Goal: Information Seeking & Learning: Learn about a topic

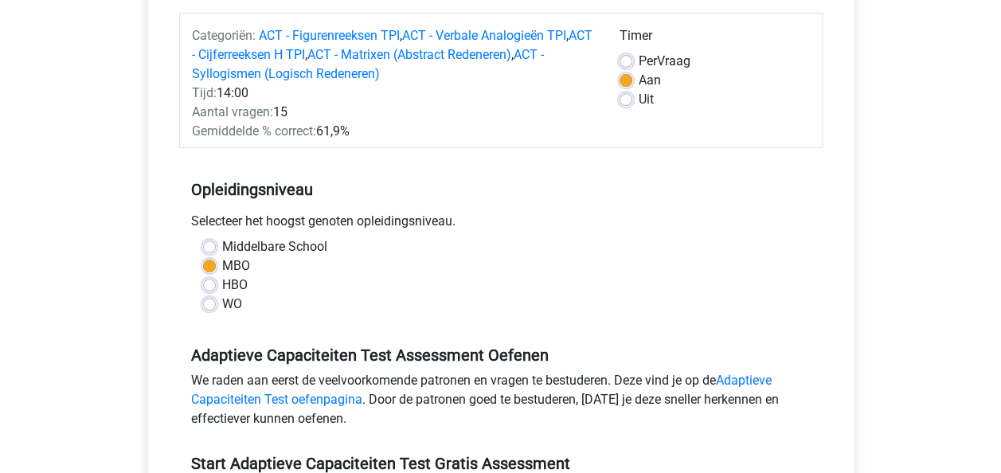
scroll to position [239, 0]
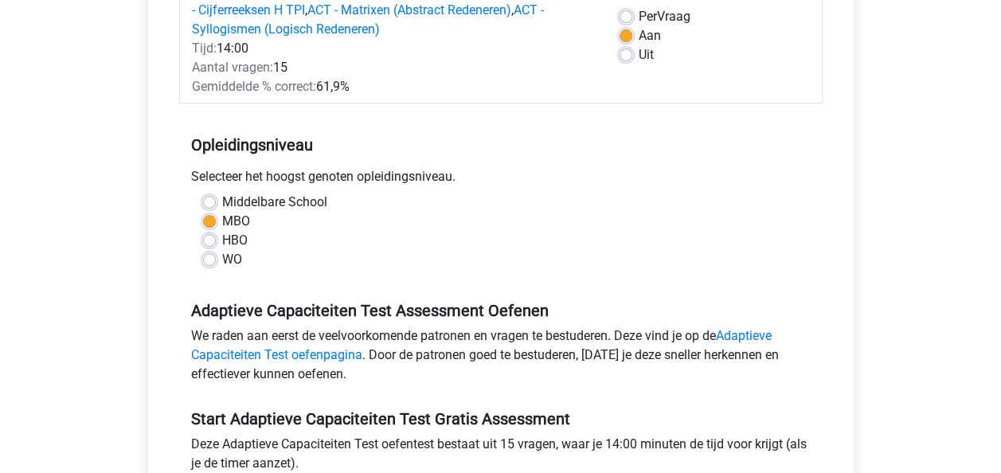
click at [222, 240] on label "HBO" at bounding box center [234, 240] width 25 height 19
click at [208, 240] on input "HBO" at bounding box center [209, 239] width 13 height 16
radio input "true"
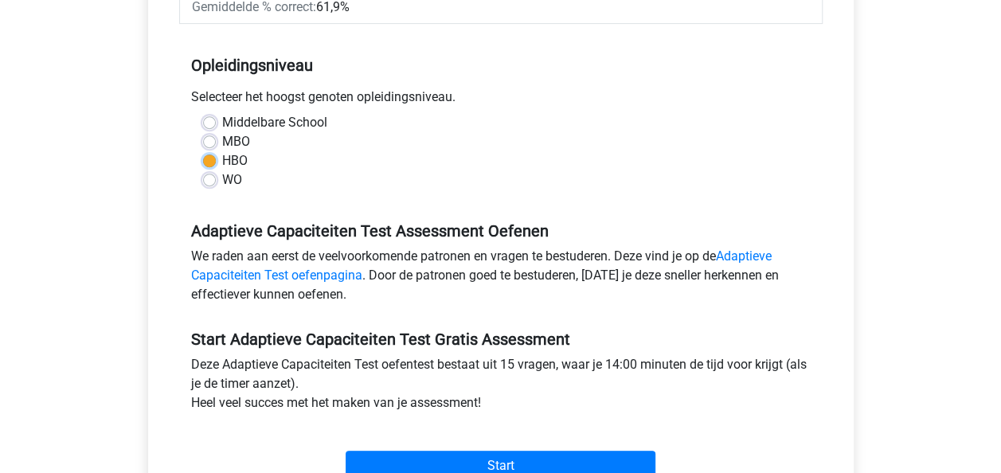
scroll to position [478, 0]
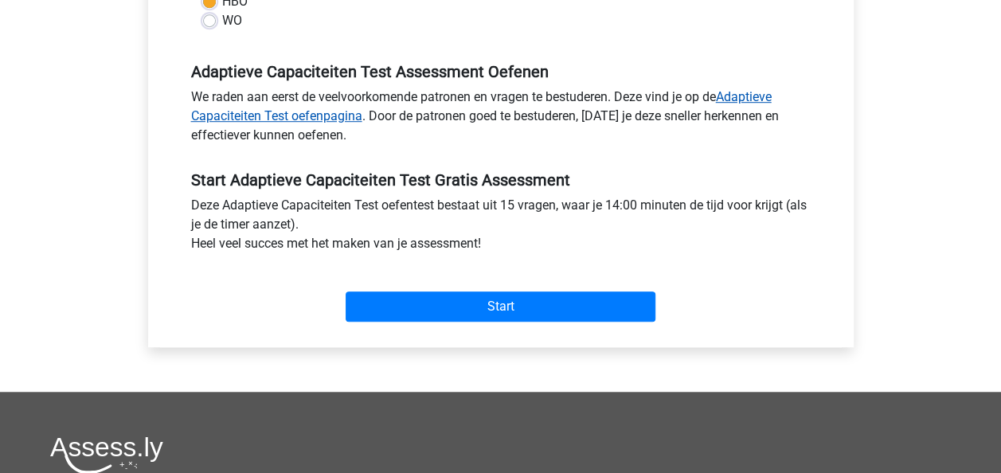
click at [749, 97] on link "Adaptieve Capaciteiten Test oefenpagina" at bounding box center [481, 106] width 580 height 34
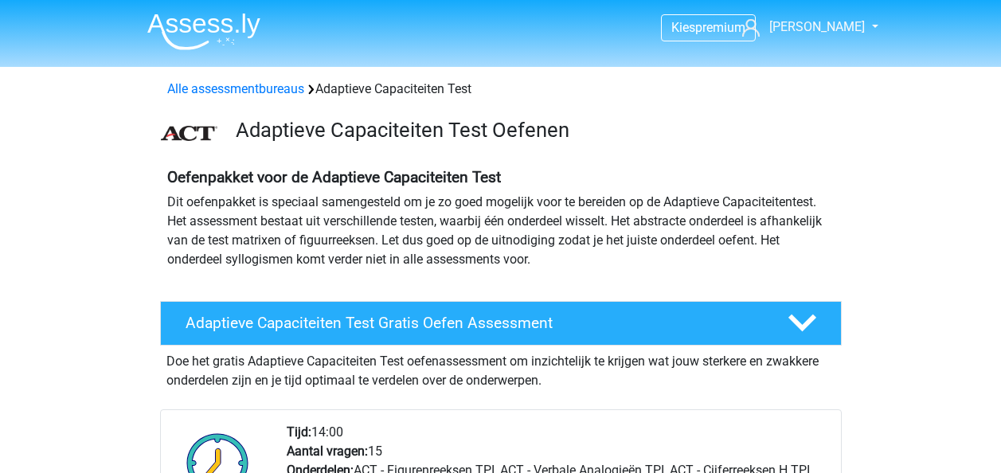
scroll to position [159, 0]
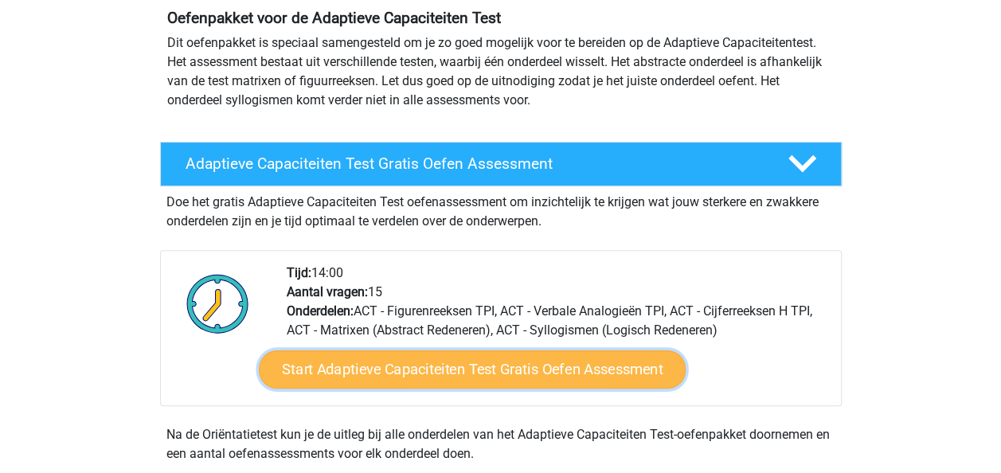
click at [489, 373] on link "Start Adaptieve Capaciteiten Test Gratis Oefen Assessment" at bounding box center [472, 369] width 427 height 38
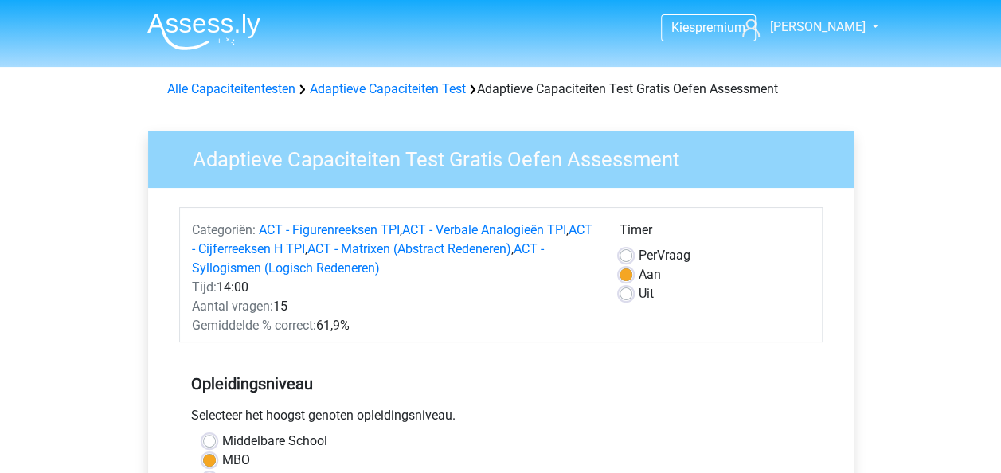
scroll to position [159, 0]
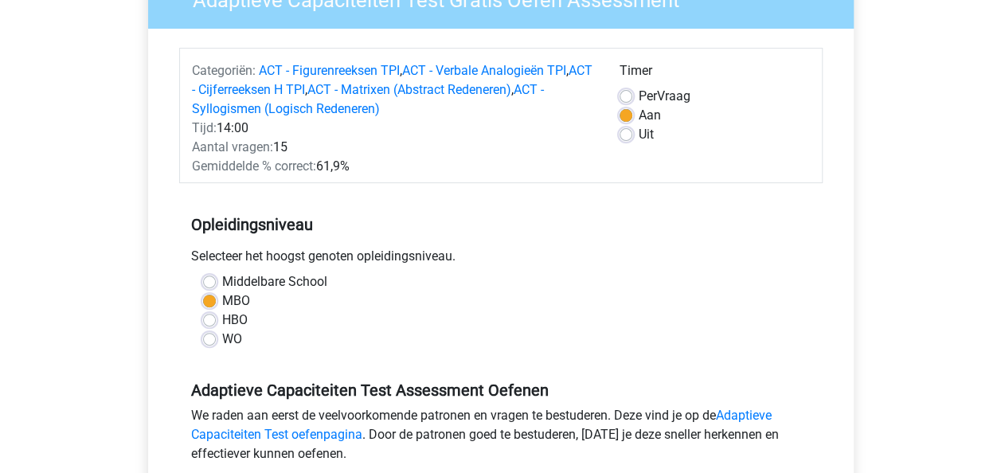
click at [222, 321] on label "HBO" at bounding box center [234, 320] width 25 height 19
click at [205, 321] on input "HBO" at bounding box center [209, 319] width 13 height 16
radio input "true"
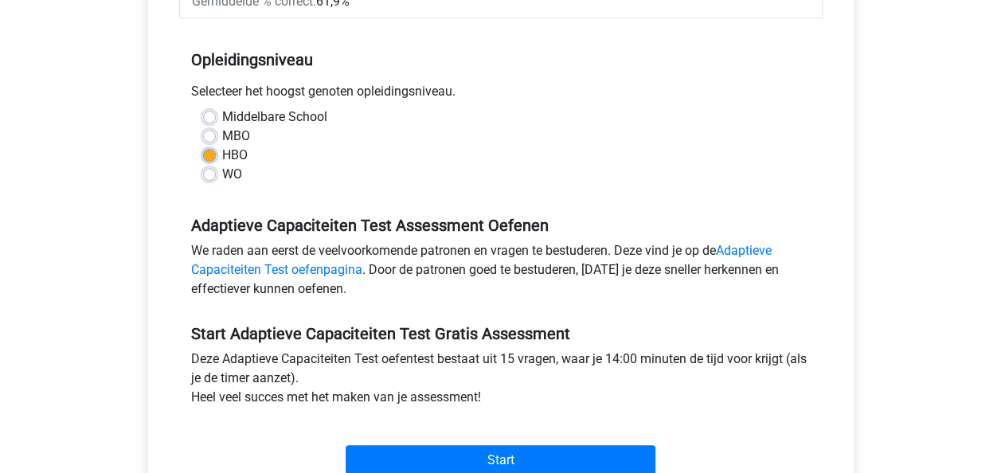
scroll to position [398, 0]
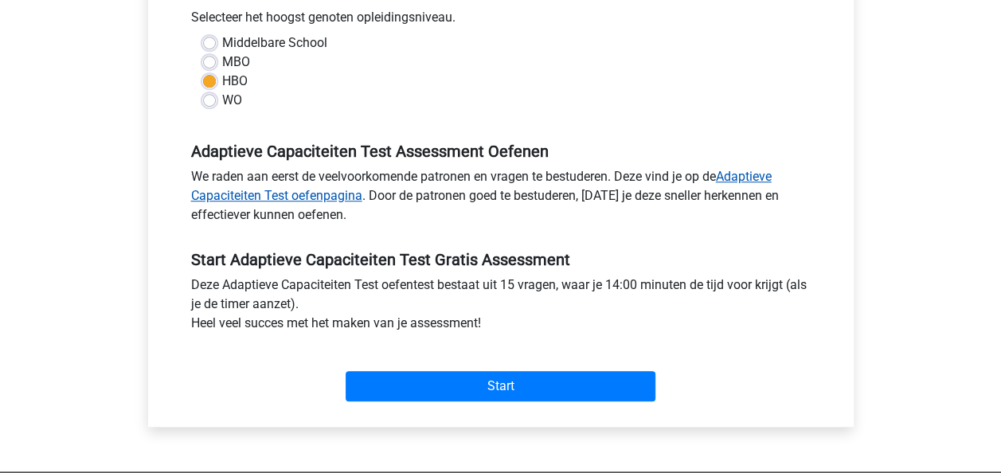
click at [338, 193] on link "Adaptieve Capaciteiten Test oefenpagina" at bounding box center [481, 186] width 580 height 34
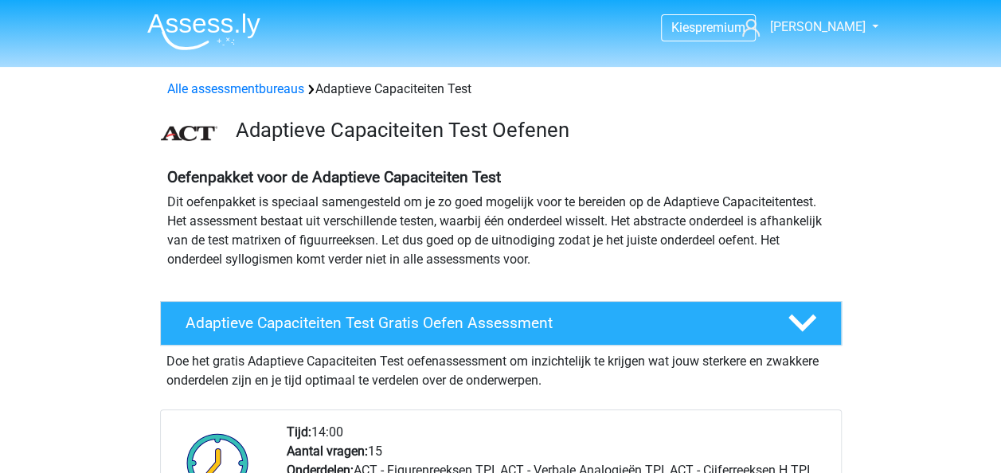
scroll to position [80, 0]
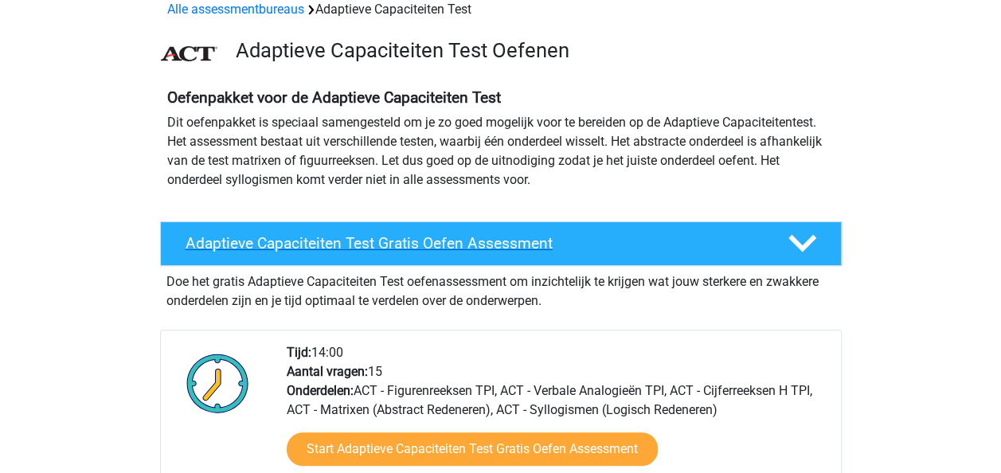
click at [799, 241] on icon at bounding box center [802, 243] width 28 height 28
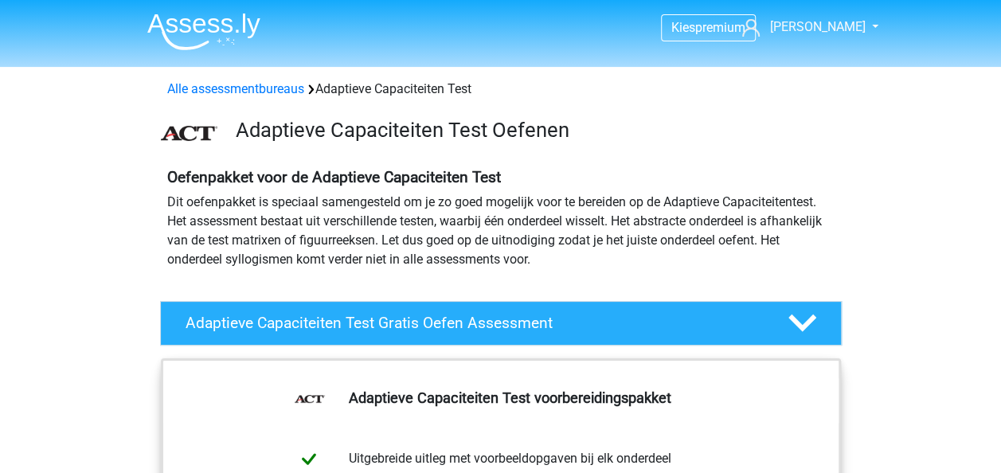
scroll to position [0, 0]
click at [821, 253] on p "Dit oefenpakket is speciaal samengesteld om je zo goed mogelijk voor te bereide…" at bounding box center [500, 231] width 667 height 76
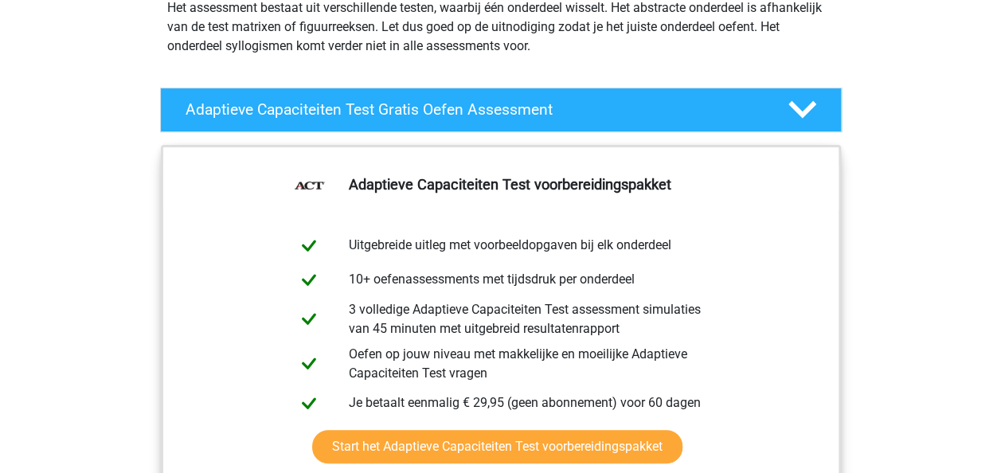
scroll to position [239, 0]
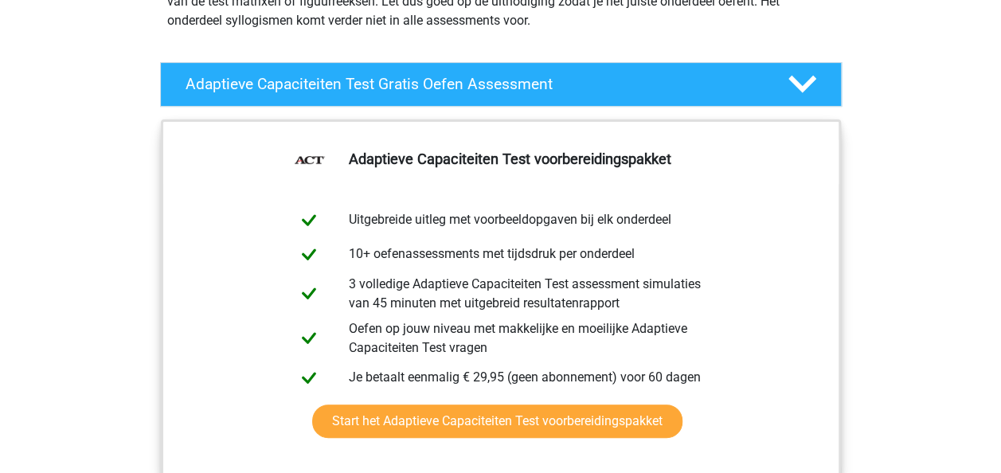
click at [852, 129] on div "Adaptieve Capaciteiten Test voorbereidingspakket Uitgebreide uitleg met voorbee…" at bounding box center [501, 316] width 756 height 407
click at [799, 88] on polygon at bounding box center [802, 85] width 28 height 18
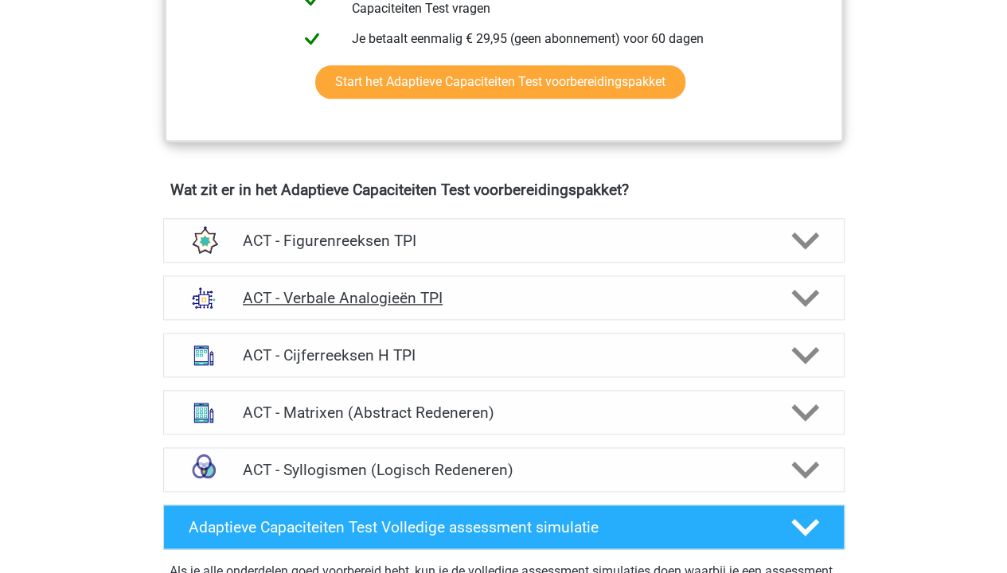
scroll to position [876, 0]
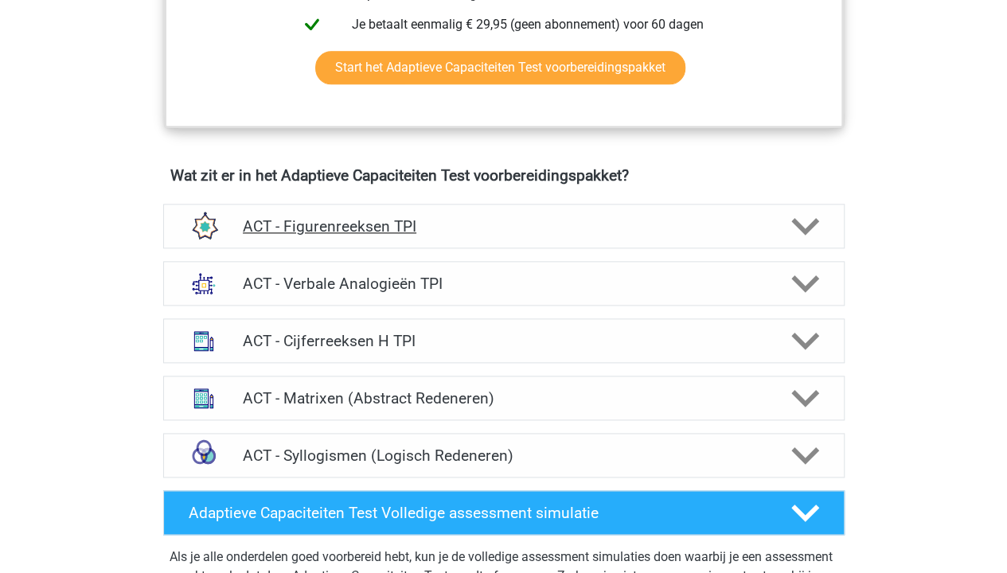
click at [798, 225] on polygon at bounding box center [805, 227] width 28 height 18
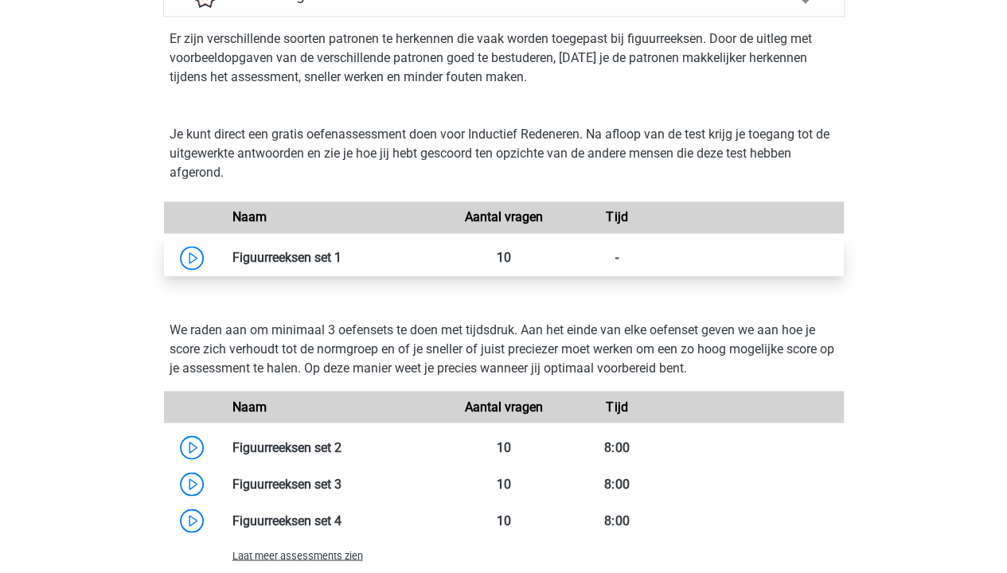
scroll to position [1194, 0]
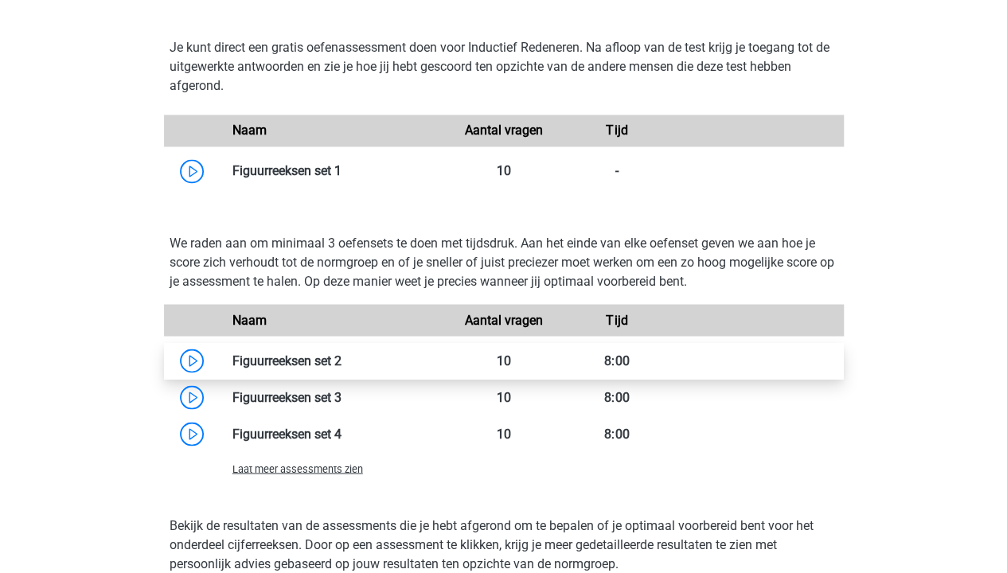
click at [342, 353] on link at bounding box center [342, 360] width 0 height 15
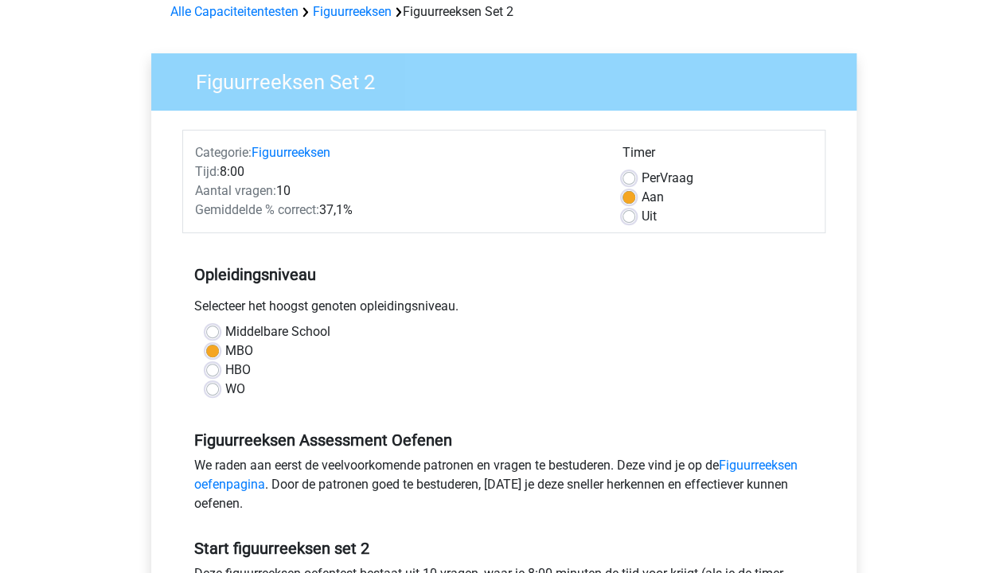
scroll to position [159, 0]
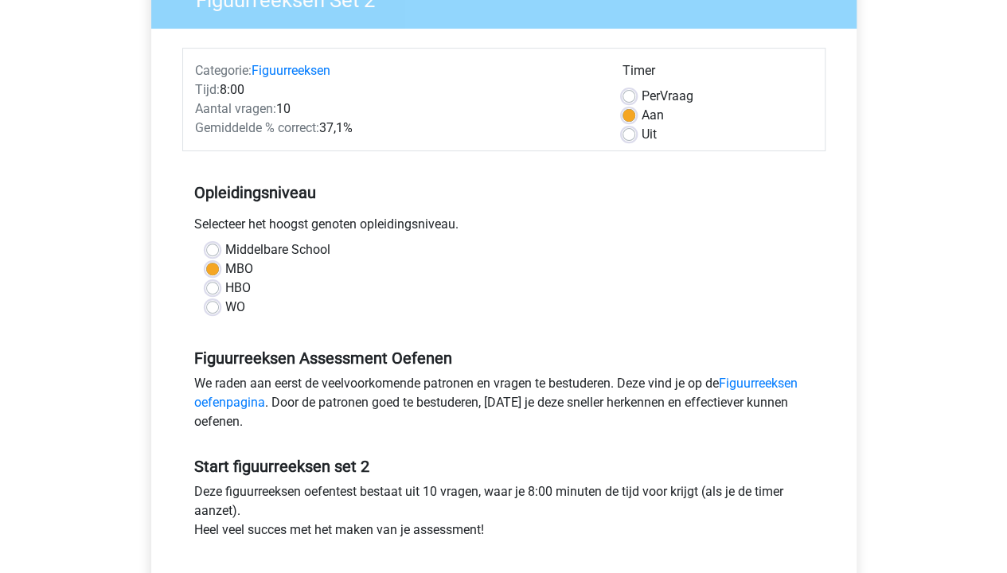
click at [225, 288] on label "HBO" at bounding box center [237, 288] width 25 height 19
click at [210, 288] on input "HBO" at bounding box center [212, 287] width 13 height 16
radio input "true"
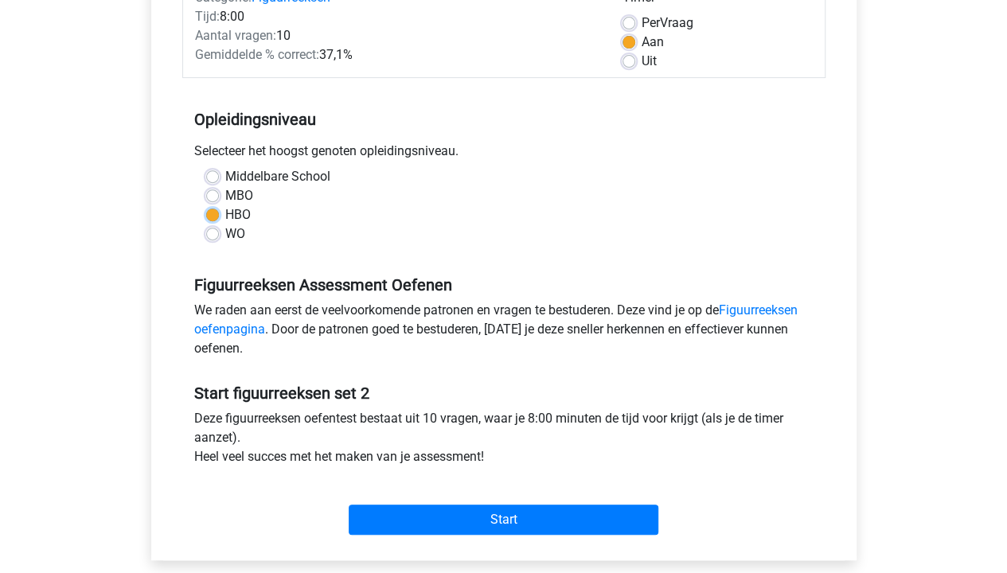
scroll to position [319, 0]
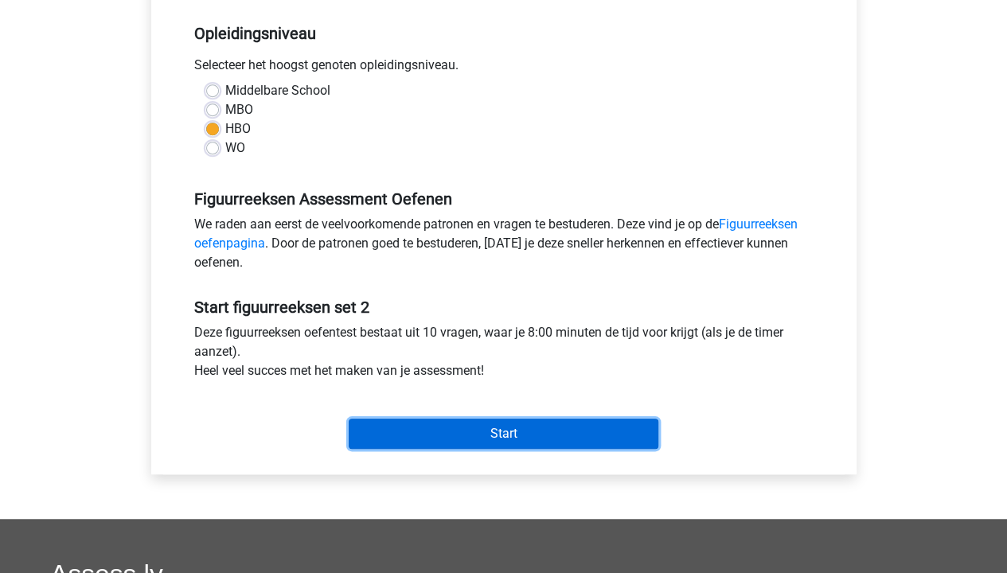
click at [545, 428] on input "Start" at bounding box center [504, 434] width 310 height 30
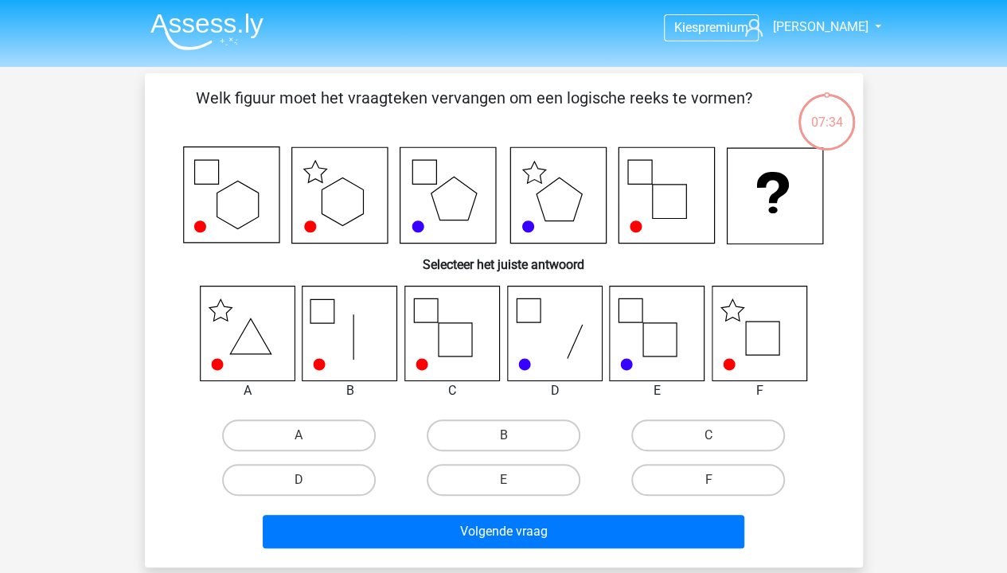
click at [780, 344] on icon at bounding box center [759, 333] width 95 height 95
click at [756, 471] on label "F" at bounding box center [708, 480] width 154 height 32
click at [719, 480] on input "F" at bounding box center [714, 485] width 10 height 10
radio input "true"
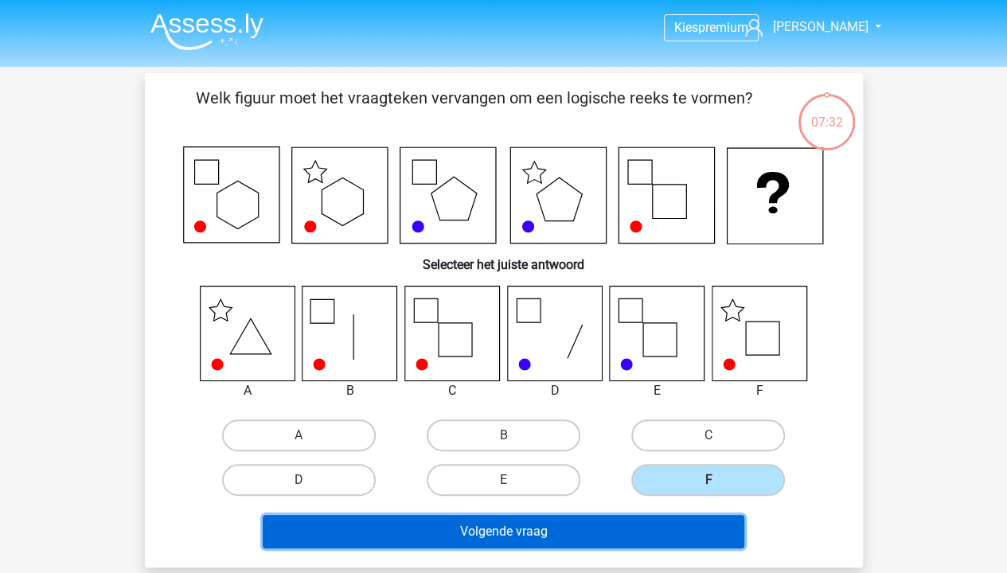
click at [683, 530] on button "Volgende vraag" at bounding box center [504, 531] width 482 height 33
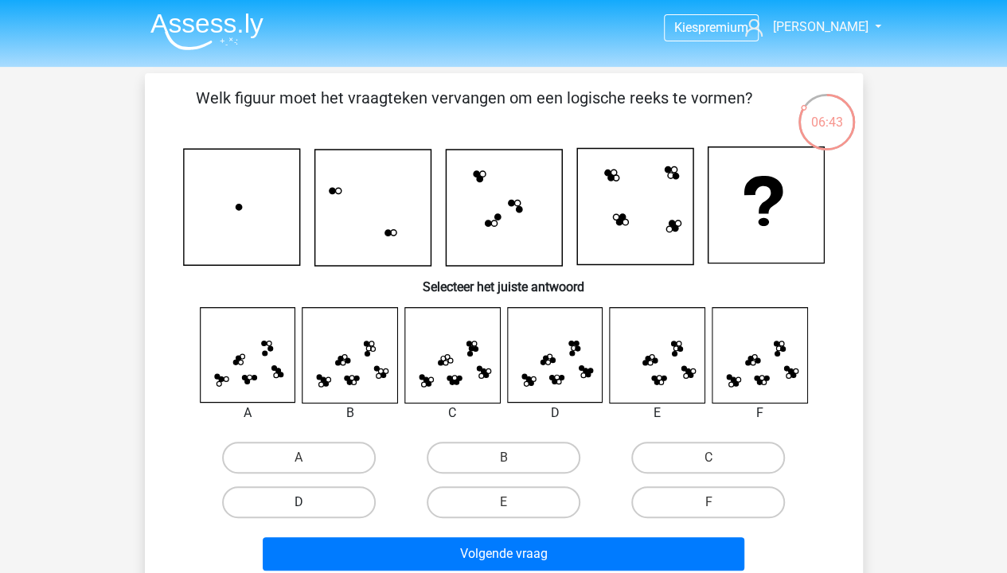
click at [331, 498] on label "D" at bounding box center [299, 503] width 154 height 32
click at [309, 502] on input "D" at bounding box center [304, 507] width 10 height 10
radio input "true"
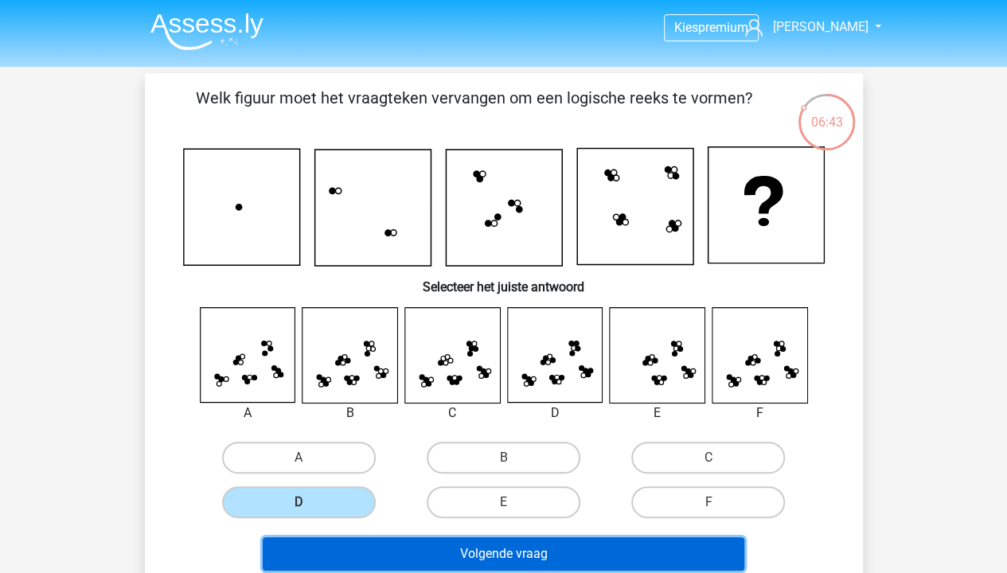
click at [471, 548] on button "Volgende vraag" at bounding box center [504, 553] width 482 height 33
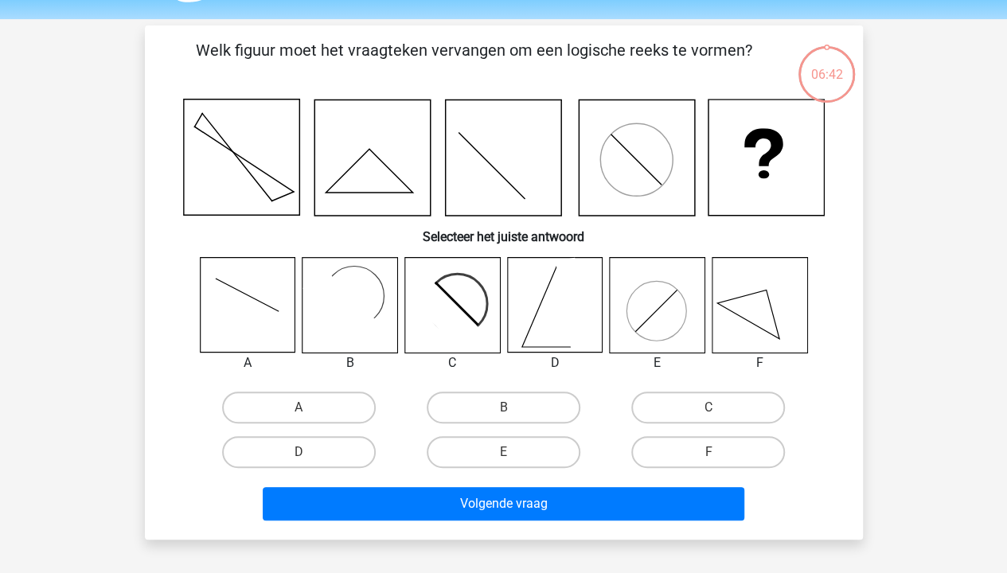
scroll to position [73, 0]
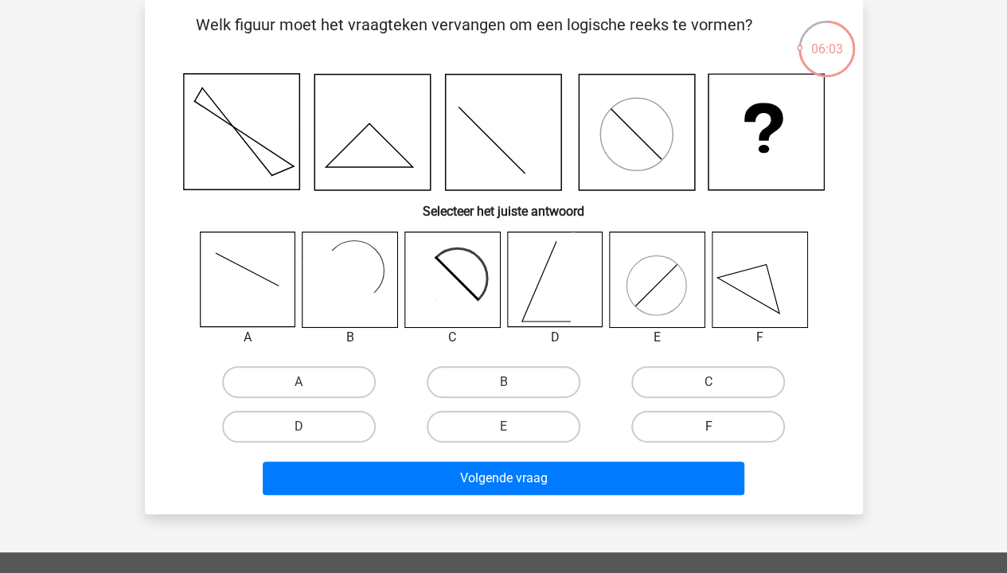
click at [735, 430] on label "F" at bounding box center [708, 427] width 154 height 32
click at [719, 430] on input "F" at bounding box center [714, 432] width 10 height 10
radio input "true"
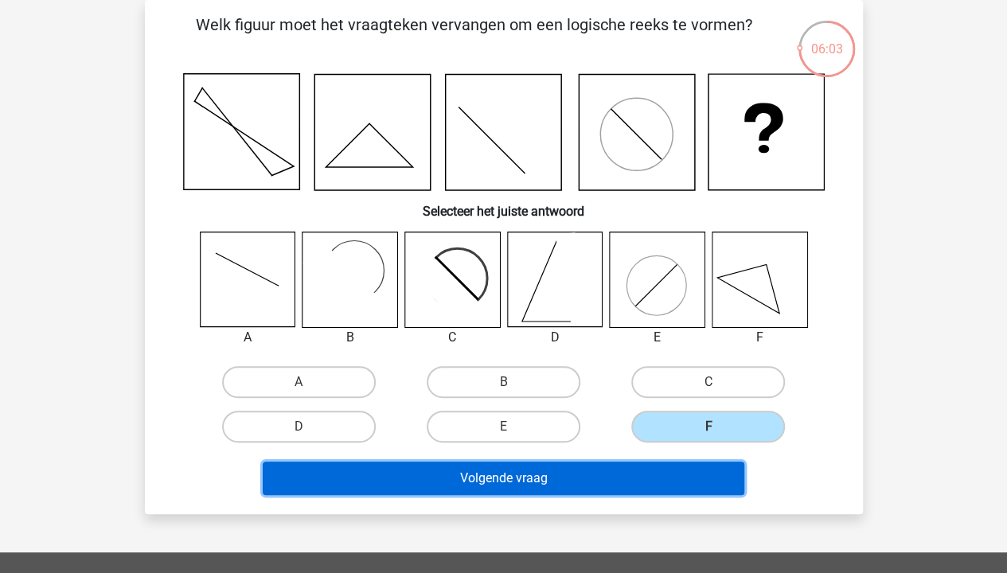
click at [642, 483] on button "Volgende vraag" at bounding box center [504, 478] width 482 height 33
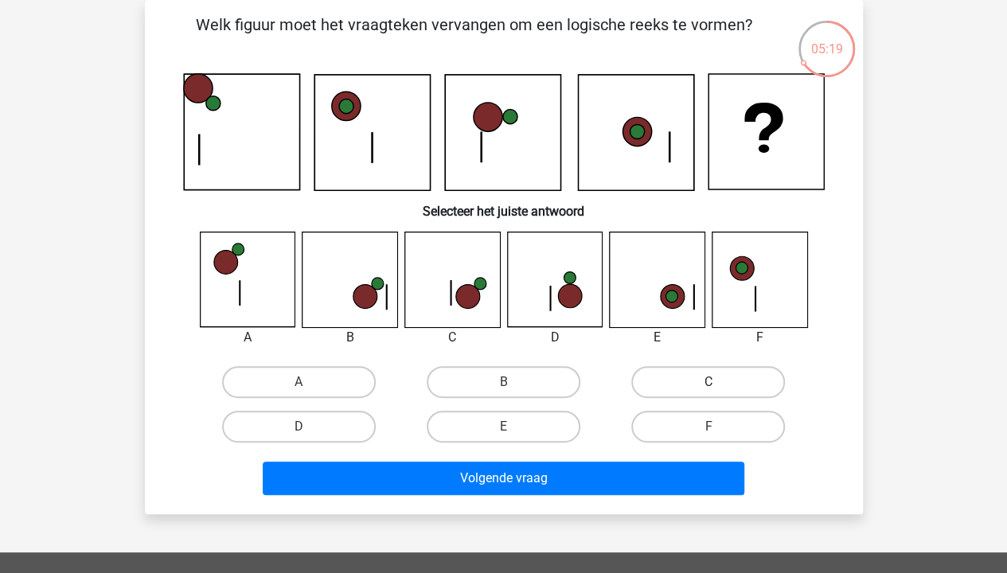
click at [704, 381] on label "C" at bounding box center [708, 382] width 154 height 32
click at [709, 382] on input "C" at bounding box center [714, 387] width 10 height 10
radio input "true"
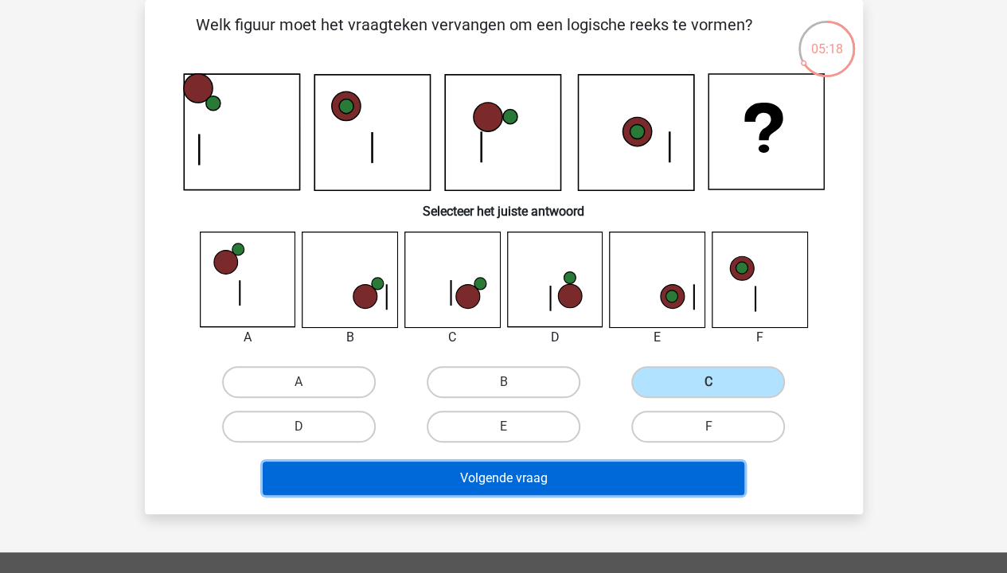
click at [637, 475] on button "Volgende vraag" at bounding box center [504, 478] width 482 height 33
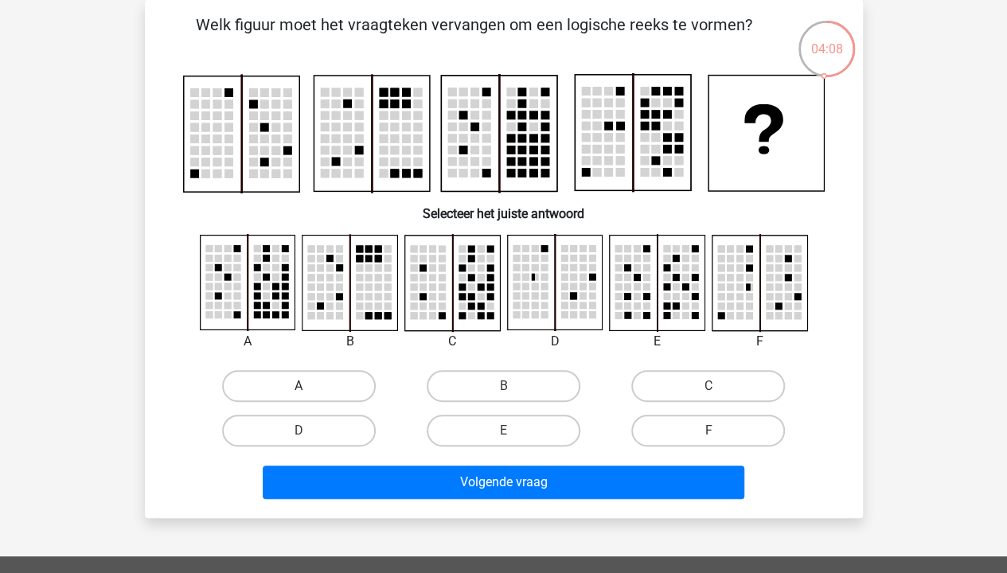
click at [298, 379] on label "A" at bounding box center [299, 386] width 154 height 32
click at [299, 386] on input "A" at bounding box center [304, 391] width 10 height 10
radio input "true"
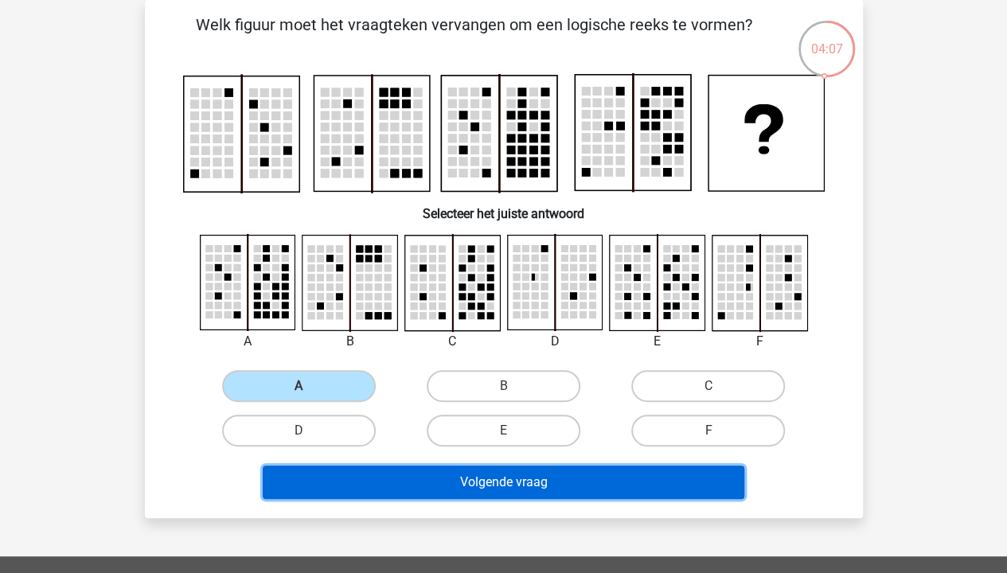
click at [506, 491] on button "Volgende vraag" at bounding box center [504, 482] width 482 height 33
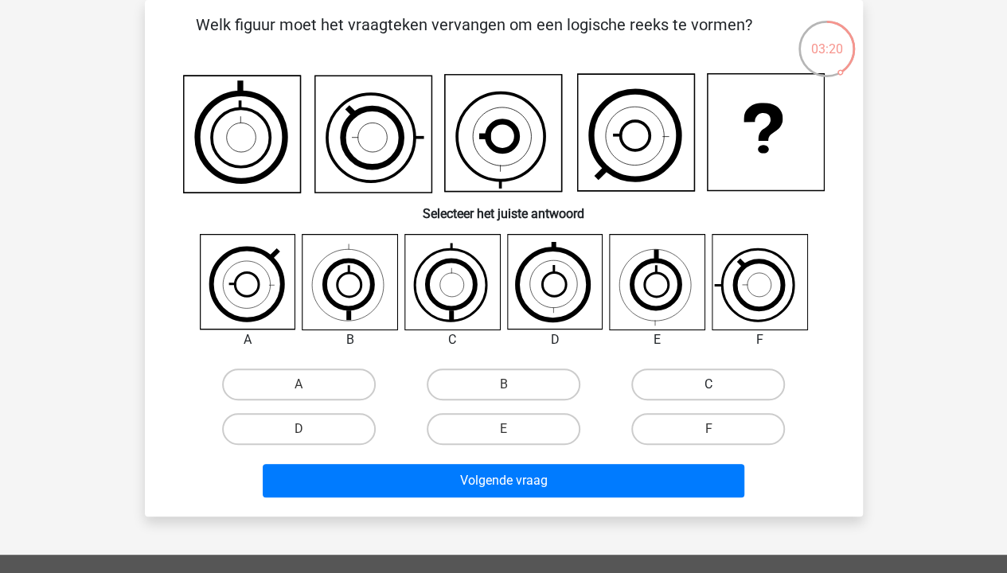
click at [719, 393] on label "C" at bounding box center [708, 385] width 154 height 32
click at [719, 393] on input "C" at bounding box center [714, 390] width 10 height 10
radio input "true"
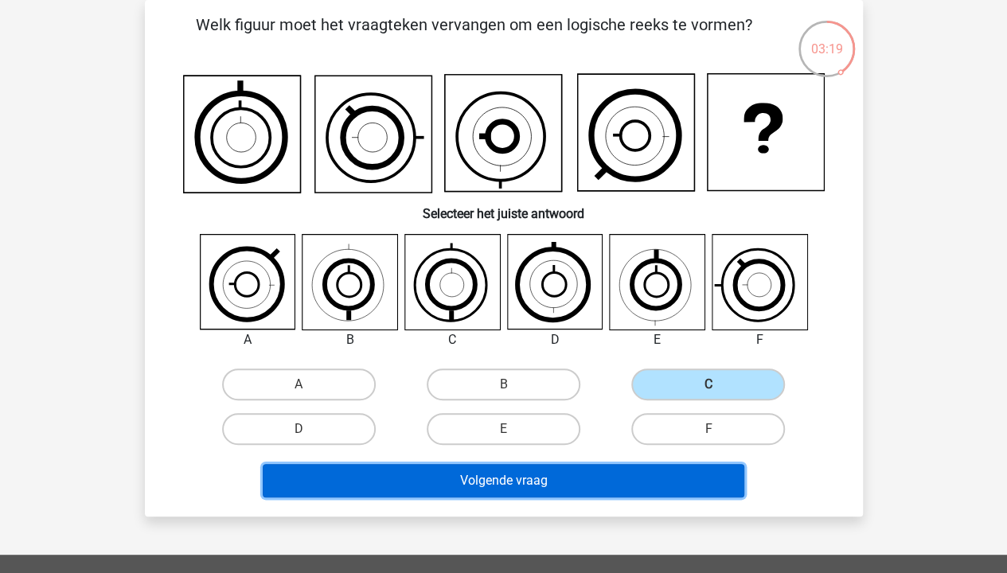
click at [601, 470] on button "Volgende vraag" at bounding box center [504, 480] width 482 height 33
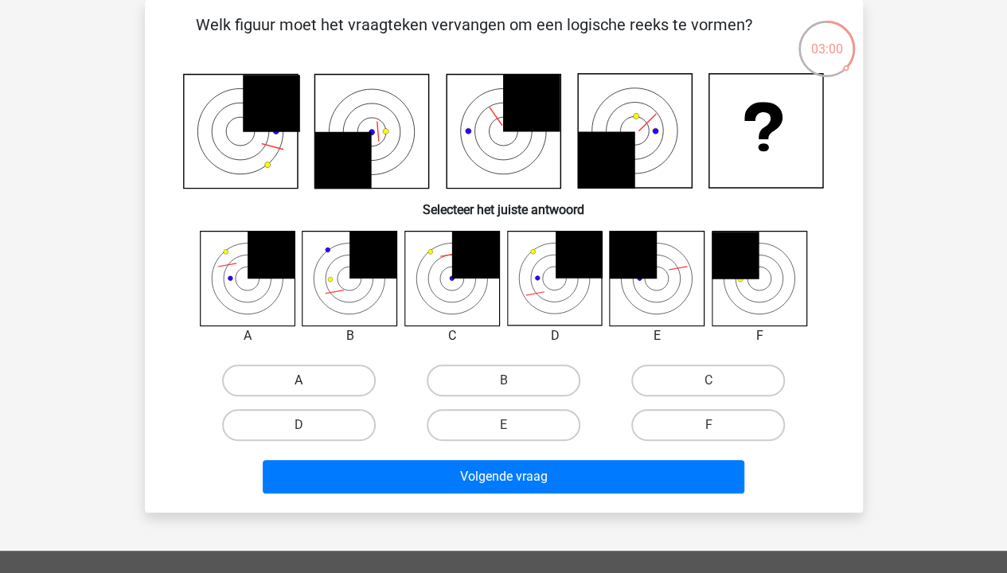
click at [311, 375] on label "A" at bounding box center [299, 381] width 154 height 32
click at [309, 381] on input "A" at bounding box center [304, 386] width 10 height 10
radio input "true"
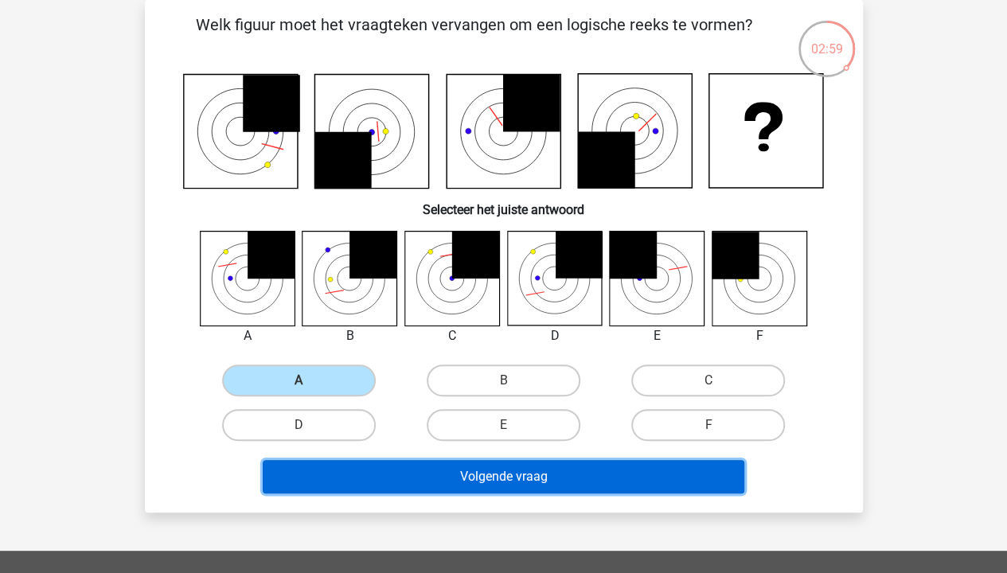
click at [584, 482] on button "Volgende vraag" at bounding box center [504, 476] width 482 height 33
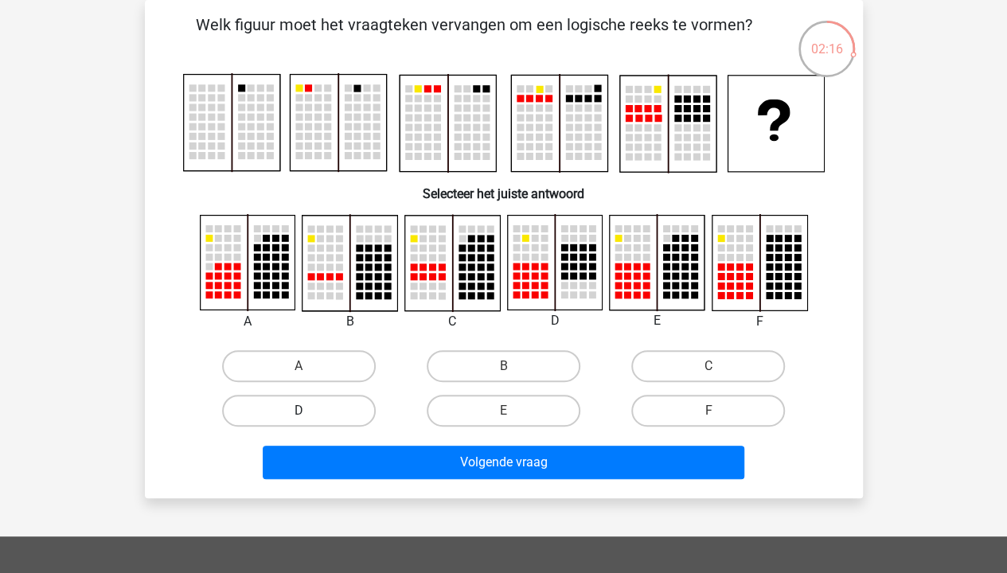
click at [334, 412] on label "D" at bounding box center [299, 411] width 154 height 32
click at [309, 412] on input "D" at bounding box center [304, 416] width 10 height 10
radio input "true"
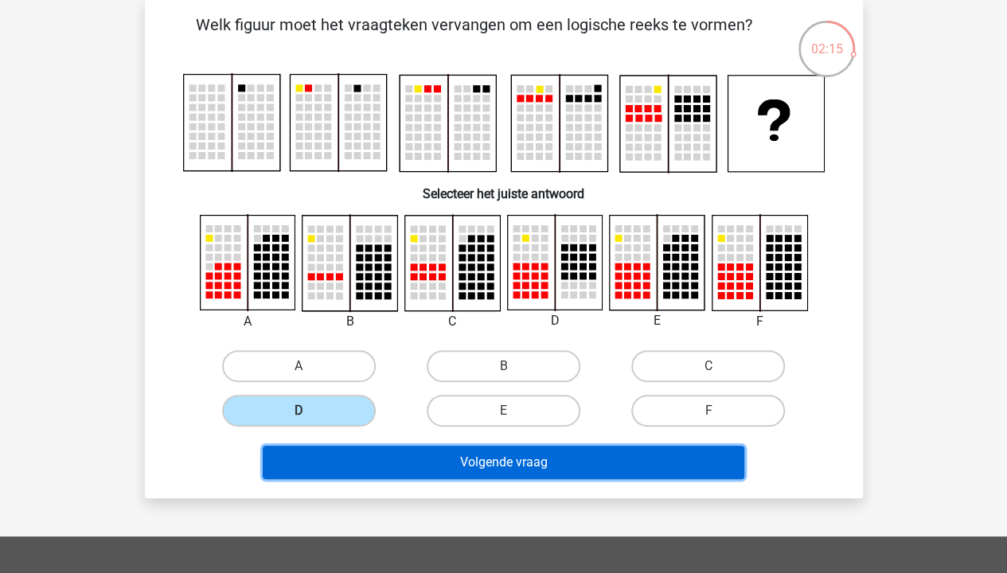
click at [436, 459] on button "Volgende vraag" at bounding box center [504, 462] width 482 height 33
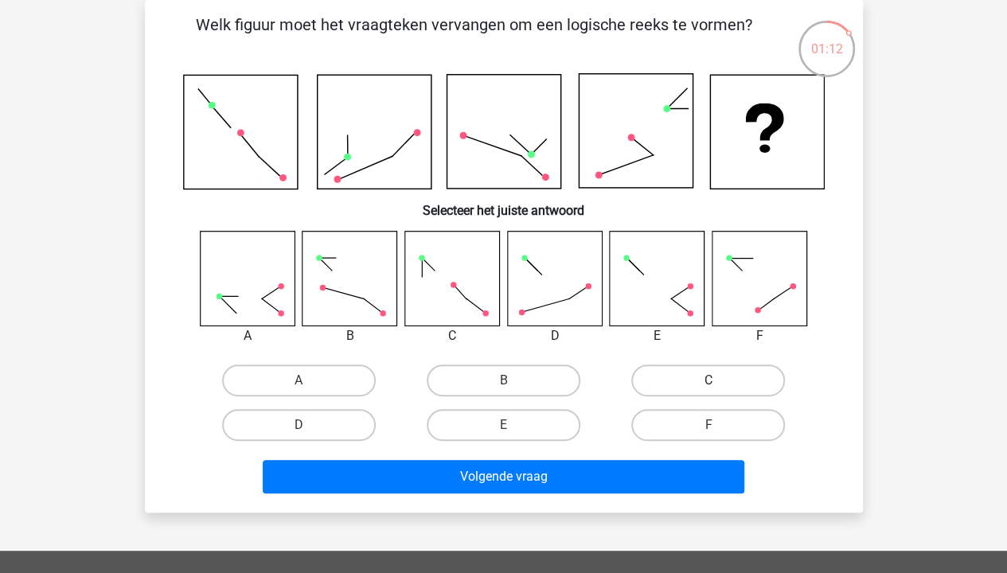
click at [685, 371] on label "C" at bounding box center [708, 381] width 154 height 32
click at [709, 381] on input "C" at bounding box center [714, 386] width 10 height 10
radio input "true"
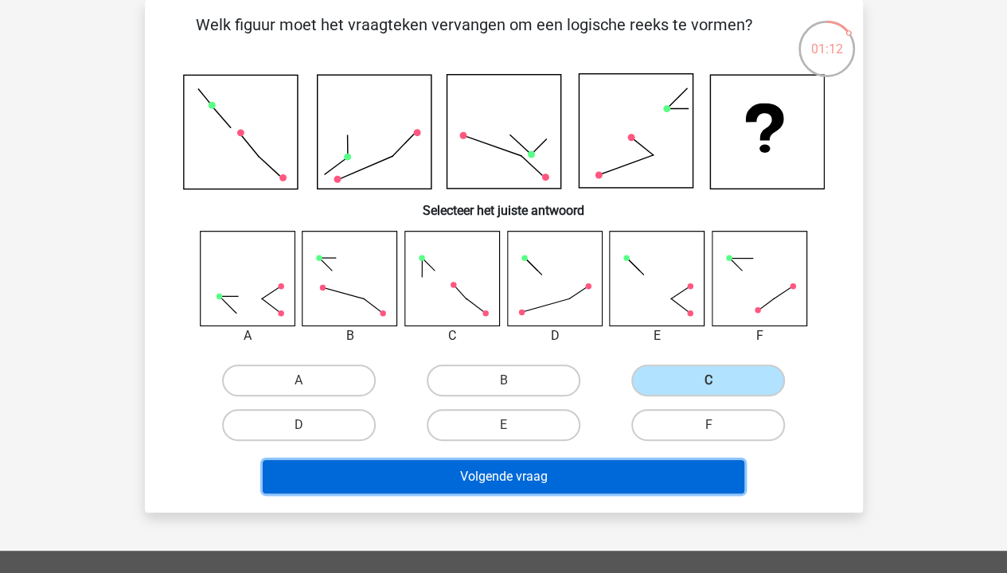
click at [604, 470] on button "Volgende vraag" at bounding box center [504, 476] width 482 height 33
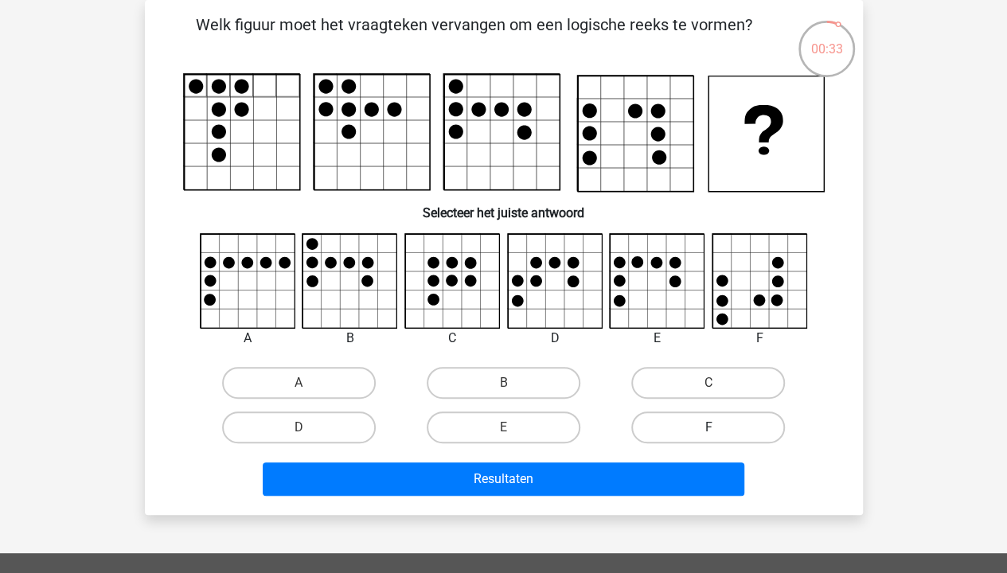
click at [727, 432] on label "F" at bounding box center [708, 428] width 154 height 32
click at [719, 432] on input "F" at bounding box center [714, 433] width 10 height 10
radio input "true"
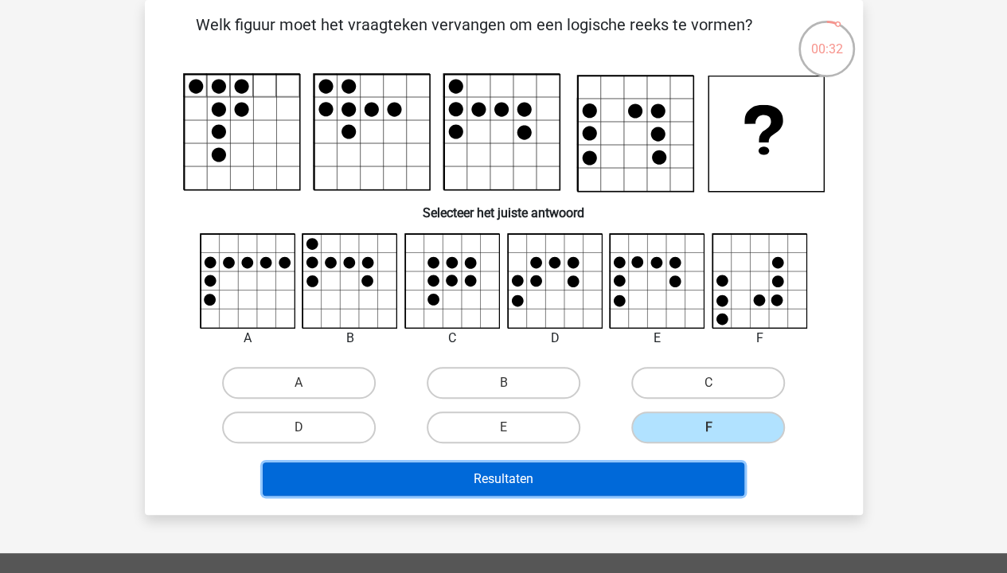
click at [631, 489] on button "Resultaten" at bounding box center [504, 479] width 482 height 33
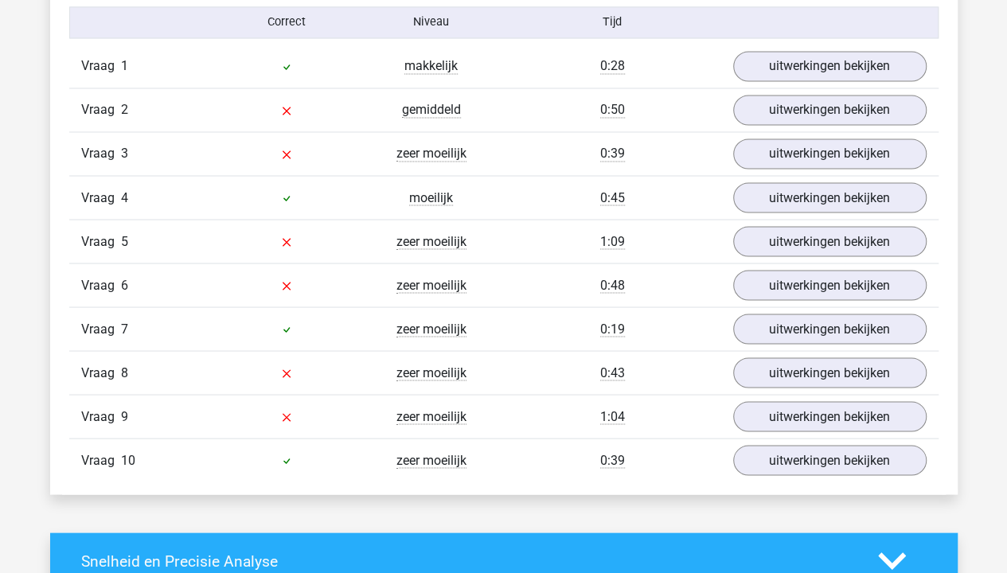
scroll to position [1354, 0]
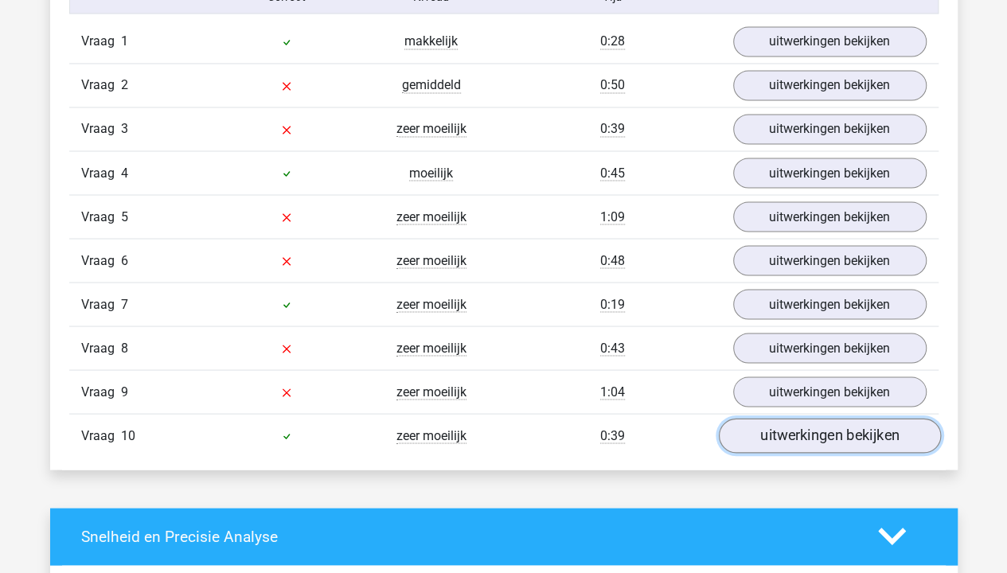
click at [799, 420] on link "uitwerkingen bekijken" at bounding box center [829, 435] width 222 height 35
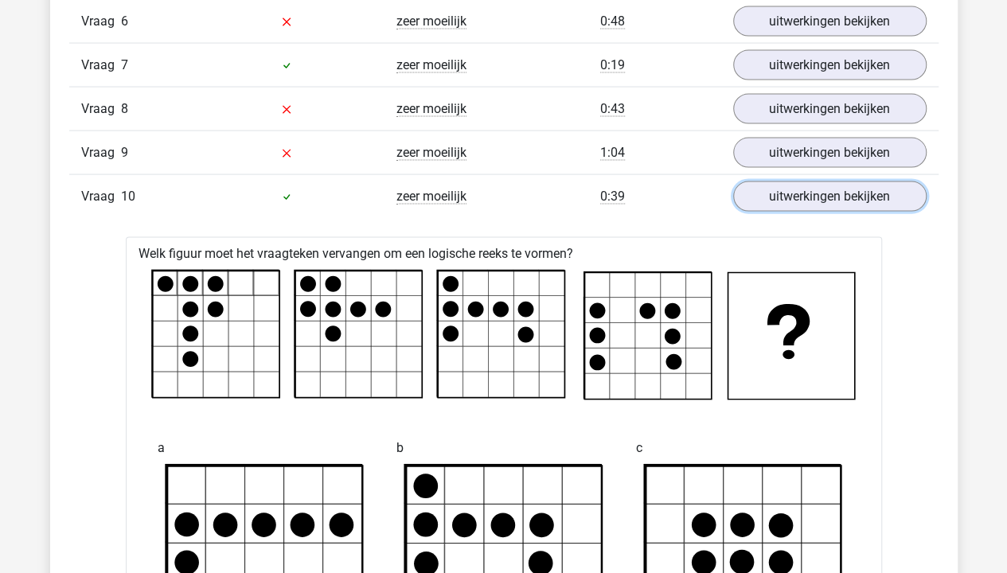
scroll to position [1593, 0]
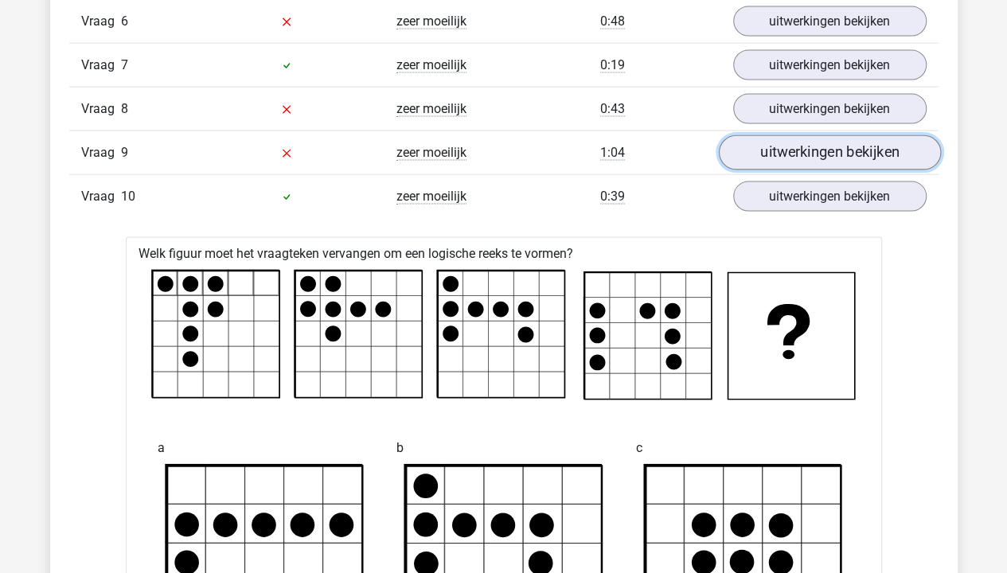
click at [817, 147] on link "uitwerkingen bekijken" at bounding box center [829, 152] width 222 height 35
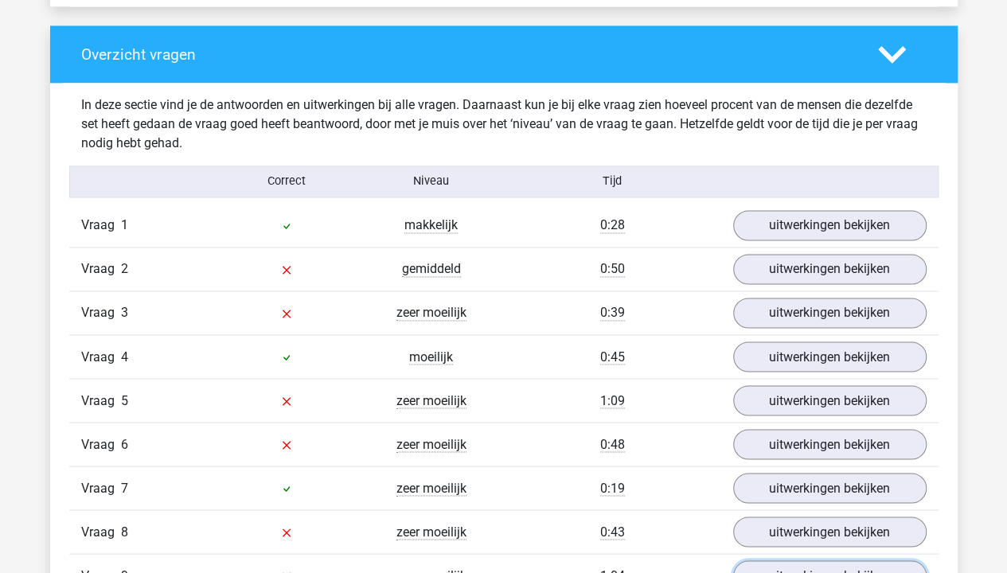
scroll to position [1194, 0]
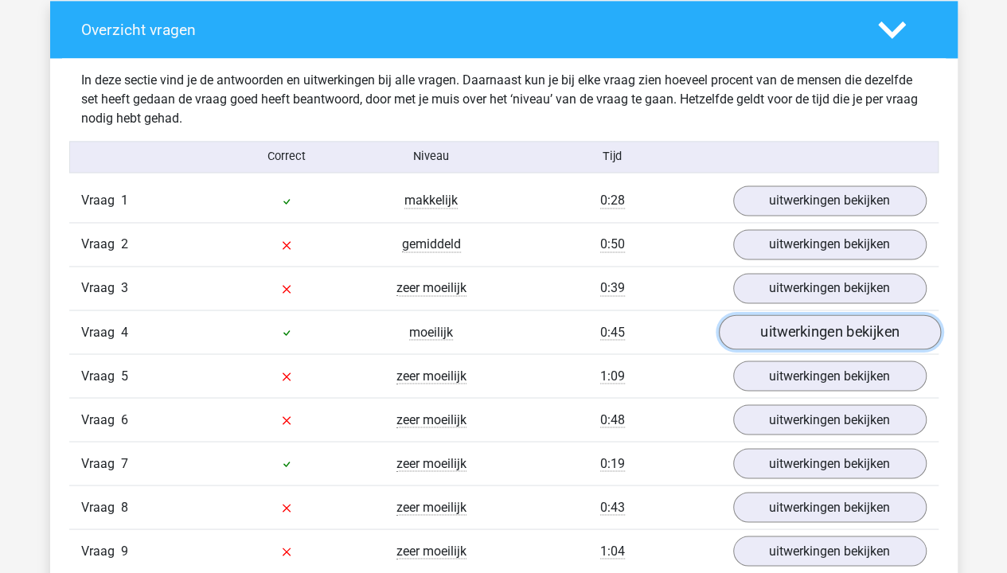
click at [814, 323] on link "uitwerkingen bekijken" at bounding box center [829, 332] width 222 height 35
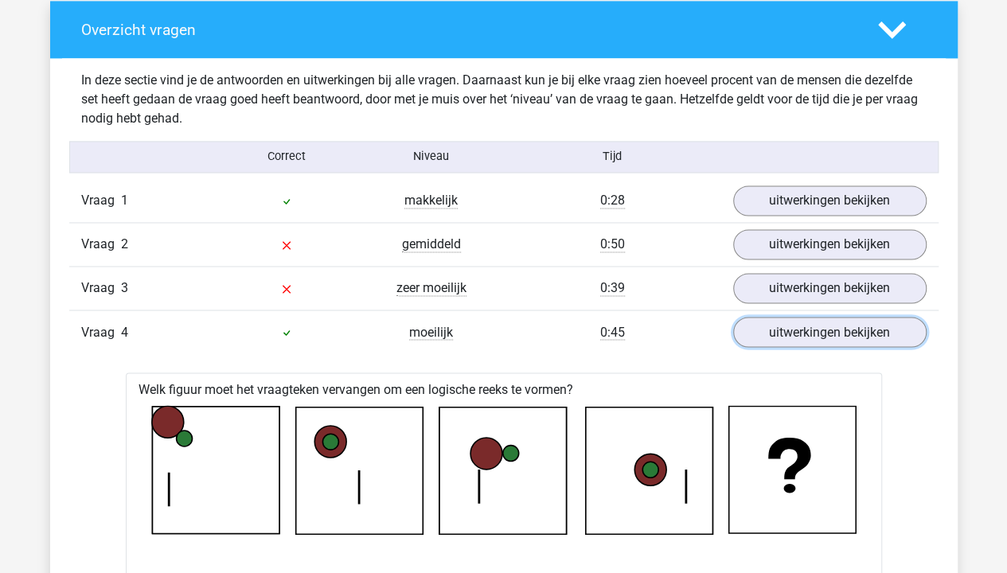
scroll to position [1115, 0]
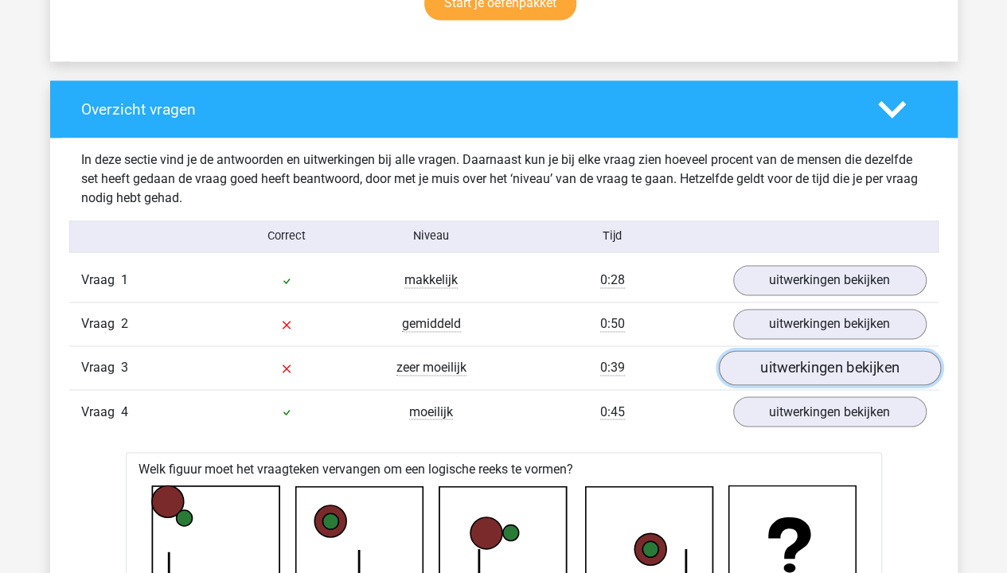
click at [814, 365] on link "uitwerkingen bekijken" at bounding box center [829, 367] width 222 height 35
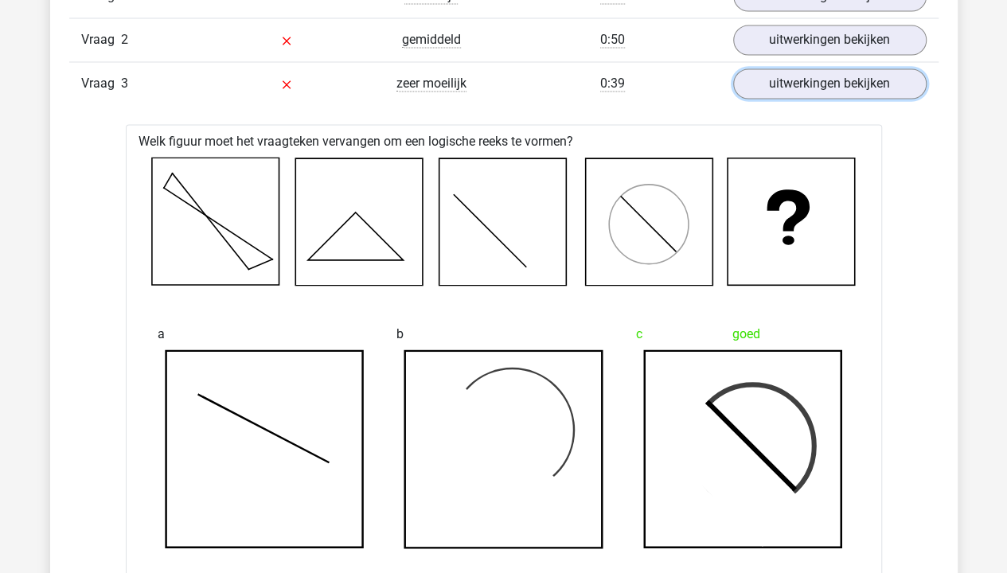
scroll to position [1354, 0]
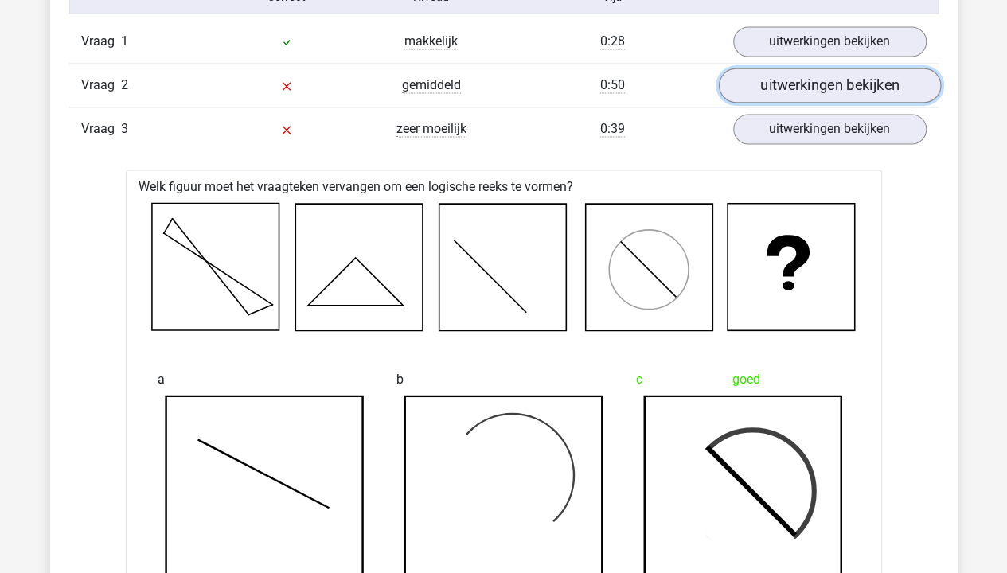
click at [833, 83] on link "uitwerkingen bekijken" at bounding box center [829, 85] width 222 height 35
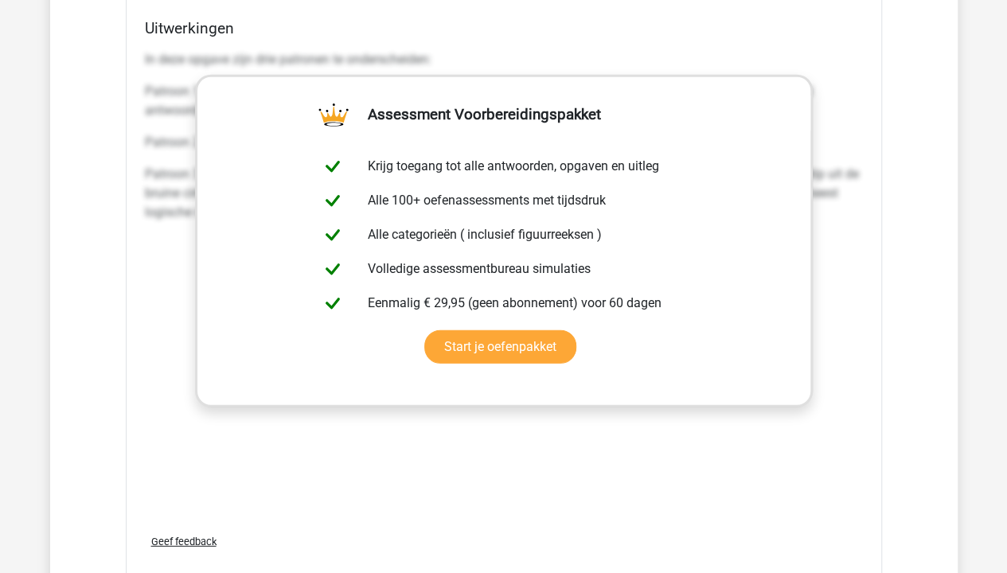
scroll to position [5415, 0]
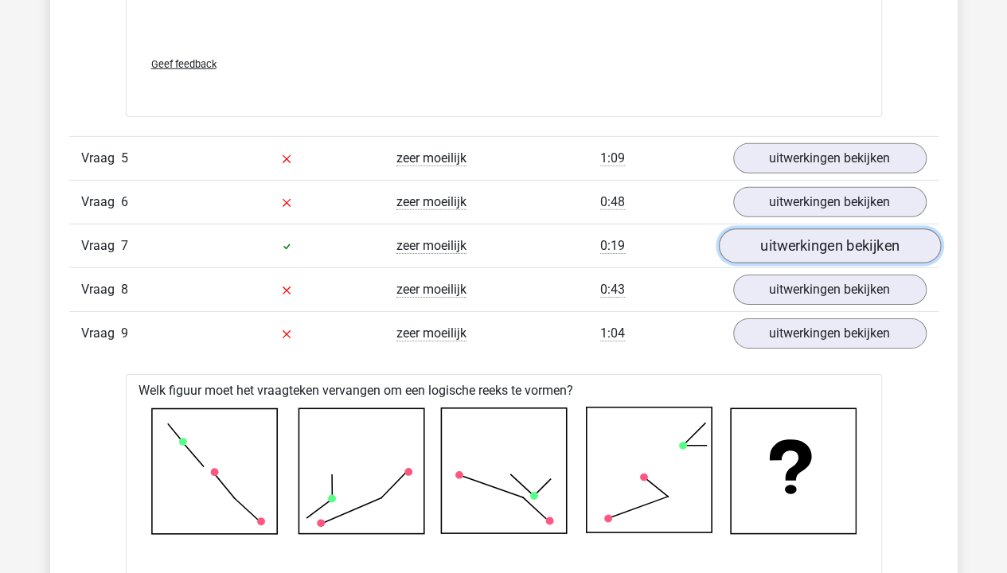
click at [793, 229] on link "uitwerkingen bekijken" at bounding box center [829, 246] width 222 height 35
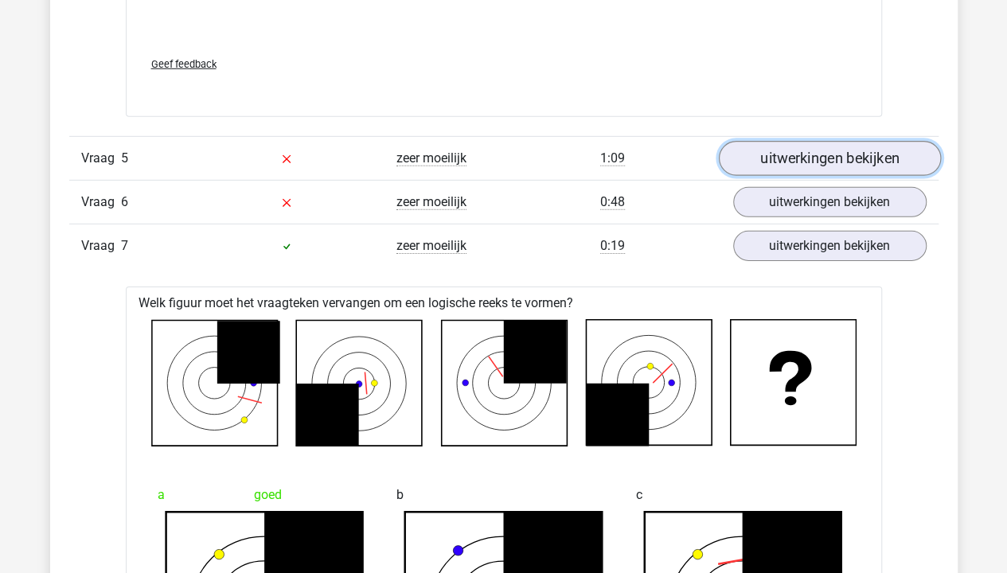
click at [842, 156] on link "uitwerkingen bekijken" at bounding box center [829, 159] width 222 height 35
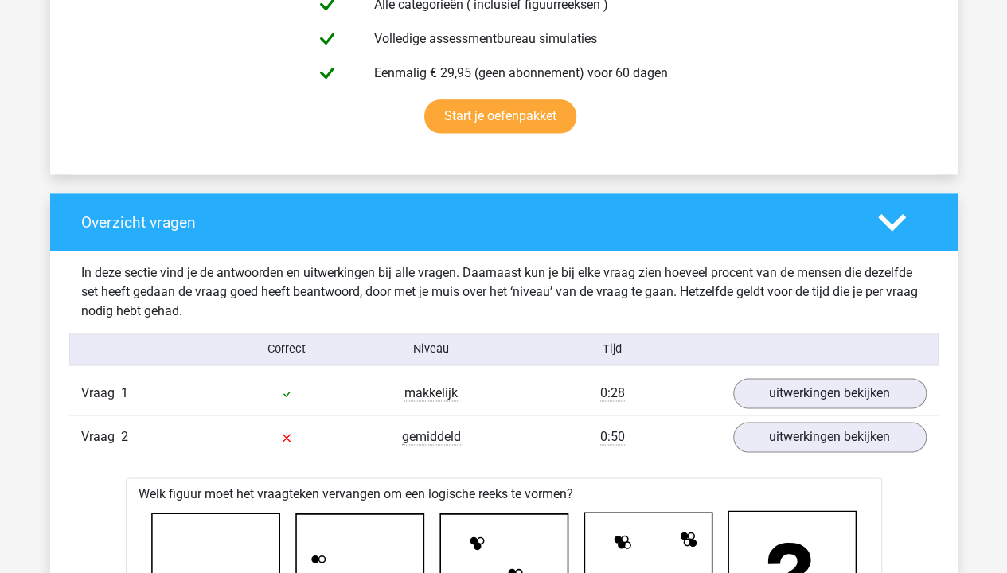
scroll to position [1035, 0]
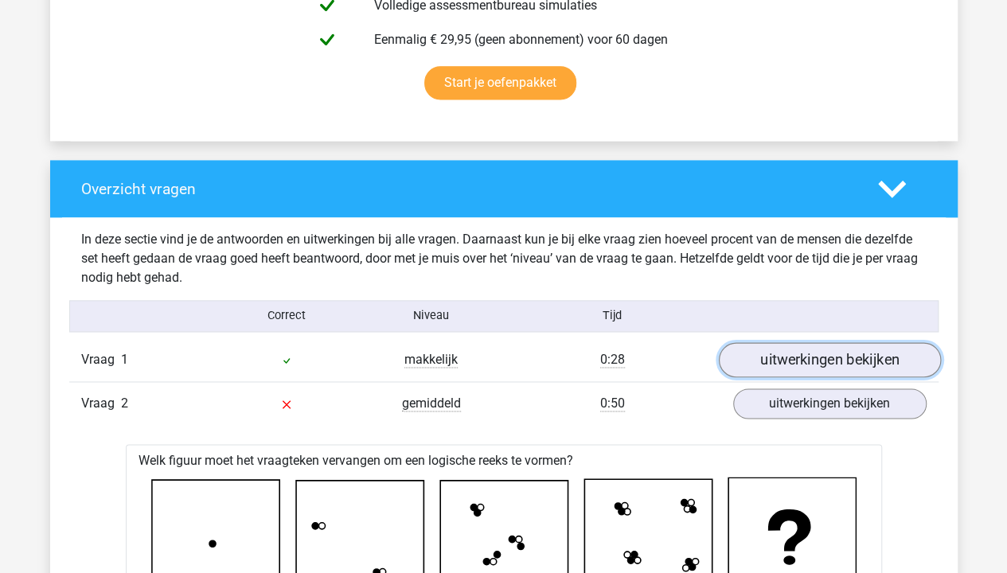
click at [787, 368] on link "uitwerkingen bekijken" at bounding box center [829, 359] width 222 height 35
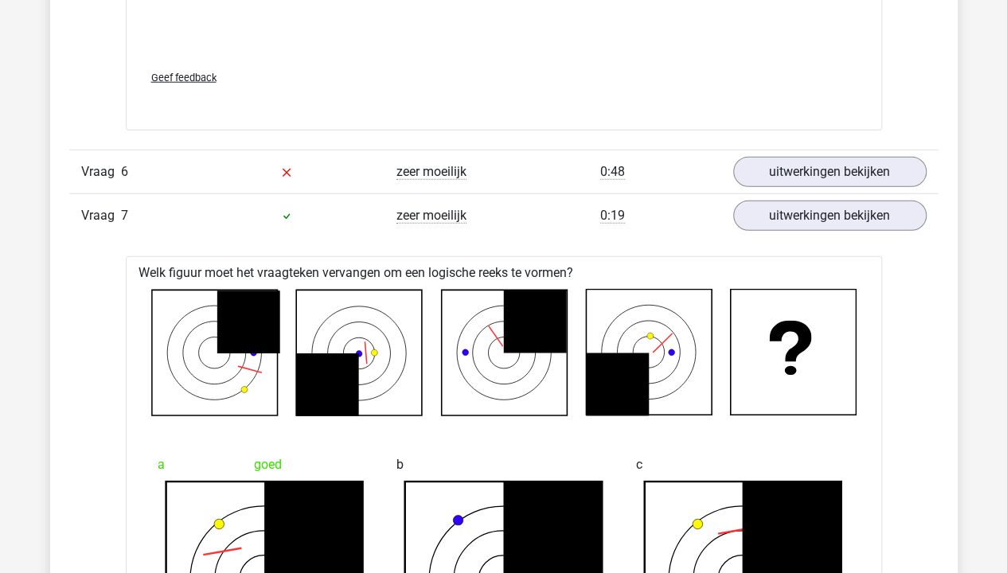
scroll to position [8122, 0]
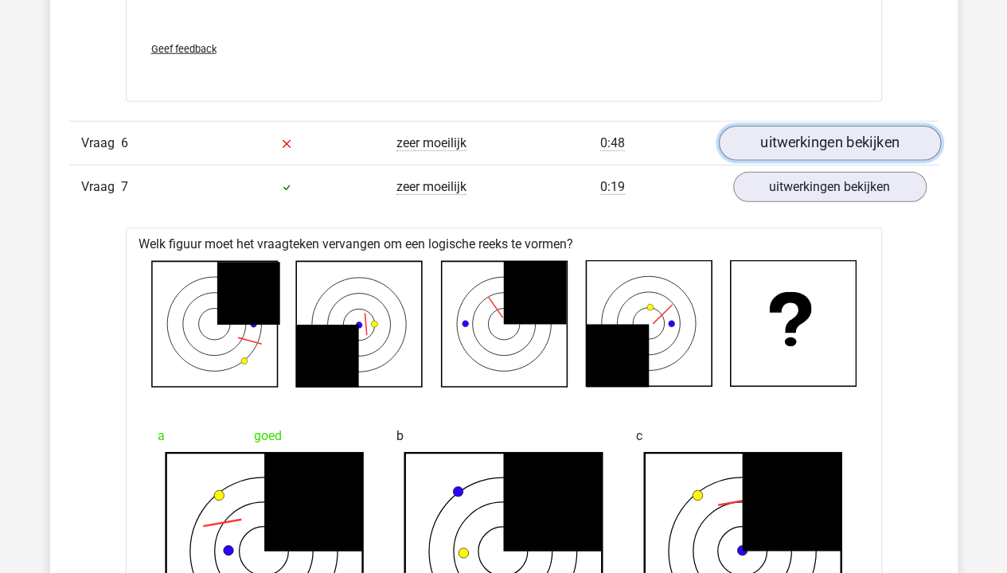
click at [807, 134] on link "uitwerkingen bekijken" at bounding box center [829, 143] width 222 height 35
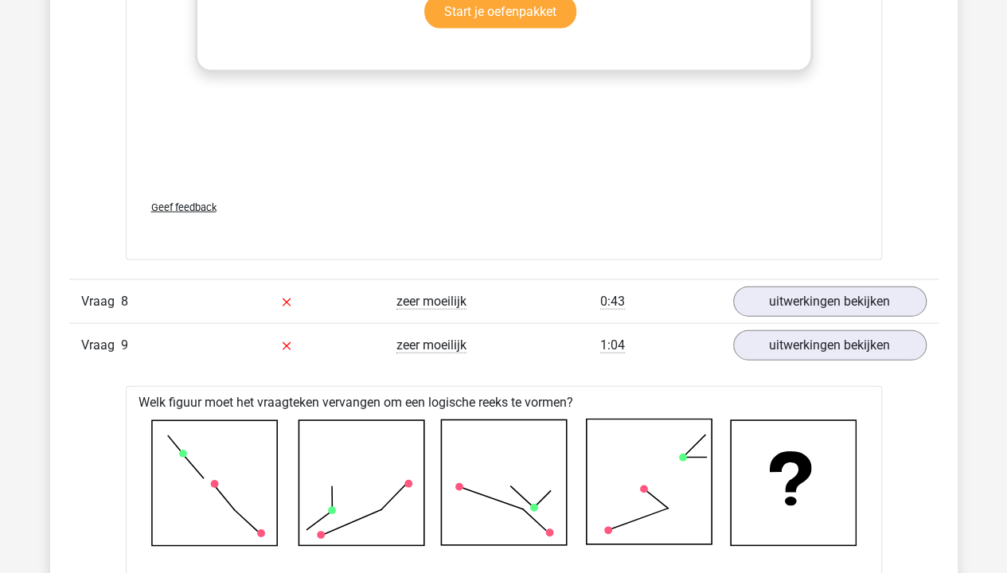
scroll to position [10750, 0]
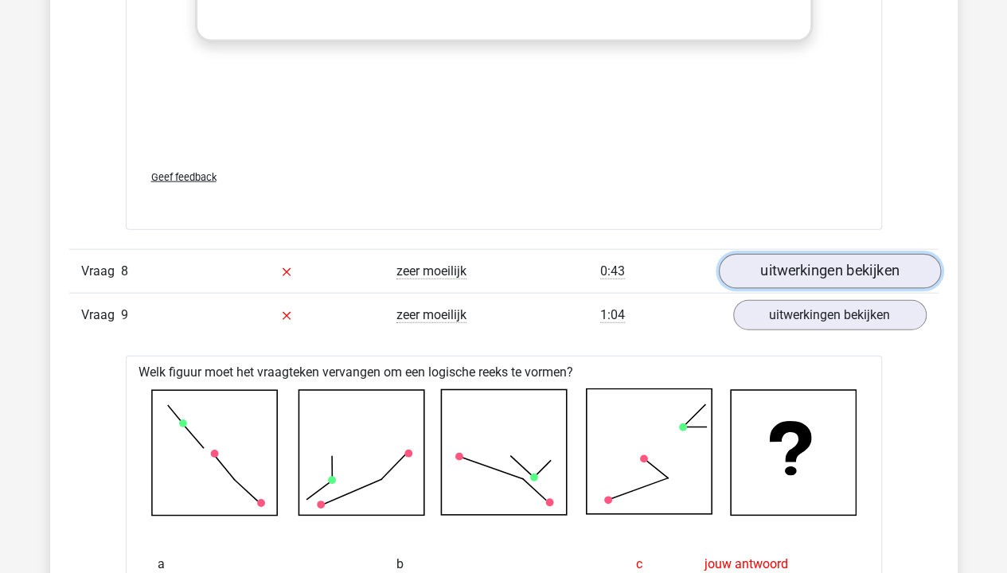
click at [813, 255] on link "uitwerkingen bekijken" at bounding box center [829, 271] width 222 height 35
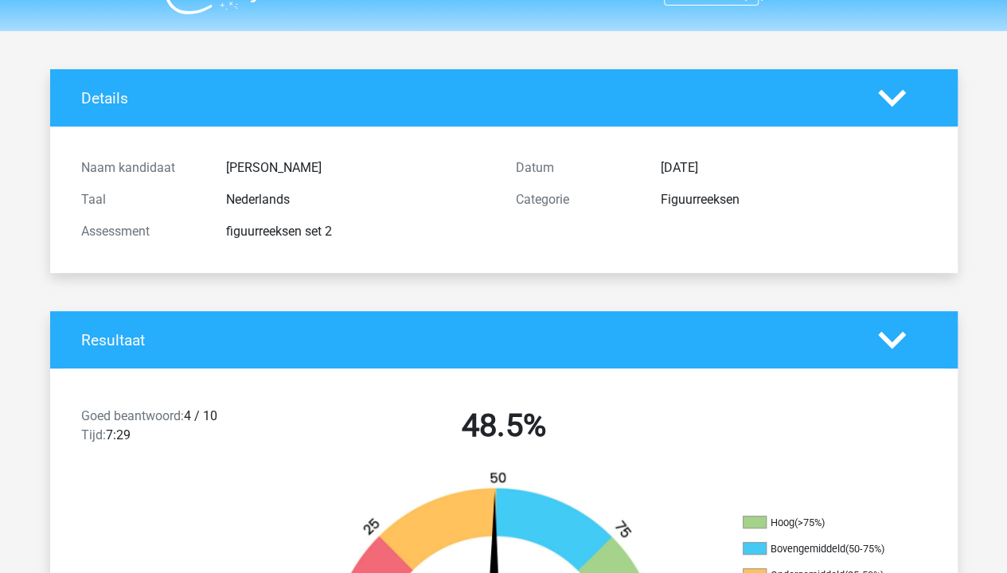
scroll to position [0, 0]
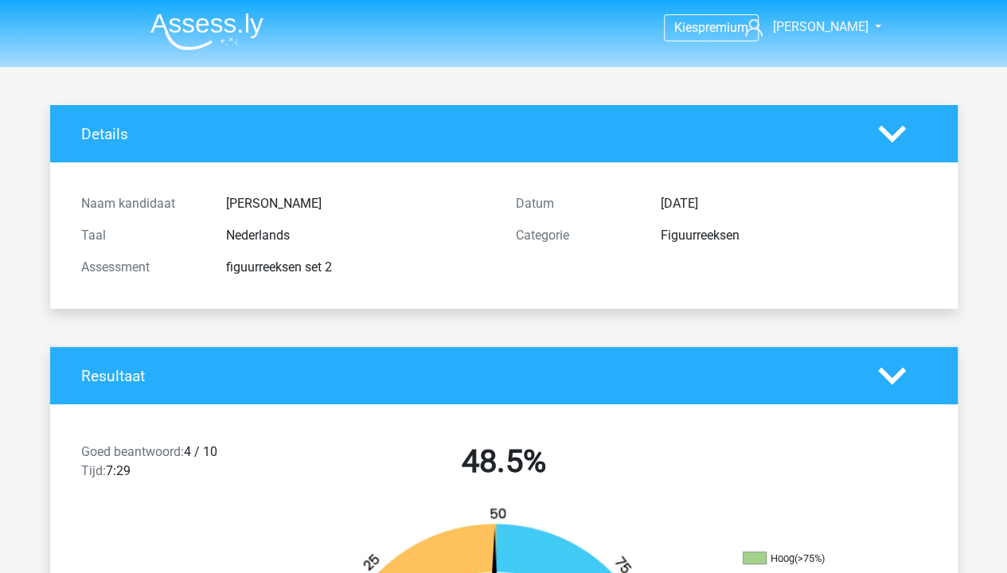
click at [896, 131] on icon at bounding box center [892, 134] width 28 height 28
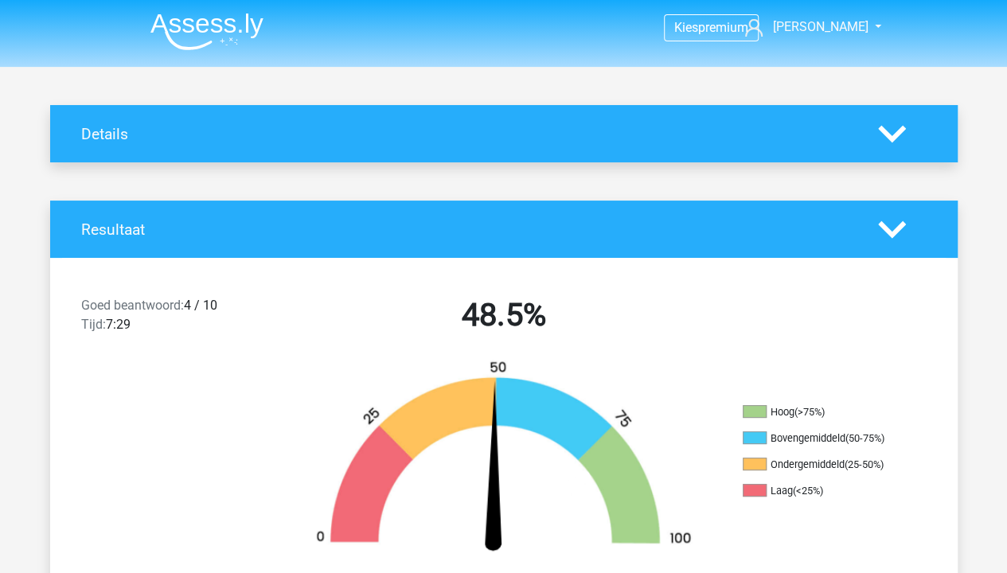
click at [897, 225] on icon at bounding box center [892, 230] width 28 height 28
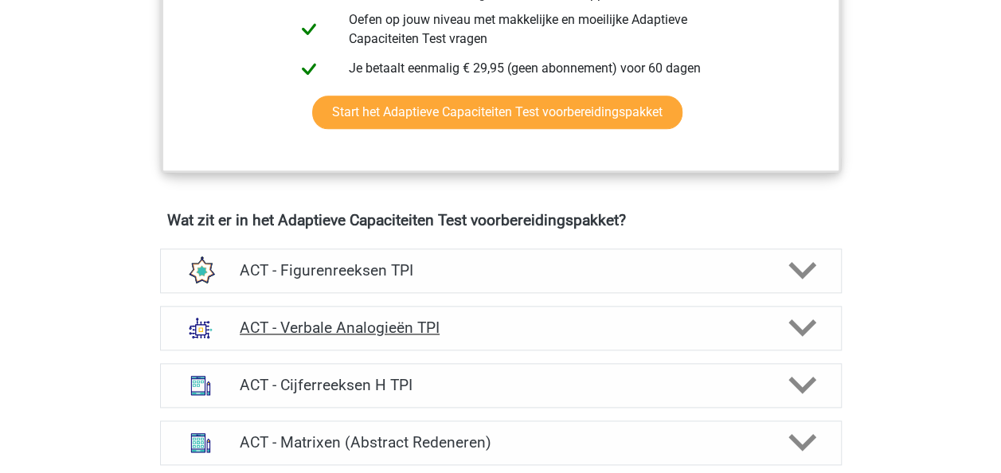
scroll to position [956, 0]
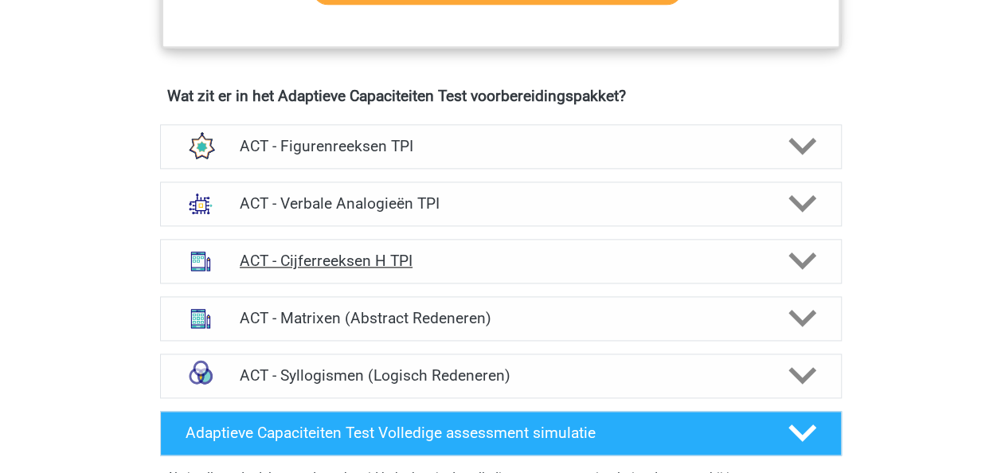
click at [799, 253] on icon at bounding box center [802, 261] width 28 height 28
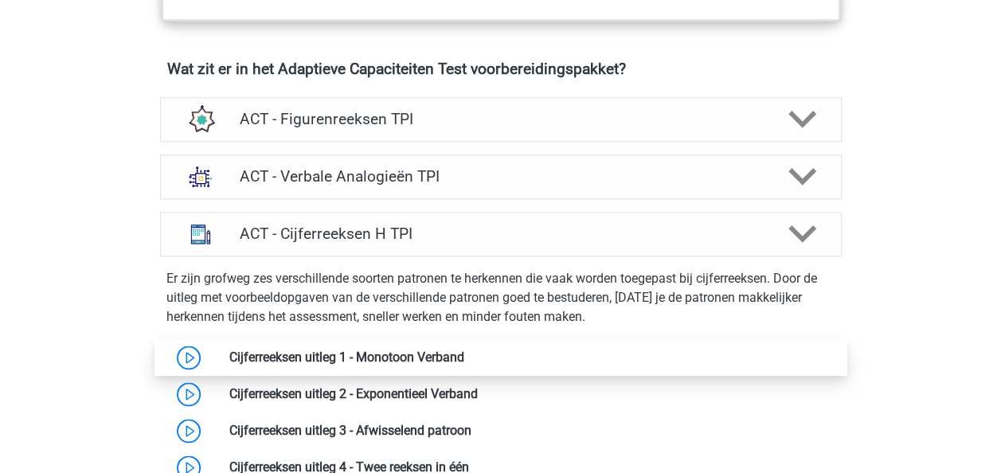
scroll to position [876, 0]
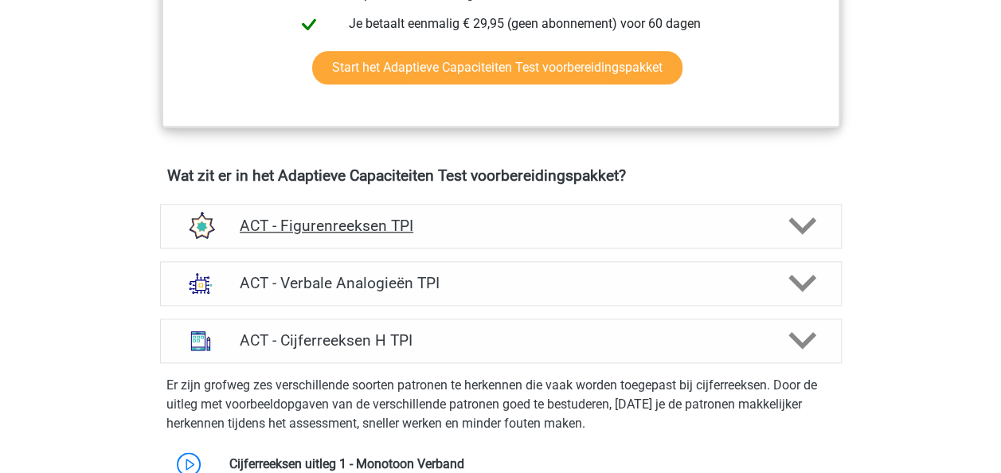
click at [805, 216] on icon at bounding box center [802, 226] width 28 height 28
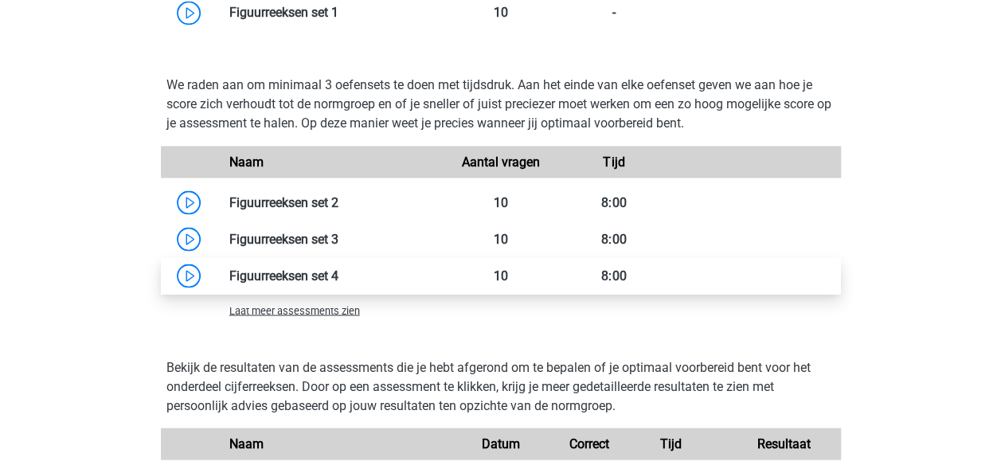
scroll to position [1354, 0]
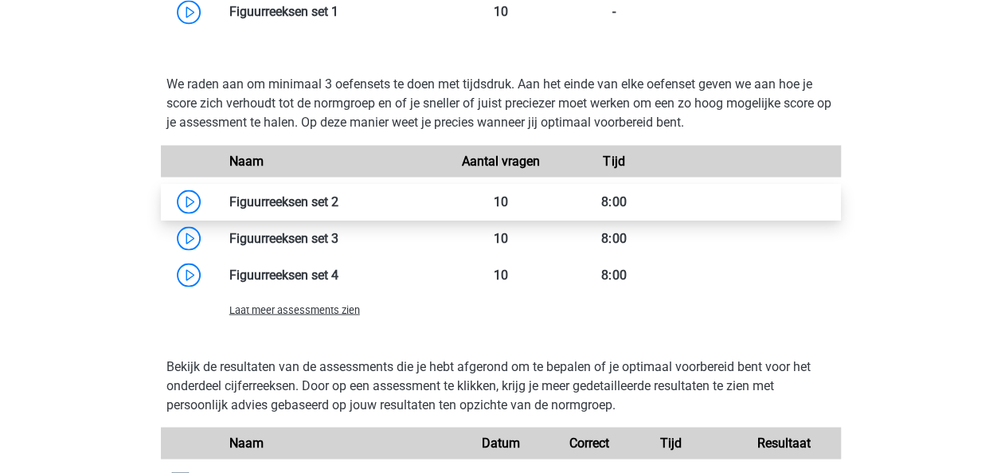
click at [338, 197] on link at bounding box center [338, 200] width 0 height 15
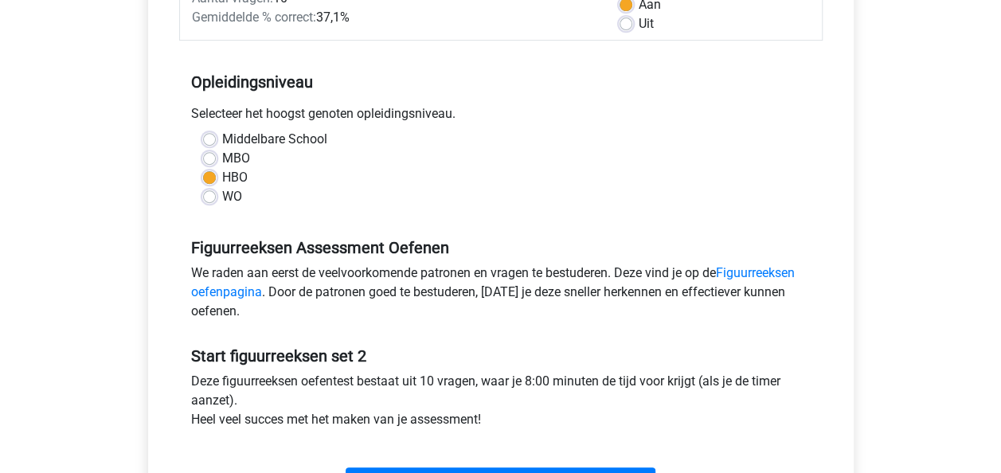
scroll to position [319, 0]
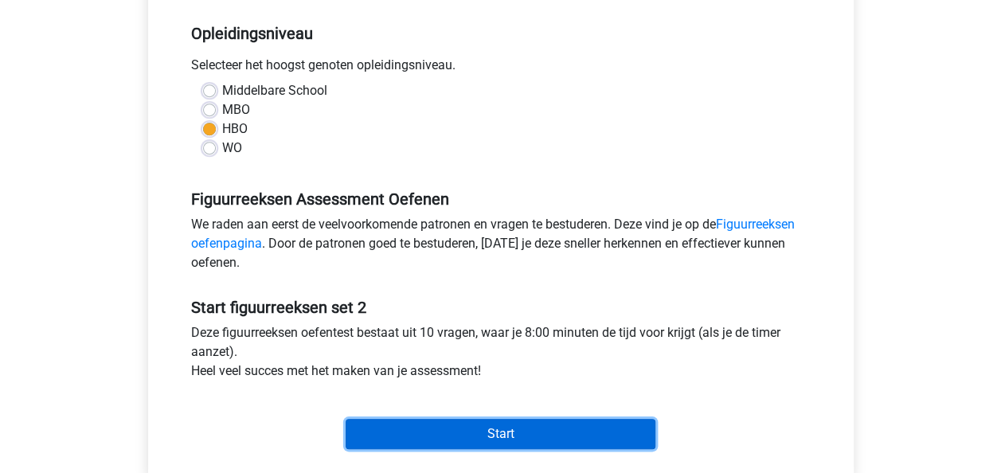
click at [510, 422] on input "Start" at bounding box center [501, 434] width 310 height 30
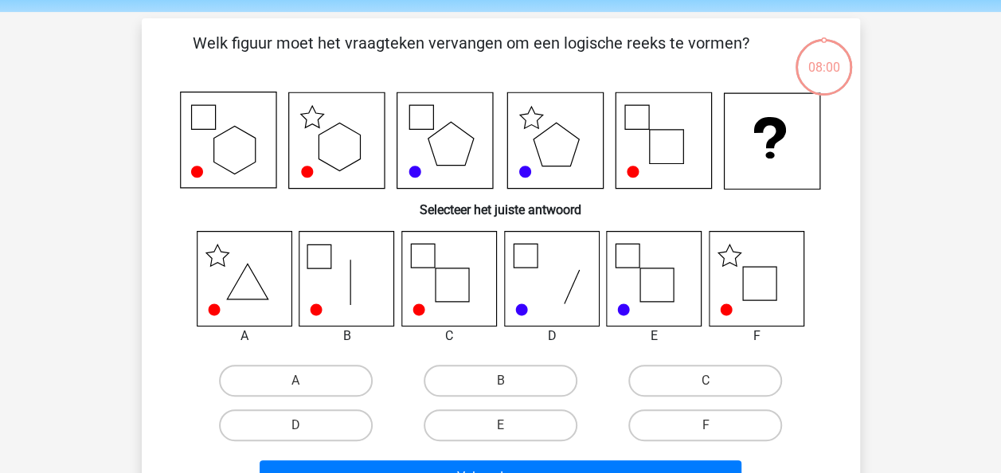
scroll to position [80, 0]
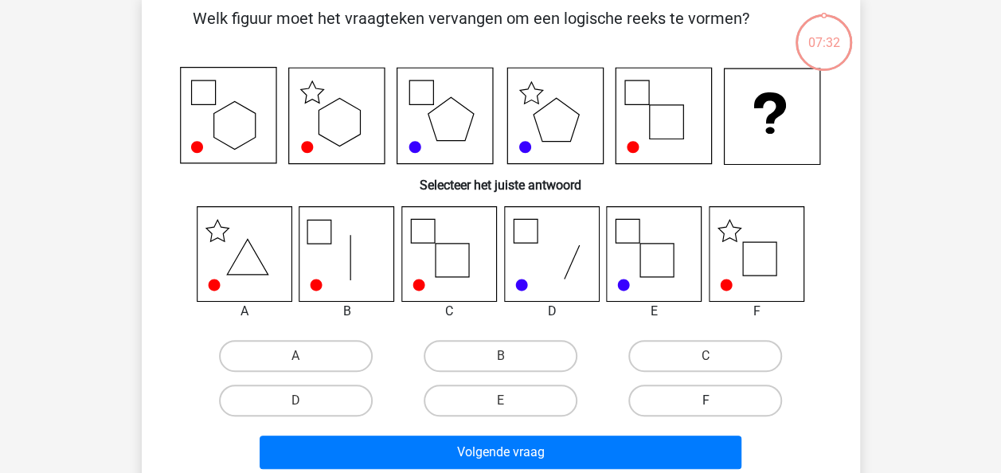
click at [699, 403] on label "F" at bounding box center [705, 401] width 154 height 32
click at [705, 403] on input "F" at bounding box center [710, 406] width 10 height 10
radio input "true"
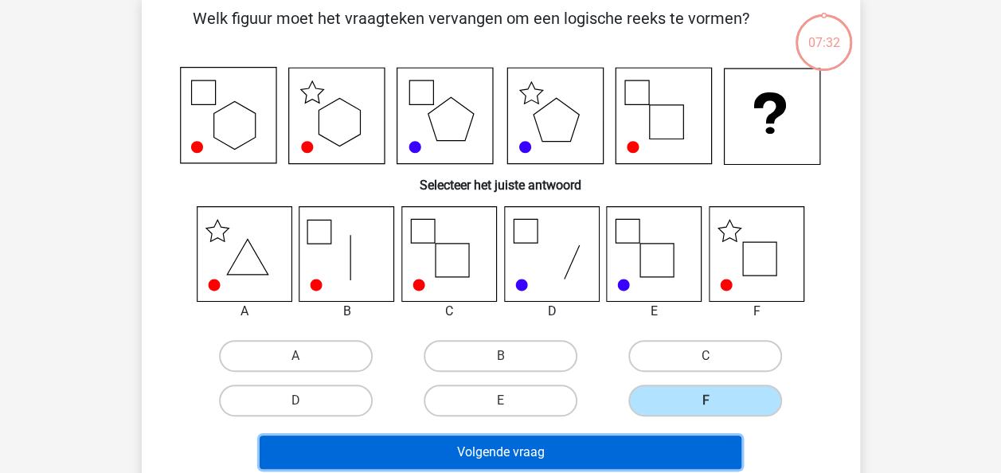
click at [648, 455] on button "Volgende vraag" at bounding box center [501, 452] width 482 height 33
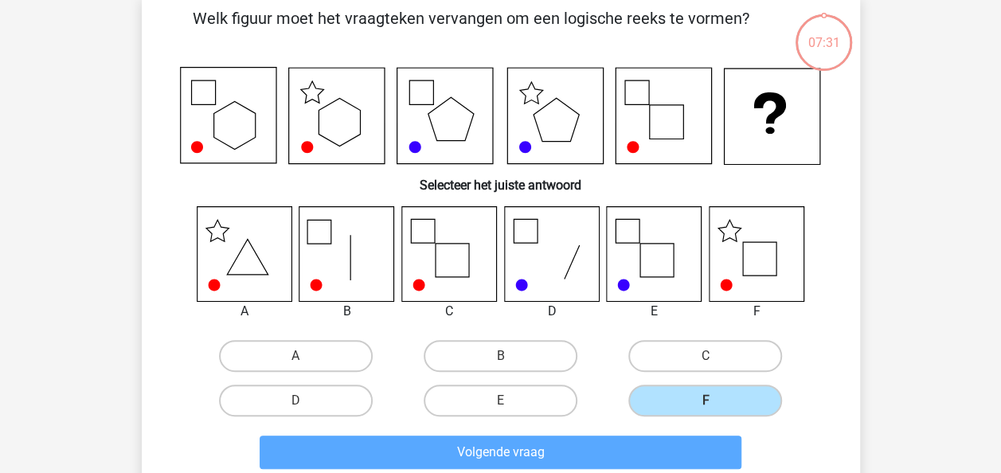
scroll to position [73, 0]
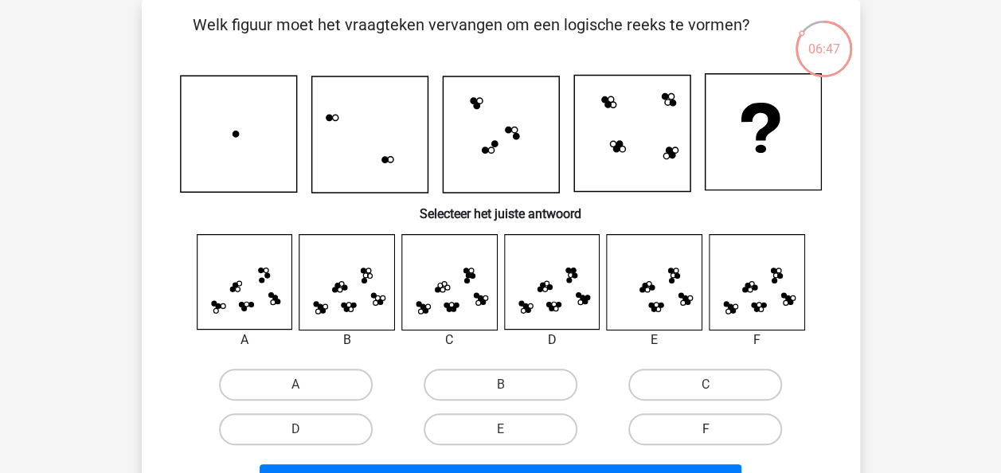
click at [717, 433] on label "F" at bounding box center [705, 429] width 154 height 32
click at [716, 433] on input "F" at bounding box center [710, 434] width 10 height 10
radio input "true"
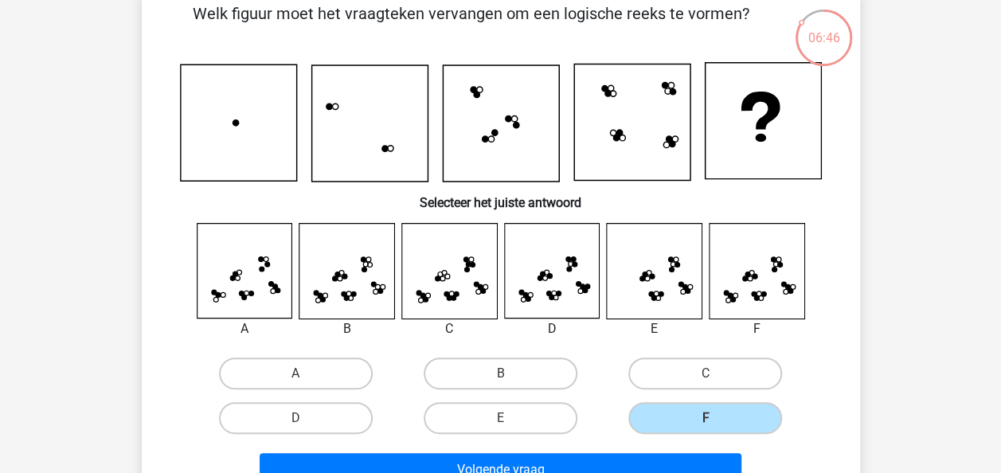
scroll to position [153, 0]
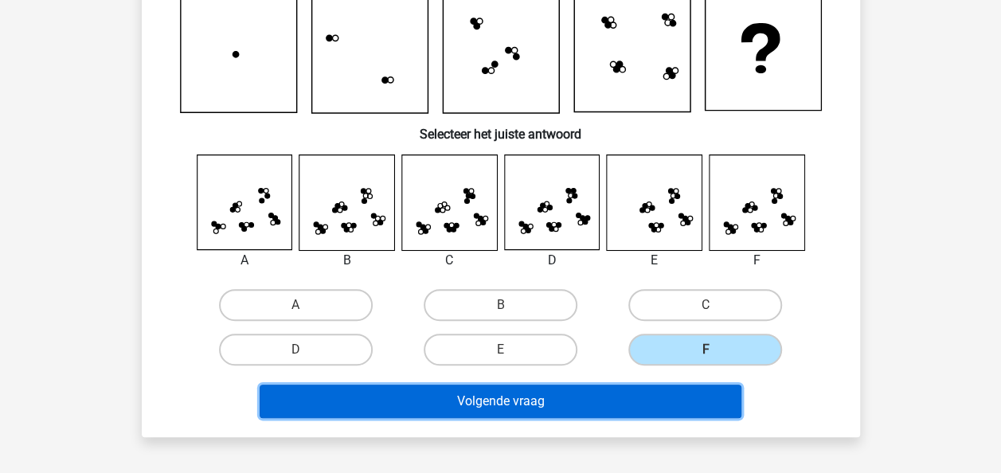
click at [666, 409] on button "Volgende vraag" at bounding box center [501, 401] width 482 height 33
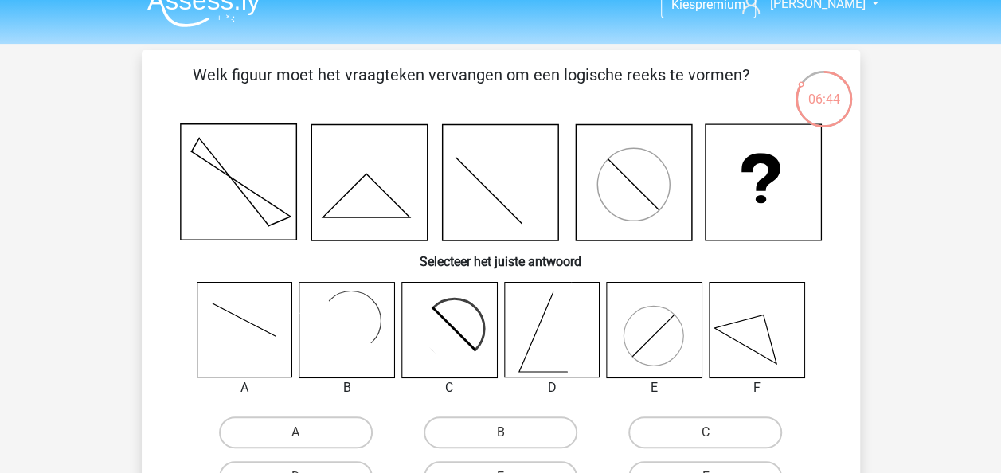
scroll to position [0, 0]
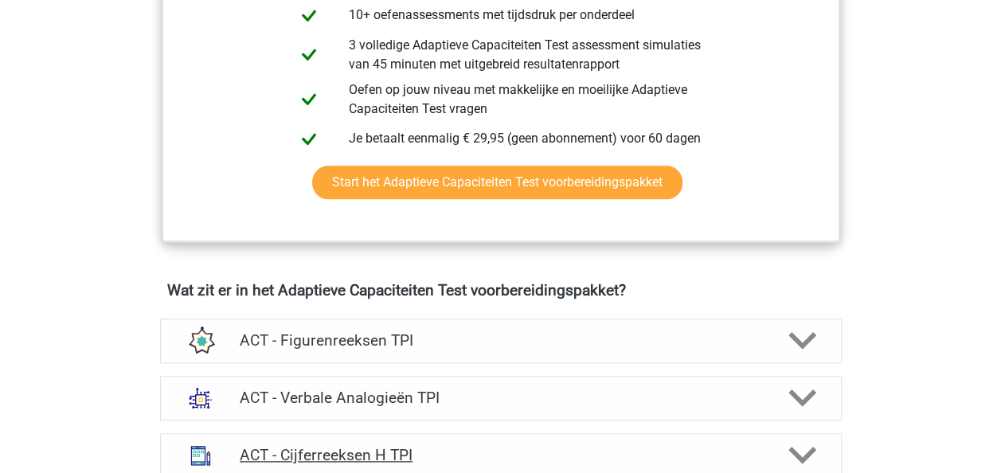
scroll to position [1035, 0]
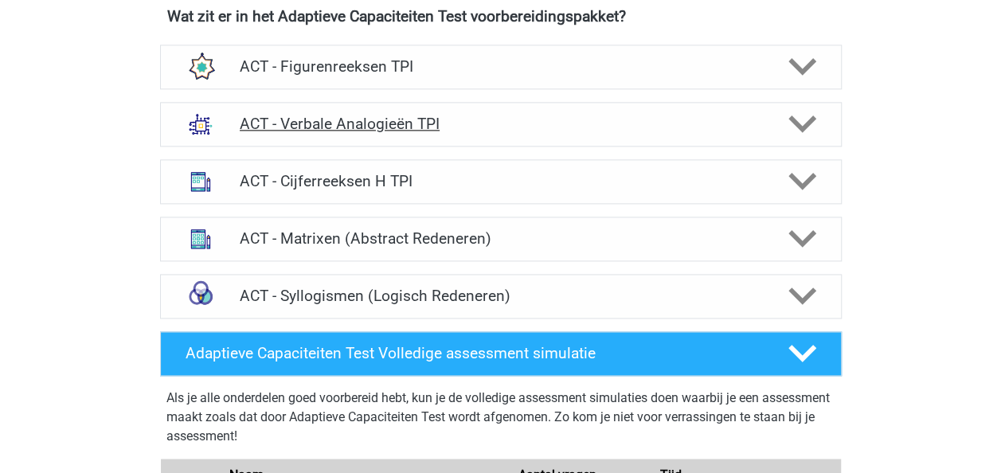
click at [807, 116] on icon at bounding box center [802, 124] width 28 height 28
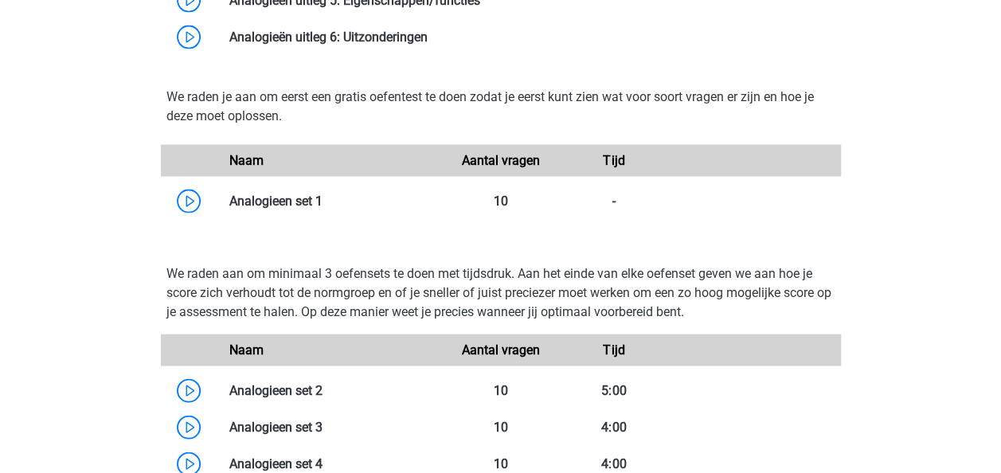
scroll to position [1672, 0]
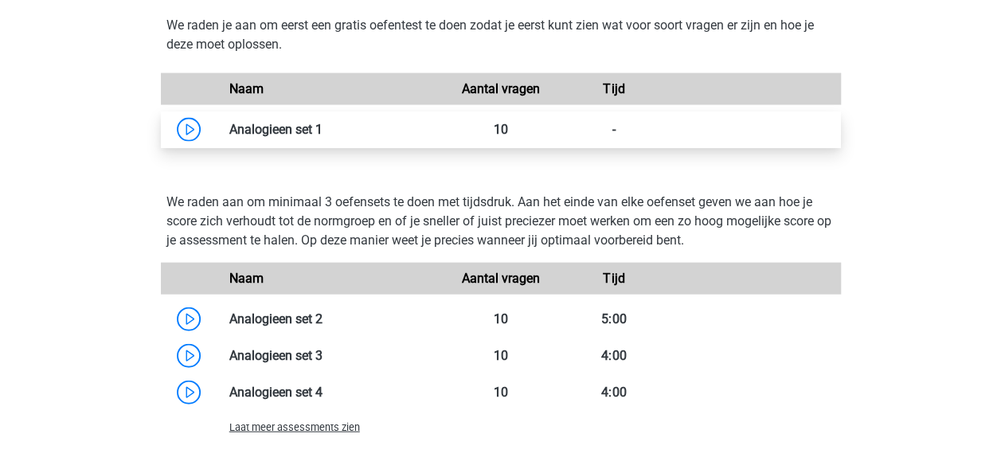
drag, startPoint x: 274, startPoint y: 127, endPoint x: 287, endPoint y: 129, distance: 13.0
click at [322, 127] on link at bounding box center [322, 129] width 0 height 15
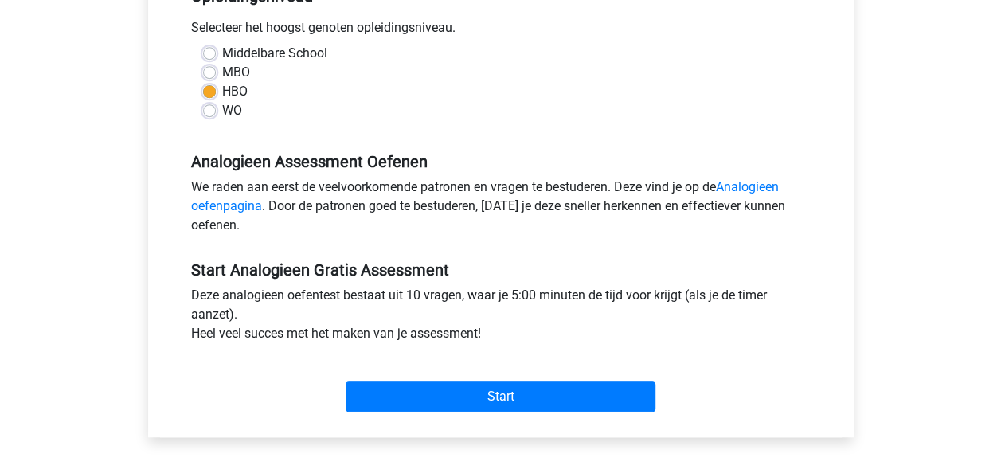
scroll to position [319, 0]
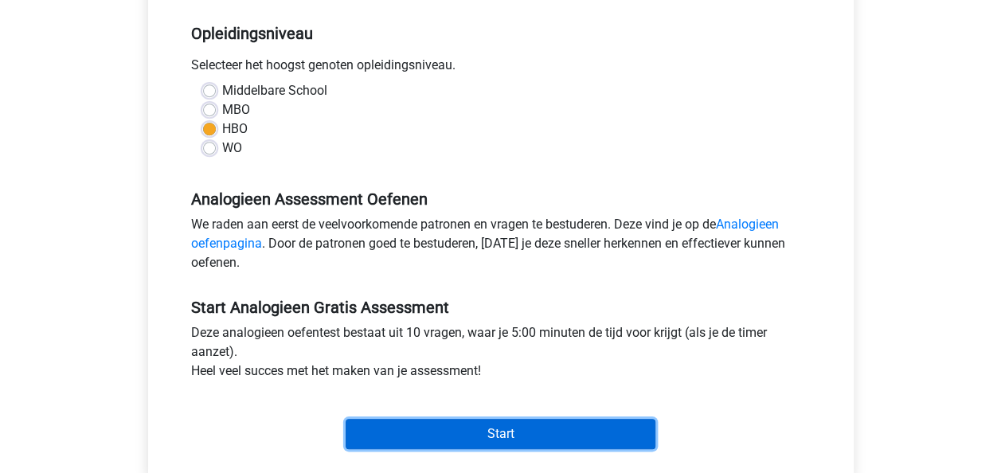
click at [495, 426] on input "Start" at bounding box center [501, 434] width 310 height 30
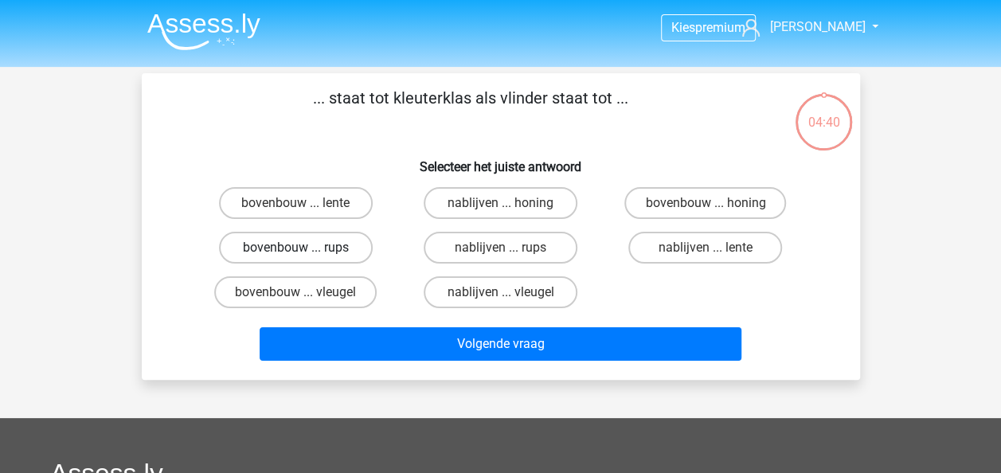
click at [283, 242] on label "bovenbouw ... rups" at bounding box center [296, 248] width 154 height 32
click at [295, 248] on input "bovenbouw ... rups" at bounding box center [300, 253] width 10 height 10
radio input "true"
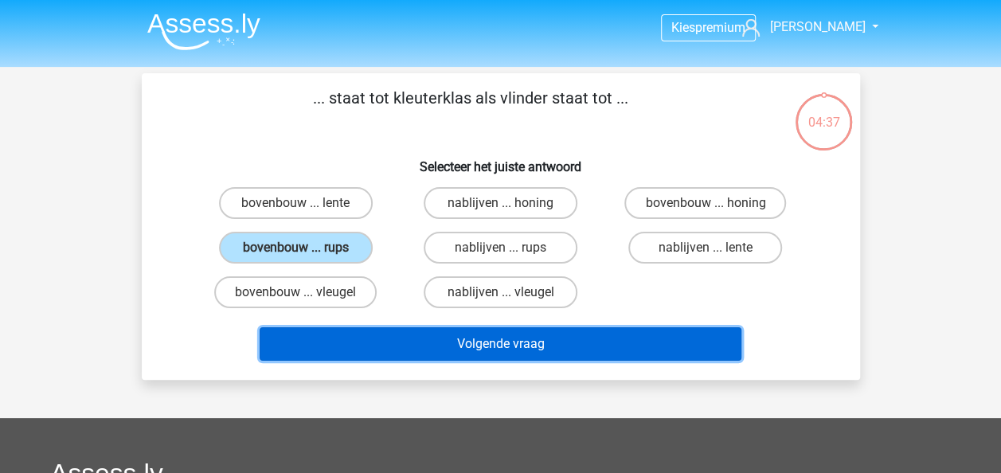
click at [502, 343] on button "Volgende vraag" at bounding box center [501, 343] width 482 height 33
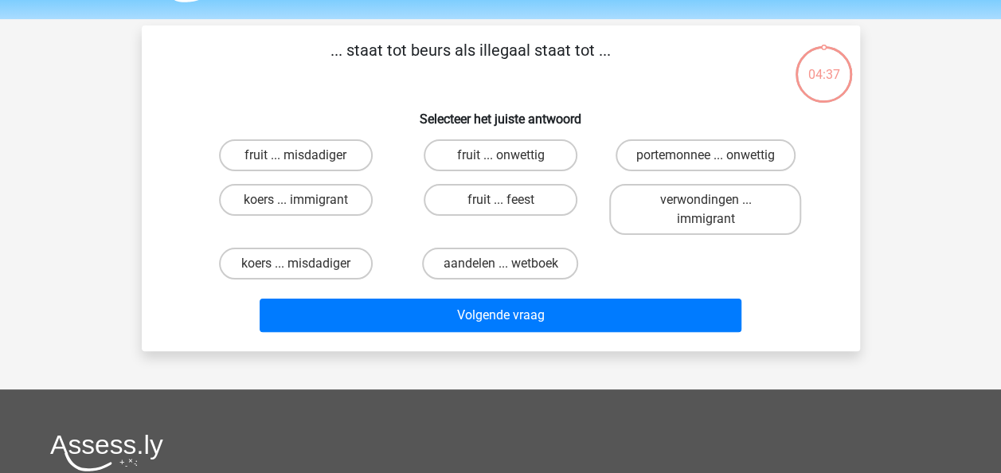
scroll to position [73, 0]
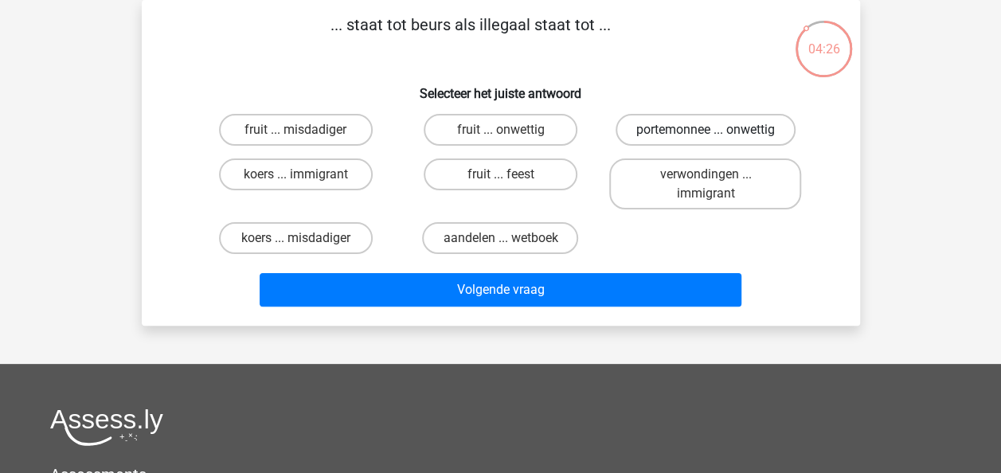
click at [685, 125] on label "portemonnee ... onwettig" at bounding box center [706, 130] width 180 height 32
click at [705, 130] on input "portemonnee ... onwettig" at bounding box center [710, 135] width 10 height 10
radio input "true"
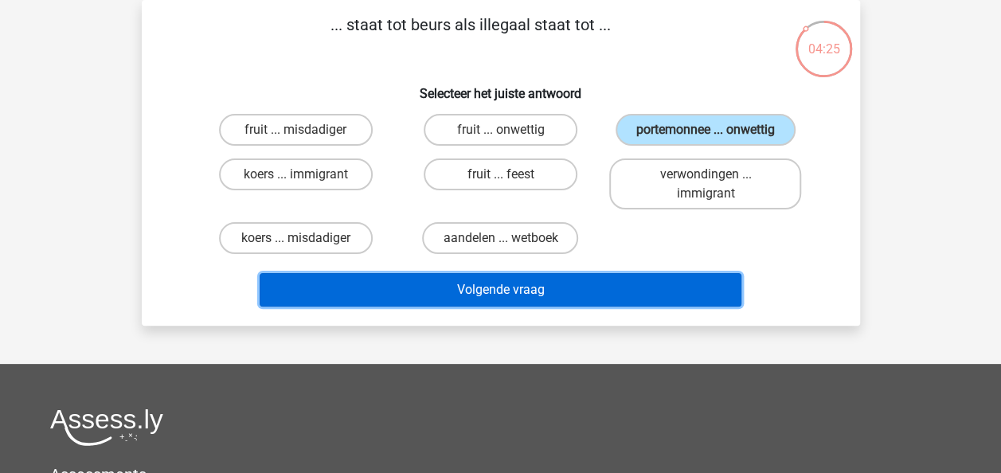
click at [521, 296] on button "Volgende vraag" at bounding box center [501, 289] width 482 height 33
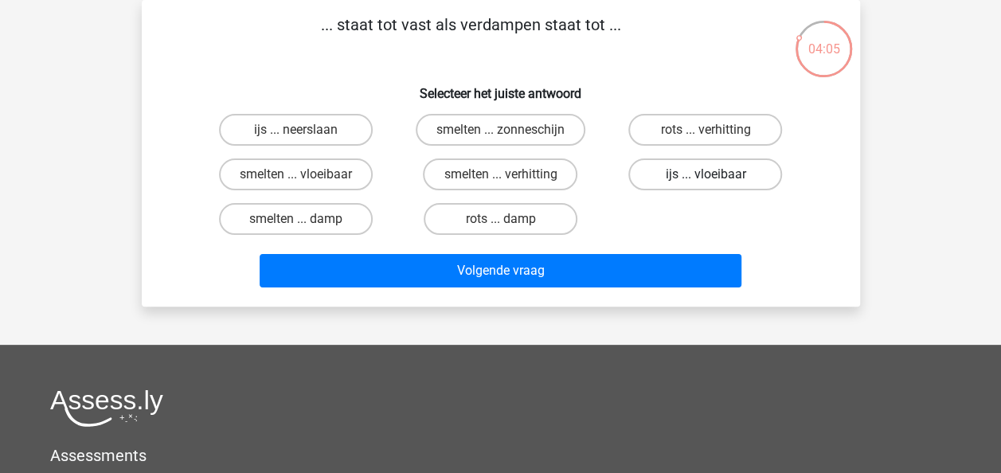
click at [696, 170] on label "ijs ... vloeibaar" at bounding box center [705, 174] width 154 height 32
click at [705, 174] on input "ijs ... vloeibaar" at bounding box center [710, 179] width 10 height 10
radio input "true"
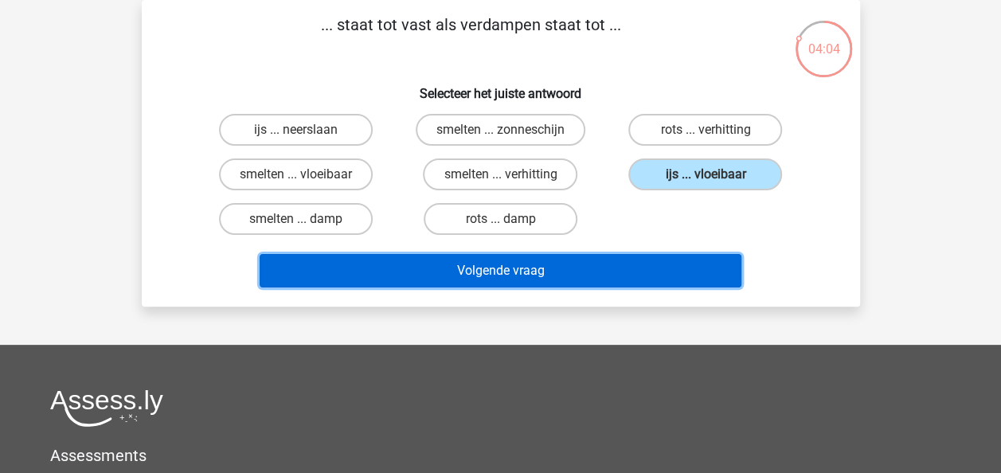
click at [627, 268] on button "Volgende vraag" at bounding box center [501, 270] width 482 height 33
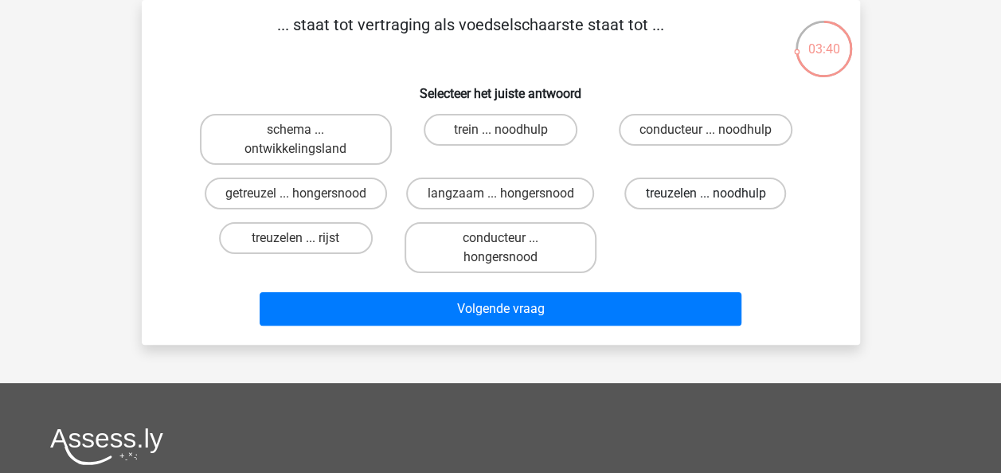
click at [686, 197] on label "treuzelen ... noodhulp" at bounding box center [705, 194] width 162 height 32
click at [705, 197] on input "treuzelen ... noodhulp" at bounding box center [710, 198] width 10 height 10
radio input "true"
click at [279, 188] on label "getreuzel ... hongersnood" at bounding box center [296, 194] width 182 height 32
click at [295, 193] on input "getreuzel ... hongersnood" at bounding box center [300, 198] width 10 height 10
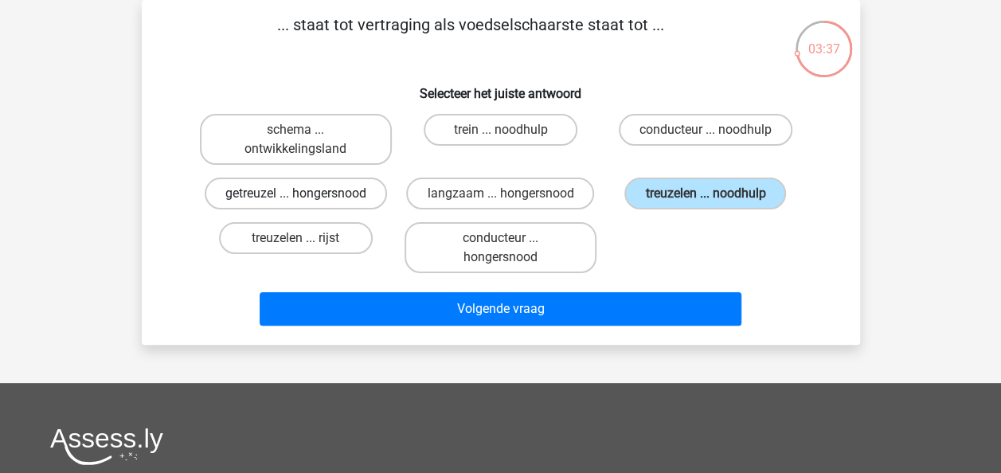
radio input "true"
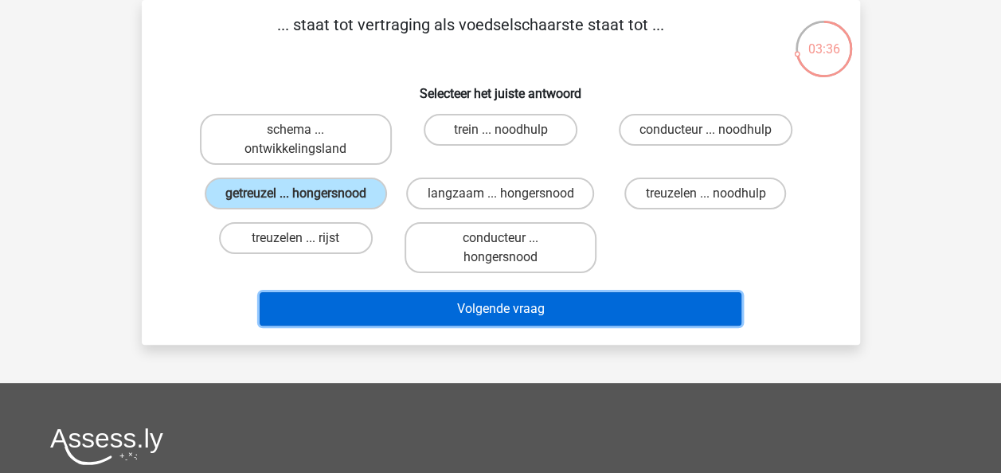
click at [427, 298] on button "Volgende vraag" at bounding box center [501, 308] width 482 height 33
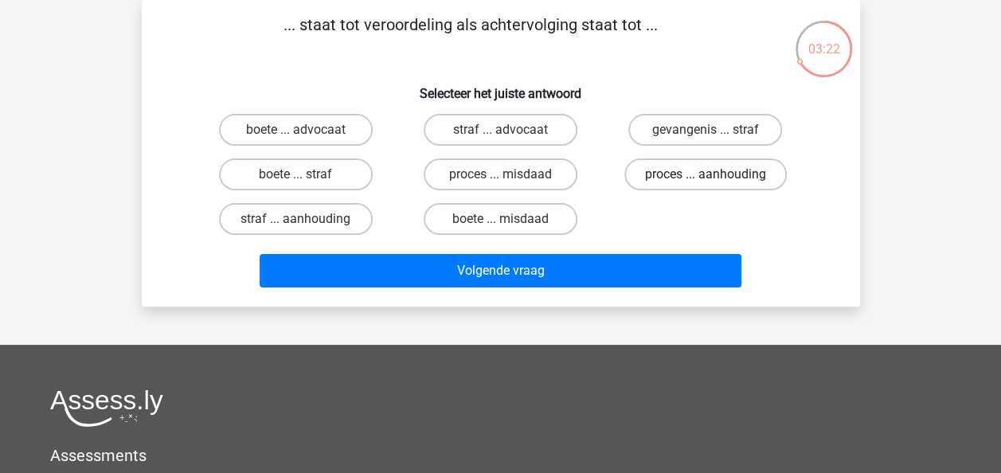
click at [673, 178] on label "proces ... aanhouding" at bounding box center [705, 174] width 162 height 32
click at [705, 178] on input "proces ... aanhouding" at bounding box center [710, 179] width 10 height 10
radio input "true"
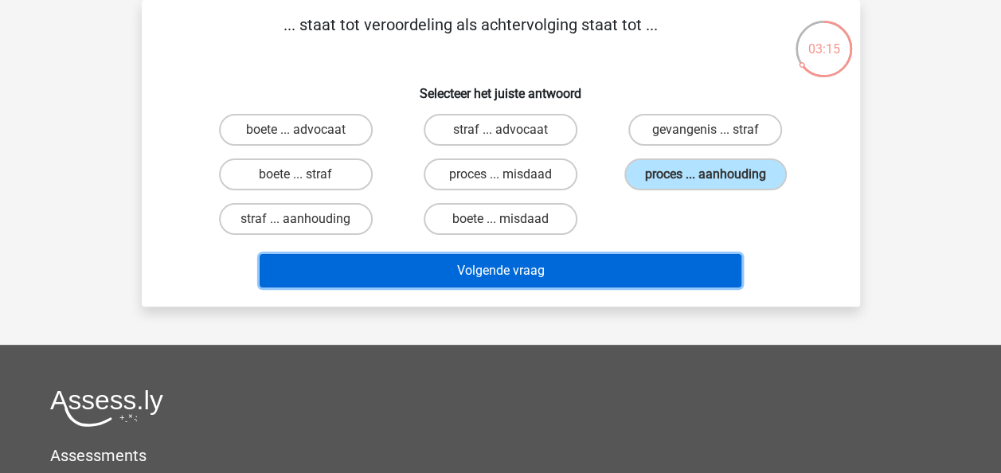
click at [530, 273] on button "Volgende vraag" at bounding box center [501, 270] width 482 height 33
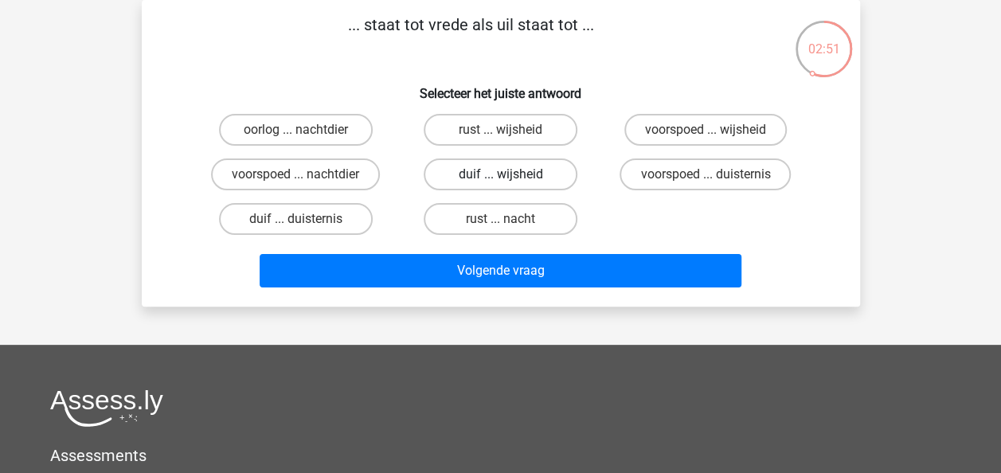
click at [475, 176] on label "duif ... wijsheid" at bounding box center [501, 174] width 154 height 32
click at [500, 176] on input "duif ... wijsheid" at bounding box center [505, 179] width 10 height 10
radio input "true"
click at [476, 247] on div "Volgende vraag" at bounding box center [500, 267] width 667 height 53
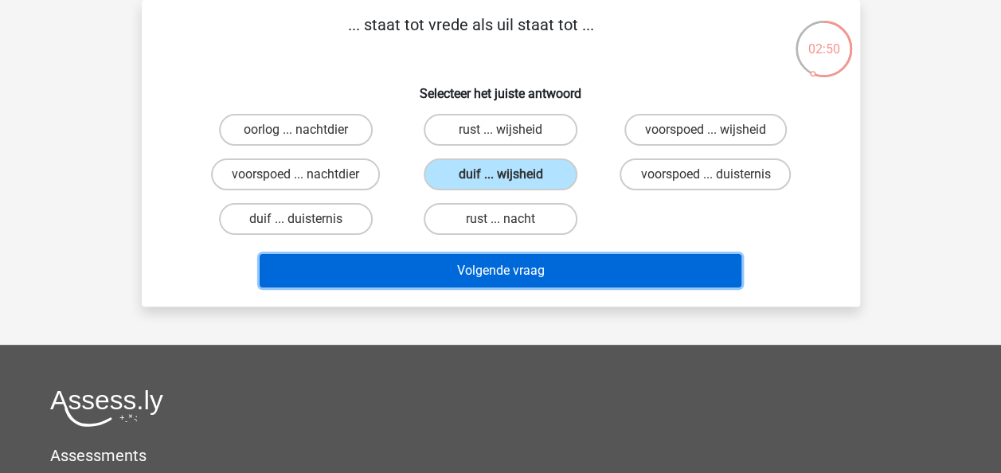
click at [479, 270] on button "Volgende vraag" at bounding box center [501, 270] width 482 height 33
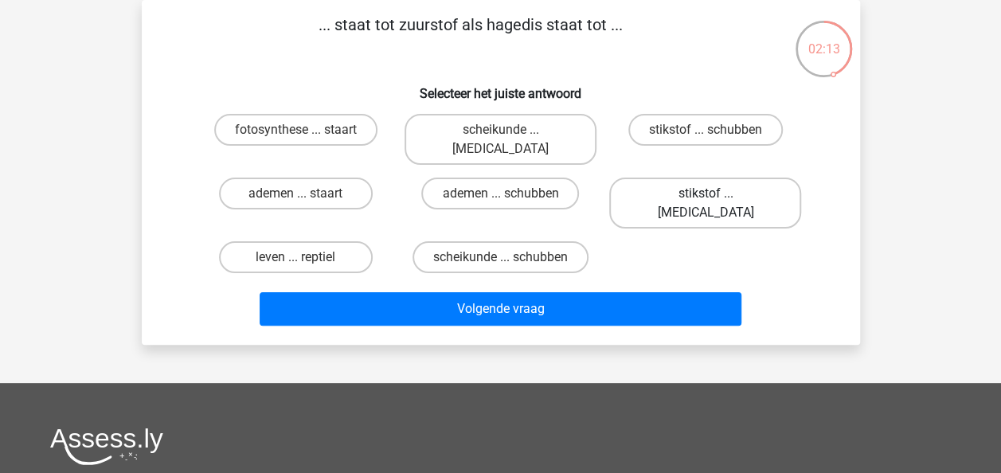
click at [713, 178] on label "stikstof ... krokodil" at bounding box center [705, 203] width 192 height 51
click at [713, 193] on input "stikstof ... krokodil" at bounding box center [710, 198] width 10 height 10
radio input "true"
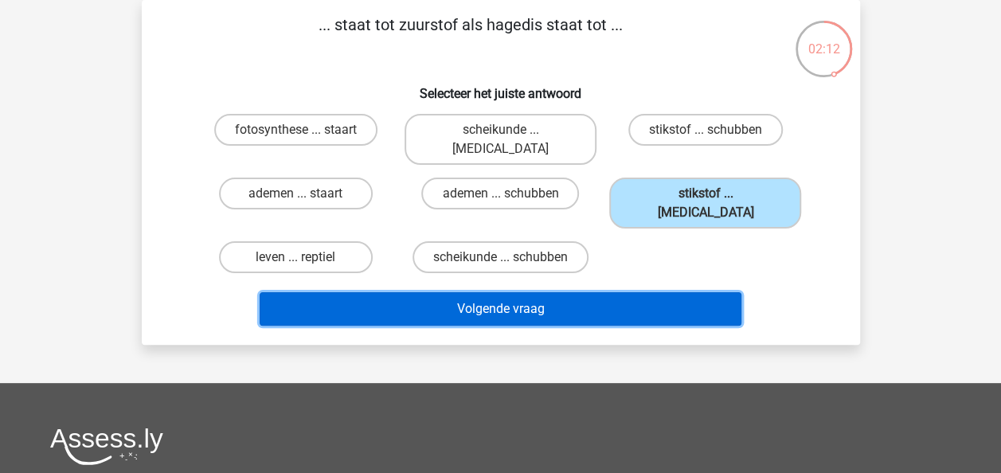
click at [627, 292] on button "Volgende vraag" at bounding box center [501, 308] width 482 height 33
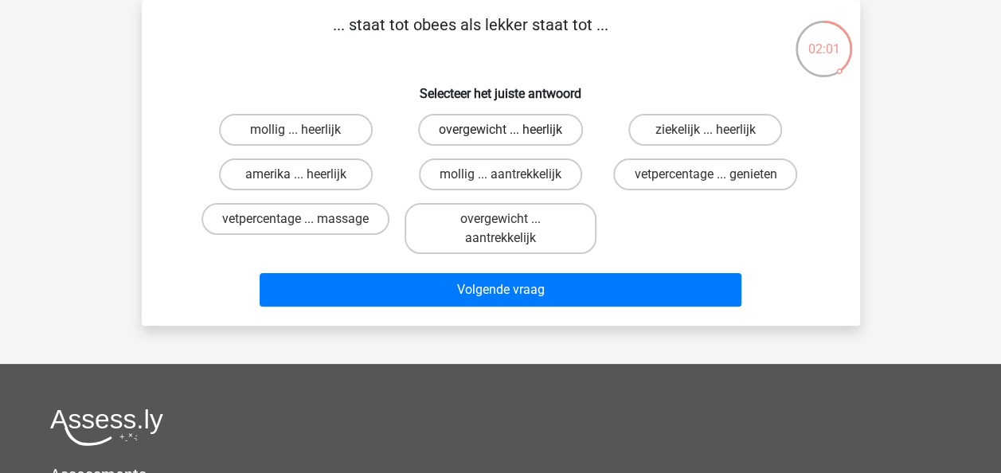
click at [494, 133] on label "overgewicht ... heerlijk" at bounding box center [500, 130] width 165 height 32
click at [500, 133] on input "overgewicht ... heerlijk" at bounding box center [505, 135] width 10 height 10
radio input "true"
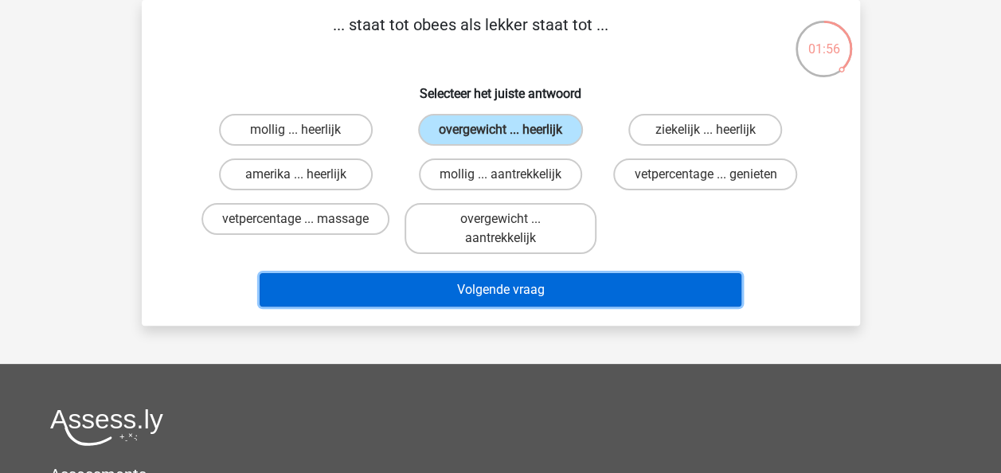
click at [510, 290] on button "Volgende vraag" at bounding box center [501, 289] width 482 height 33
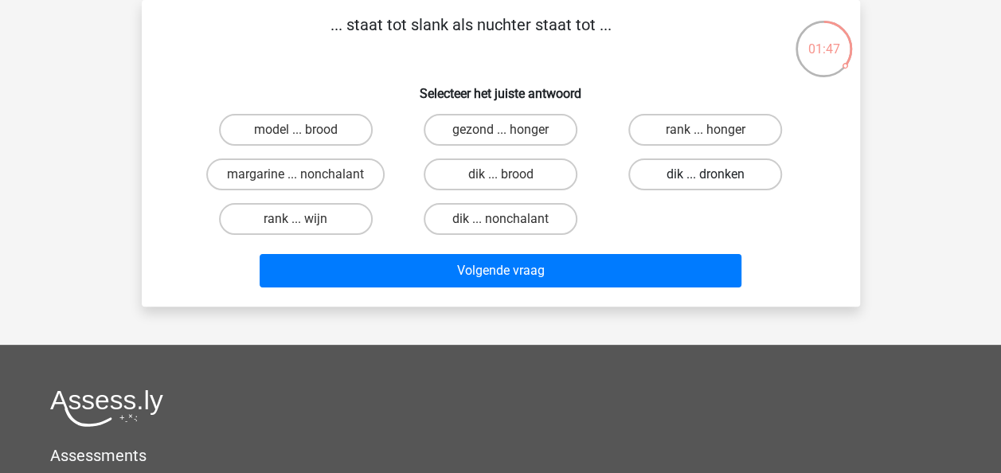
click at [718, 175] on label "dik ... dronken" at bounding box center [705, 174] width 154 height 32
click at [716, 175] on input "dik ... dronken" at bounding box center [710, 179] width 10 height 10
radio input "true"
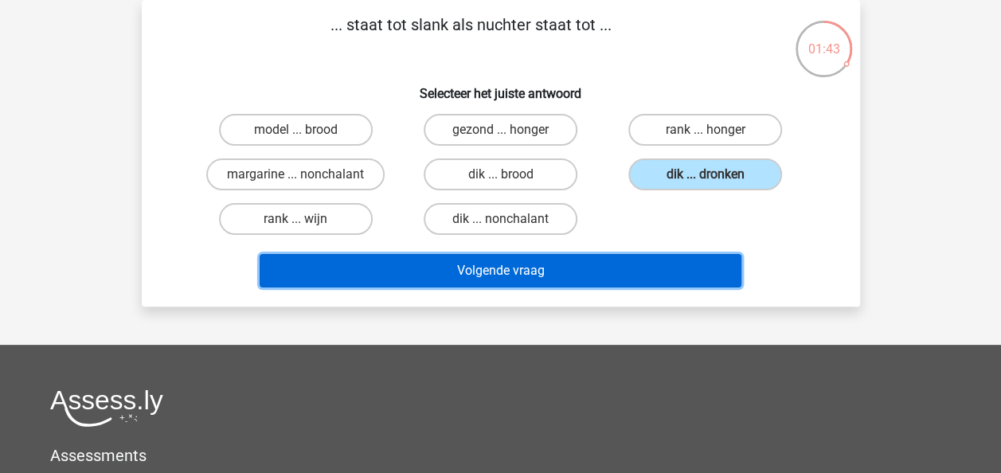
click at [648, 271] on button "Volgende vraag" at bounding box center [501, 270] width 482 height 33
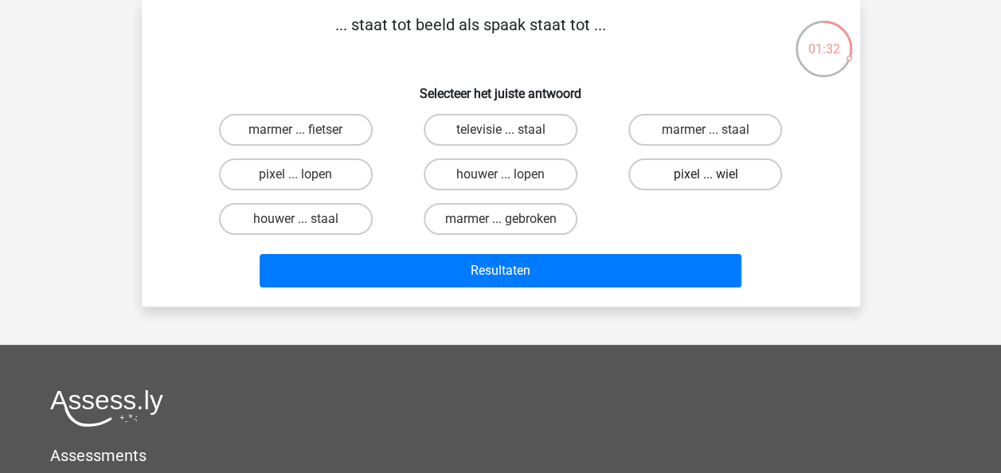
click at [682, 176] on label "pixel ... wiel" at bounding box center [705, 174] width 154 height 32
click at [705, 176] on input "pixel ... wiel" at bounding box center [710, 179] width 10 height 10
radio input "true"
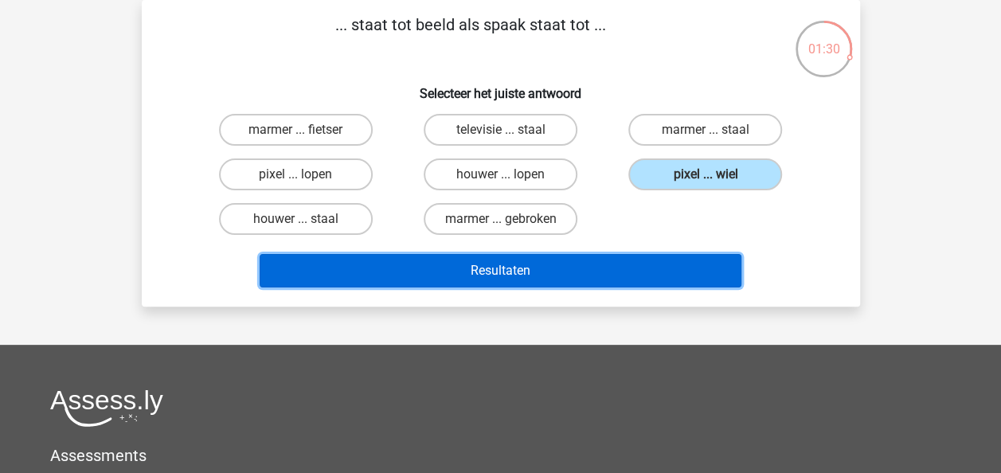
click at [603, 272] on button "Resultaten" at bounding box center [501, 270] width 482 height 33
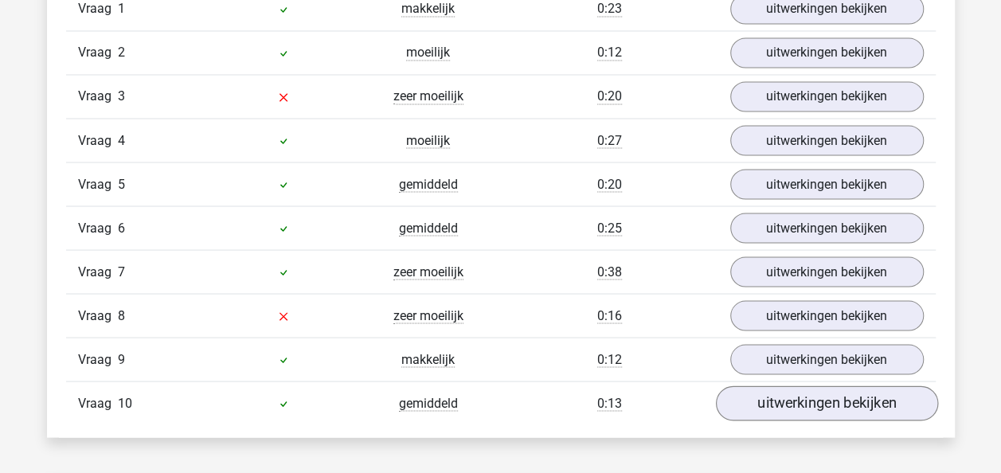
scroll to position [1354, 0]
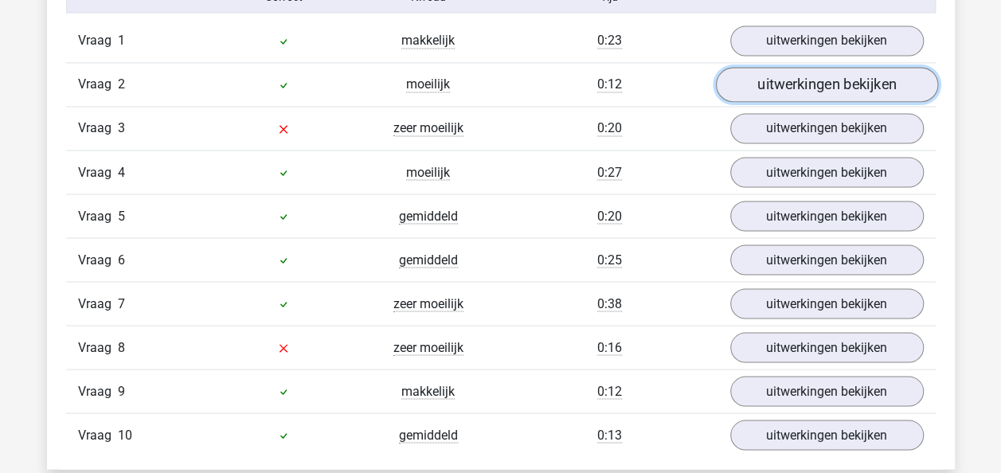
click at [815, 86] on link "uitwerkingen bekijken" at bounding box center [826, 85] width 222 height 35
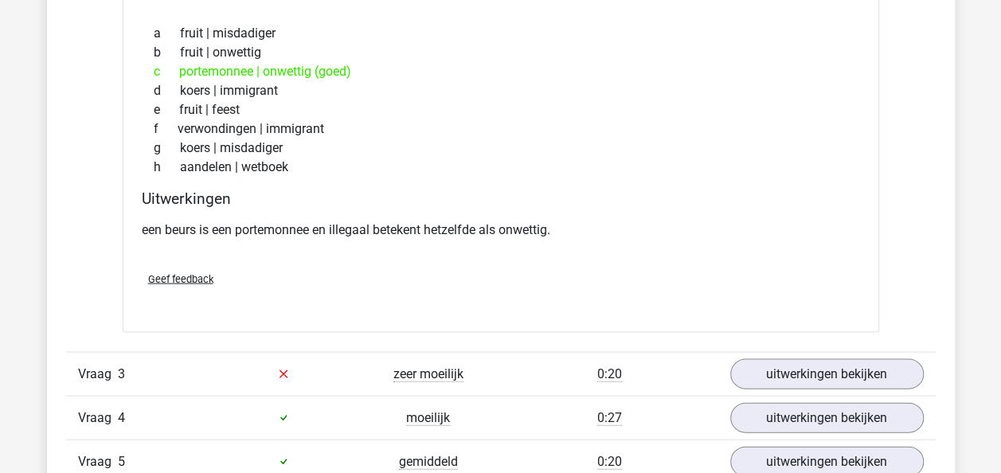
scroll to position [1672, 0]
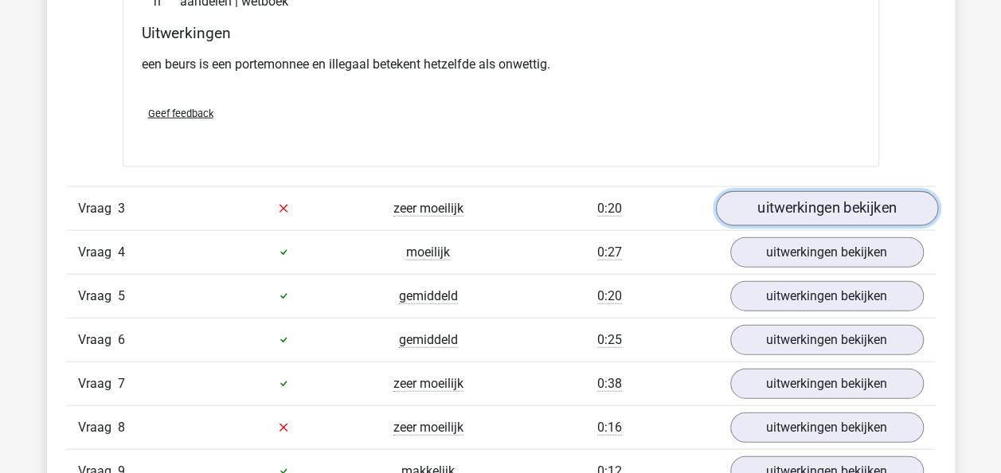
click at [796, 206] on link "uitwerkingen bekijken" at bounding box center [826, 208] width 222 height 35
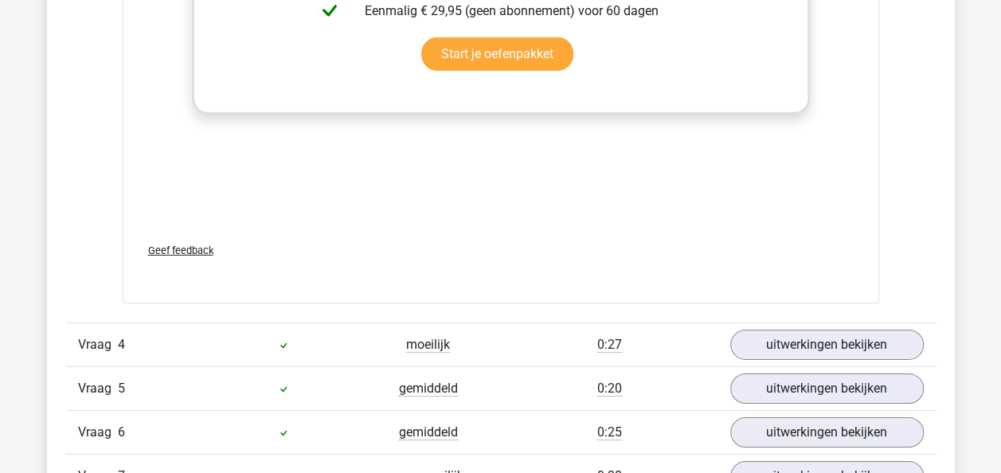
scroll to position [2548, 0]
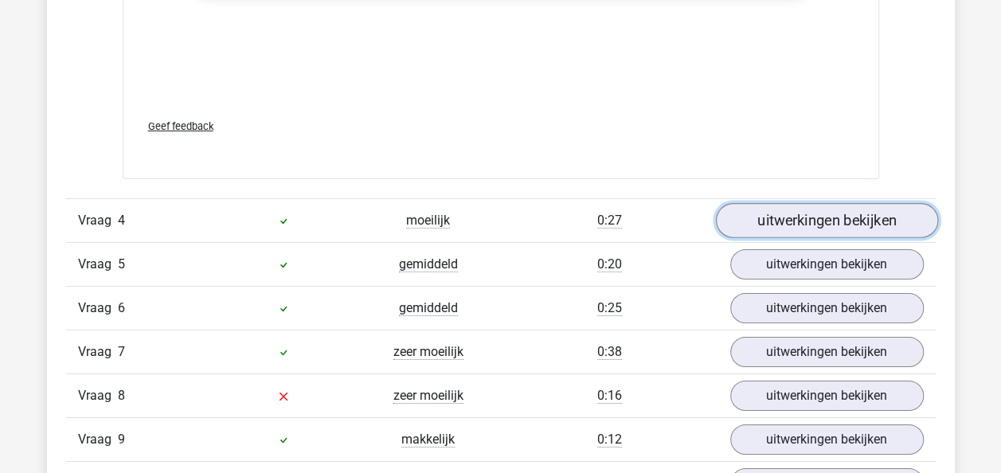
click at [837, 211] on link "uitwerkingen bekijken" at bounding box center [826, 220] width 222 height 35
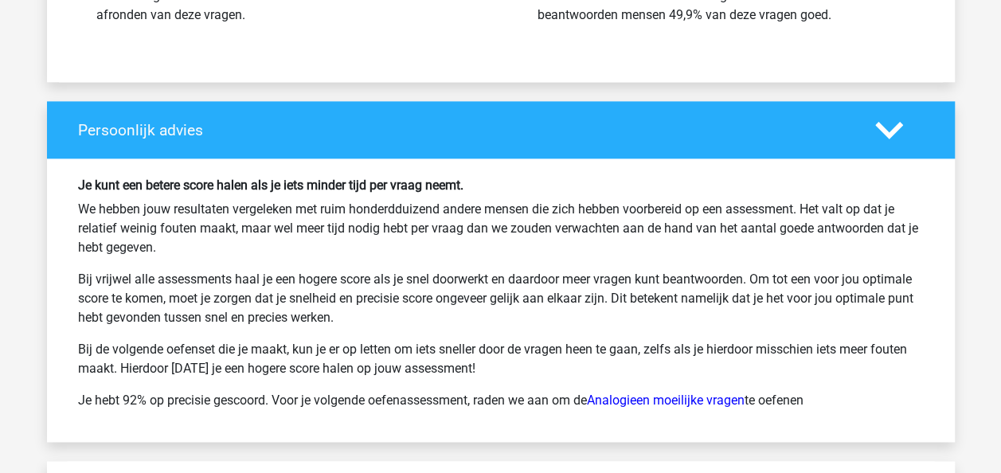
scroll to position [3981, 0]
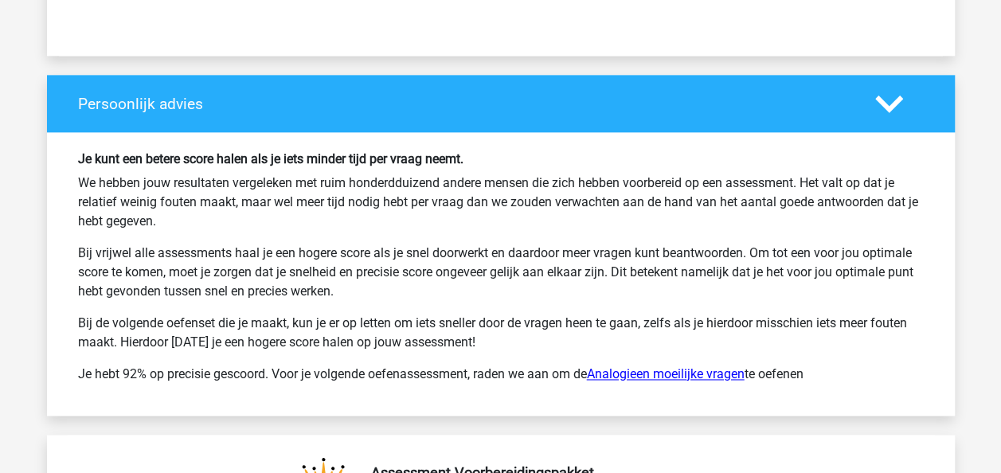
click at [670, 366] on link "Analogieen moeilijke vragen" at bounding box center [666, 373] width 158 height 15
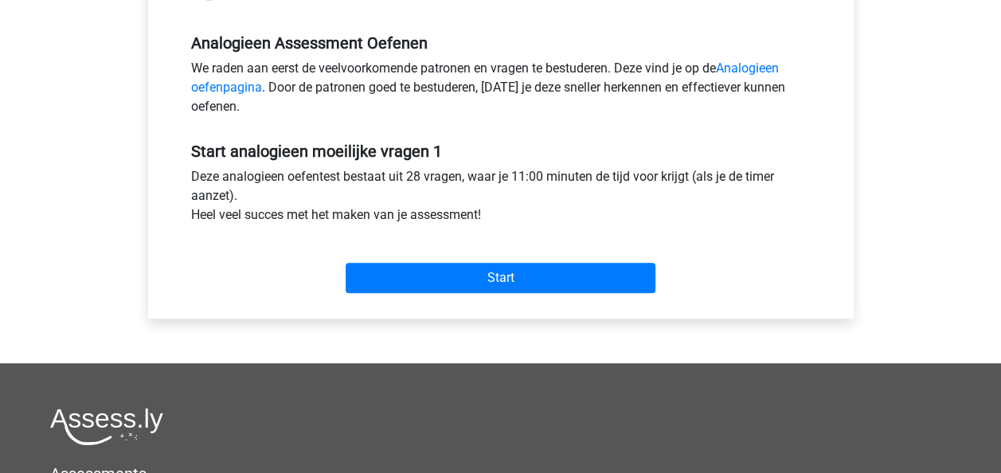
scroll to position [478, 0]
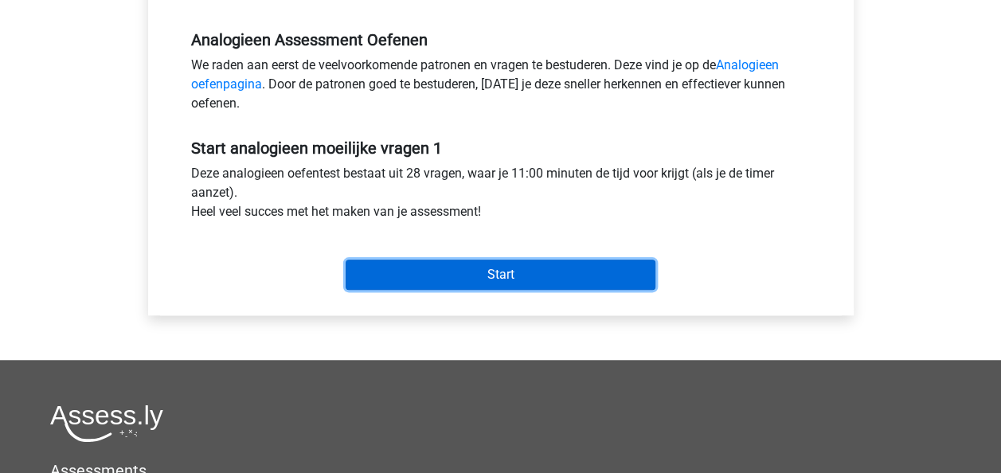
click at [502, 285] on input "Start" at bounding box center [501, 275] width 310 height 30
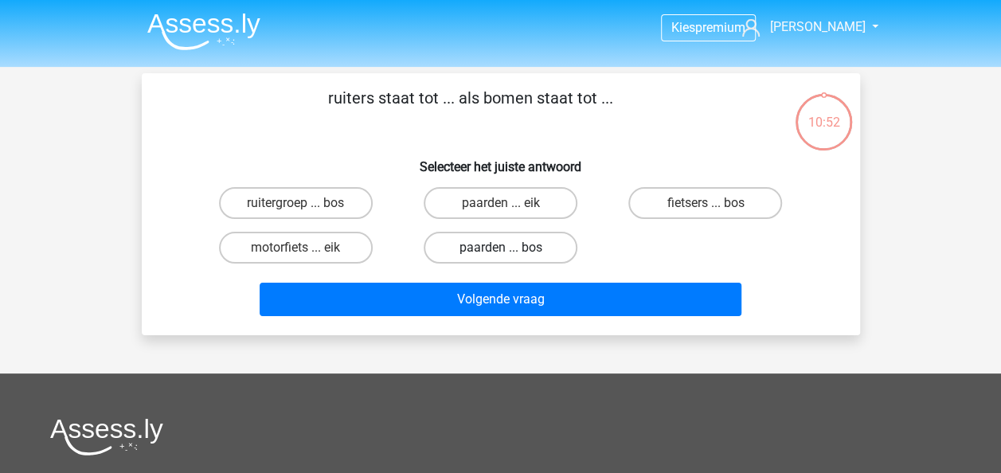
click at [496, 248] on label "paarden ... bos" at bounding box center [501, 248] width 154 height 32
click at [500, 248] on input "paarden ... bos" at bounding box center [505, 253] width 10 height 10
radio input "true"
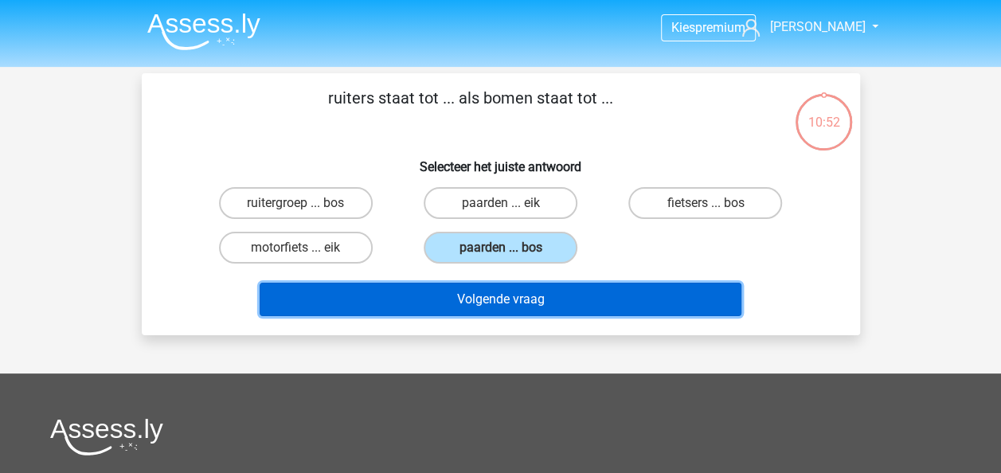
click at [506, 306] on button "Volgende vraag" at bounding box center [501, 299] width 482 height 33
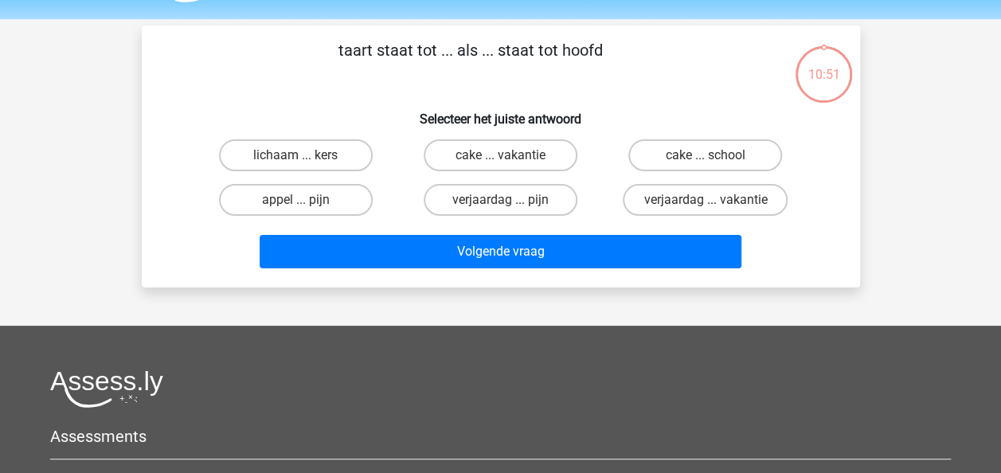
scroll to position [73, 0]
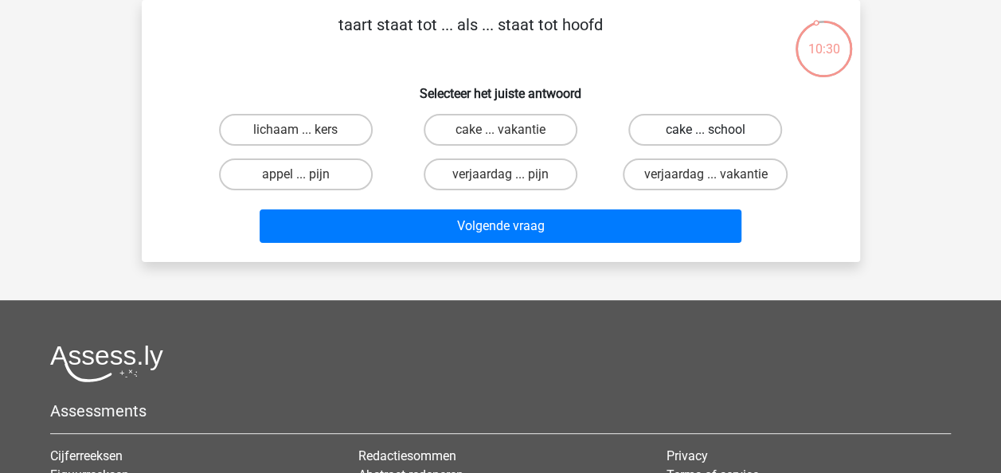
click at [676, 131] on label "cake ... school" at bounding box center [705, 130] width 154 height 32
click at [705, 131] on input "cake ... school" at bounding box center [710, 135] width 10 height 10
radio input "true"
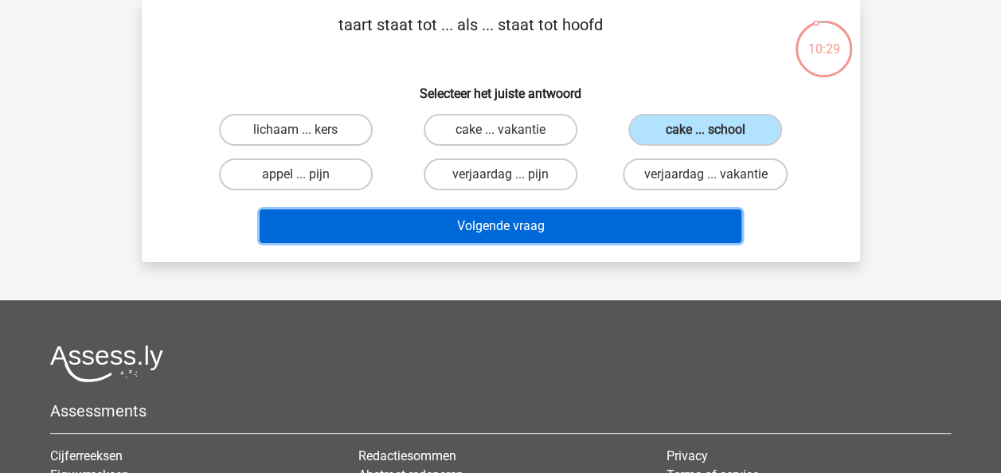
click at [583, 227] on button "Volgende vraag" at bounding box center [501, 225] width 482 height 33
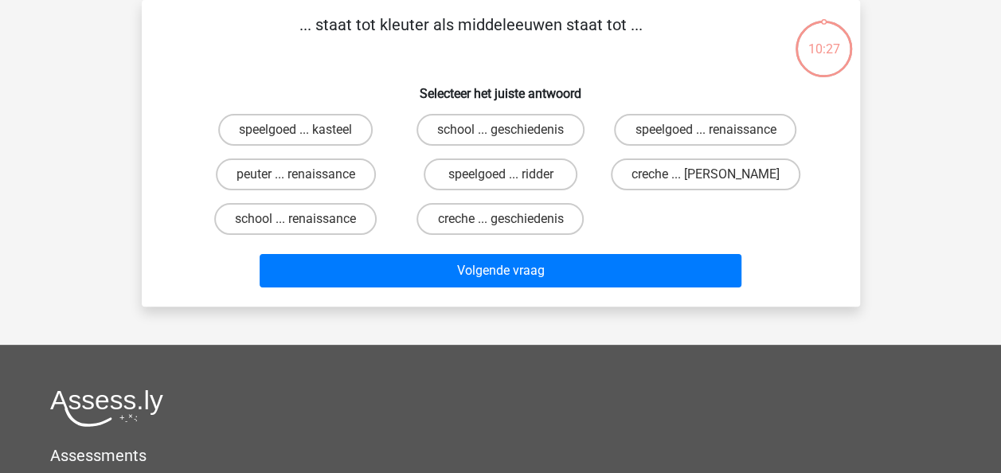
click at [518, 221] on label "creche ... geschiedenis" at bounding box center [499, 219] width 167 height 32
click at [510, 221] on input "creche ... geschiedenis" at bounding box center [505, 224] width 10 height 10
radio input "true"
click at [489, 127] on label "school ... geschiedenis" at bounding box center [500, 130] width 168 height 32
click at [500, 130] on input "school ... geschiedenis" at bounding box center [505, 135] width 10 height 10
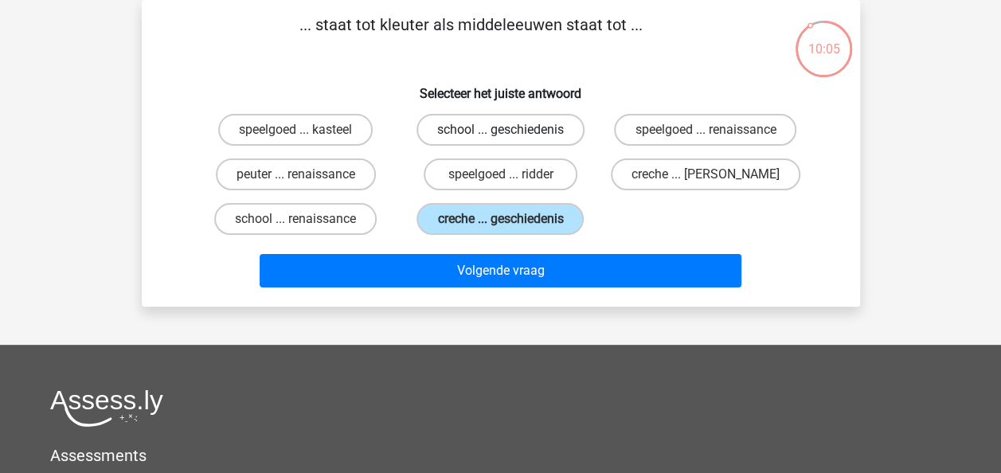
radio input "true"
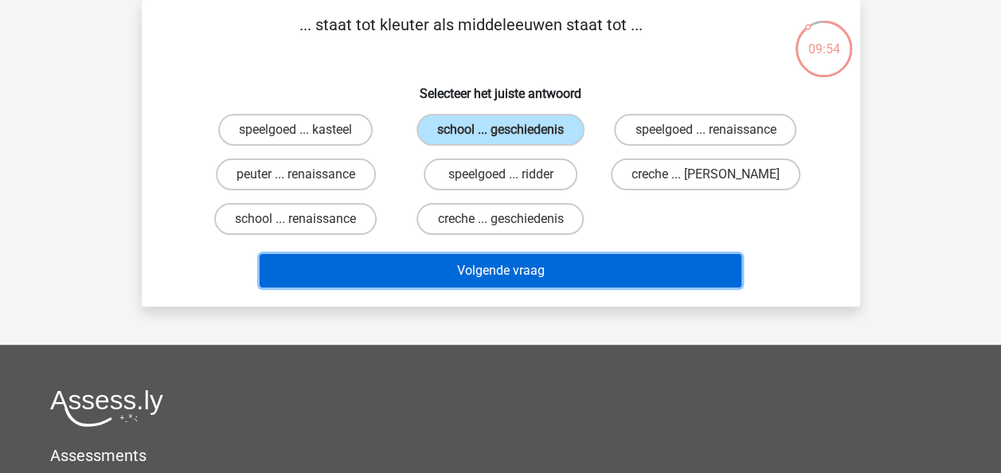
click at [510, 274] on button "Volgende vraag" at bounding box center [501, 270] width 482 height 33
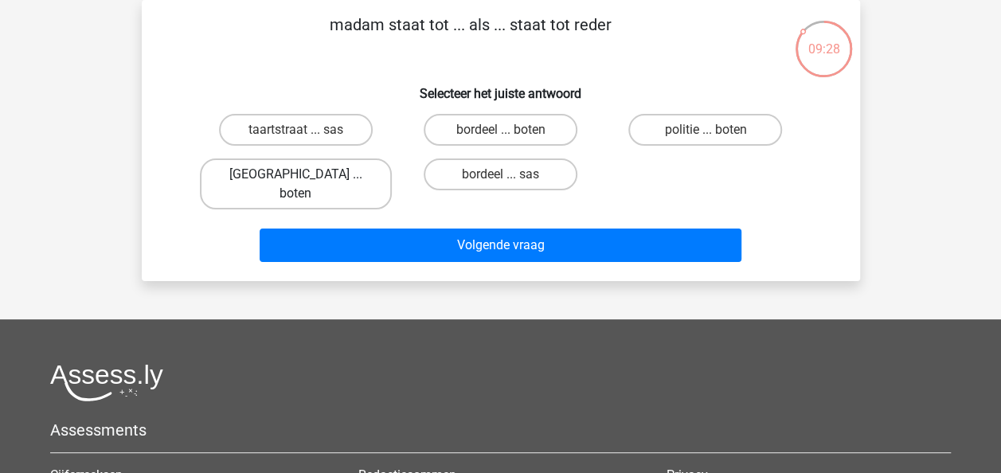
click at [330, 177] on label "parijs ... boten" at bounding box center [296, 183] width 192 height 51
click at [306, 177] on input "parijs ... boten" at bounding box center [300, 179] width 10 height 10
radio input "true"
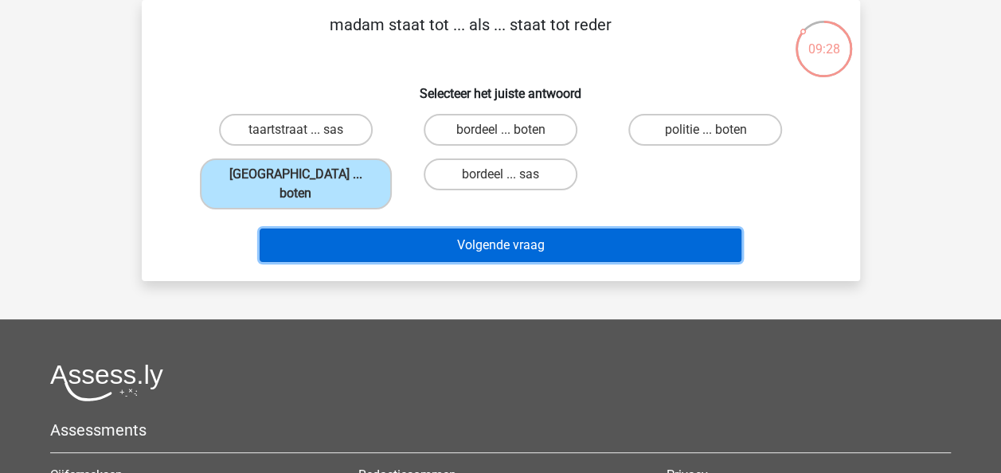
click at [550, 236] on button "Volgende vraag" at bounding box center [501, 245] width 482 height 33
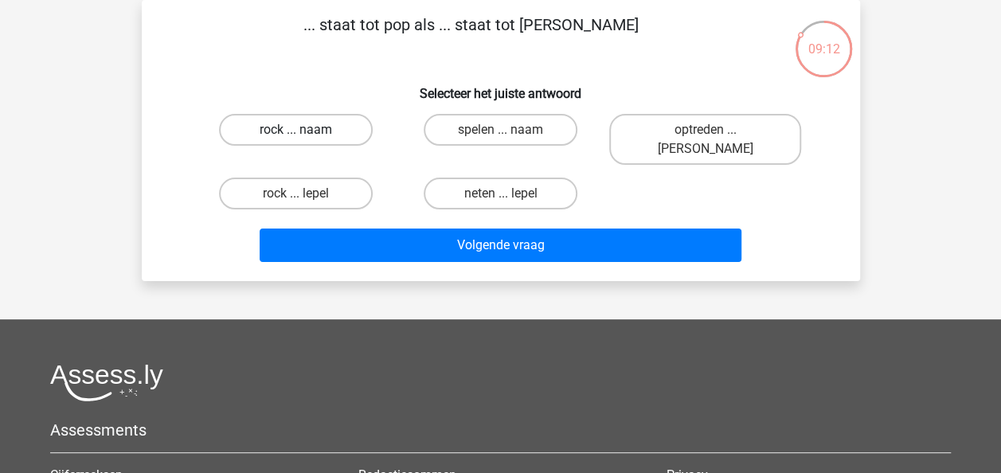
click at [322, 127] on label "rock ... naam" at bounding box center [296, 130] width 154 height 32
click at [306, 130] on input "rock ... naam" at bounding box center [300, 135] width 10 height 10
radio input "true"
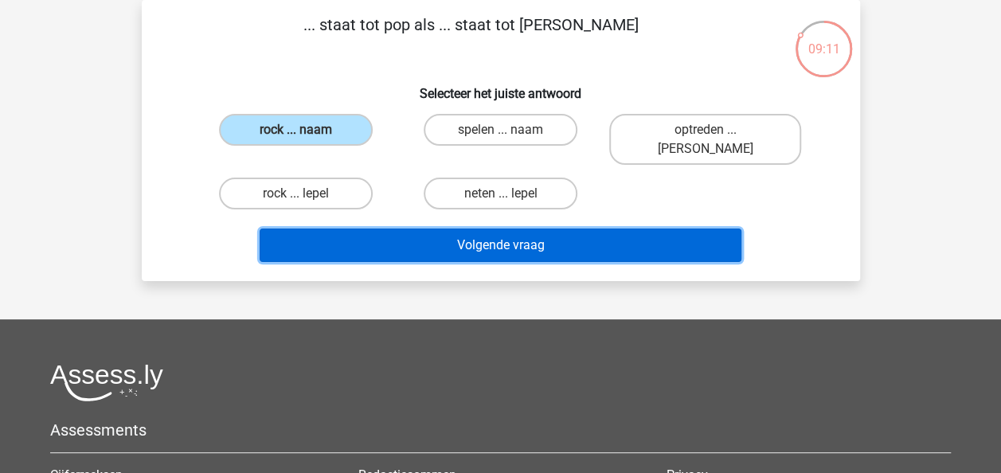
click at [420, 229] on button "Volgende vraag" at bounding box center [501, 245] width 482 height 33
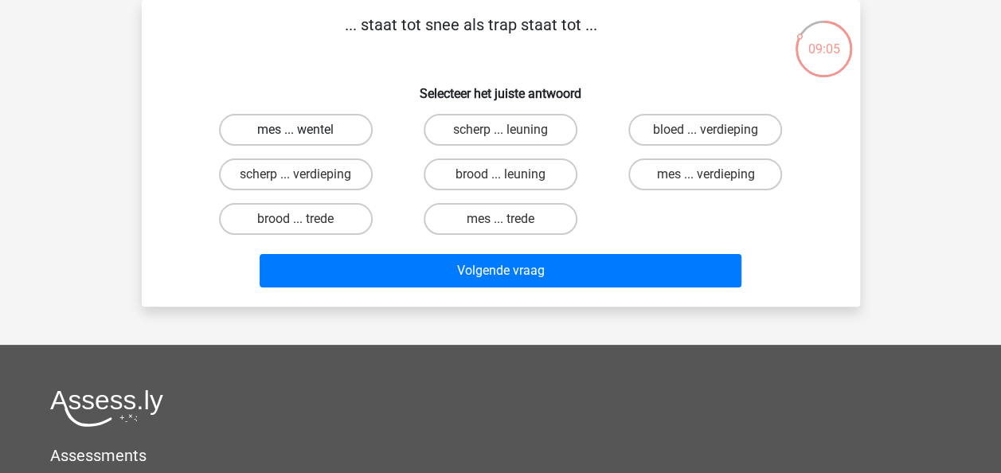
click at [284, 124] on label "mes ... wentel" at bounding box center [296, 130] width 154 height 32
click at [295, 130] on input "mes ... wentel" at bounding box center [300, 135] width 10 height 10
radio input "true"
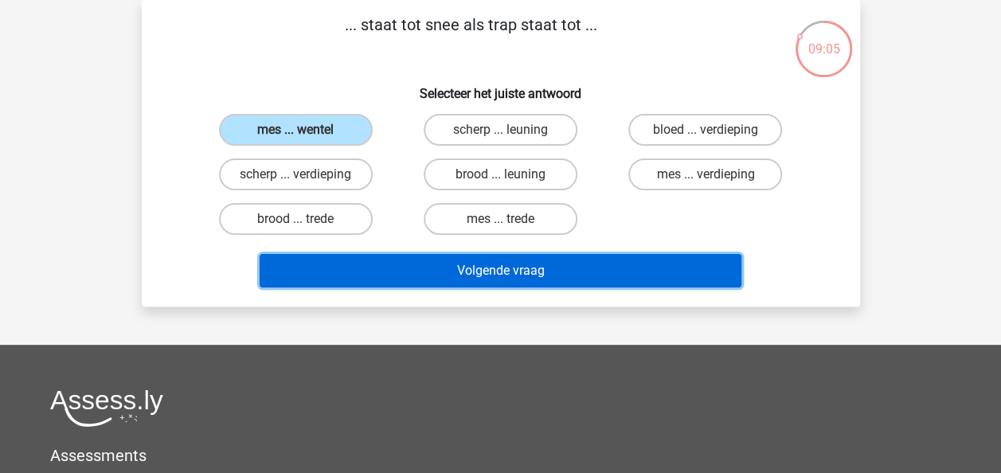
click at [443, 260] on button "Volgende vraag" at bounding box center [501, 270] width 482 height 33
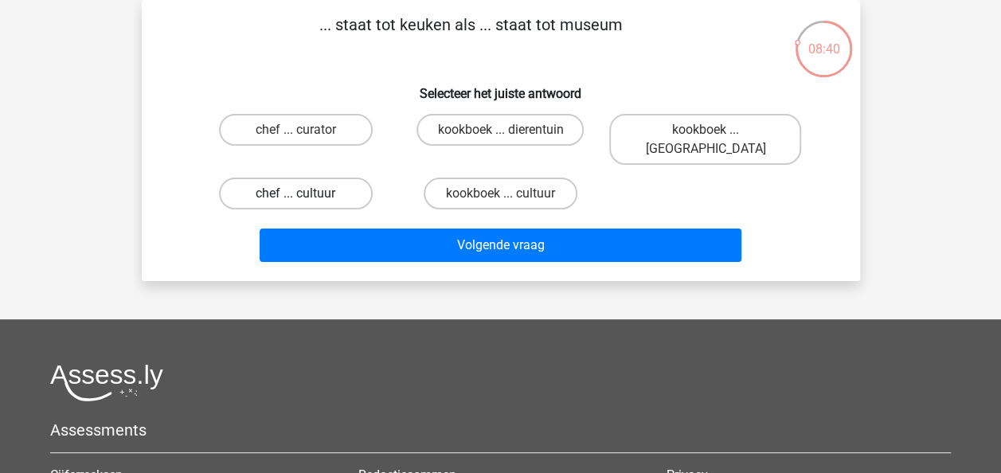
click at [318, 178] on label "chef ... cultuur" at bounding box center [296, 194] width 154 height 32
click at [306, 193] on input "chef ... cultuur" at bounding box center [300, 198] width 10 height 10
radio input "true"
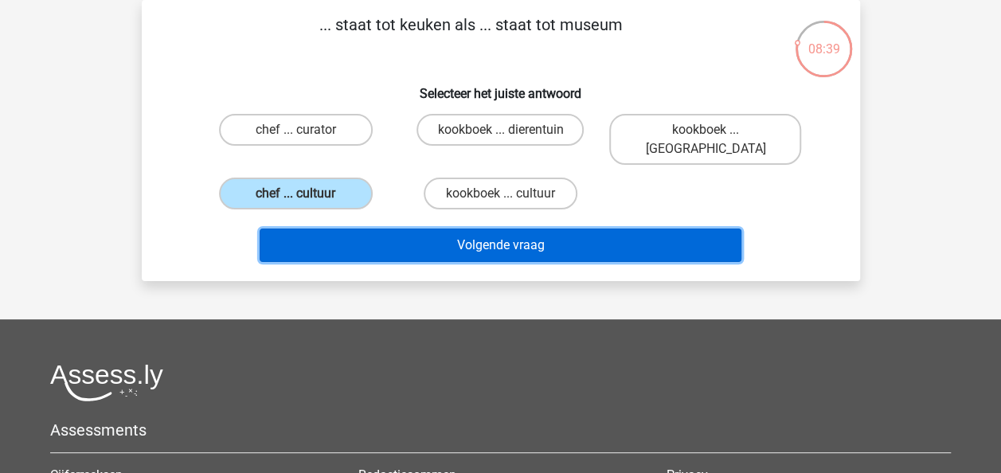
click at [412, 229] on button "Volgende vraag" at bounding box center [501, 245] width 482 height 33
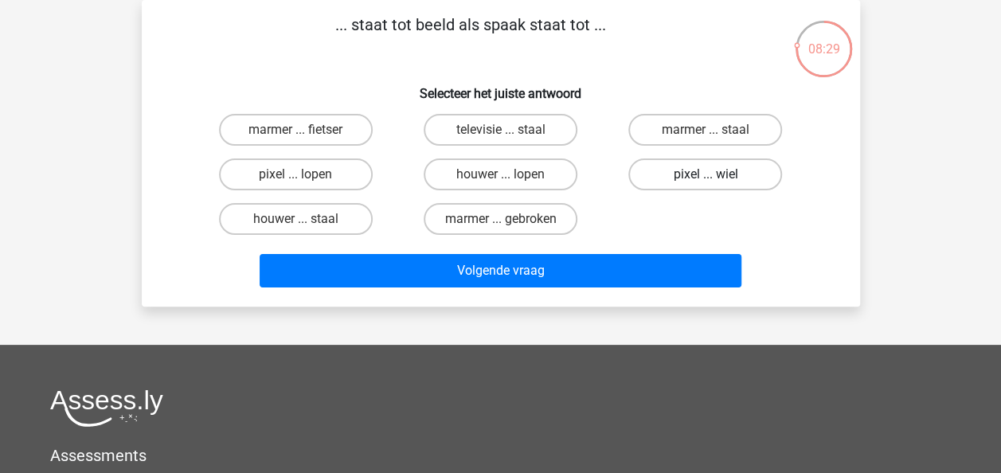
click at [676, 182] on label "pixel ... wiel" at bounding box center [705, 174] width 154 height 32
click at [705, 182] on input "pixel ... wiel" at bounding box center [710, 179] width 10 height 10
radio input "true"
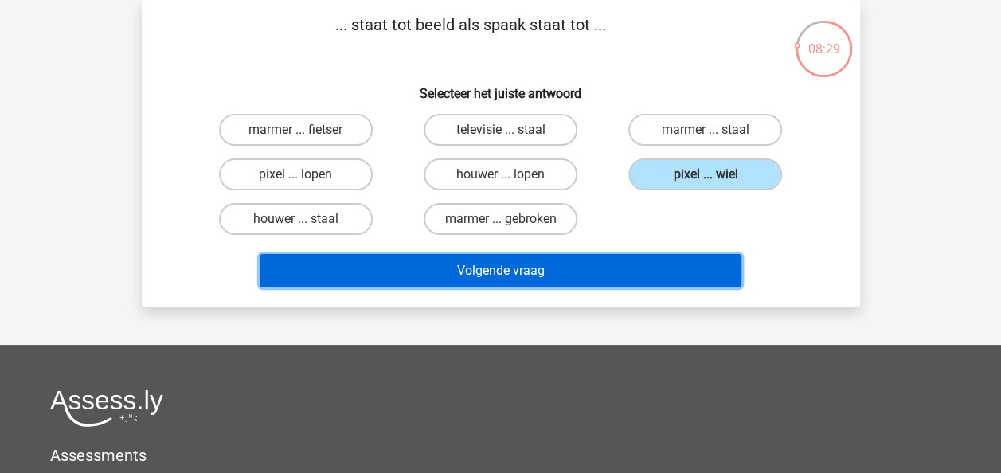
click at [588, 274] on button "Volgende vraag" at bounding box center [501, 270] width 482 height 33
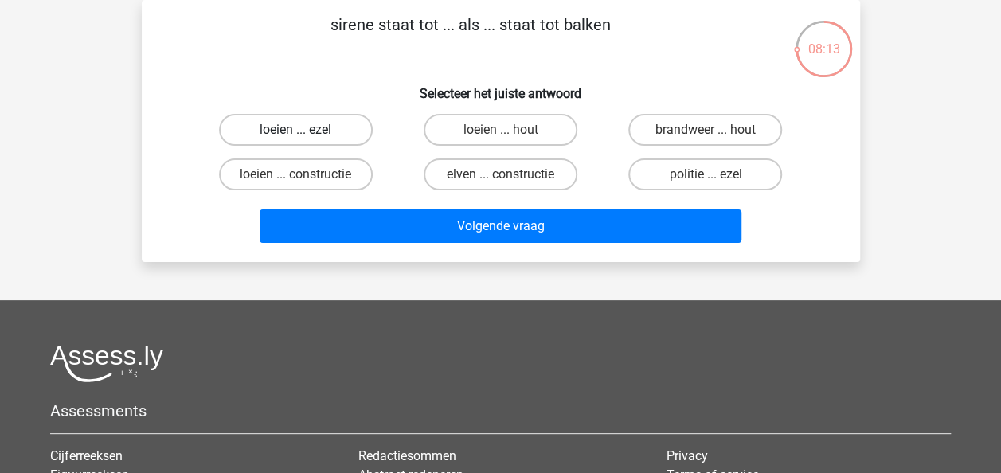
click at [322, 127] on label "loeien ... ezel" at bounding box center [296, 130] width 154 height 32
click at [306, 130] on input "loeien ... ezel" at bounding box center [300, 135] width 10 height 10
radio input "true"
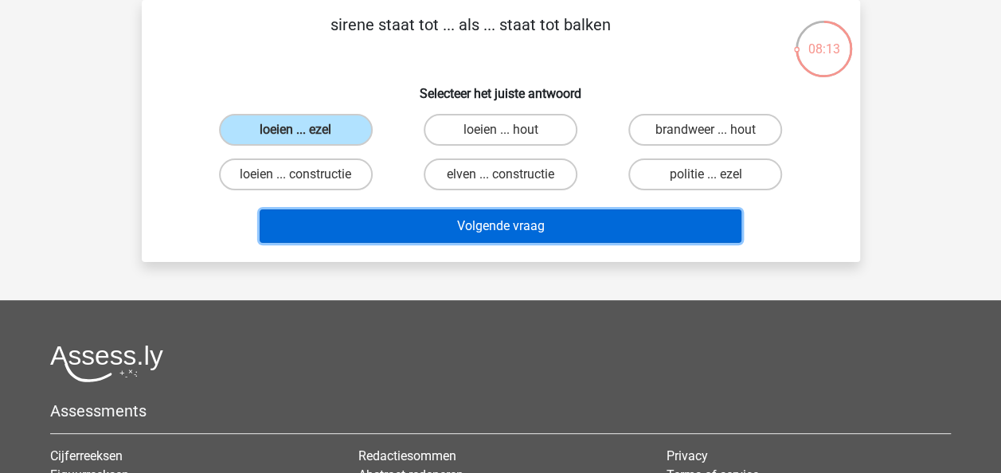
click at [414, 219] on button "Volgende vraag" at bounding box center [501, 225] width 482 height 33
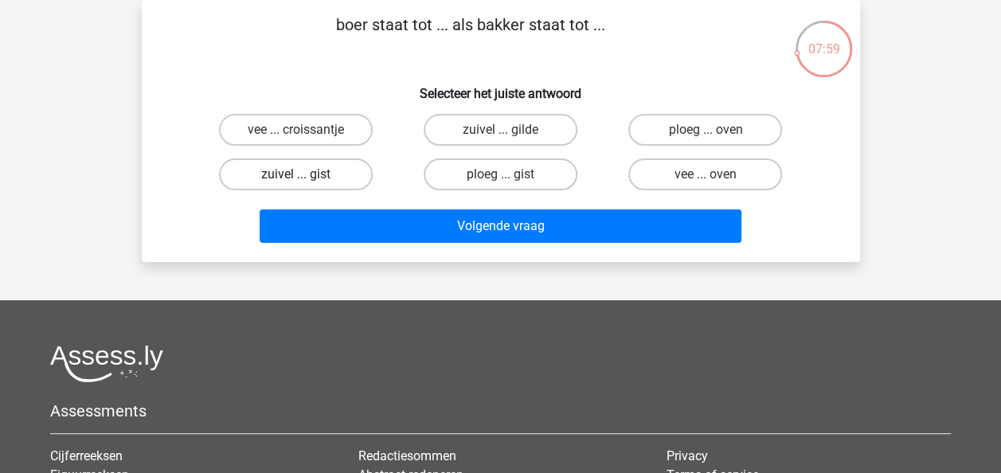
click at [299, 170] on label "zuivel ... gist" at bounding box center [296, 174] width 154 height 32
click at [299, 174] on input "zuivel ... gist" at bounding box center [300, 179] width 10 height 10
radio input "true"
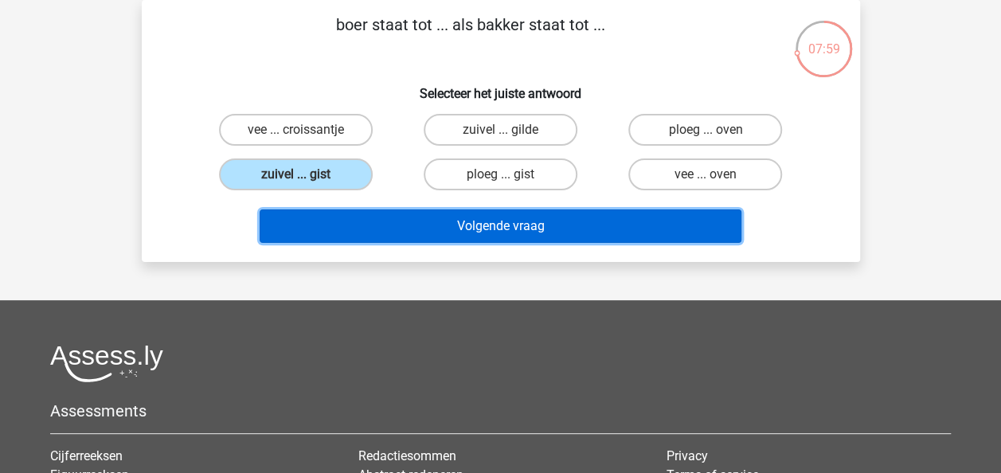
click at [482, 224] on button "Volgende vraag" at bounding box center [501, 225] width 482 height 33
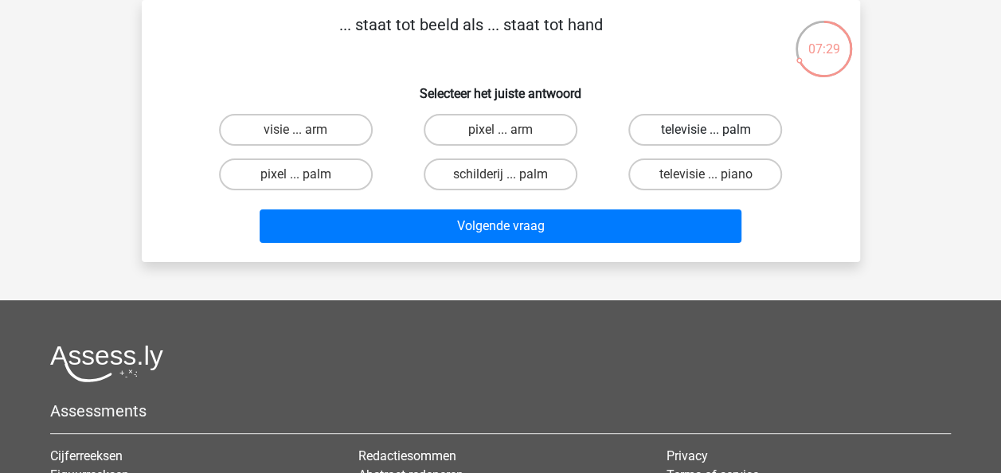
click at [703, 126] on label "televisie ... palm" at bounding box center [705, 130] width 154 height 32
click at [705, 130] on input "televisie ... palm" at bounding box center [710, 135] width 10 height 10
radio input "true"
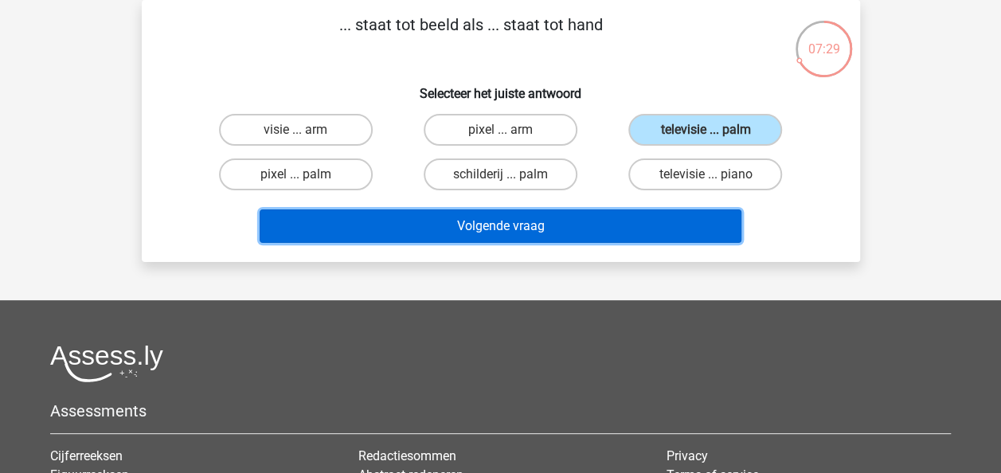
click at [632, 210] on button "Volgende vraag" at bounding box center [501, 225] width 482 height 33
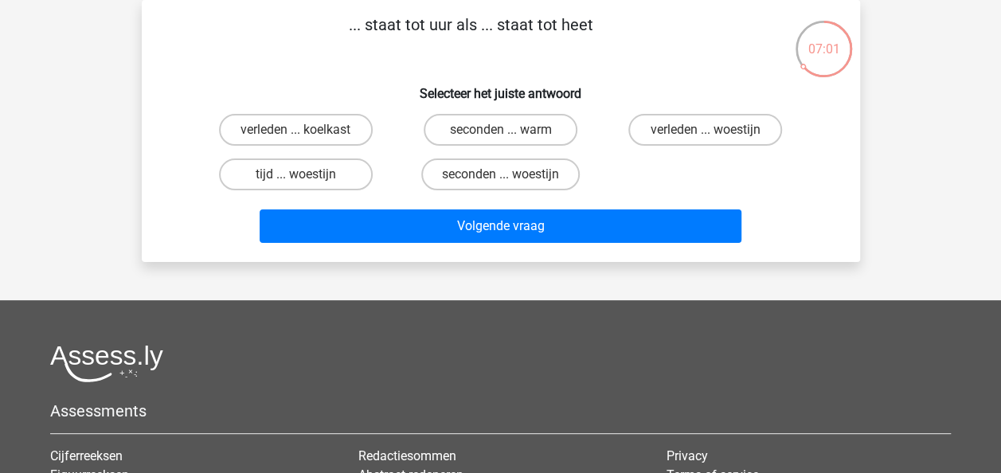
click at [502, 135] on input "seconden ... warm" at bounding box center [505, 135] width 10 height 10
radio input "true"
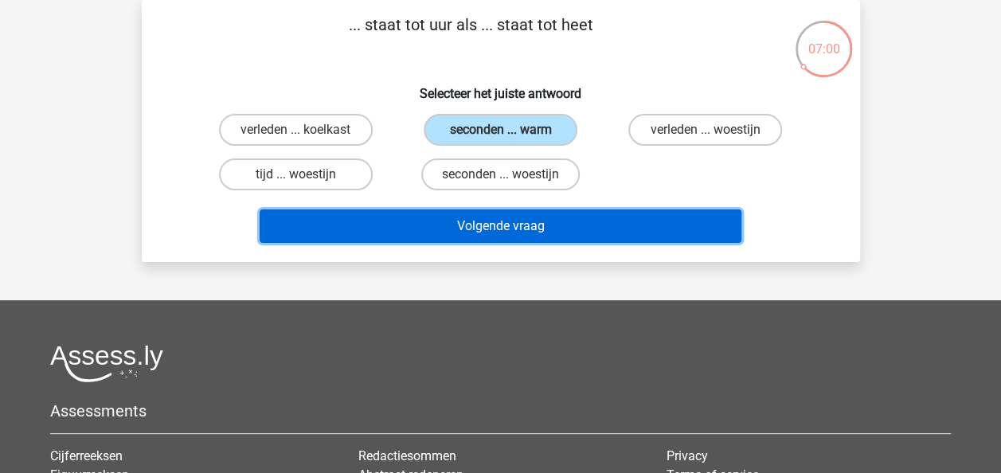
click at [513, 221] on button "Volgende vraag" at bounding box center [501, 225] width 482 height 33
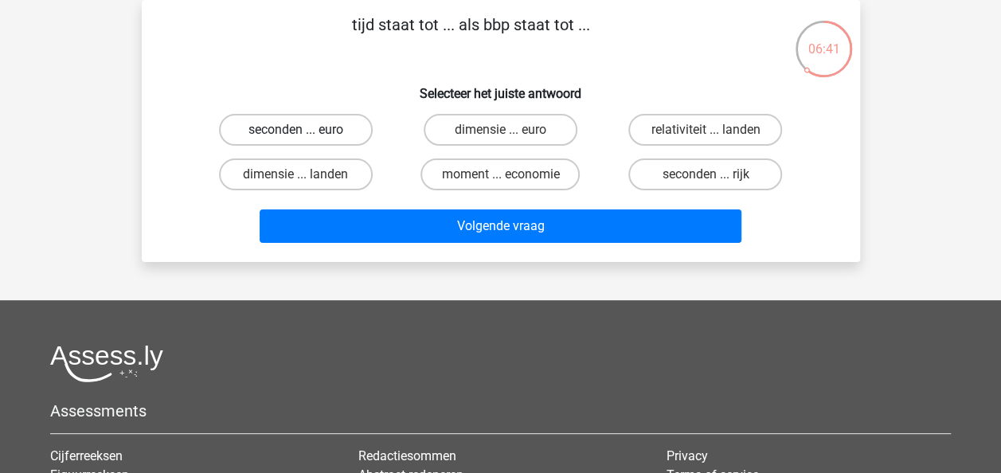
click at [339, 131] on label "seconden ... euro" at bounding box center [296, 130] width 154 height 32
click at [306, 131] on input "seconden ... euro" at bounding box center [300, 135] width 10 height 10
radio input "true"
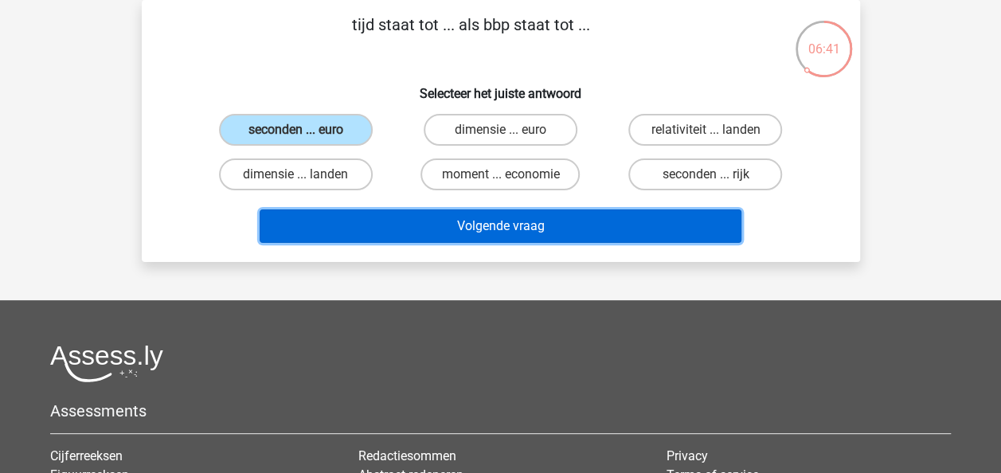
click at [449, 223] on button "Volgende vraag" at bounding box center [501, 225] width 482 height 33
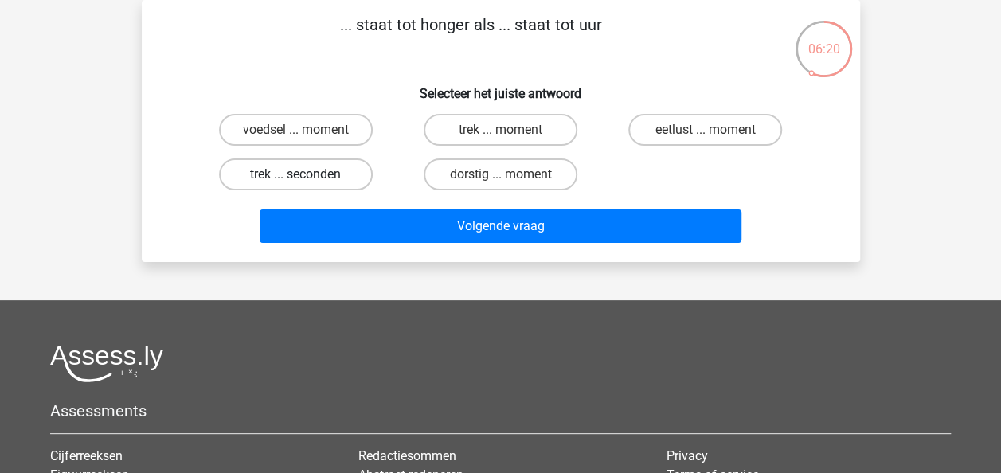
click at [334, 180] on label "trek ... seconden" at bounding box center [296, 174] width 154 height 32
click at [306, 180] on input "trek ... seconden" at bounding box center [300, 179] width 10 height 10
radio input "true"
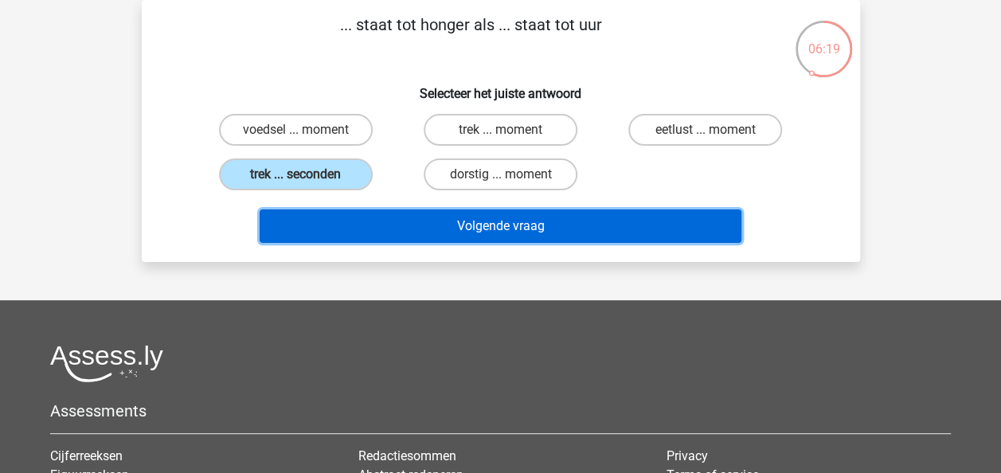
click at [396, 212] on button "Volgende vraag" at bounding box center [501, 225] width 482 height 33
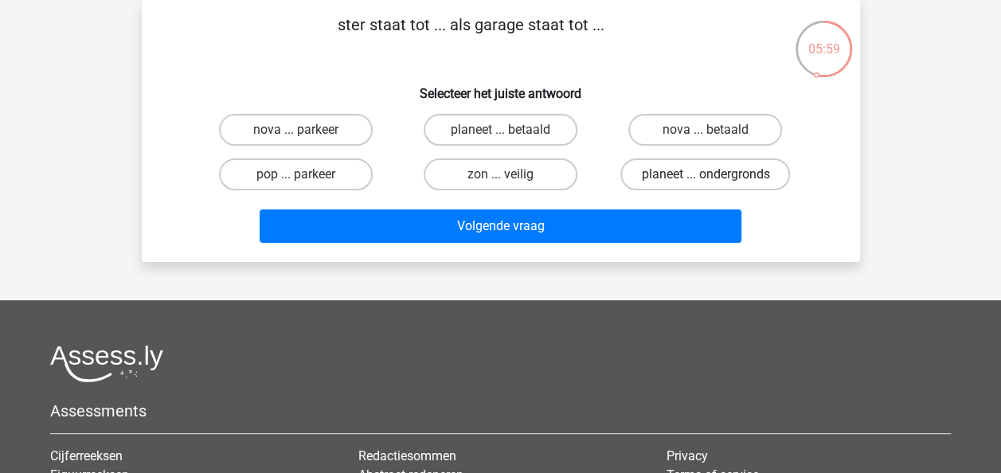
click at [674, 185] on label "planeet ... ondergronds" at bounding box center [705, 174] width 170 height 32
click at [705, 185] on input "planeet ... ondergronds" at bounding box center [710, 179] width 10 height 10
radio input "true"
click at [662, 205] on div "Volgende vraag" at bounding box center [500, 223] width 667 height 53
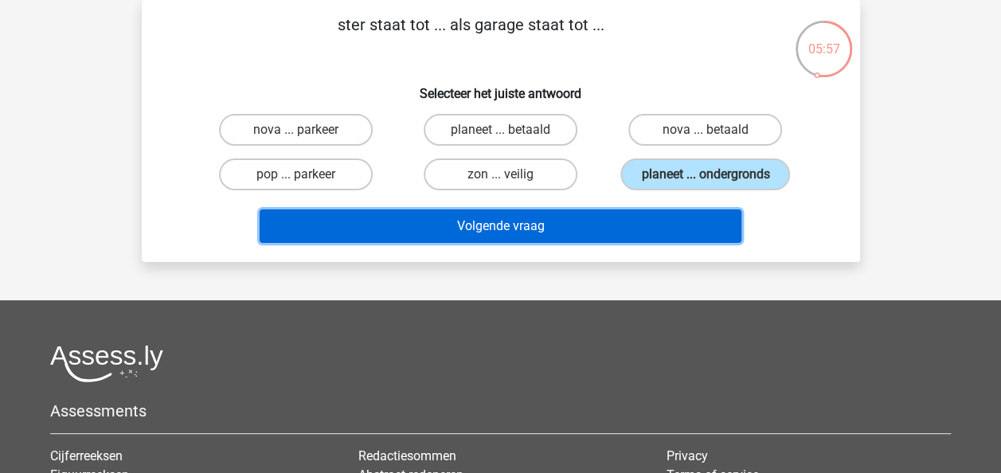
click at [667, 225] on button "Volgende vraag" at bounding box center [501, 225] width 482 height 33
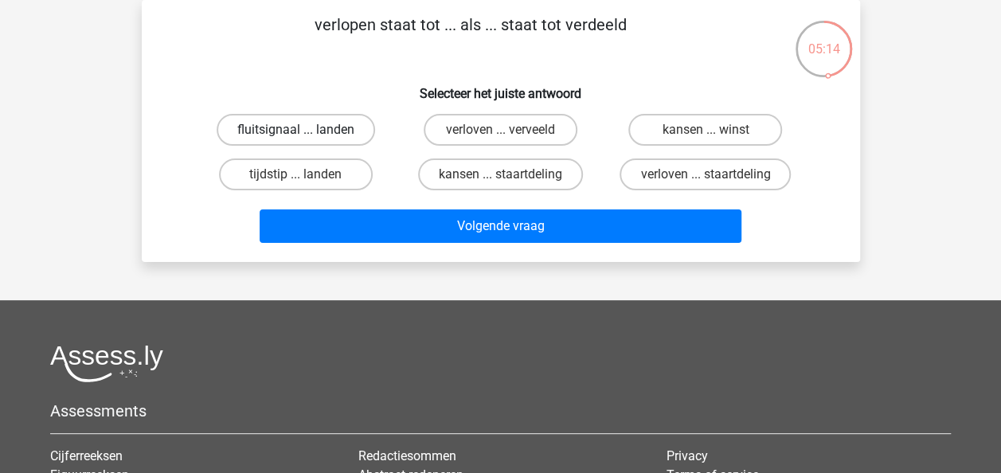
click at [336, 121] on label "fluitsignaal ... landen" at bounding box center [296, 130] width 158 height 32
click at [306, 130] on input "fluitsignaal ... landen" at bounding box center [300, 135] width 10 height 10
radio input "true"
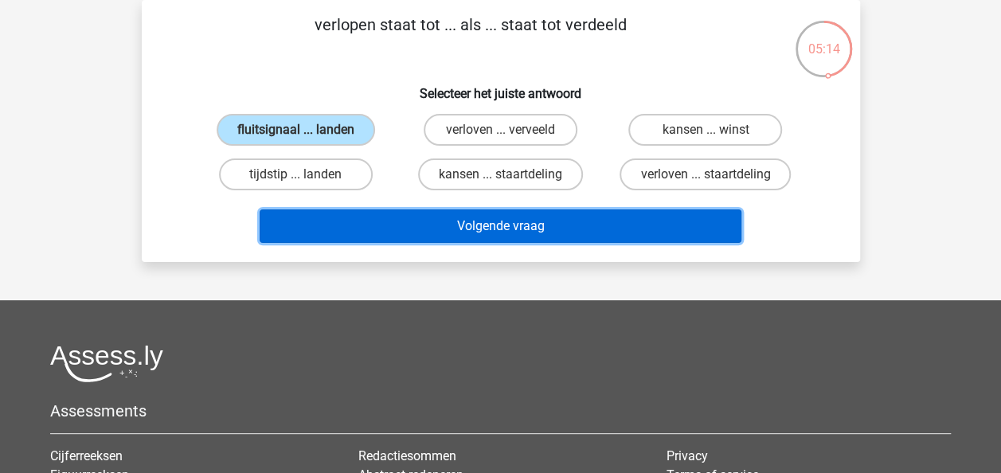
click at [419, 221] on button "Volgende vraag" at bounding box center [501, 225] width 482 height 33
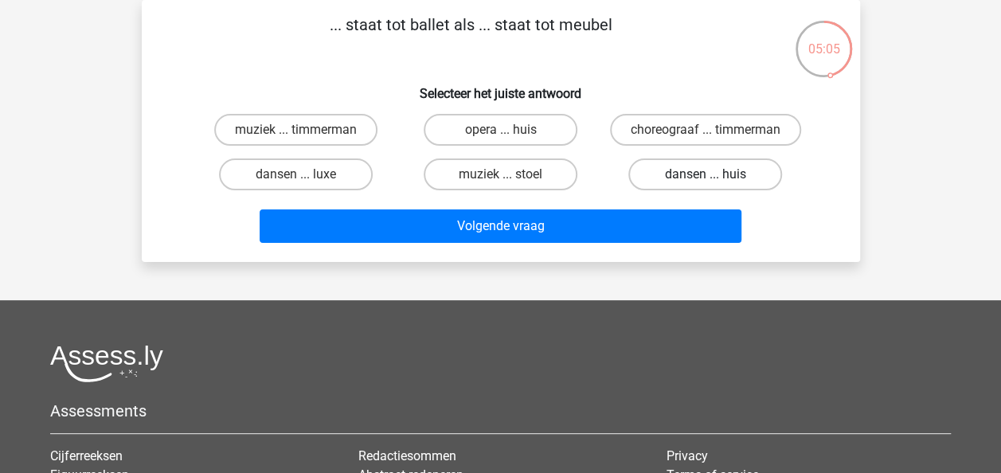
click at [675, 190] on label "dansen ... huis" at bounding box center [705, 174] width 154 height 32
click at [705, 185] on input "dansen ... huis" at bounding box center [710, 179] width 10 height 10
radio input "true"
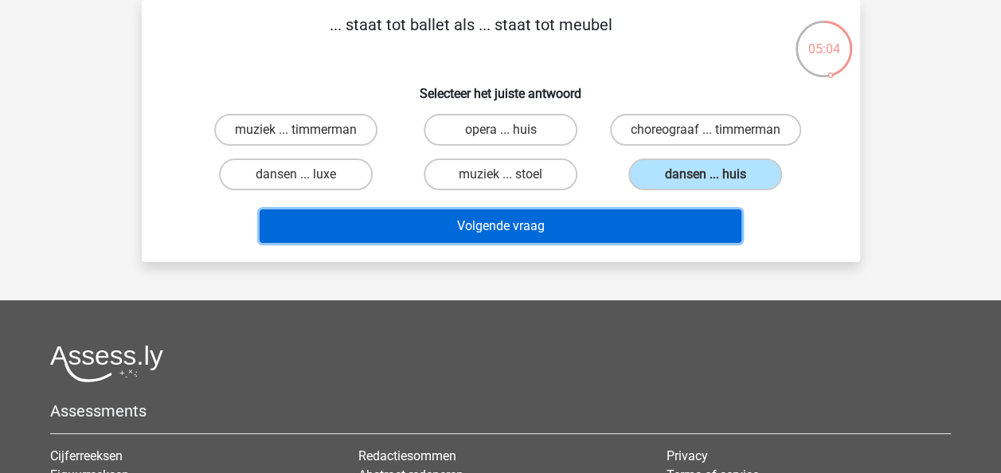
click at [621, 243] on button "Volgende vraag" at bounding box center [501, 225] width 482 height 33
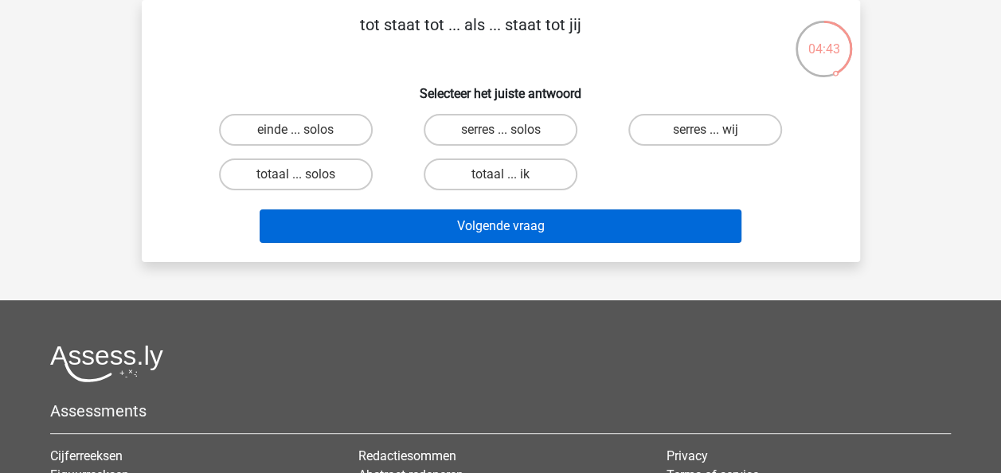
drag, startPoint x: 483, startPoint y: 177, endPoint x: 501, endPoint y: 227, distance: 53.1
click at [484, 177] on label "totaal ... ik" at bounding box center [501, 174] width 154 height 32
click at [500, 177] on input "totaal ... ik" at bounding box center [505, 179] width 10 height 10
radio input "true"
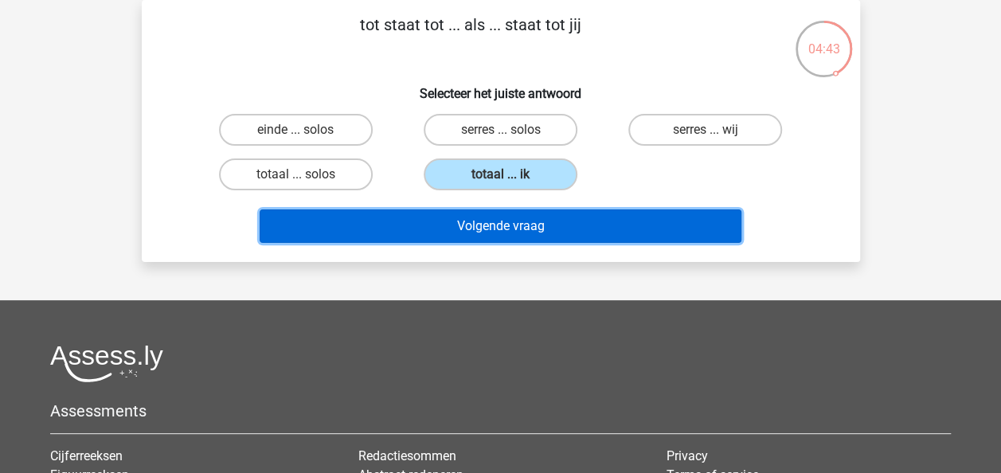
click at [500, 229] on button "Volgende vraag" at bounding box center [501, 225] width 482 height 33
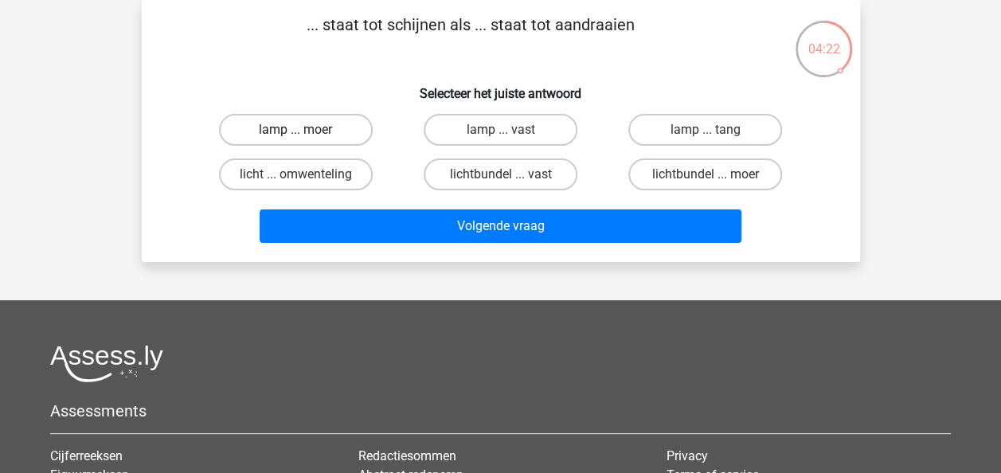
click at [325, 115] on label "lamp ... moer" at bounding box center [296, 130] width 154 height 32
click at [306, 130] on input "lamp ... moer" at bounding box center [300, 135] width 10 height 10
radio input "true"
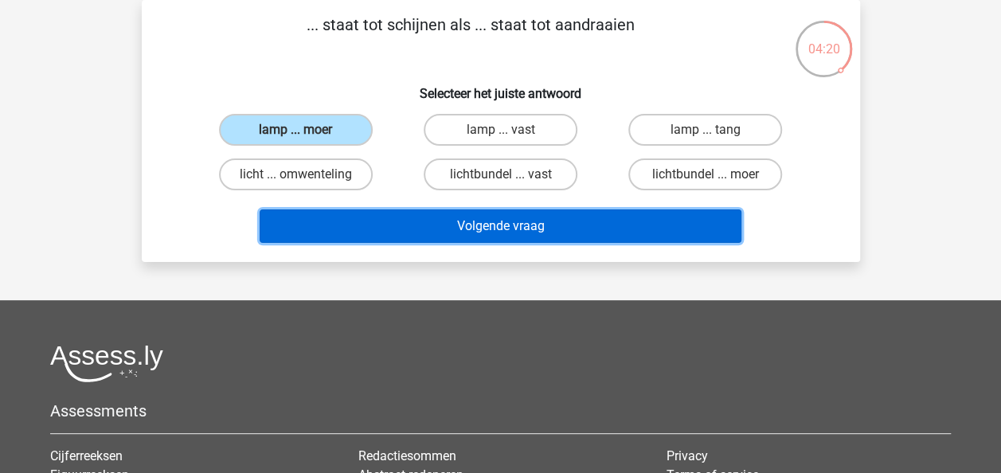
click at [435, 230] on button "Volgende vraag" at bounding box center [501, 225] width 482 height 33
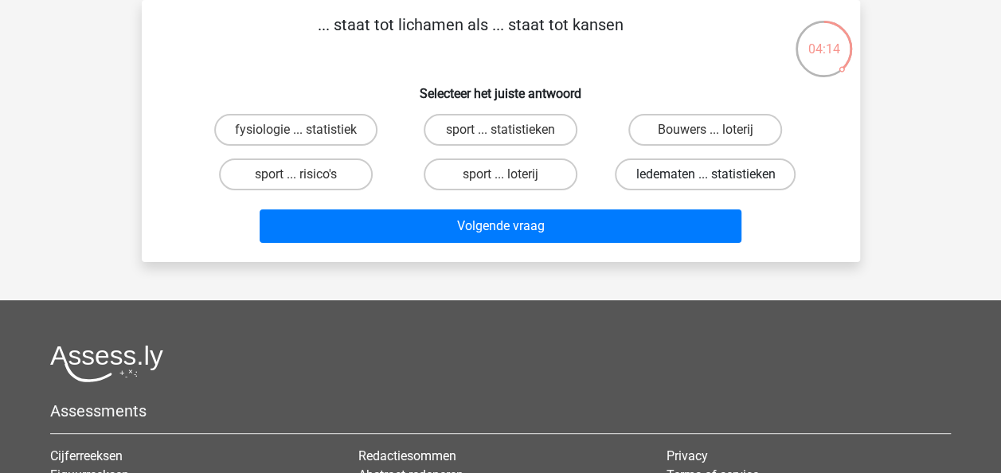
click at [692, 171] on label "ledematen ... statistieken" at bounding box center [705, 174] width 181 height 32
click at [705, 174] on input "ledematen ... statistieken" at bounding box center [710, 179] width 10 height 10
radio input "true"
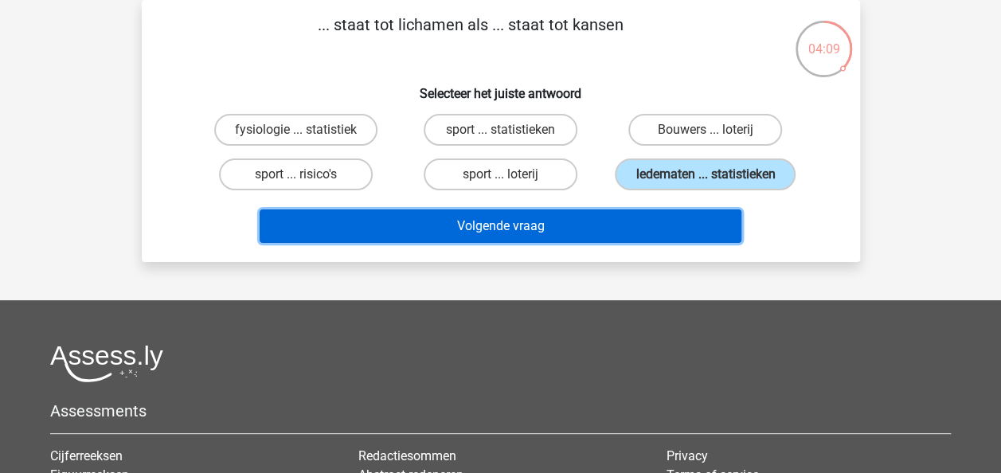
click at [514, 225] on button "Volgende vraag" at bounding box center [501, 225] width 482 height 33
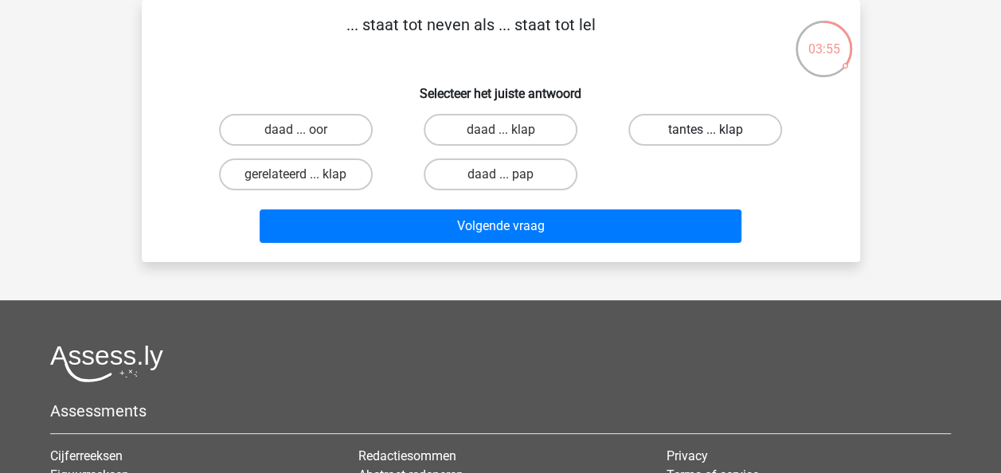
click at [674, 135] on label "tantes ... klap" at bounding box center [705, 130] width 154 height 32
click at [705, 135] on input "tantes ... klap" at bounding box center [710, 135] width 10 height 10
radio input "true"
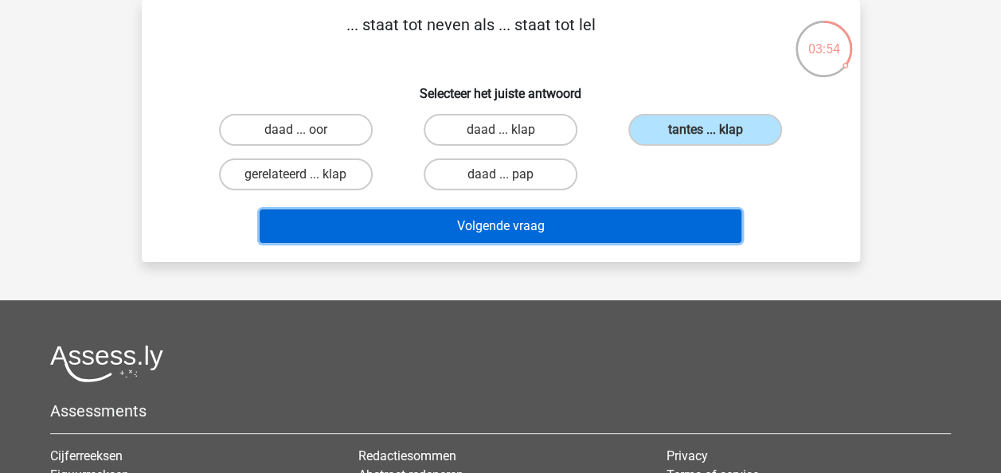
click at [596, 227] on button "Volgende vraag" at bounding box center [501, 225] width 482 height 33
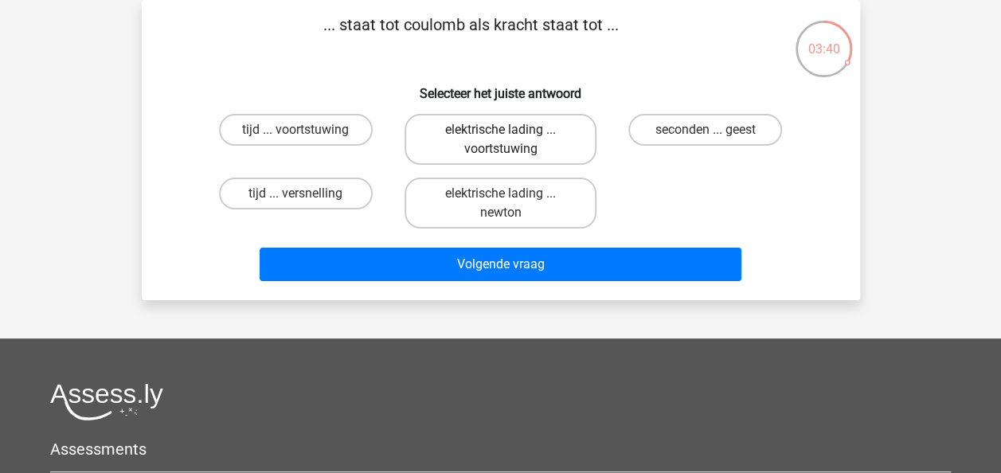
click at [530, 143] on label "elektrische lading ... voortstuwing" at bounding box center [501, 139] width 192 height 51
click at [510, 140] on input "elektrische lading ... voortstuwing" at bounding box center [505, 135] width 10 height 10
radio input "true"
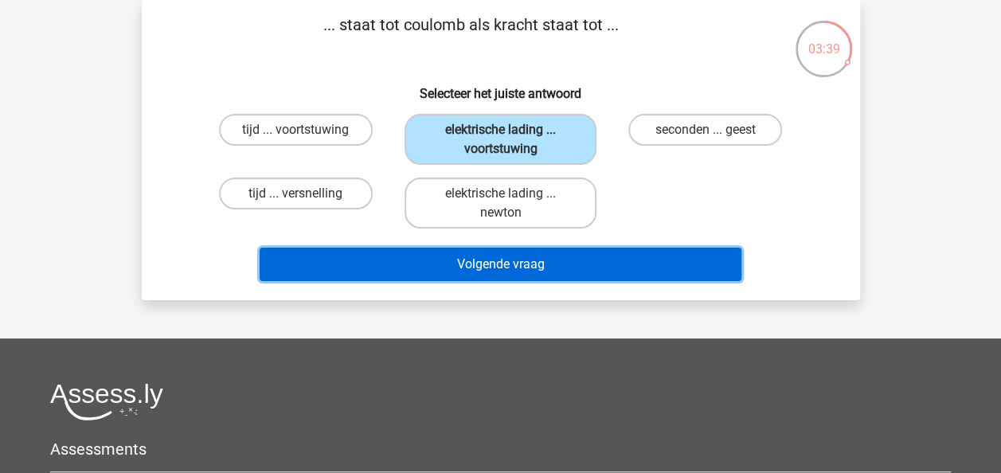
click at [510, 260] on button "Volgende vraag" at bounding box center [501, 264] width 482 height 33
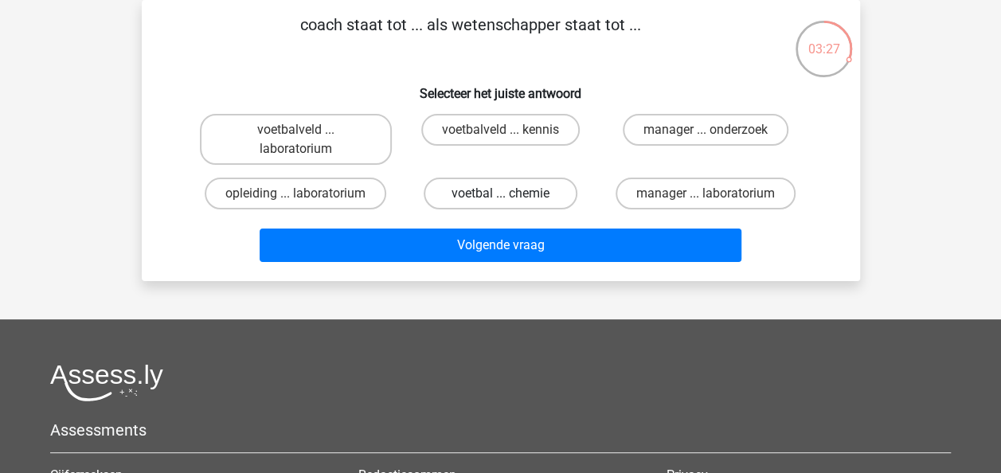
click at [484, 196] on label "voetbal ... chemie" at bounding box center [501, 194] width 154 height 32
click at [500, 196] on input "voetbal ... chemie" at bounding box center [505, 198] width 10 height 10
radio input "true"
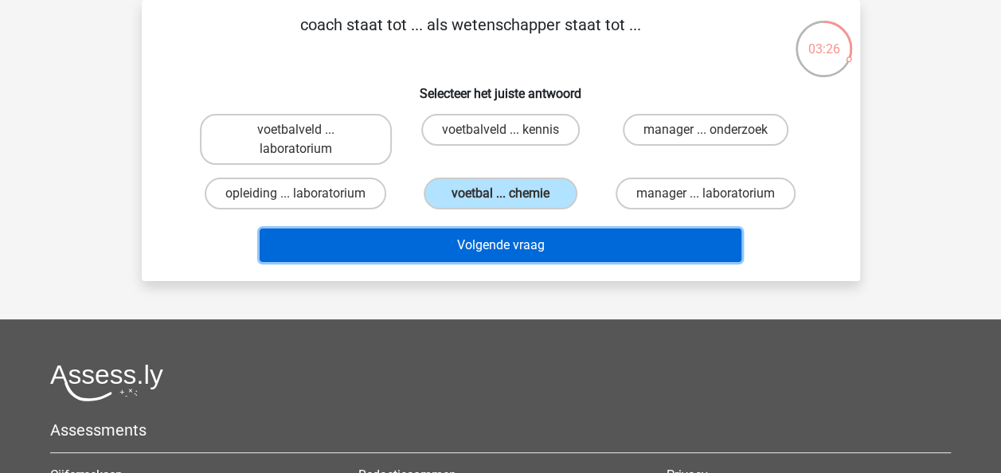
click at [494, 243] on button "Volgende vraag" at bounding box center [501, 245] width 482 height 33
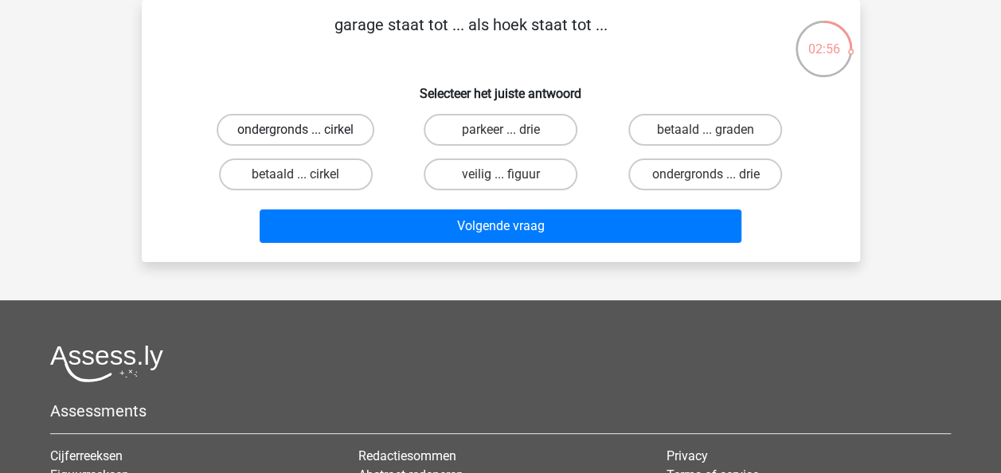
click at [328, 128] on label "ondergronds ... cirkel" at bounding box center [296, 130] width 158 height 32
click at [306, 130] on input "ondergronds ... cirkel" at bounding box center [300, 135] width 10 height 10
radio input "true"
click at [691, 126] on label "betaald ... graden" at bounding box center [705, 130] width 154 height 32
click at [705, 130] on input "betaald ... graden" at bounding box center [710, 135] width 10 height 10
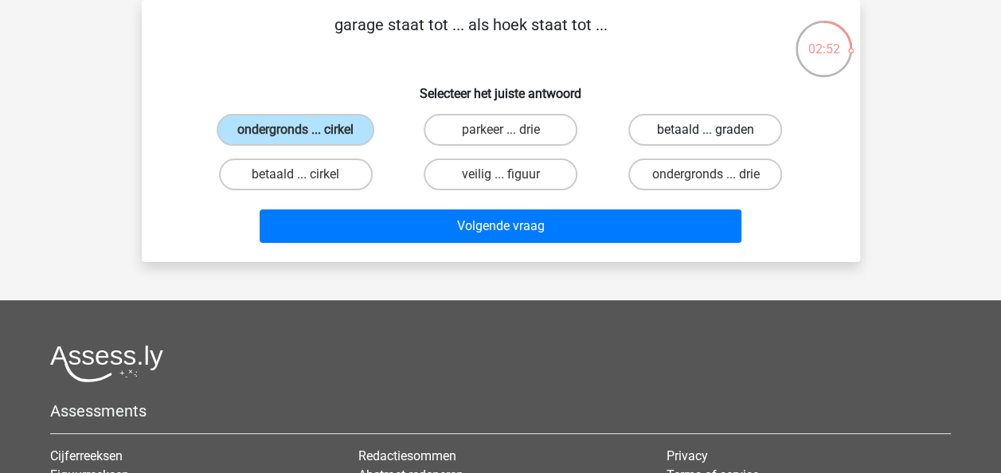
radio input "true"
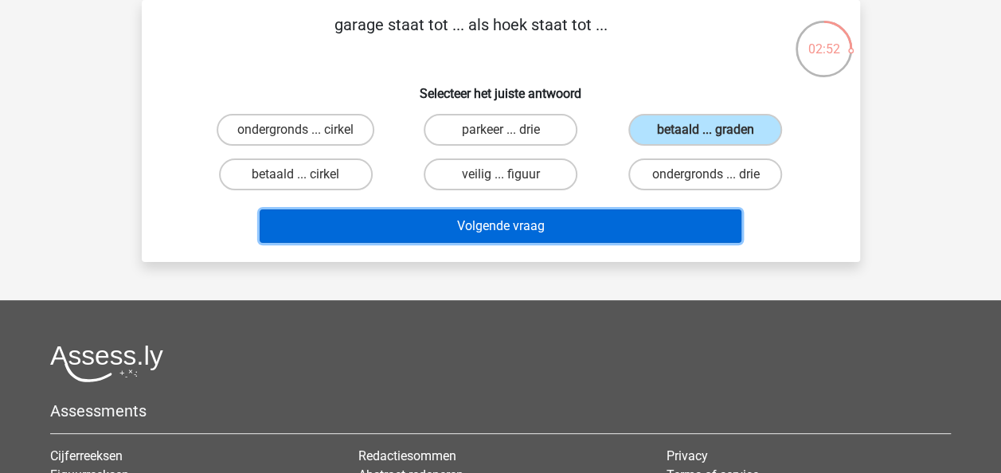
drag, startPoint x: 618, startPoint y: 224, endPoint x: 626, endPoint y: 221, distance: 8.3
click at [620, 223] on button "Volgende vraag" at bounding box center [501, 225] width 482 height 33
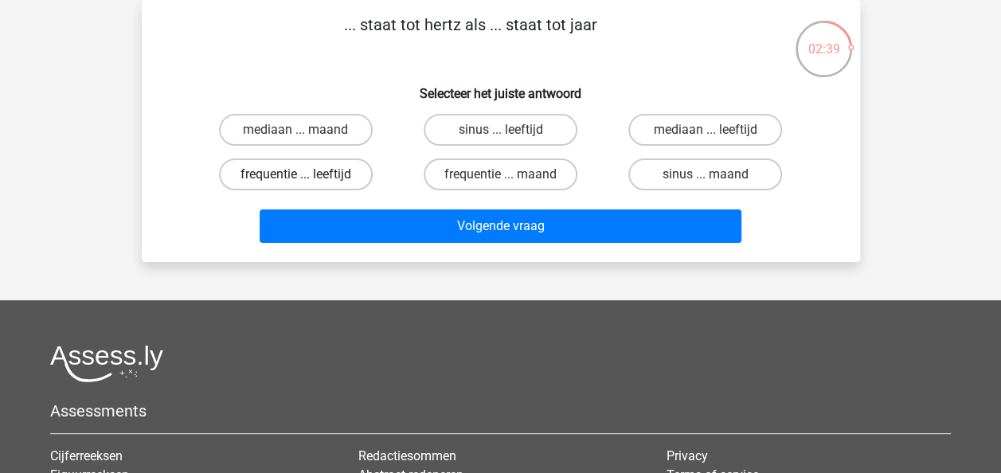
click at [331, 172] on label "frequentie ... leeftijd" at bounding box center [296, 174] width 154 height 32
click at [306, 174] on input "frequentie ... leeftijd" at bounding box center [300, 179] width 10 height 10
radio input "true"
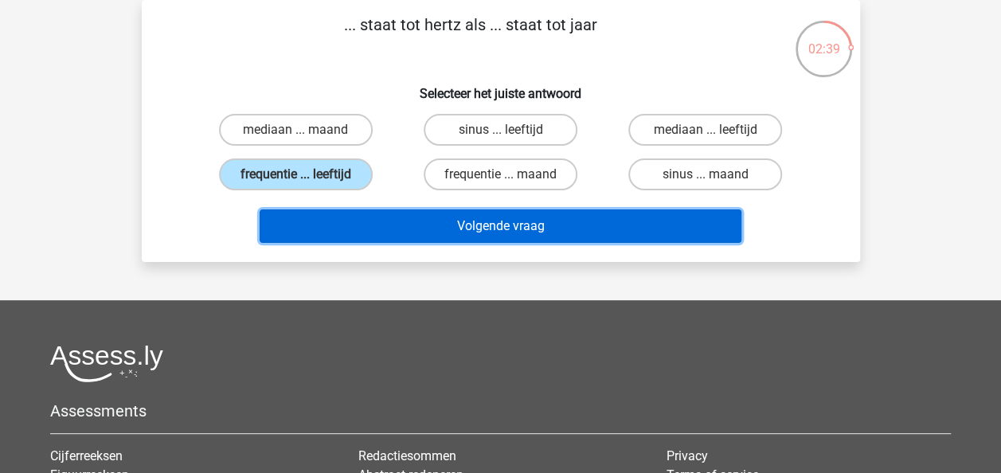
click at [407, 227] on button "Volgende vraag" at bounding box center [501, 225] width 482 height 33
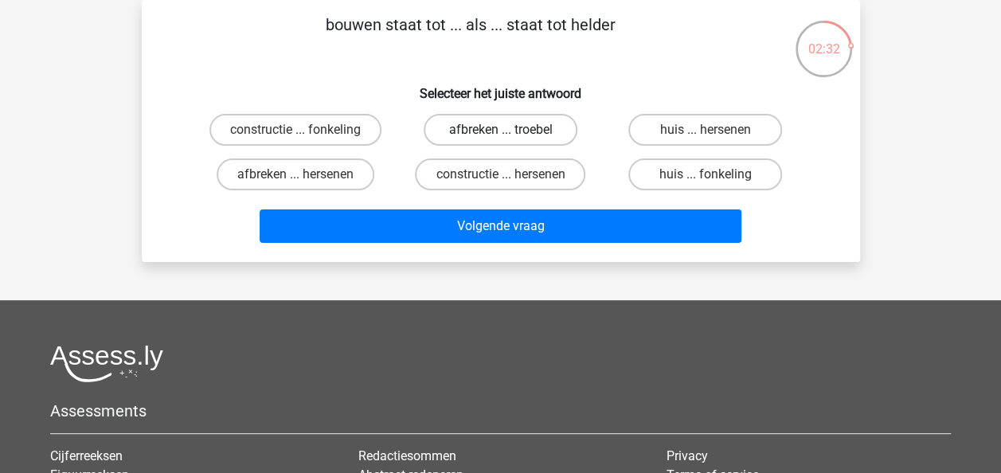
click at [494, 131] on label "afbreken ... troebel" at bounding box center [501, 130] width 154 height 32
click at [500, 131] on input "afbreken ... troebel" at bounding box center [505, 135] width 10 height 10
radio input "true"
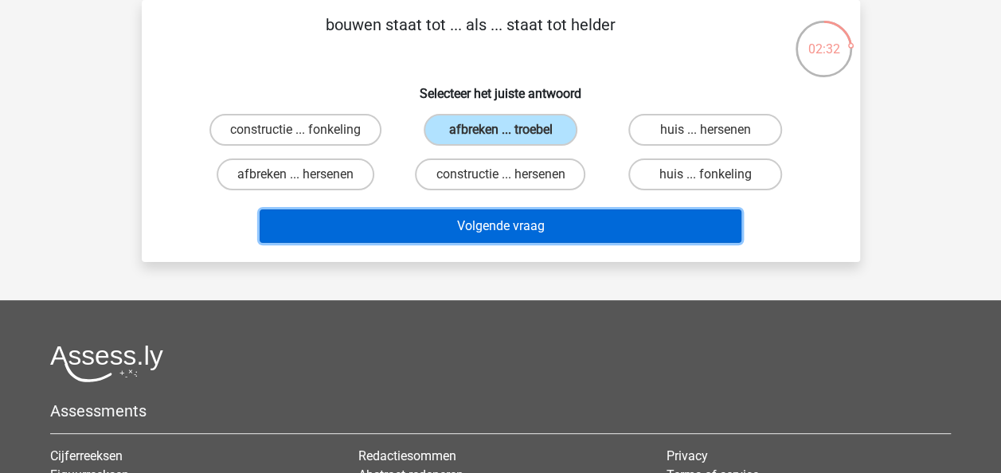
click at [499, 221] on button "Volgende vraag" at bounding box center [501, 225] width 482 height 33
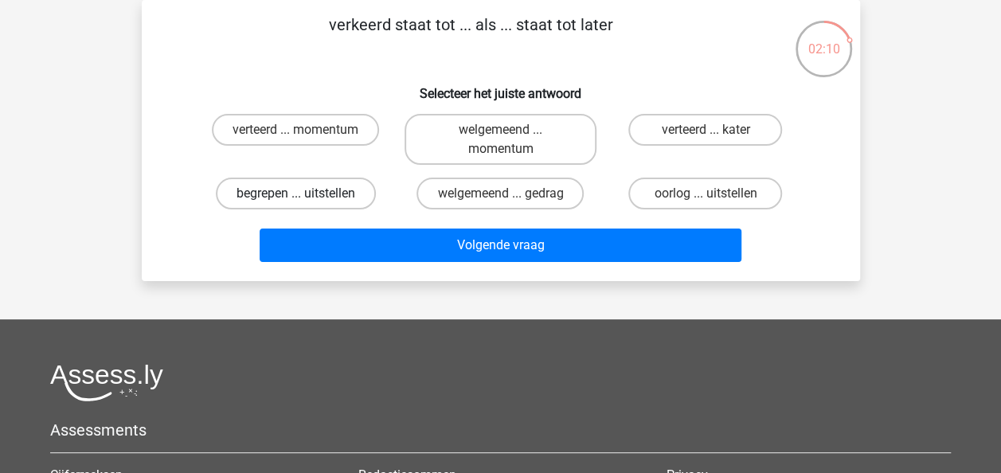
click at [343, 194] on label "begrepen ... uitstellen" at bounding box center [296, 194] width 160 height 32
click at [306, 194] on input "begrepen ... uitstellen" at bounding box center [300, 198] width 10 height 10
radio input "true"
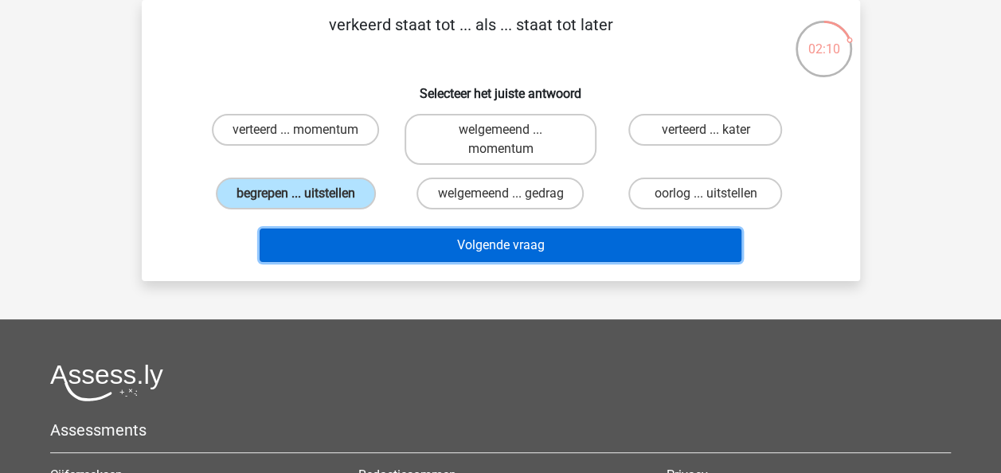
click at [403, 250] on button "Volgende vraag" at bounding box center [501, 245] width 482 height 33
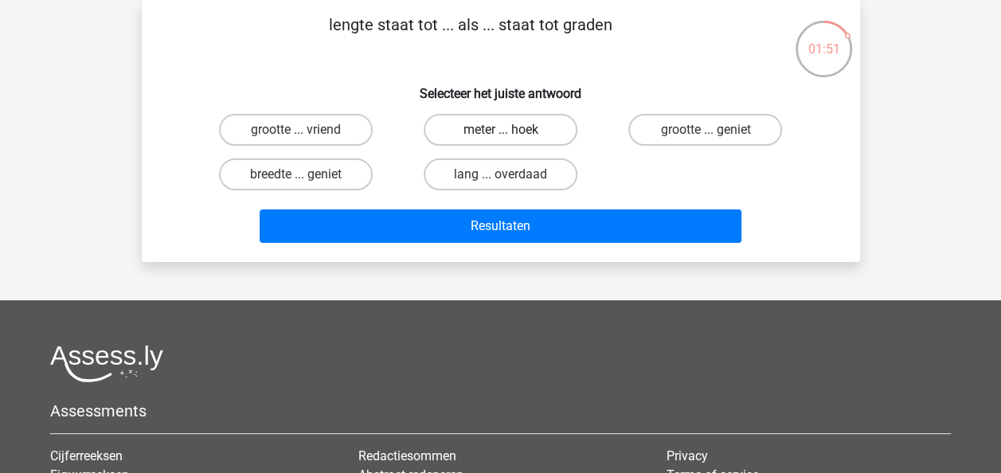
click at [508, 129] on label "meter ... hoek" at bounding box center [501, 130] width 154 height 32
click at [508, 130] on input "meter ... hoek" at bounding box center [505, 135] width 10 height 10
radio input "true"
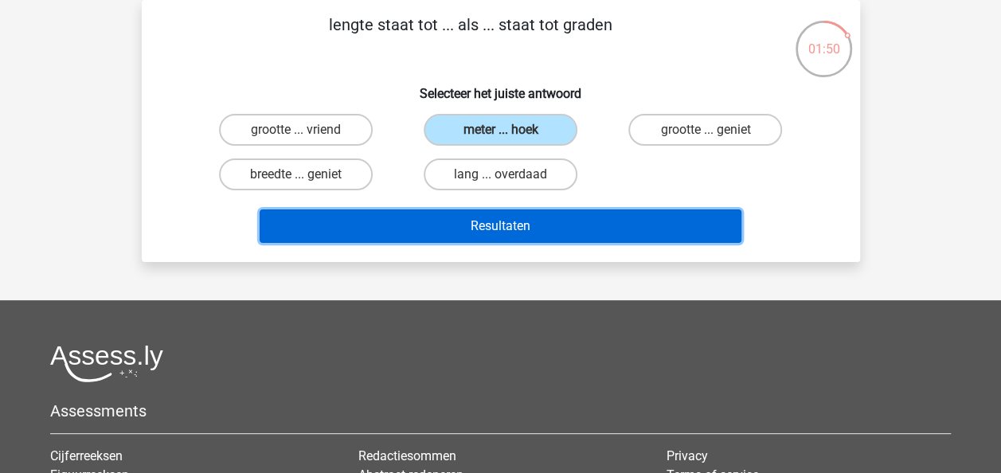
click at [498, 215] on button "Resultaten" at bounding box center [501, 225] width 482 height 33
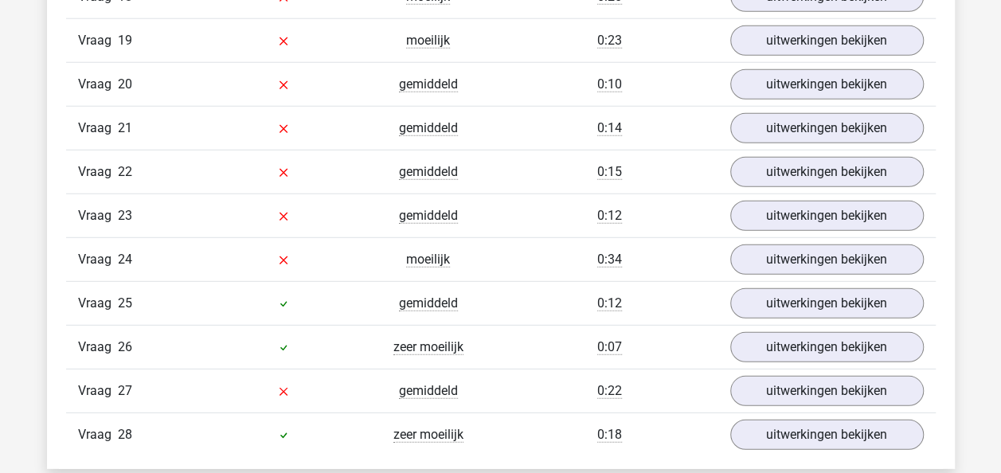
scroll to position [2150, 0]
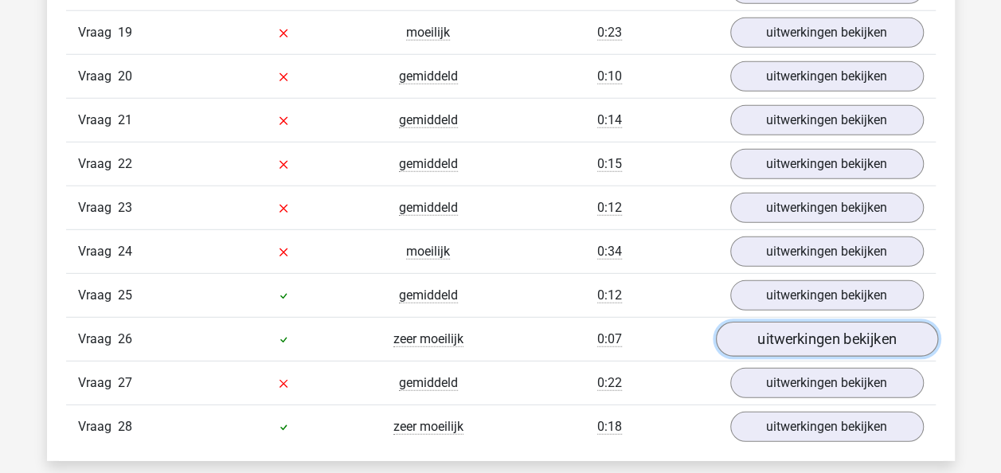
click at [811, 322] on link "uitwerkingen bekijken" at bounding box center [826, 339] width 222 height 35
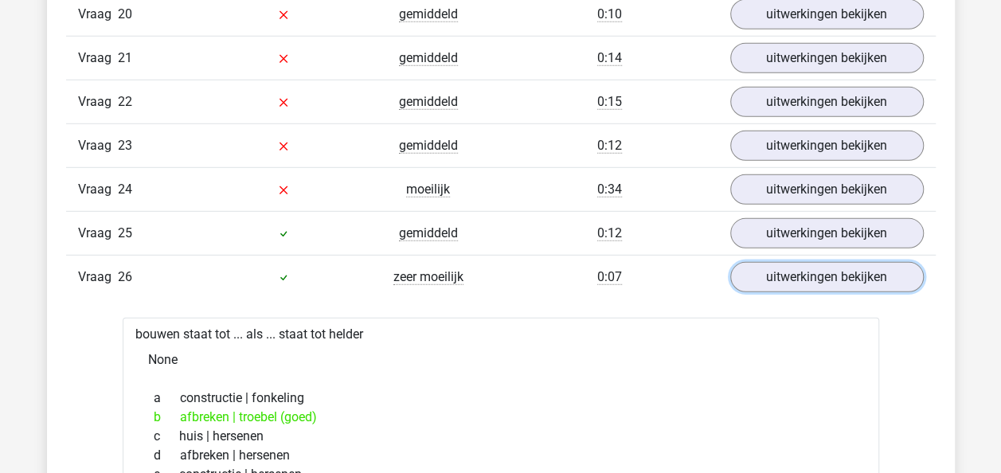
scroll to position [2070, 0]
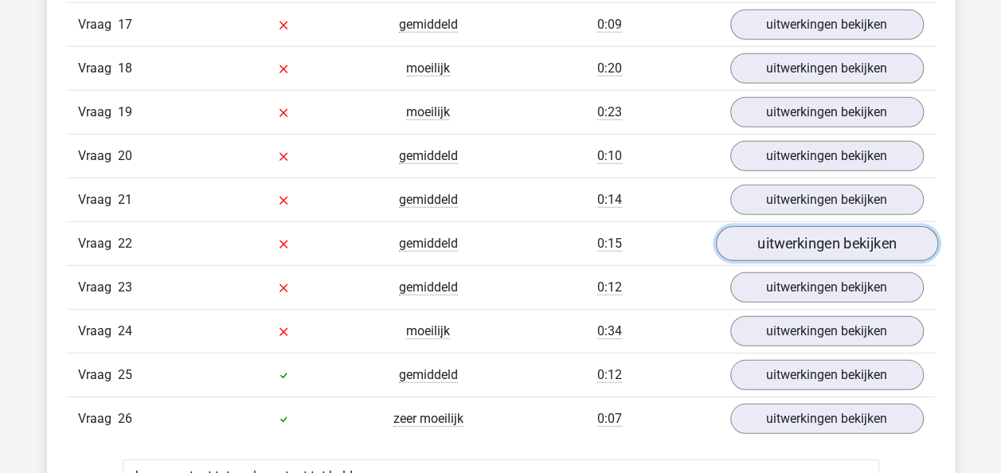
click at [824, 227] on link "uitwerkingen bekijken" at bounding box center [826, 244] width 222 height 35
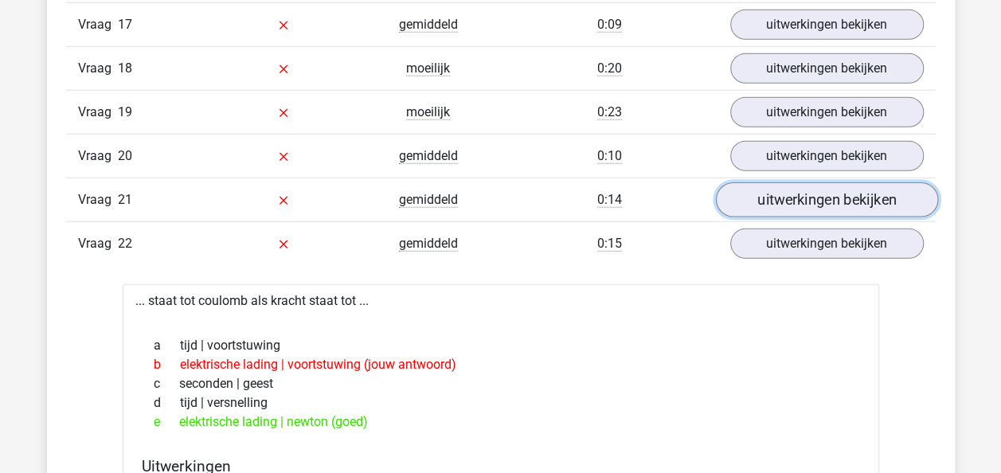
click at [801, 185] on link "uitwerkingen bekijken" at bounding box center [826, 200] width 222 height 35
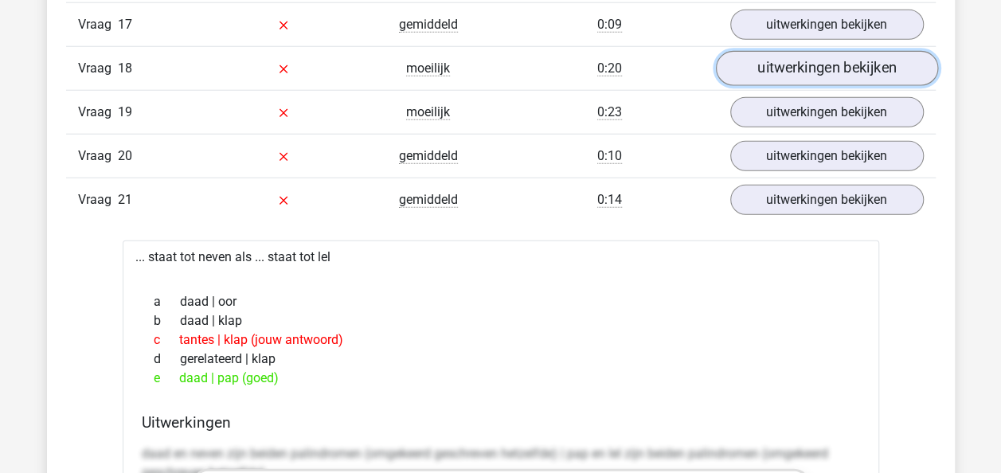
click at [822, 56] on link "uitwerkingen bekijken" at bounding box center [826, 69] width 222 height 35
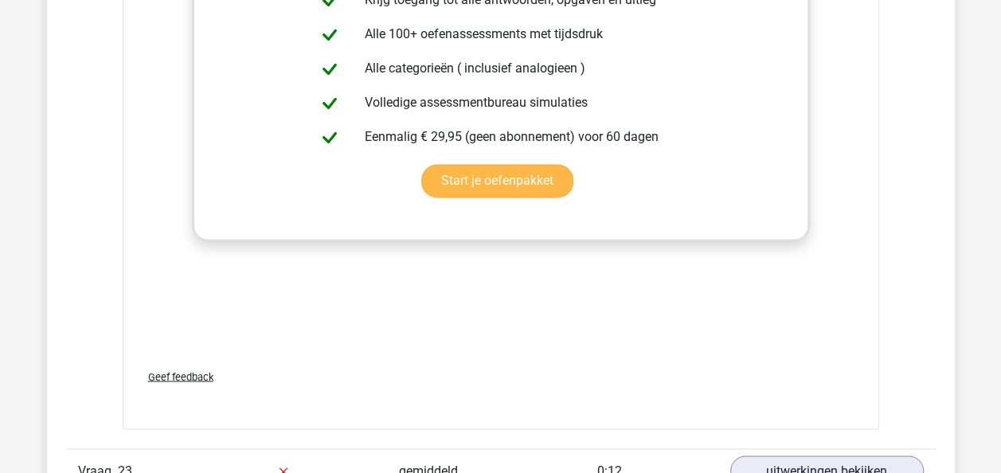
scroll to position [4141, 0]
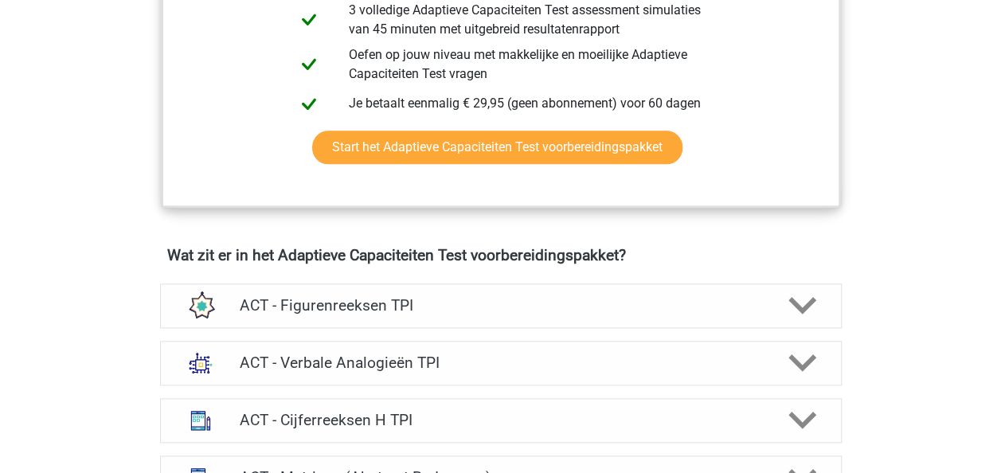
scroll to position [1115, 0]
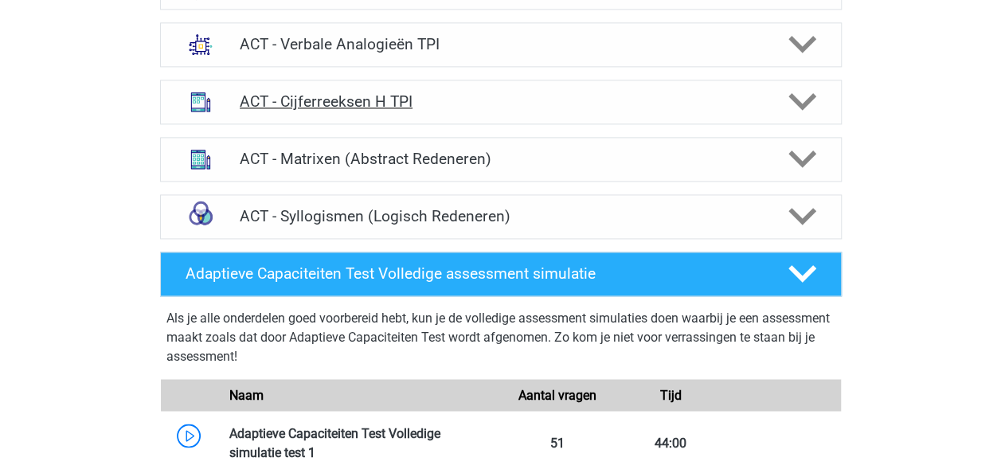
click at [803, 100] on polygon at bounding box center [802, 102] width 28 height 18
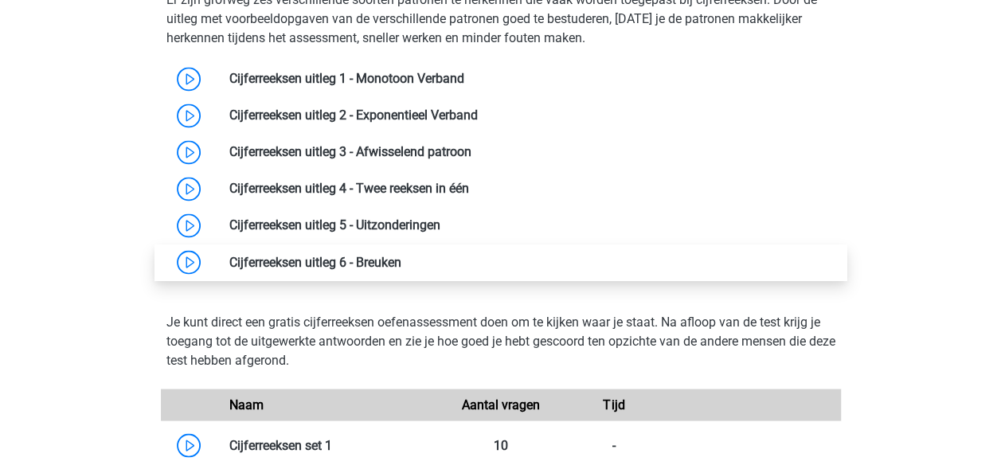
scroll to position [1513, 0]
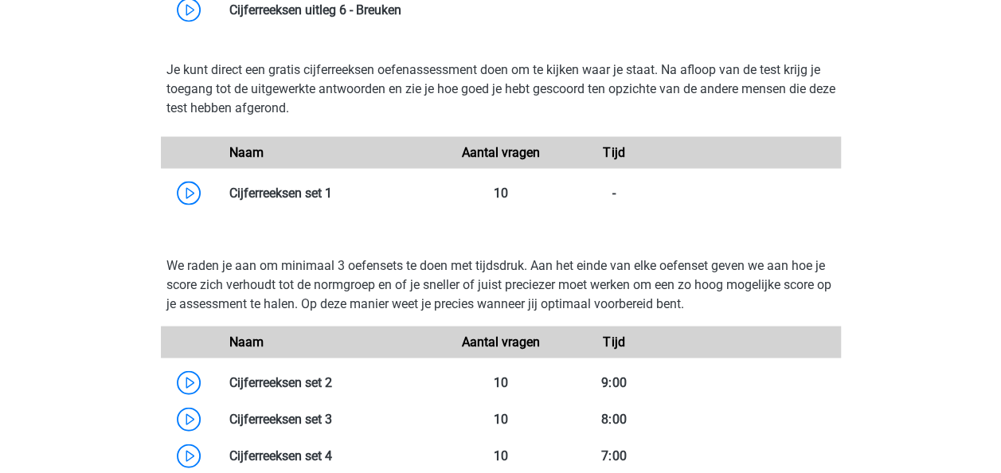
drag, startPoint x: 279, startPoint y: 190, endPoint x: 312, endPoint y: 213, distance: 40.6
click at [332, 190] on link at bounding box center [332, 193] width 0 height 15
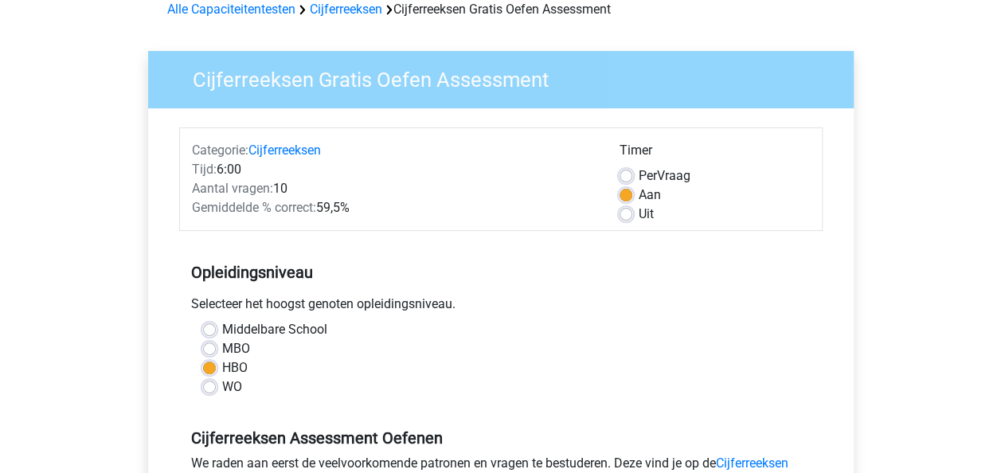
scroll to position [478, 0]
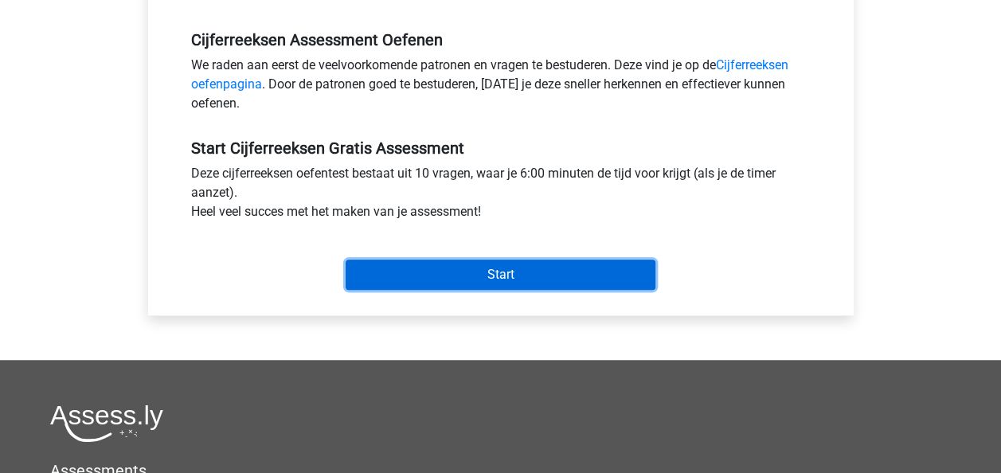
click at [511, 272] on input "Start" at bounding box center [501, 275] width 310 height 30
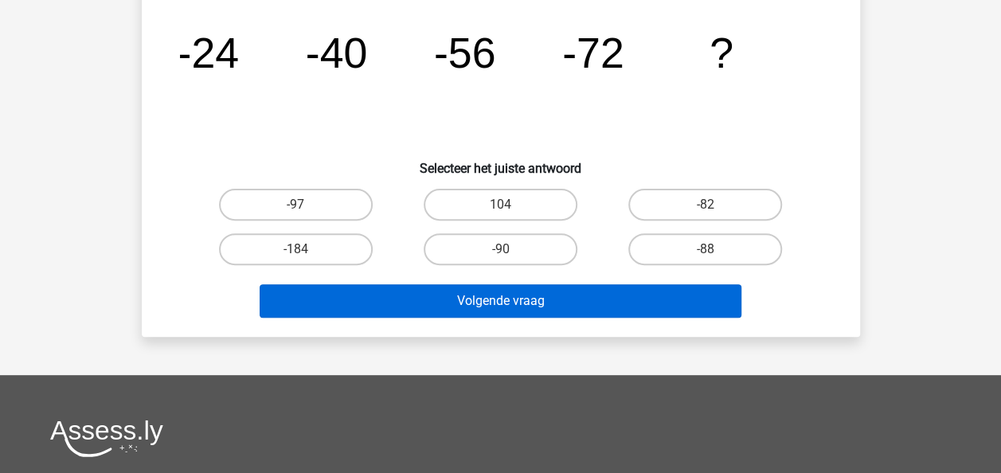
scroll to position [80, 0]
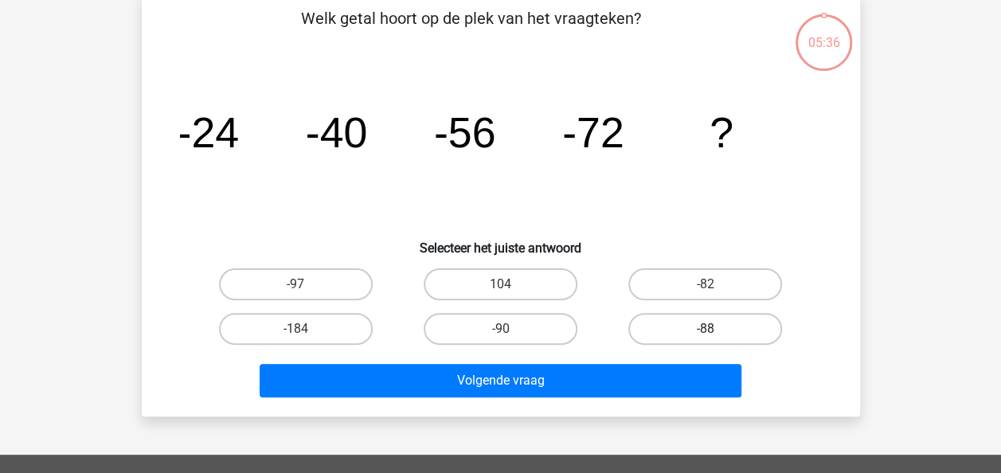
click at [726, 330] on label "-88" at bounding box center [705, 329] width 154 height 32
click at [716, 330] on input "-88" at bounding box center [710, 334] width 10 height 10
radio input "true"
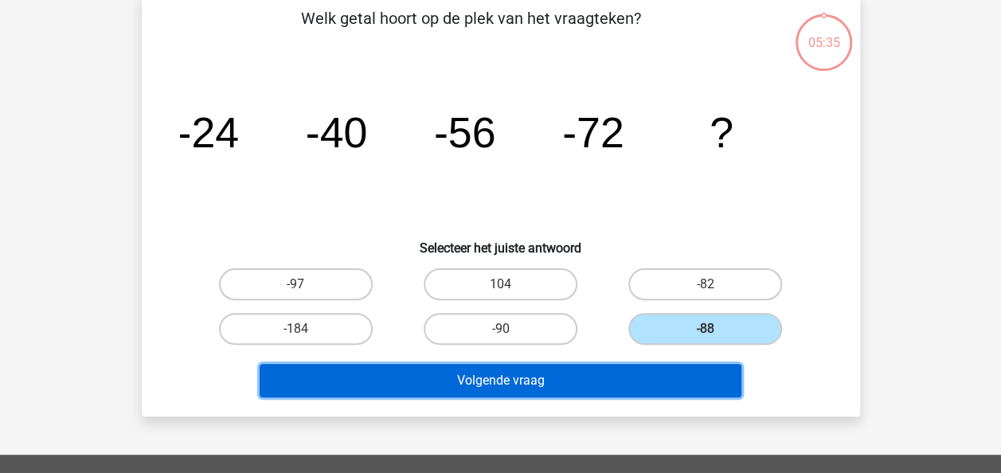
click at [583, 376] on button "Volgende vraag" at bounding box center [501, 380] width 482 height 33
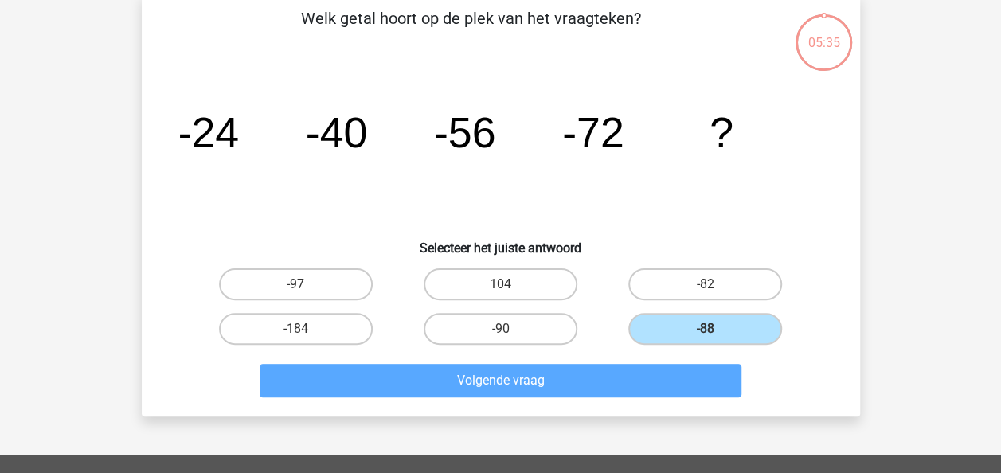
scroll to position [73, 0]
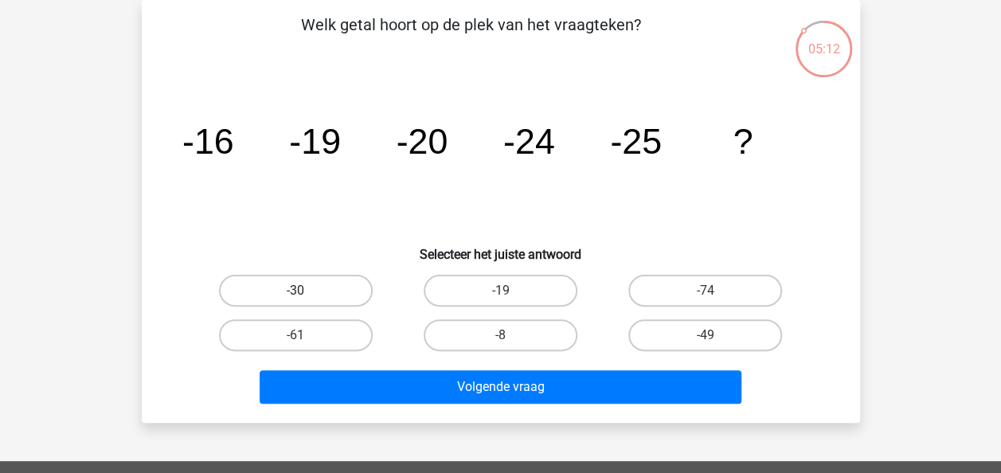
click at [274, 290] on label "-30" at bounding box center [296, 291] width 154 height 32
click at [295, 291] on input "-30" at bounding box center [300, 296] width 10 height 10
radio input "true"
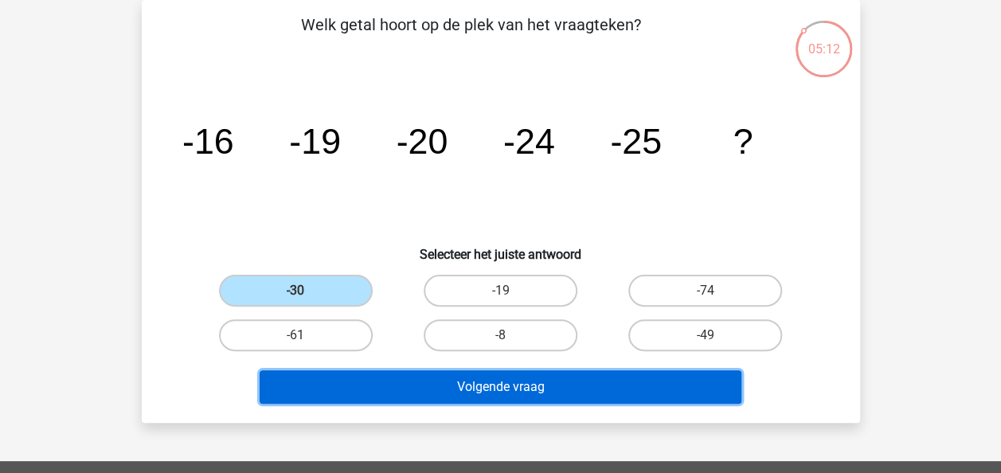
click at [336, 375] on button "Volgende vraag" at bounding box center [501, 386] width 482 height 33
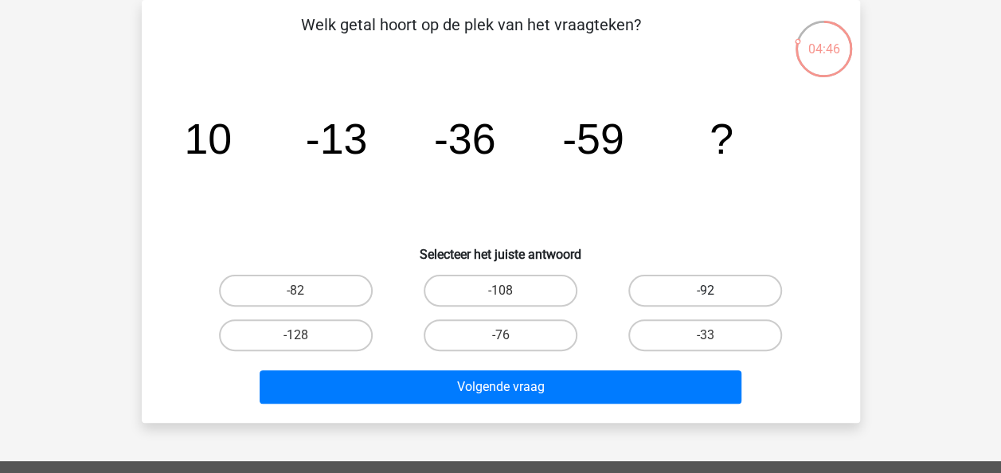
click at [718, 287] on label "-92" at bounding box center [705, 291] width 154 height 32
click at [716, 291] on input "-92" at bounding box center [710, 296] width 10 height 10
radio input "true"
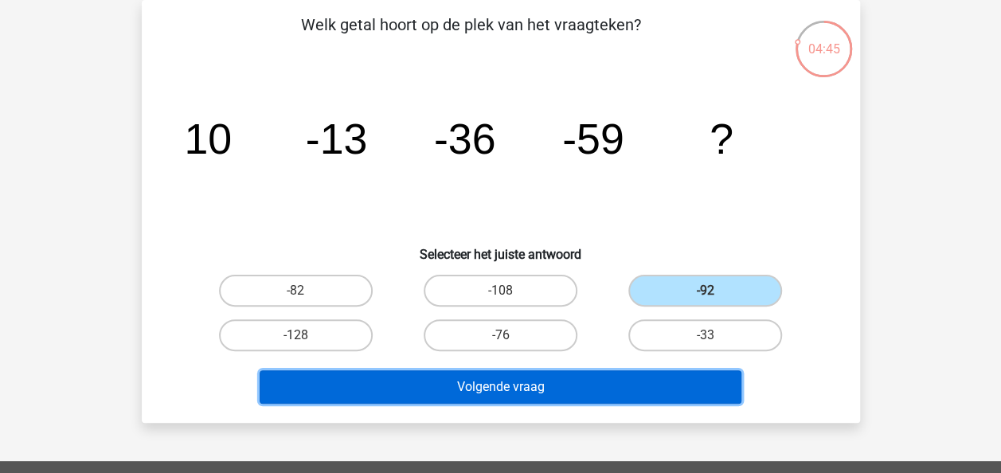
click at [536, 382] on button "Volgende vraag" at bounding box center [501, 386] width 482 height 33
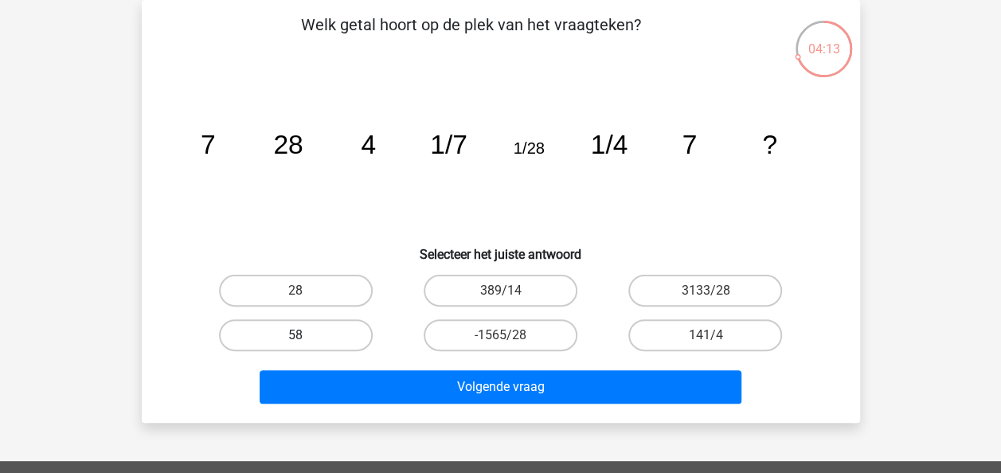
click at [316, 339] on label "58" at bounding box center [296, 335] width 154 height 32
click at [306, 339] on input "58" at bounding box center [300, 340] width 10 height 10
radio input "true"
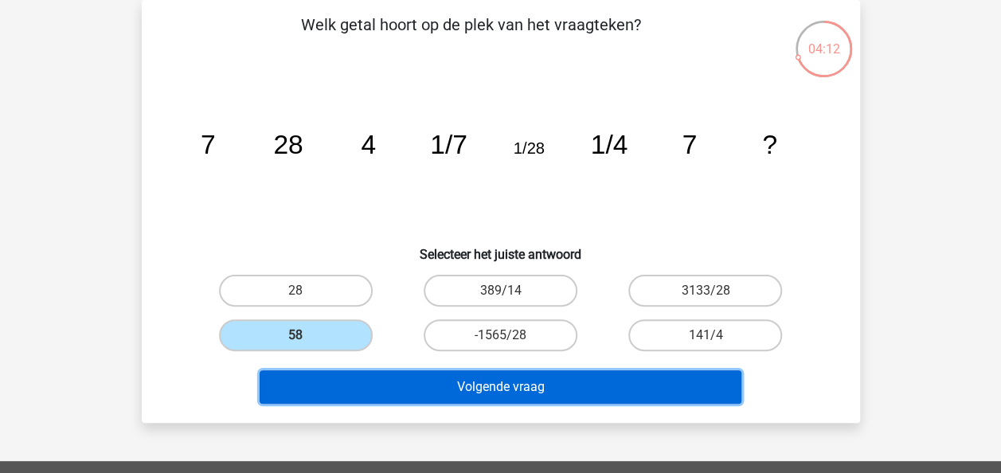
click at [416, 389] on button "Volgende vraag" at bounding box center [501, 386] width 482 height 33
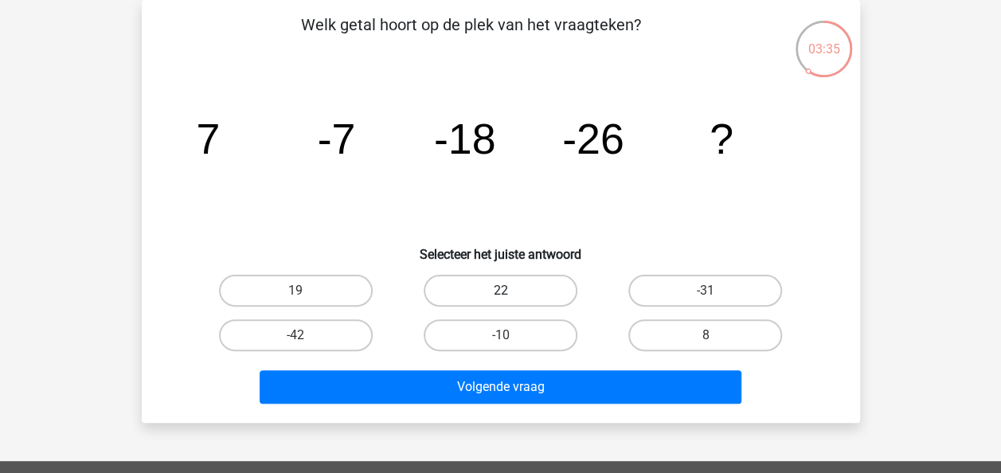
click at [510, 285] on label "22" at bounding box center [501, 291] width 154 height 32
click at [510, 291] on input "22" at bounding box center [505, 296] width 10 height 10
radio input "true"
click at [705, 286] on label "-31" at bounding box center [705, 291] width 154 height 32
click at [705, 291] on input "-31" at bounding box center [710, 296] width 10 height 10
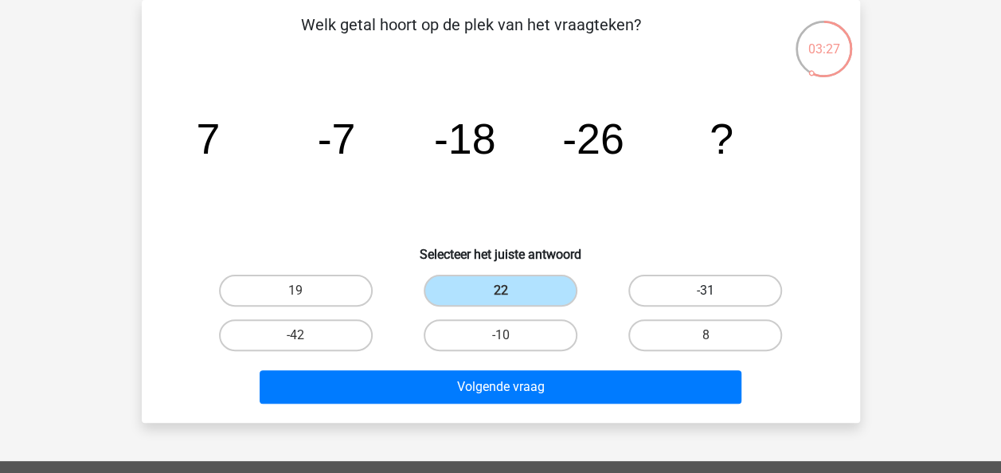
radio input "true"
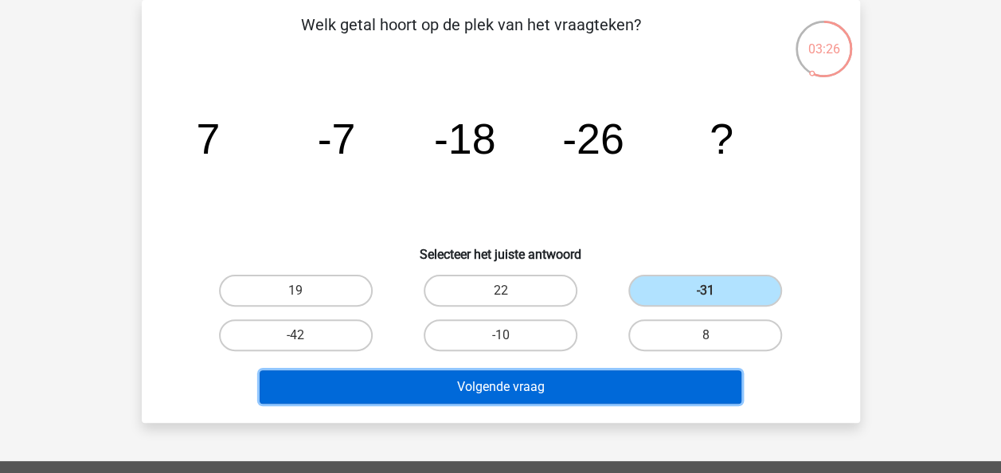
click at [558, 382] on button "Volgende vraag" at bounding box center [501, 386] width 482 height 33
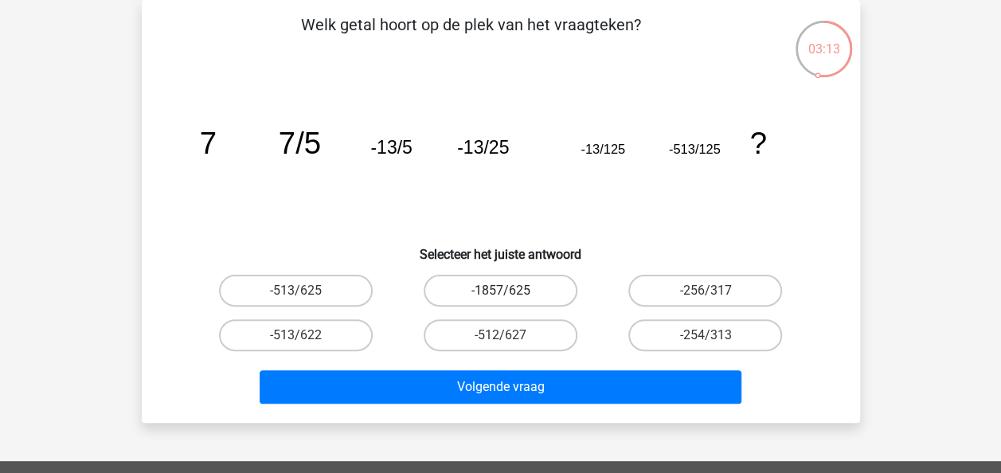
click at [522, 286] on label "-1857/625" at bounding box center [501, 291] width 154 height 32
click at [510, 291] on input "-1857/625" at bounding box center [505, 296] width 10 height 10
radio input "true"
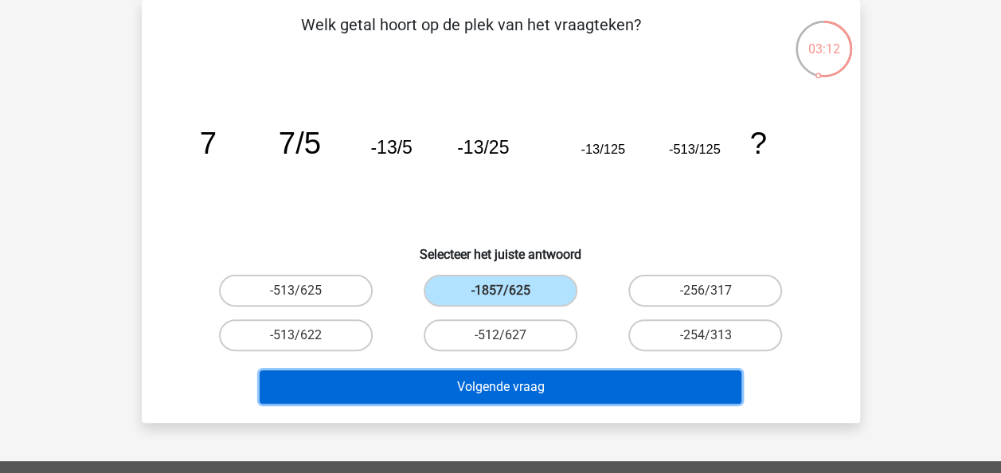
click at [493, 389] on button "Volgende vraag" at bounding box center [501, 386] width 482 height 33
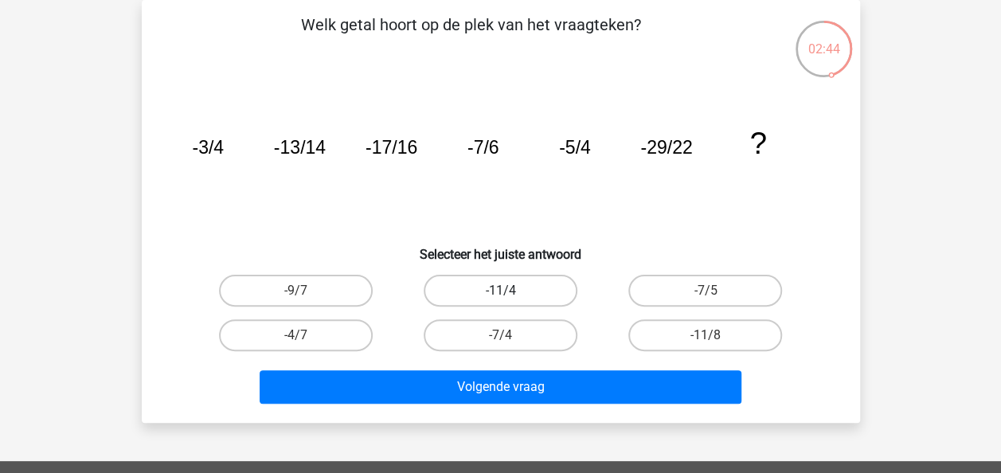
click at [506, 281] on label "-11/4" at bounding box center [501, 291] width 154 height 32
click at [506, 291] on input "-11/4" at bounding box center [505, 296] width 10 height 10
radio input "true"
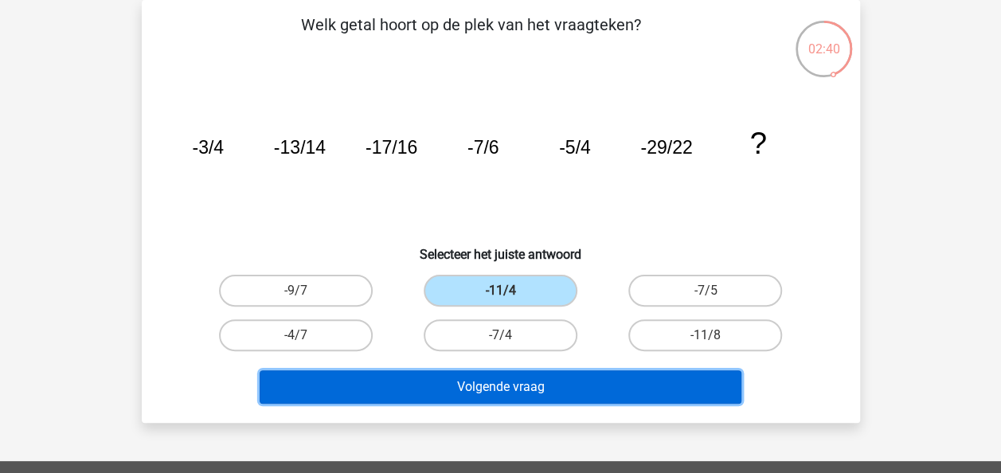
click at [510, 391] on button "Volgende vraag" at bounding box center [501, 386] width 482 height 33
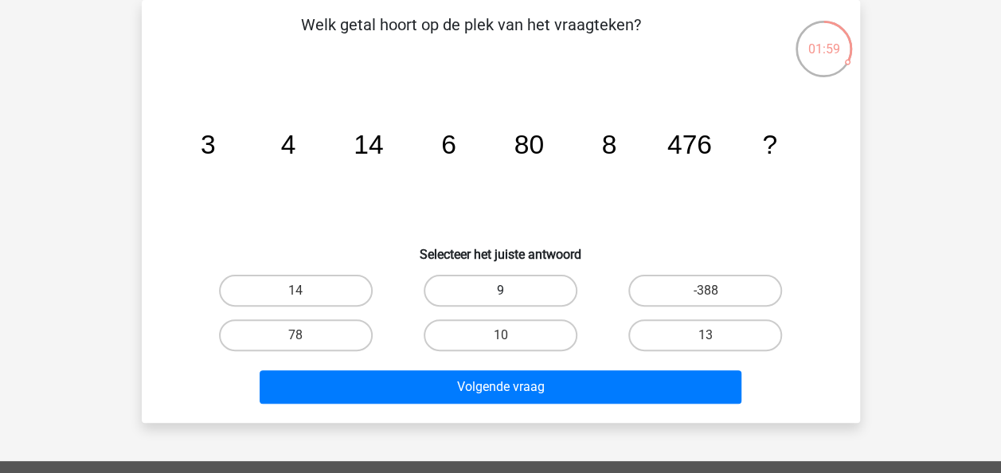
click at [537, 282] on label "9" at bounding box center [501, 291] width 154 height 32
click at [510, 291] on input "9" at bounding box center [505, 296] width 10 height 10
radio input "true"
click at [323, 326] on label "78" at bounding box center [296, 335] width 154 height 32
click at [306, 335] on input "78" at bounding box center [300, 340] width 10 height 10
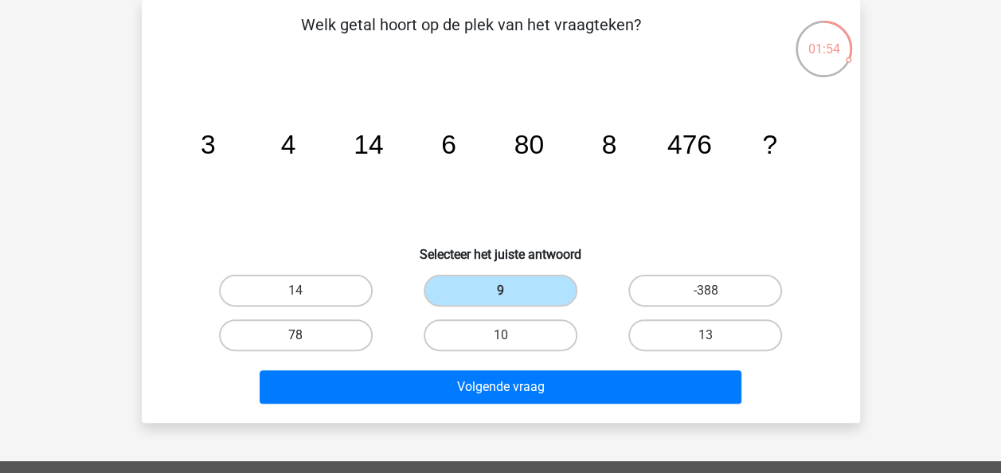
radio input "true"
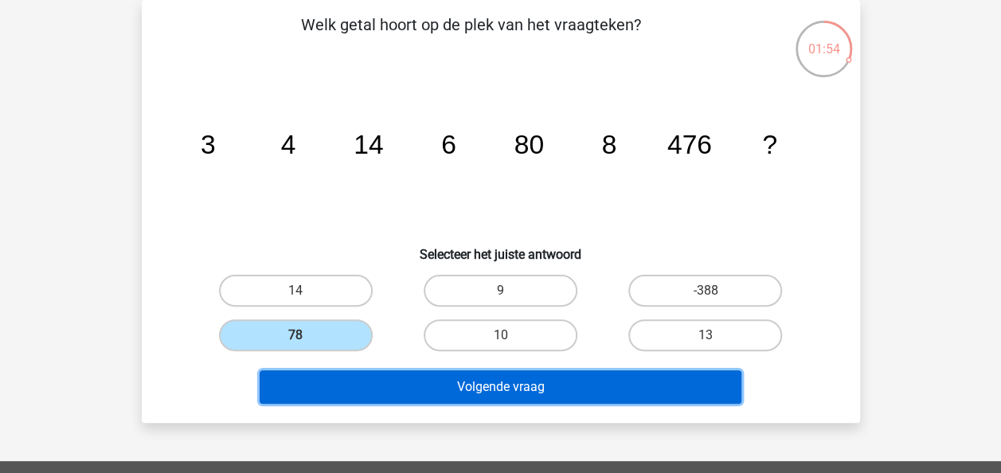
click at [426, 393] on button "Volgende vraag" at bounding box center [501, 386] width 482 height 33
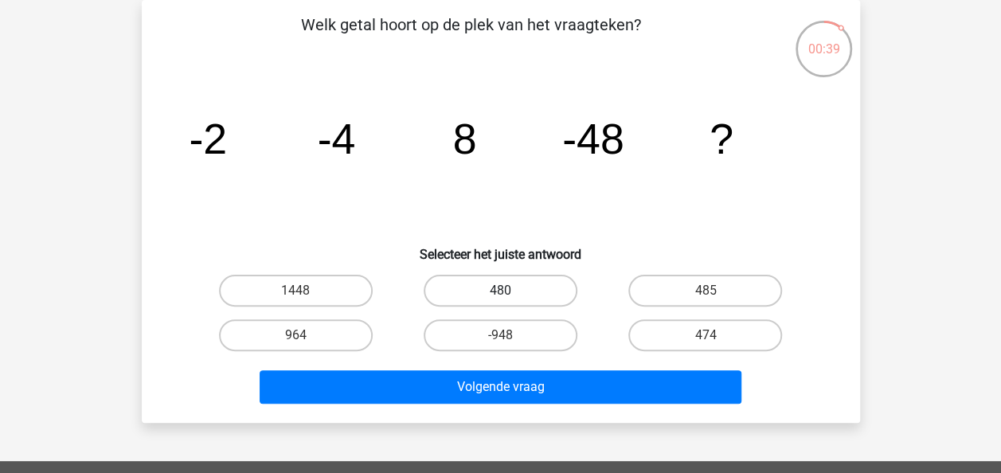
click at [526, 290] on label "480" at bounding box center [501, 291] width 154 height 32
click at [510, 291] on input "480" at bounding box center [505, 296] width 10 height 10
radio input "true"
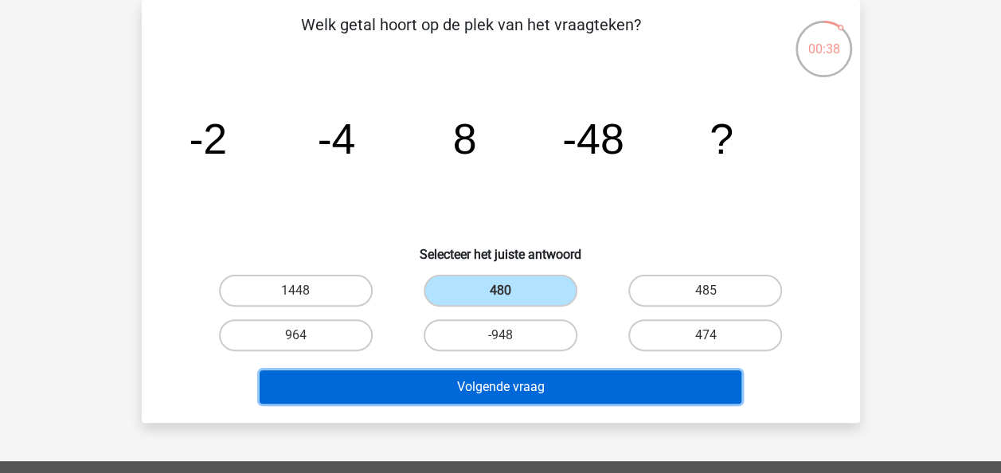
click at [524, 383] on button "Volgende vraag" at bounding box center [501, 386] width 482 height 33
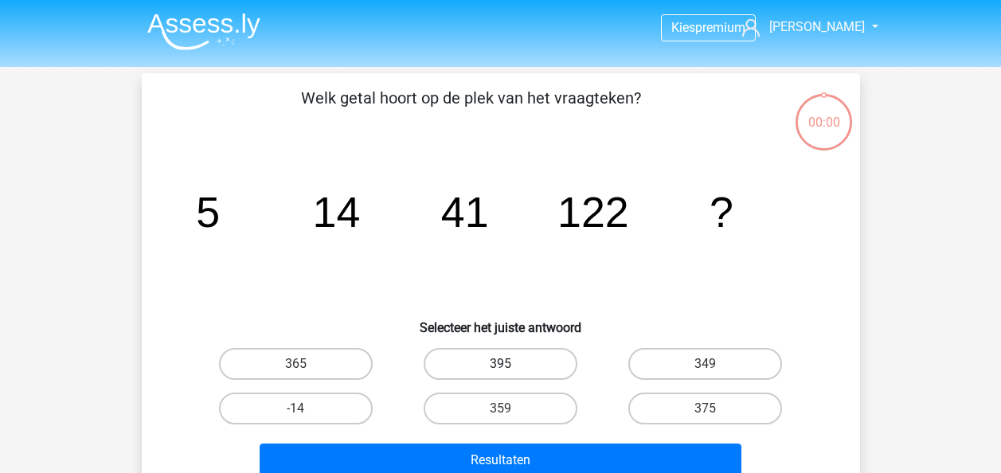
scroll to position [73, 0]
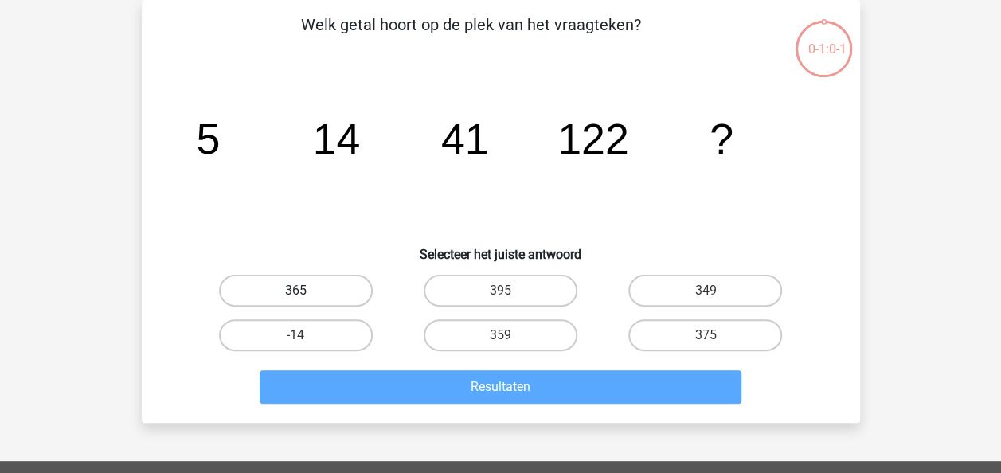
click at [317, 290] on label "365" at bounding box center [296, 291] width 154 height 32
click at [306, 291] on input "365" at bounding box center [300, 296] width 10 height 10
radio input "true"
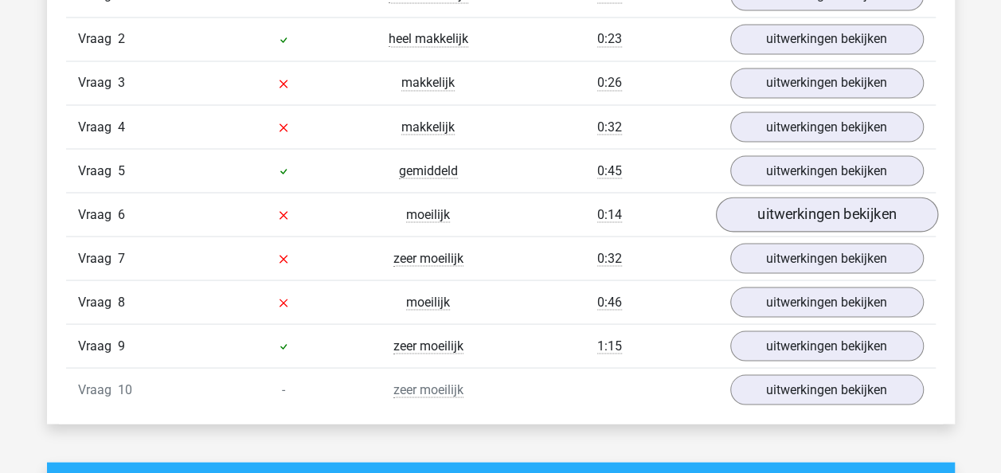
scroll to position [1354, 0]
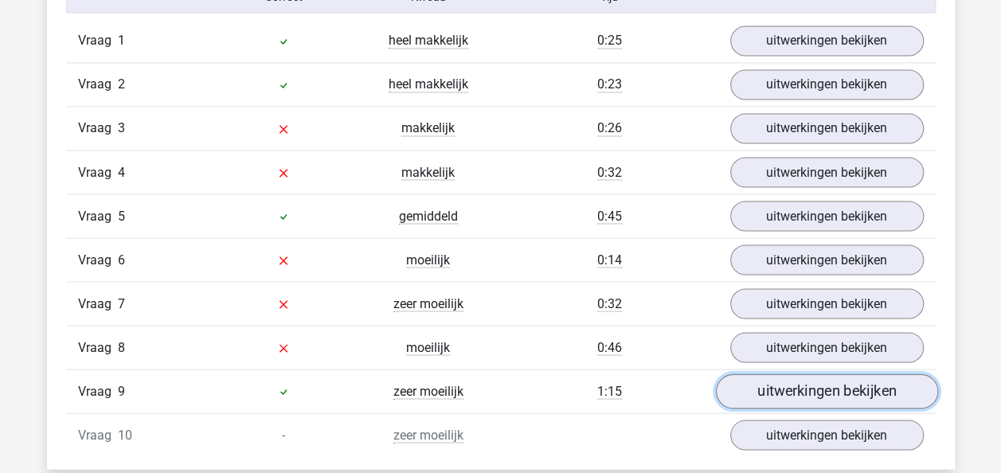
click at [804, 377] on link "uitwerkingen bekijken" at bounding box center [826, 391] width 222 height 35
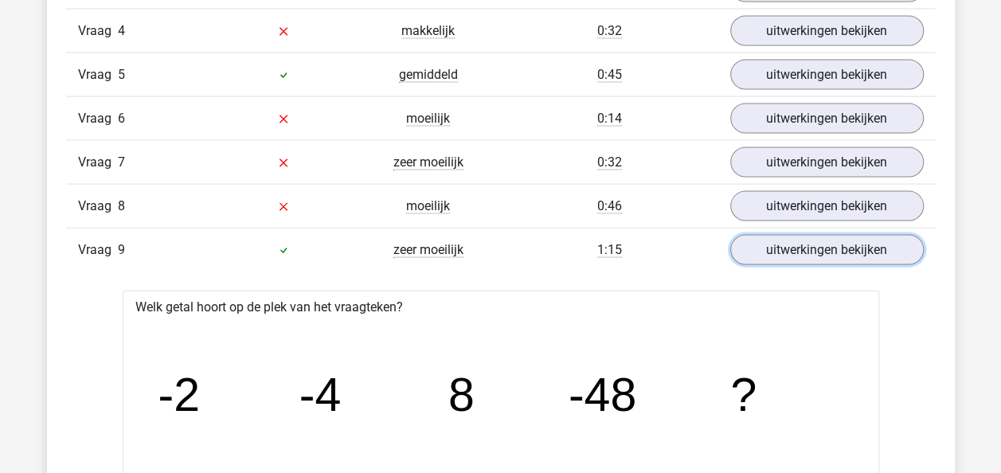
scroll to position [1433, 0]
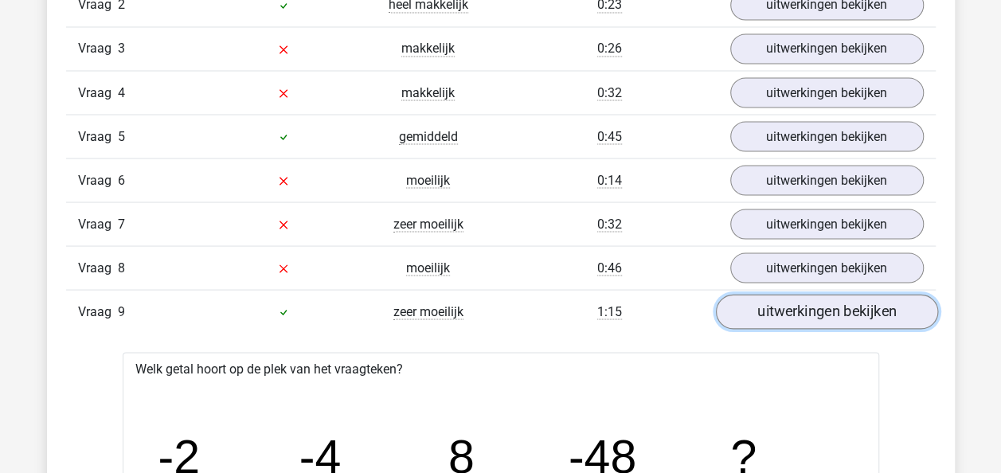
click at [811, 303] on link "uitwerkingen bekijken" at bounding box center [826, 312] width 222 height 35
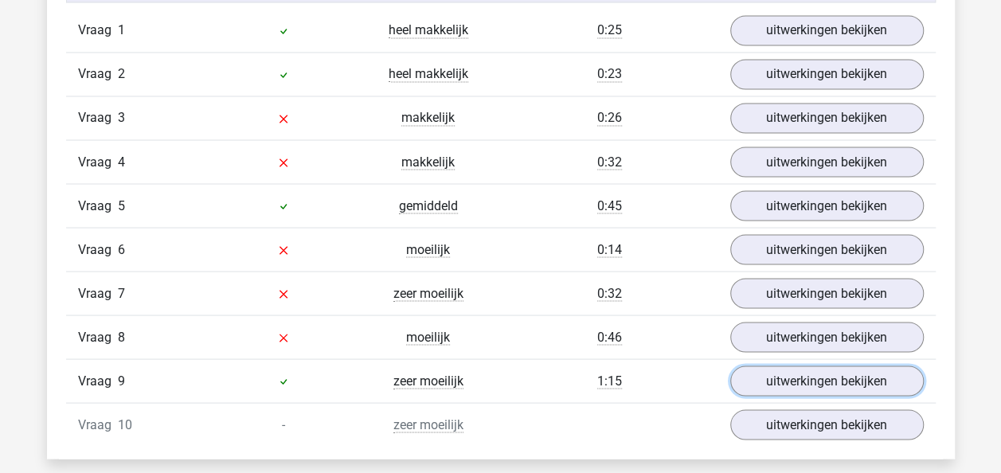
scroll to position [1354, 0]
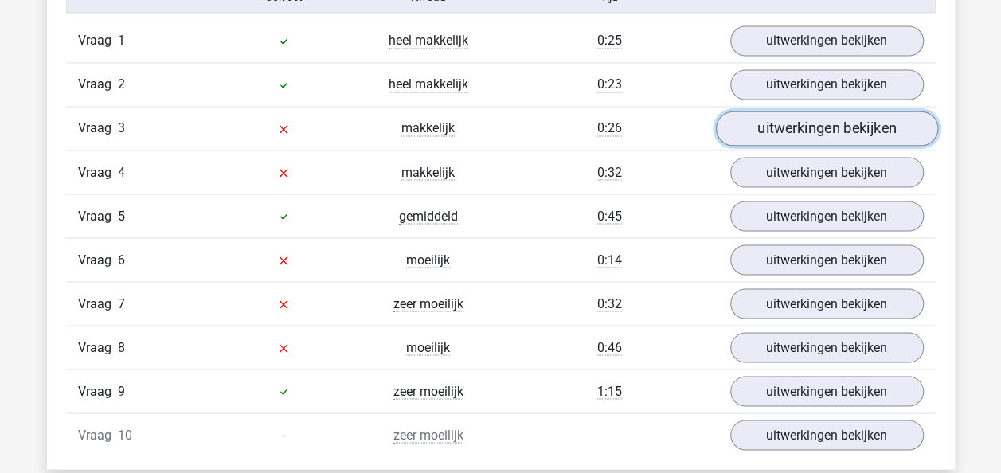
click at [795, 126] on link "uitwerkingen bekijken" at bounding box center [826, 128] width 222 height 35
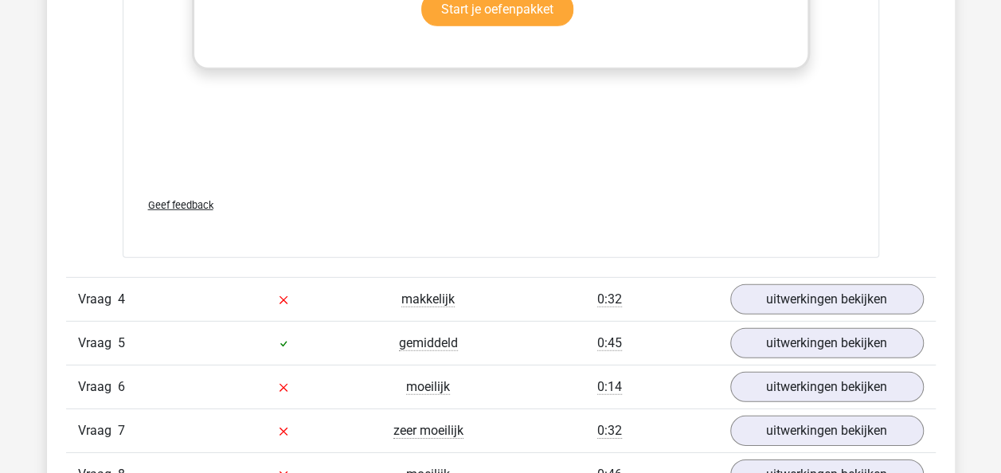
scroll to position [2309, 0]
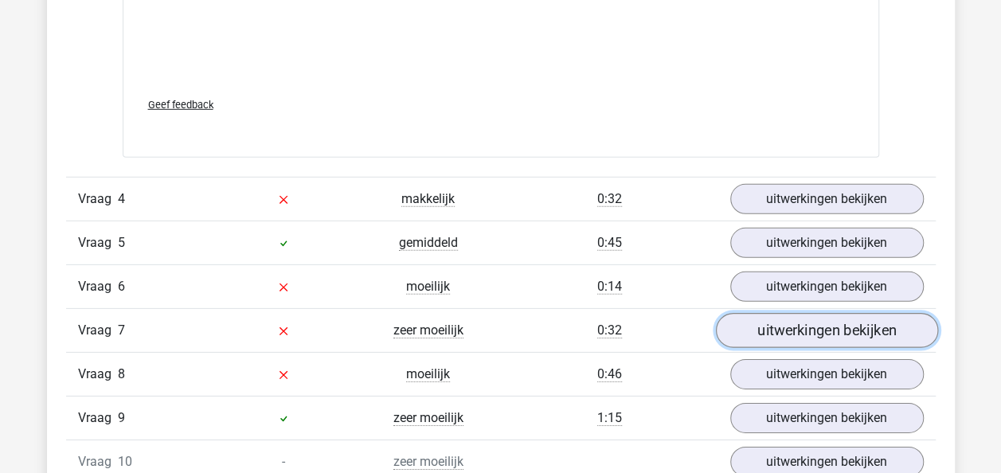
click at [816, 323] on link "uitwerkingen bekijken" at bounding box center [826, 330] width 222 height 35
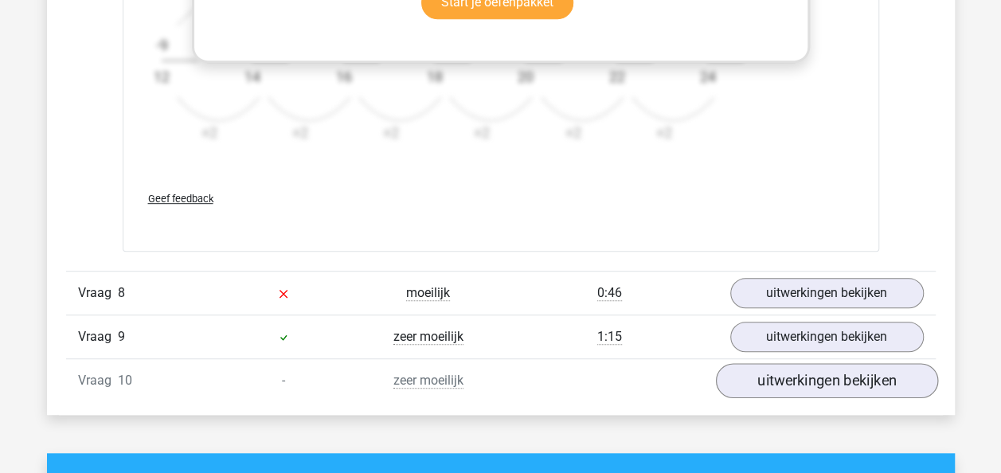
scroll to position [3424, 0]
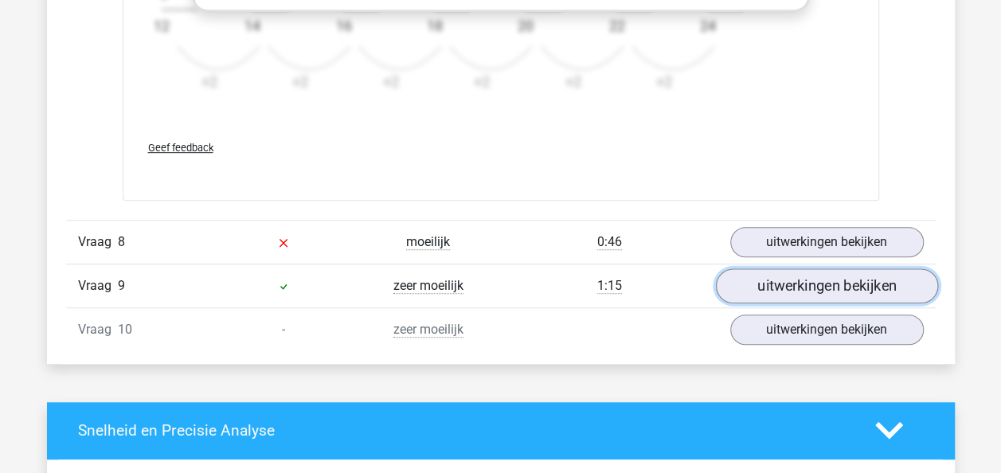
click at [783, 287] on link "uitwerkingen bekijken" at bounding box center [826, 285] width 222 height 35
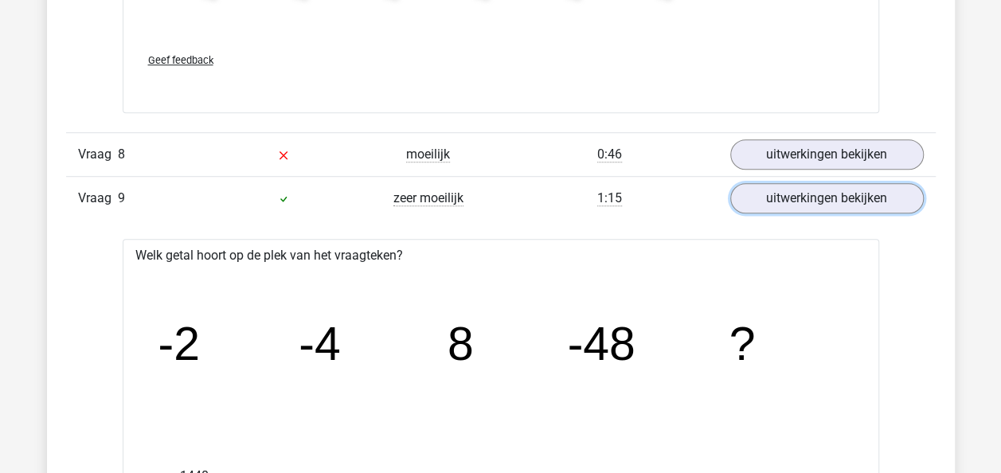
scroll to position [3344, 0]
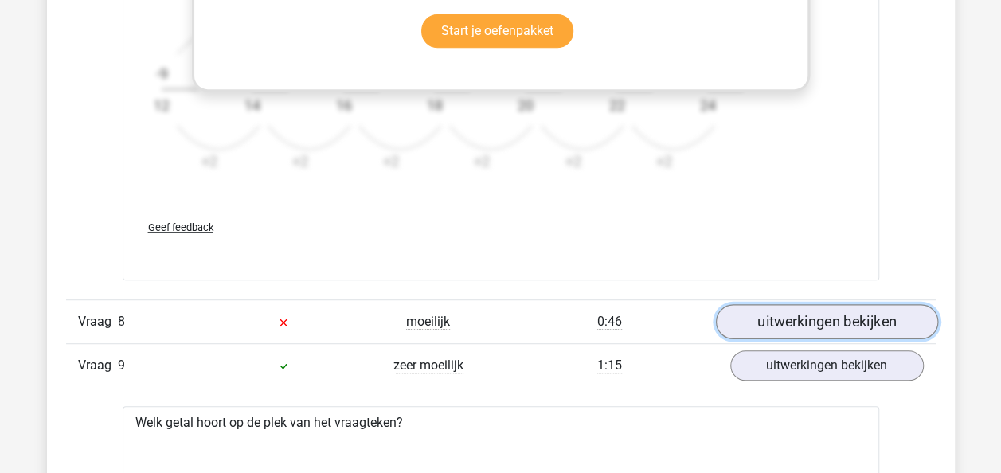
click at [788, 306] on link "uitwerkingen bekijken" at bounding box center [826, 321] width 222 height 35
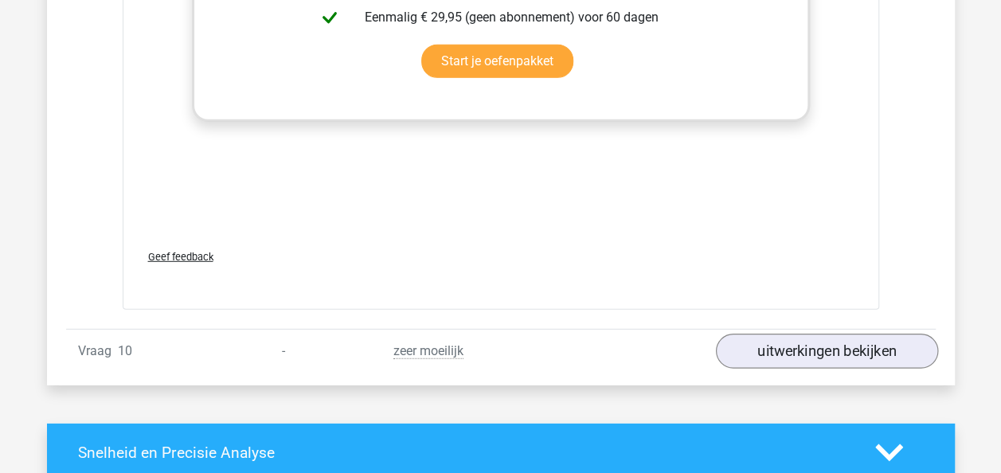
scroll to position [5335, 0]
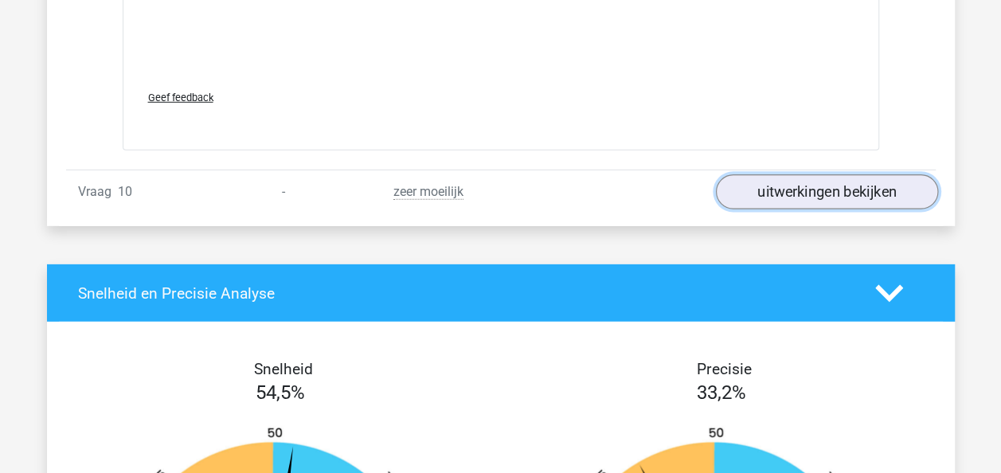
click at [792, 188] on link "uitwerkingen bekijken" at bounding box center [826, 191] width 222 height 35
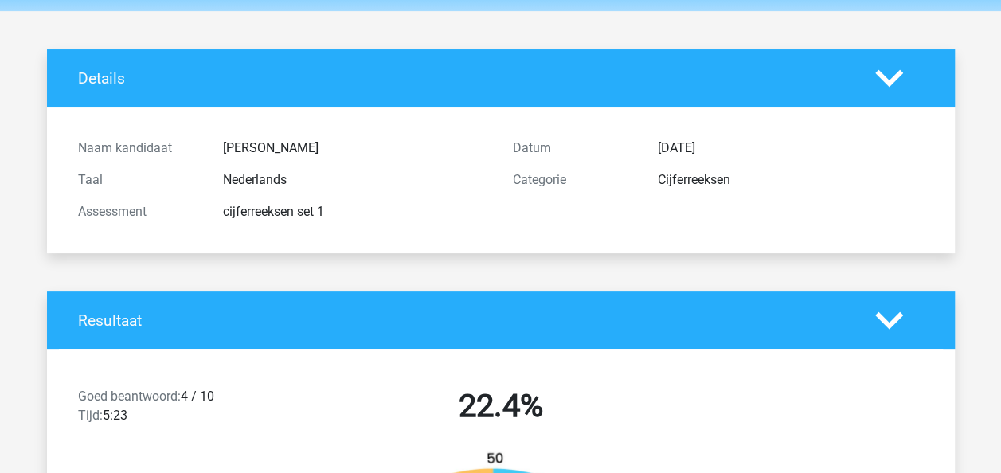
scroll to position [0, 0]
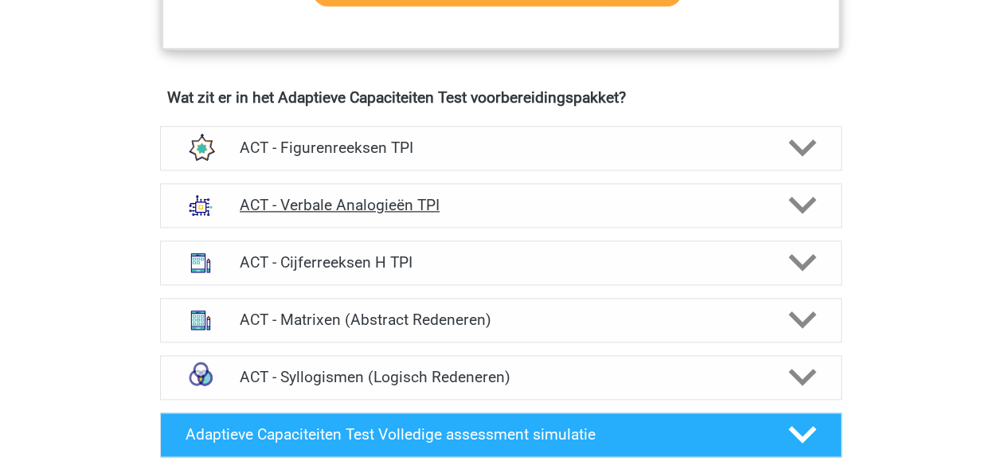
scroll to position [956, 0]
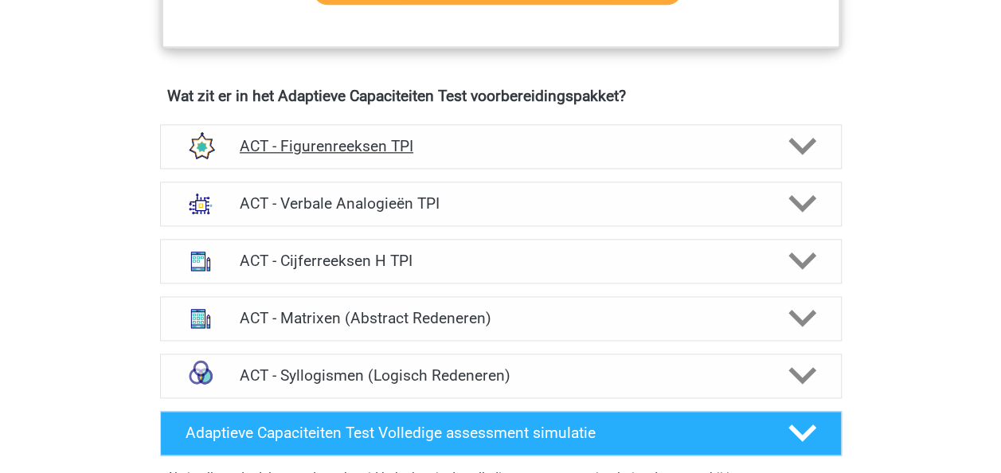
click at [804, 142] on icon at bounding box center [802, 146] width 28 height 28
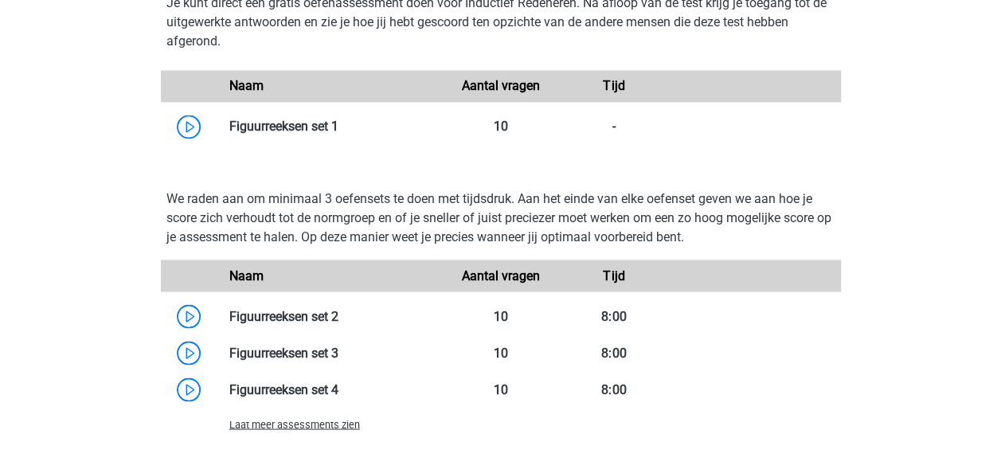
scroll to position [1274, 0]
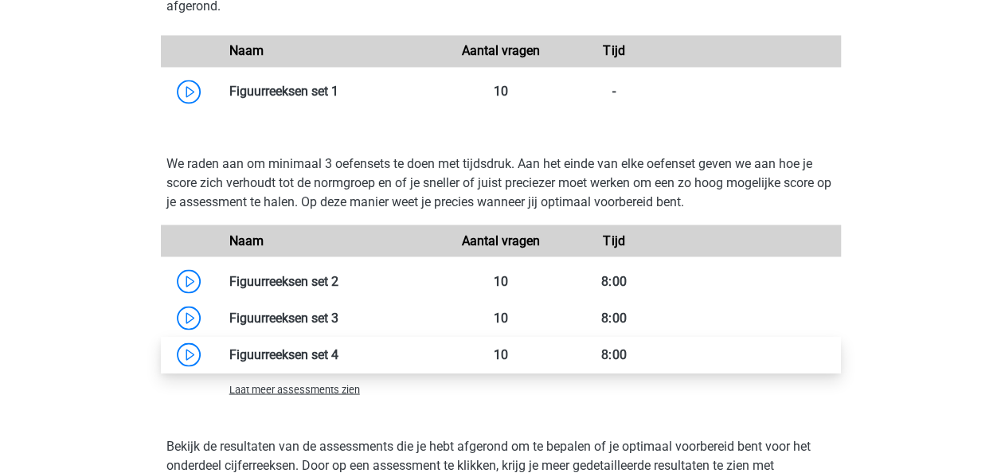
click at [338, 346] on link at bounding box center [338, 353] width 0 height 15
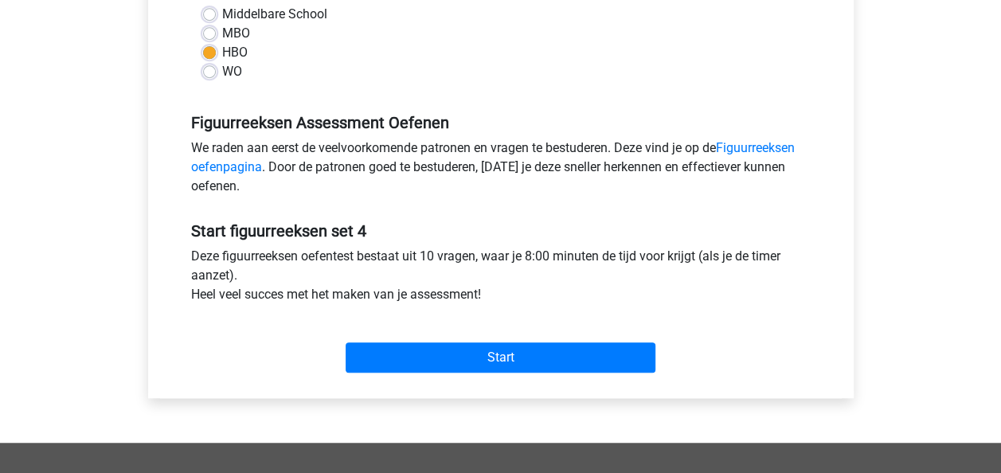
scroll to position [398, 0]
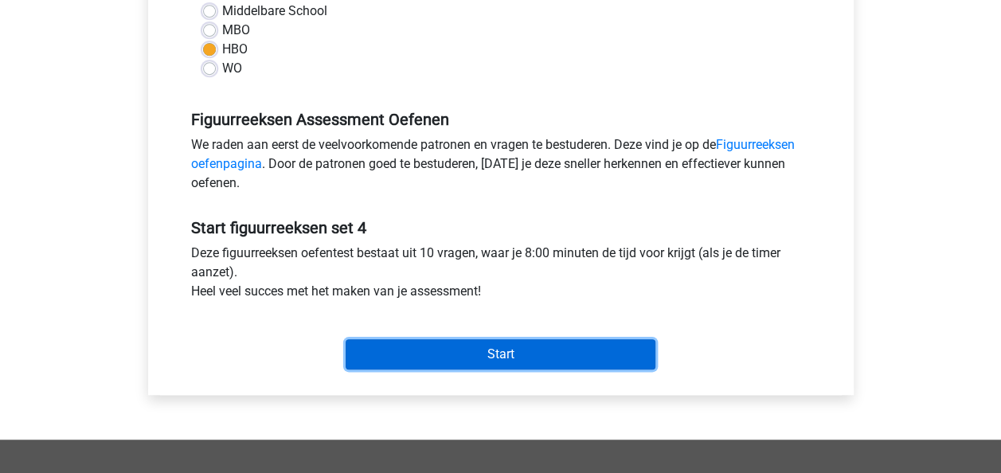
click at [503, 359] on input "Start" at bounding box center [501, 354] width 310 height 30
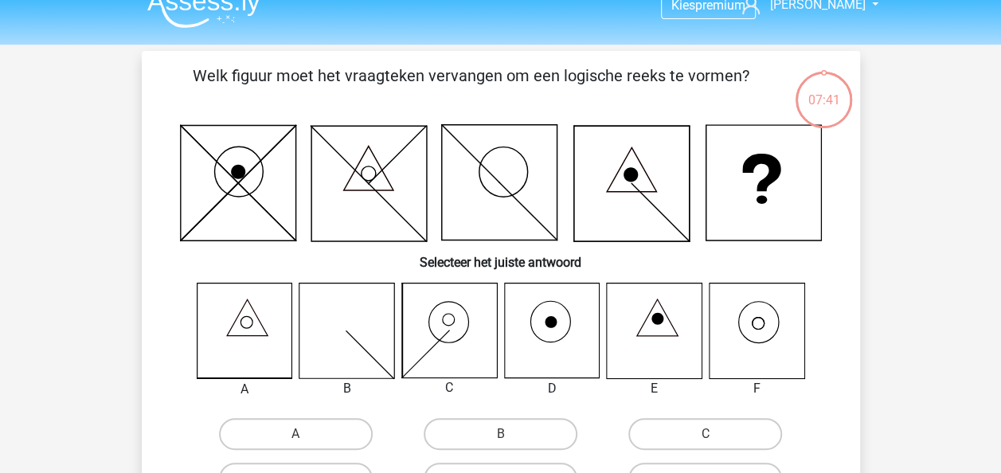
scroll to position [159, 0]
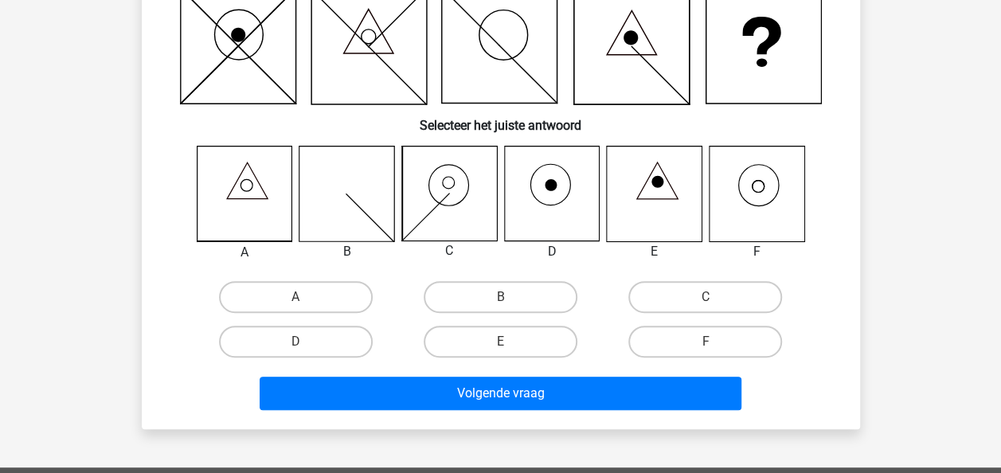
click at [710, 342] on input "F" at bounding box center [710, 347] width 10 height 10
radio input "true"
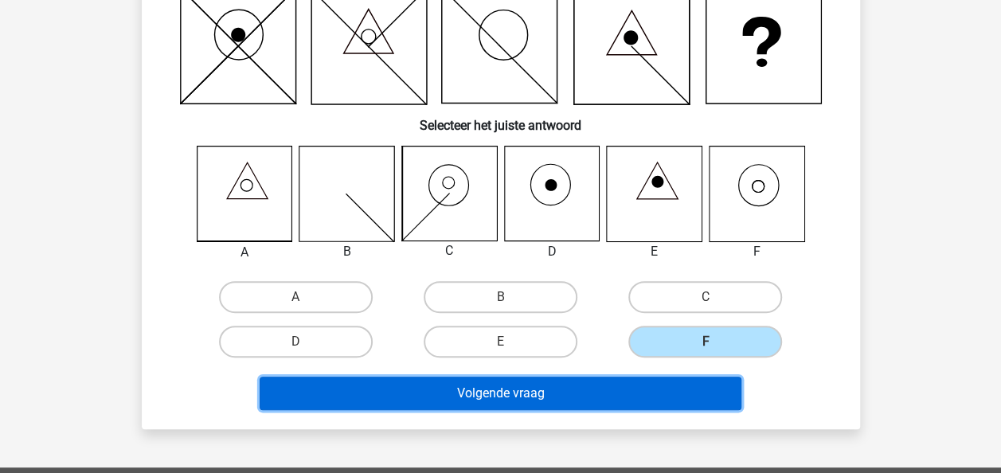
click at [704, 385] on button "Volgende vraag" at bounding box center [501, 393] width 482 height 33
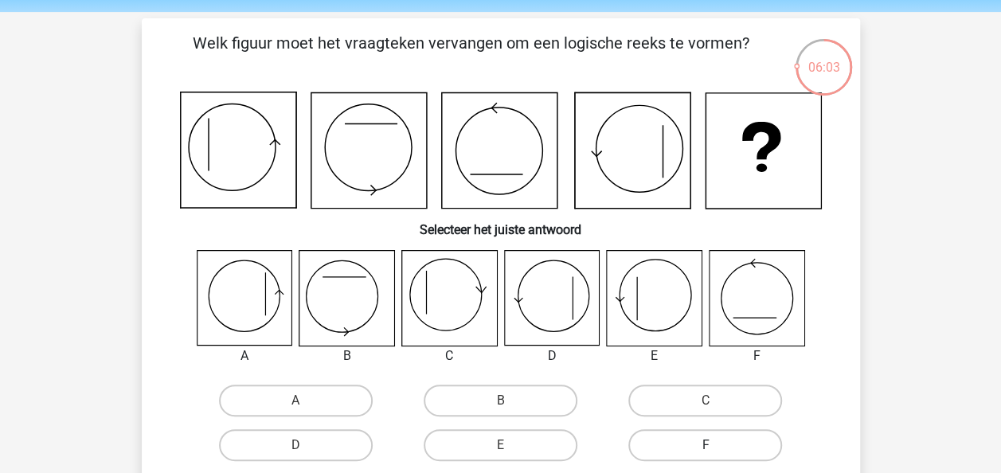
scroll to position [80, 0]
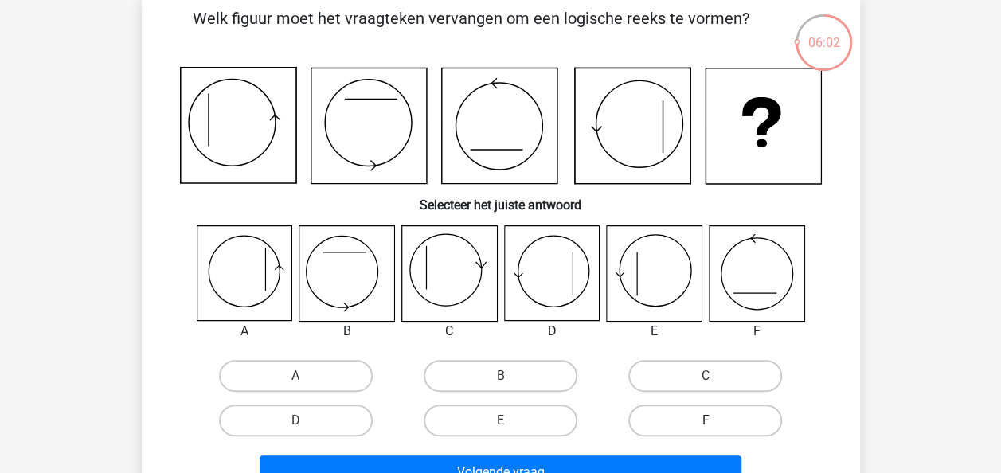
click at [737, 416] on label "F" at bounding box center [705, 421] width 154 height 32
click at [716, 420] on input "F" at bounding box center [710, 425] width 10 height 10
radio input "true"
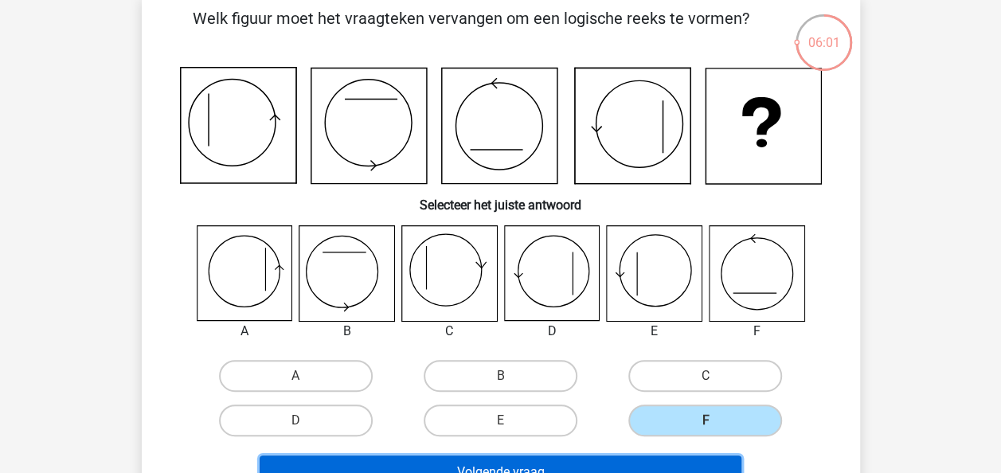
click at [676, 462] on button "Volgende vraag" at bounding box center [501, 471] width 482 height 33
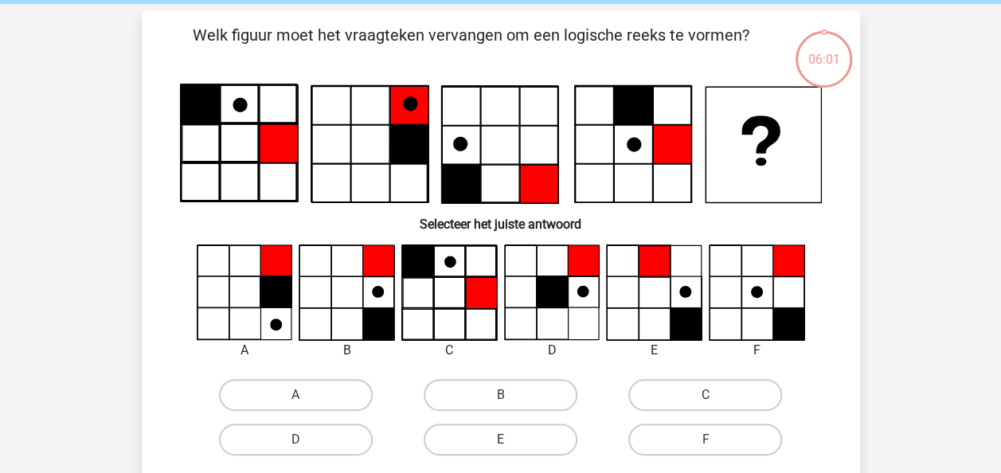
scroll to position [0, 0]
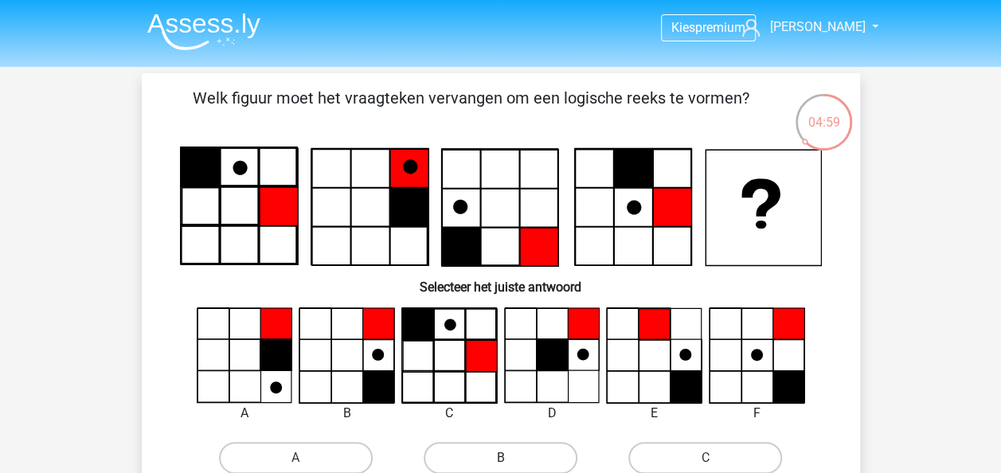
click at [490, 457] on label "B" at bounding box center [501, 458] width 154 height 32
click at [500, 458] on input "B" at bounding box center [505, 463] width 10 height 10
radio input "true"
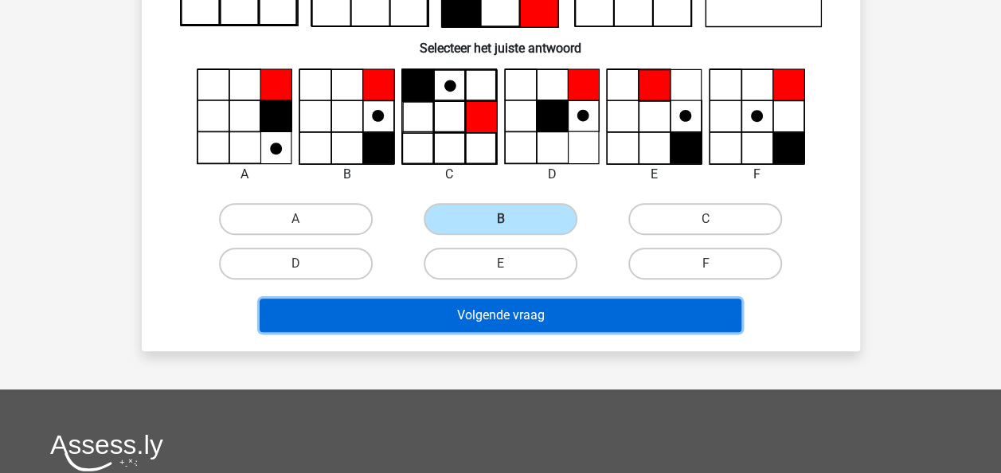
click at [530, 315] on button "Volgende vraag" at bounding box center [501, 315] width 482 height 33
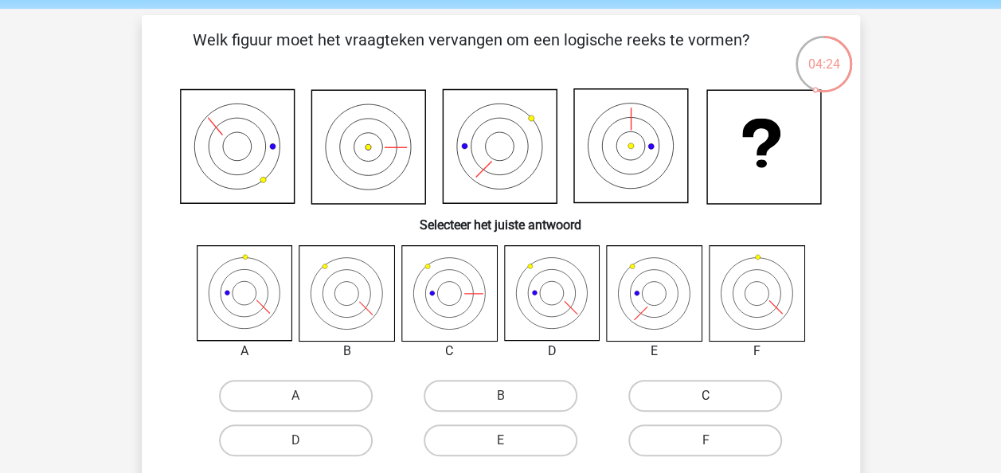
scroll to position [80, 0]
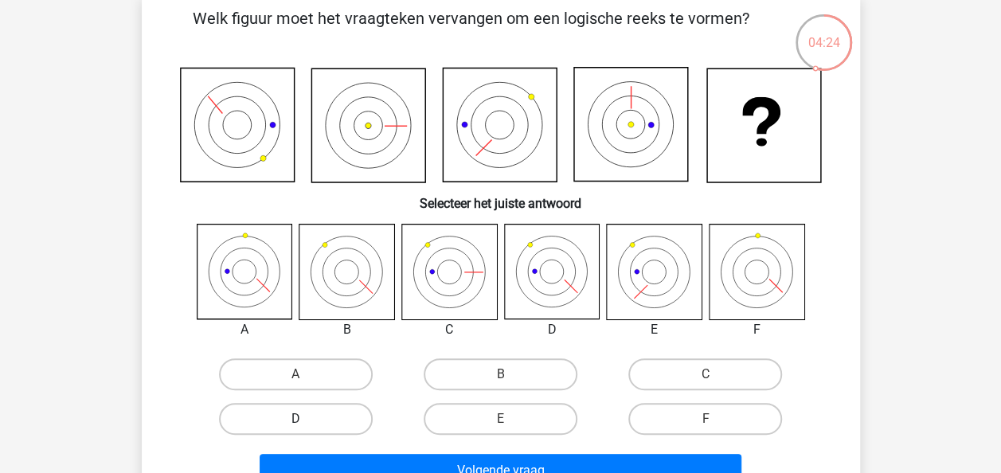
click at [307, 420] on label "D" at bounding box center [296, 419] width 154 height 32
click at [306, 420] on input "D" at bounding box center [300, 424] width 10 height 10
radio input "true"
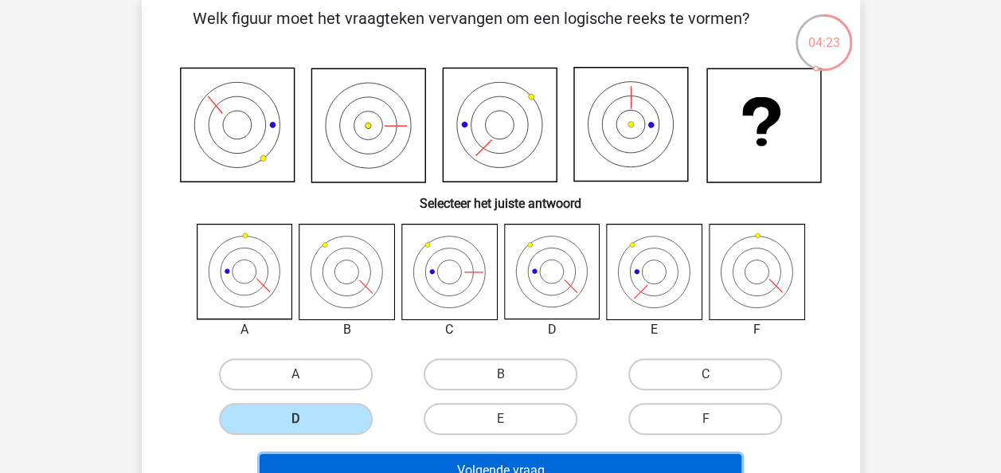
click at [373, 460] on button "Volgende vraag" at bounding box center [501, 470] width 482 height 33
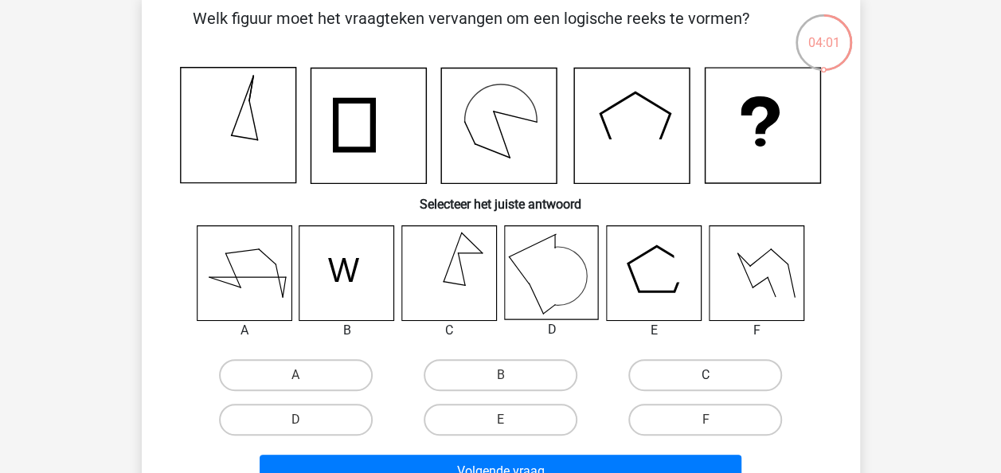
click at [735, 379] on label "C" at bounding box center [705, 375] width 154 height 32
click at [716, 379] on input "C" at bounding box center [710, 380] width 10 height 10
radio input "true"
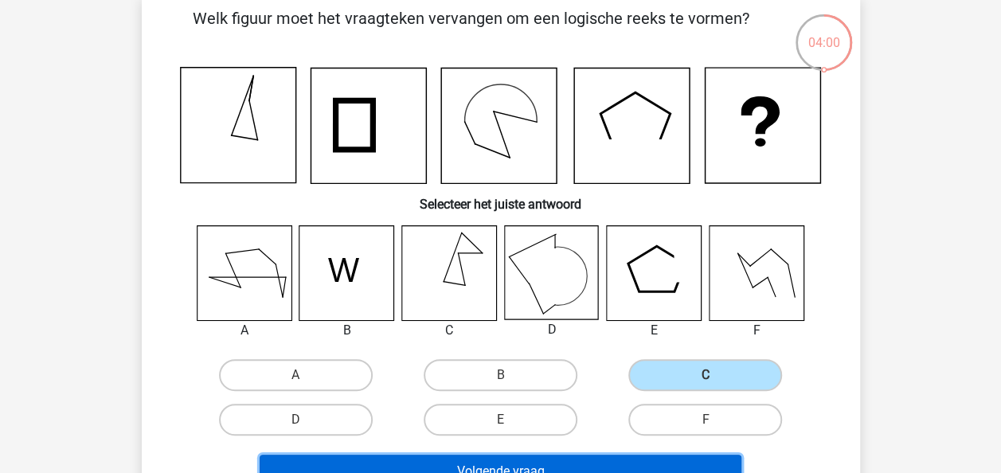
click at [704, 457] on button "Volgende vraag" at bounding box center [501, 471] width 482 height 33
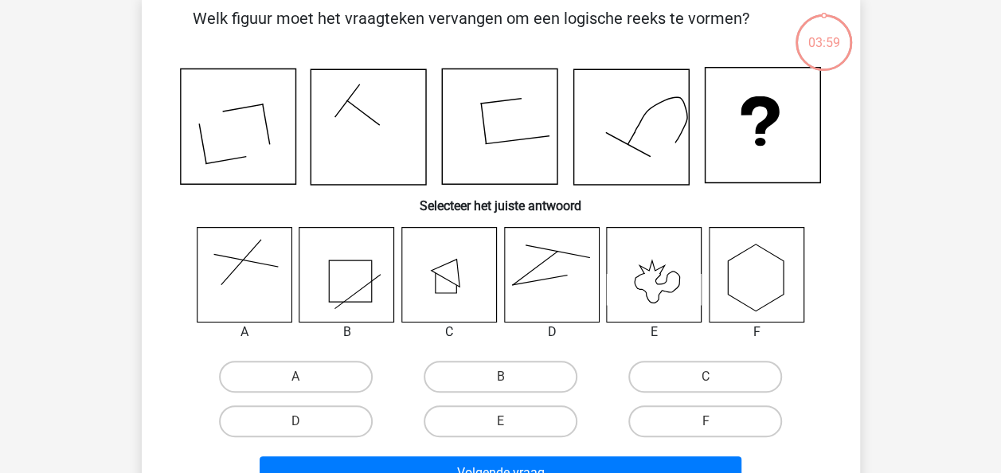
scroll to position [73, 0]
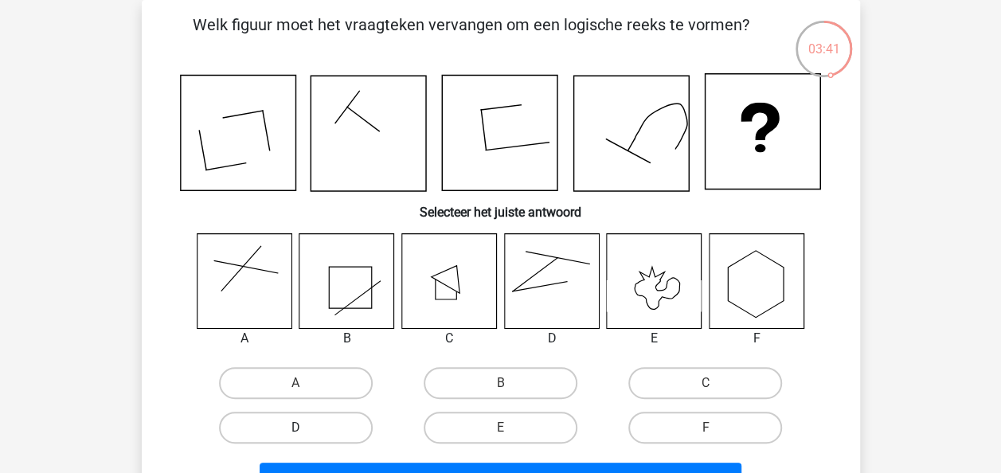
click at [293, 431] on label "D" at bounding box center [296, 428] width 154 height 32
click at [295, 431] on input "D" at bounding box center [300, 433] width 10 height 10
radio input "true"
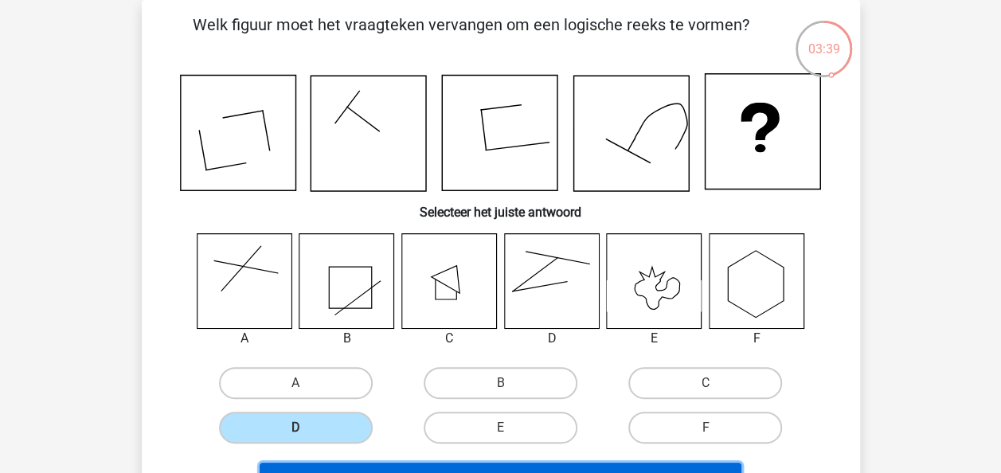
click at [444, 470] on button "Volgende vraag" at bounding box center [501, 479] width 482 height 33
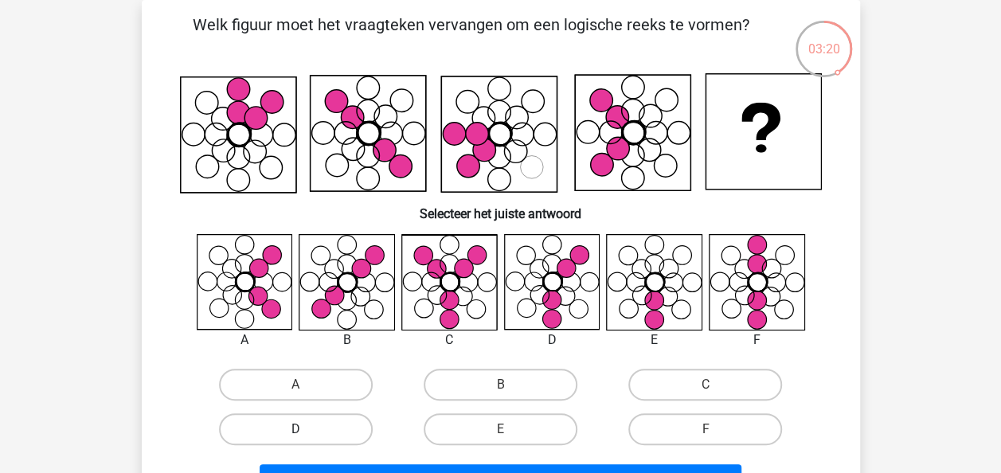
click at [325, 430] on label "D" at bounding box center [296, 429] width 154 height 32
click at [306, 430] on input "D" at bounding box center [300, 434] width 10 height 10
radio input "true"
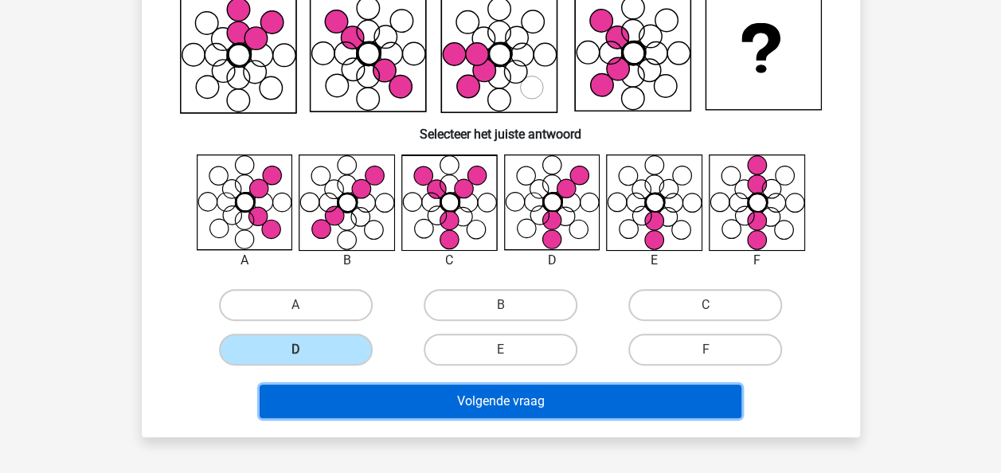
click at [541, 400] on button "Volgende vraag" at bounding box center [501, 401] width 482 height 33
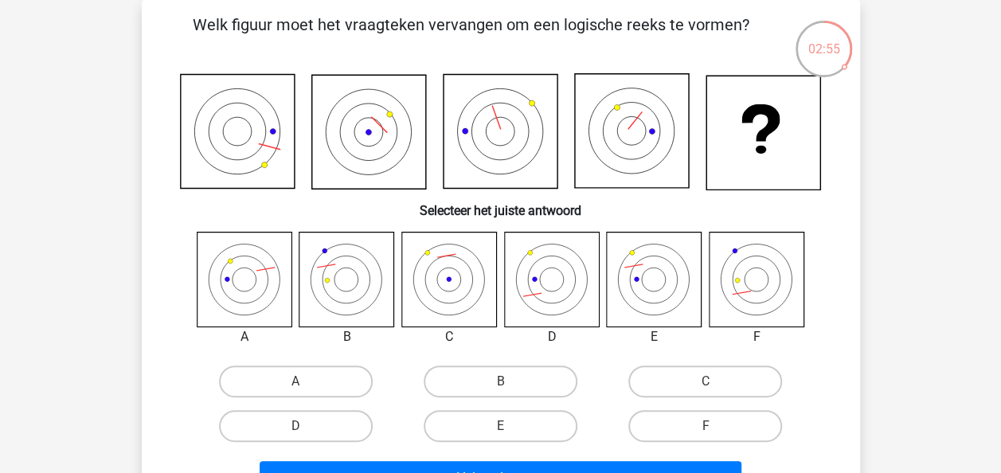
click at [510, 426] on input "E" at bounding box center [505, 431] width 10 height 10
radio input "true"
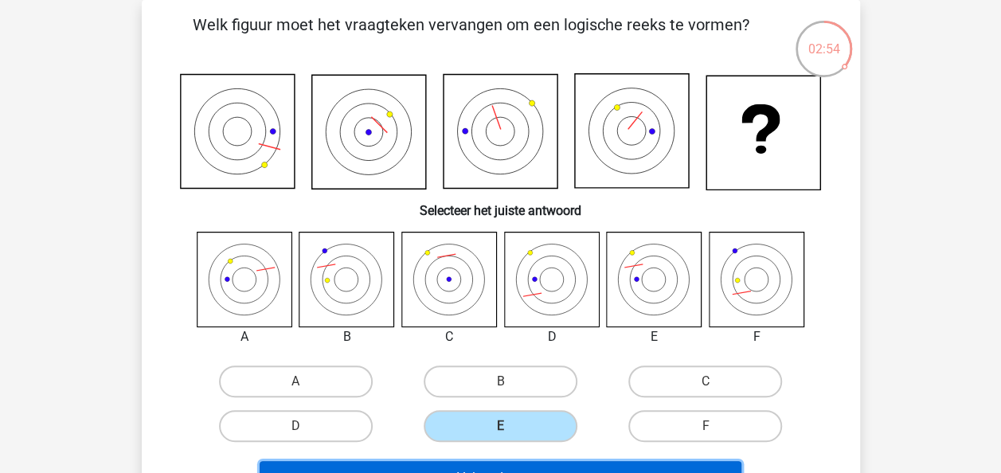
click at [521, 465] on button "Volgende vraag" at bounding box center [501, 477] width 482 height 33
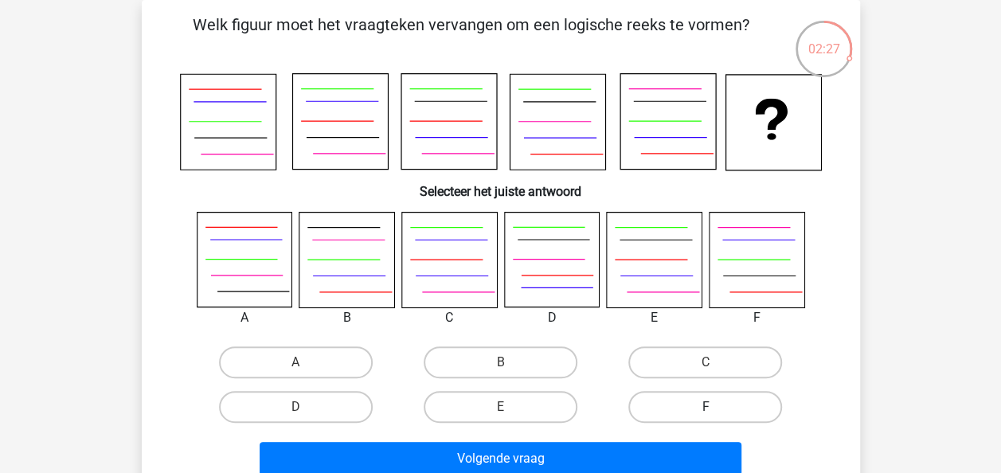
click at [750, 410] on label "F" at bounding box center [705, 407] width 154 height 32
click at [716, 410] on input "F" at bounding box center [710, 412] width 10 height 10
radio input "true"
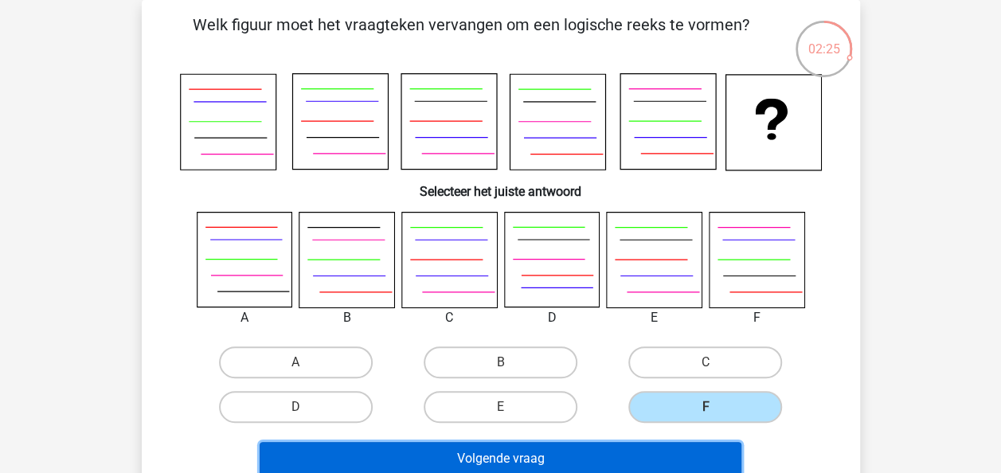
click at [655, 452] on button "Volgende vraag" at bounding box center [501, 458] width 482 height 33
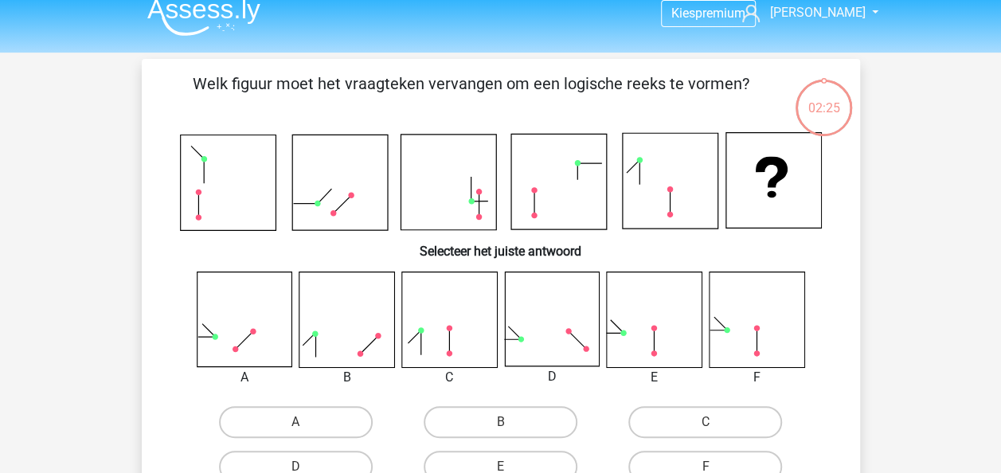
scroll to position [0, 0]
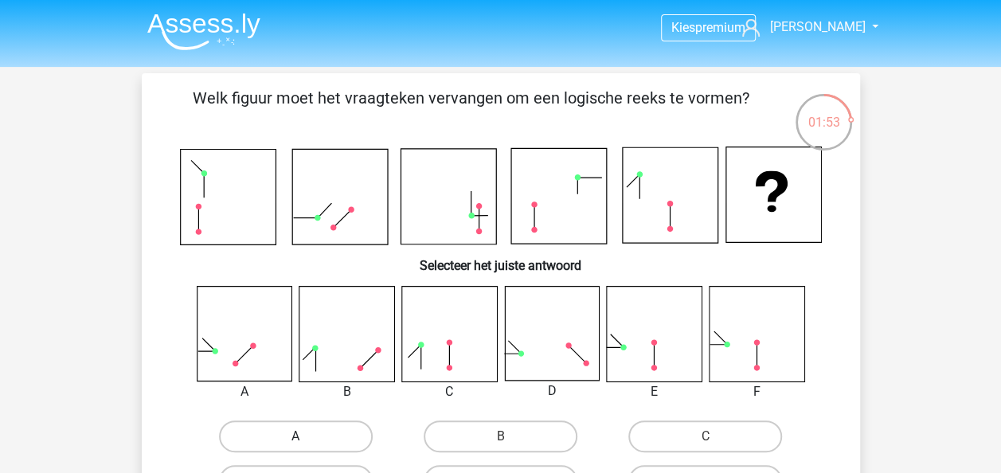
click at [339, 433] on label "A" at bounding box center [296, 436] width 154 height 32
click at [306, 436] on input "A" at bounding box center [300, 441] width 10 height 10
radio input "true"
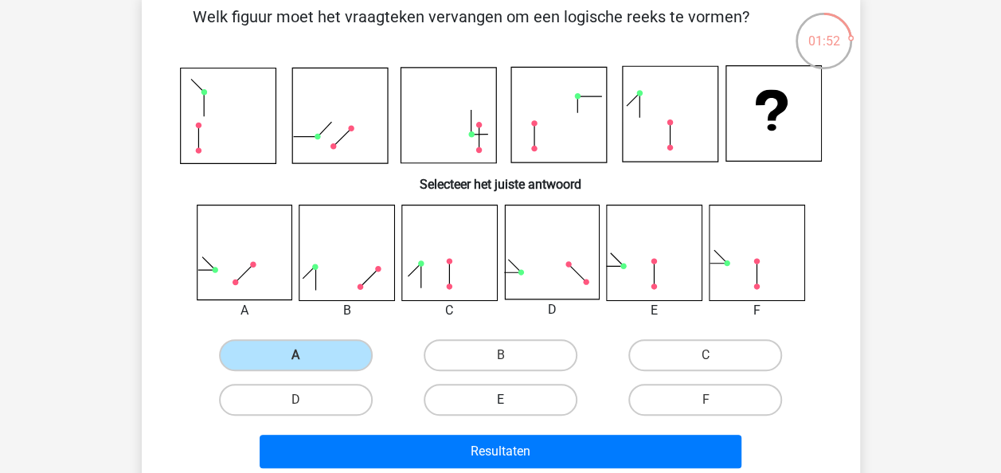
scroll to position [159, 0]
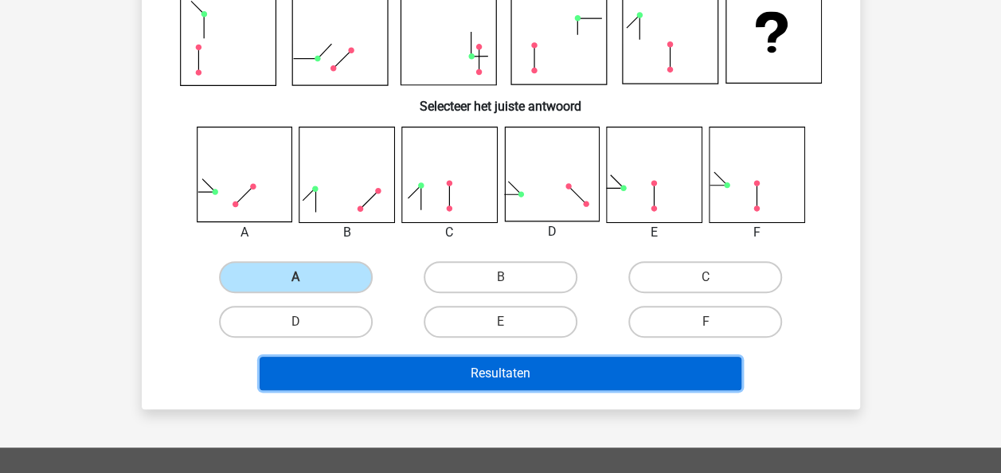
click at [531, 371] on button "Resultaten" at bounding box center [501, 373] width 482 height 33
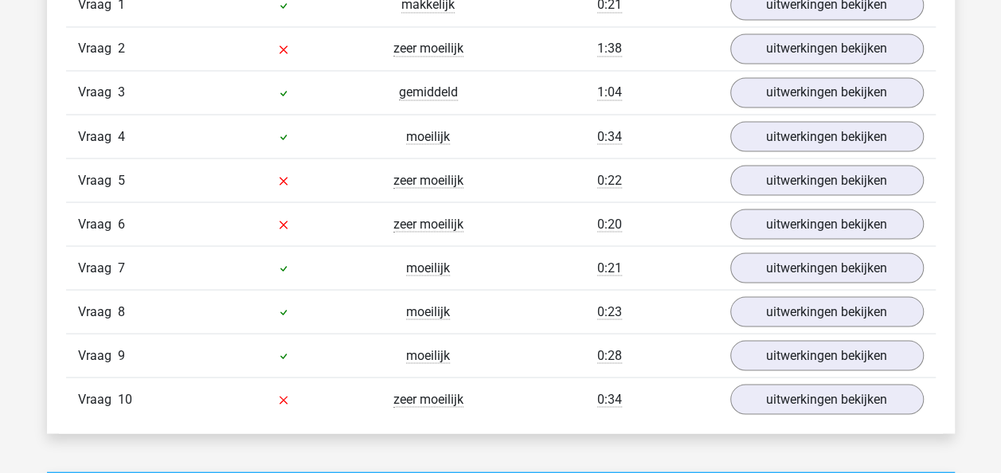
scroll to position [1354, 0]
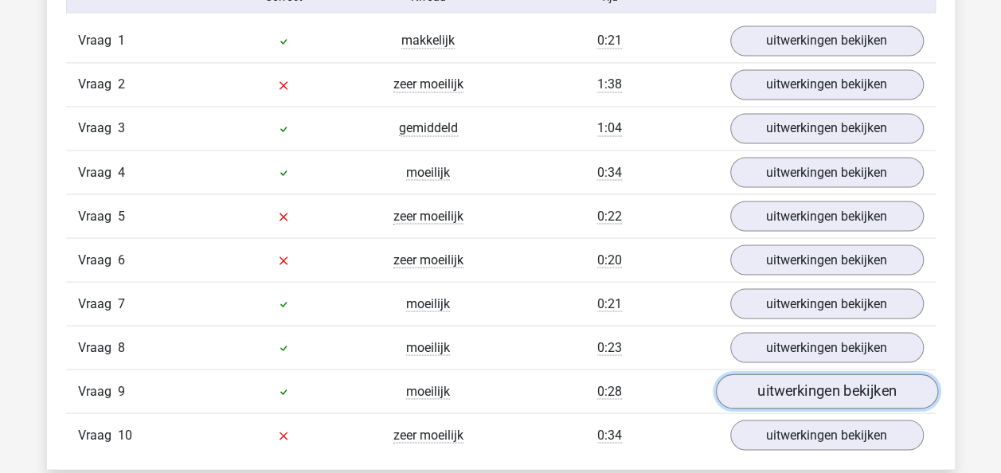
click at [825, 380] on link "uitwerkingen bekijken" at bounding box center [826, 391] width 222 height 35
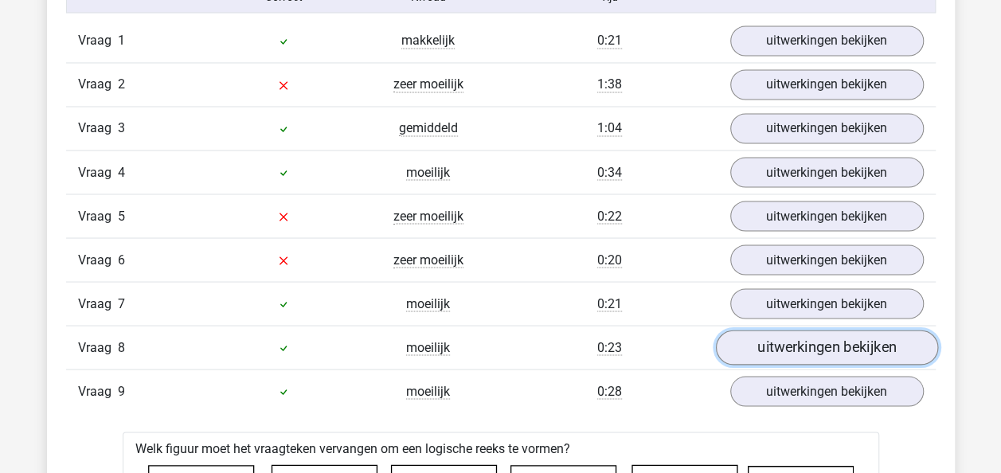
click at [804, 346] on link "uitwerkingen bekijken" at bounding box center [826, 347] width 222 height 35
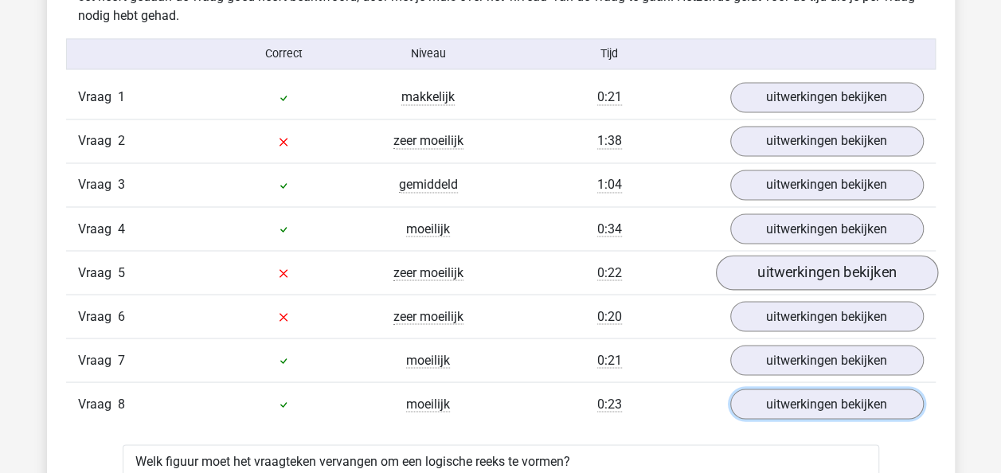
scroll to position [1274, 0]
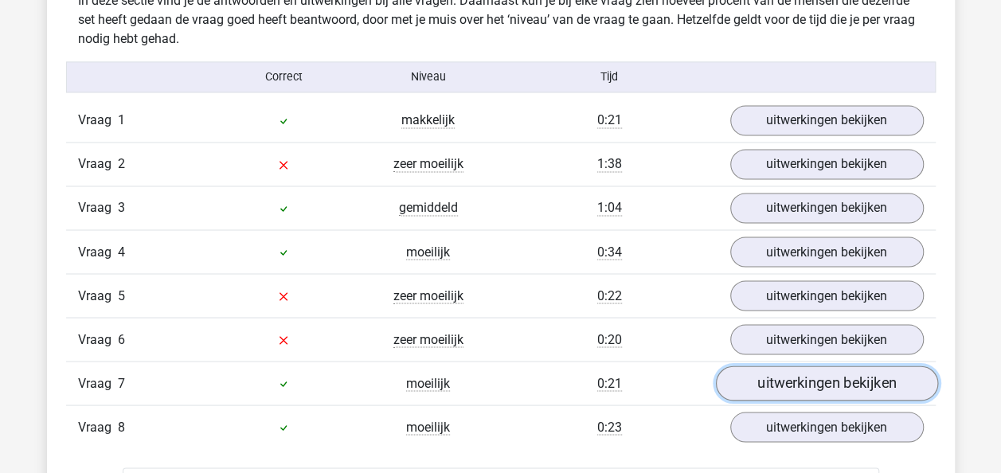
click at [846, 381] on link "uitwerkingen bekijken" at bounding box center [826, 383] width 222 height 35
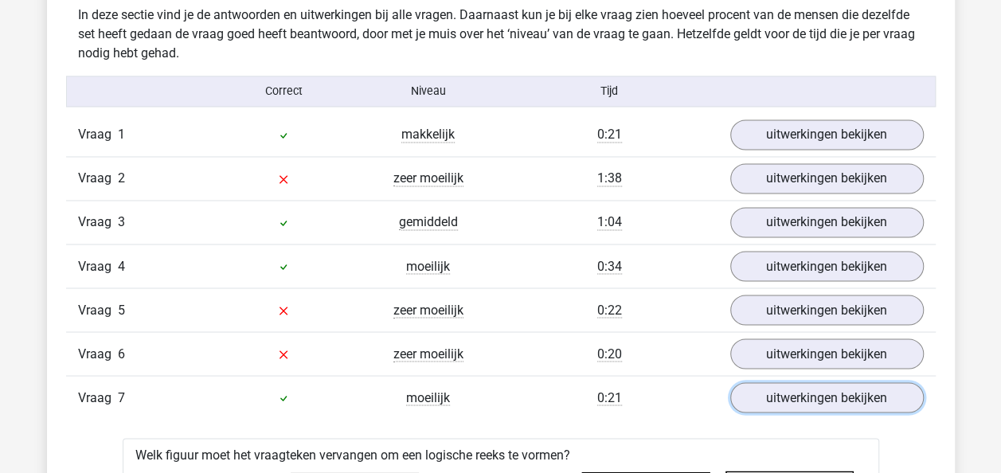
scroll to position [1194, 0]
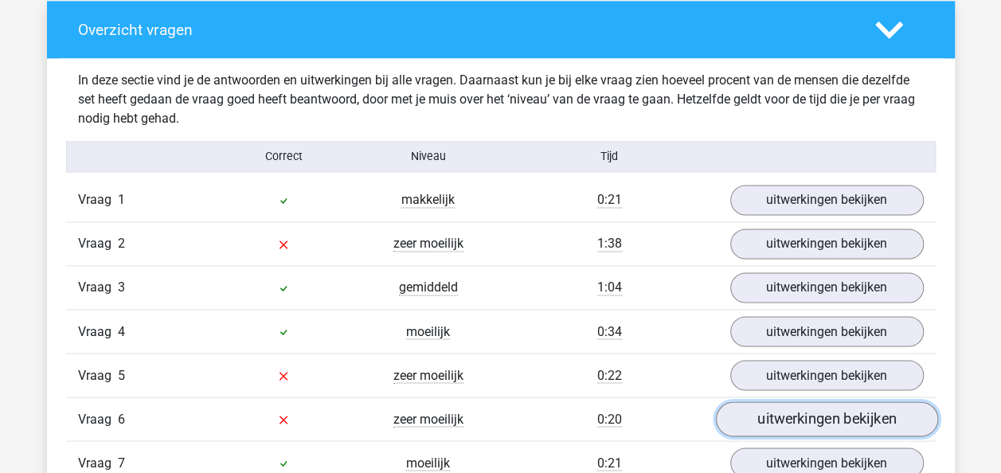
click at [836, 412] on link "uitwerkingen bekijken" at bounding box center [826, 419] width 222 height 35
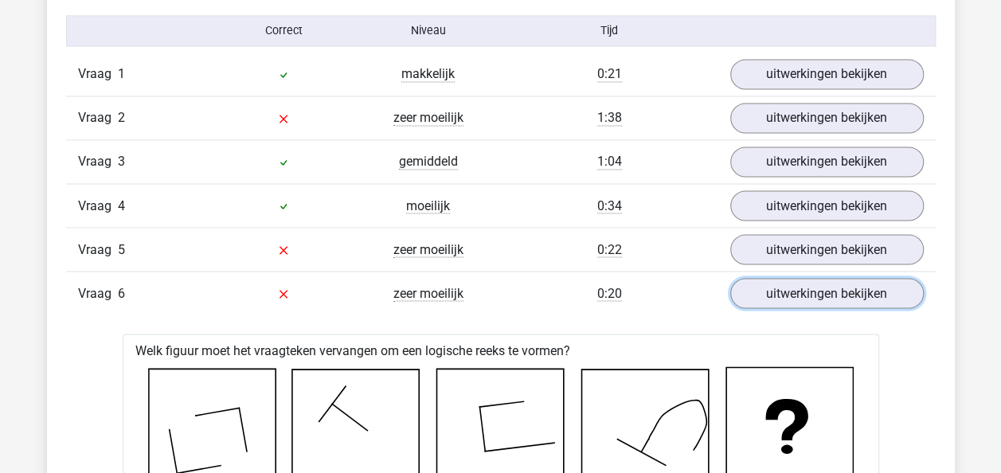
scroll to position [1274, 0]
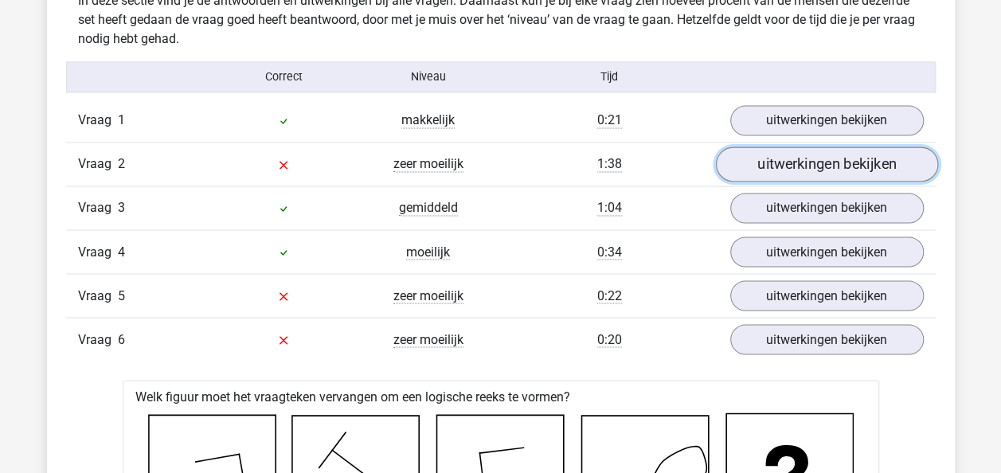
click at [823, 162] on link "uitwerkingen bekijken" at bounding box center [826, 164] width 222 height 35
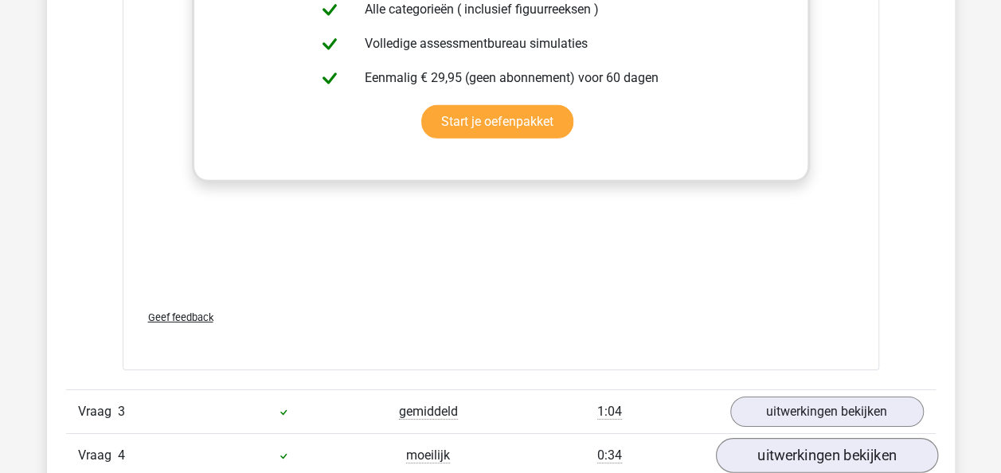
scroll to position [2548, 0]
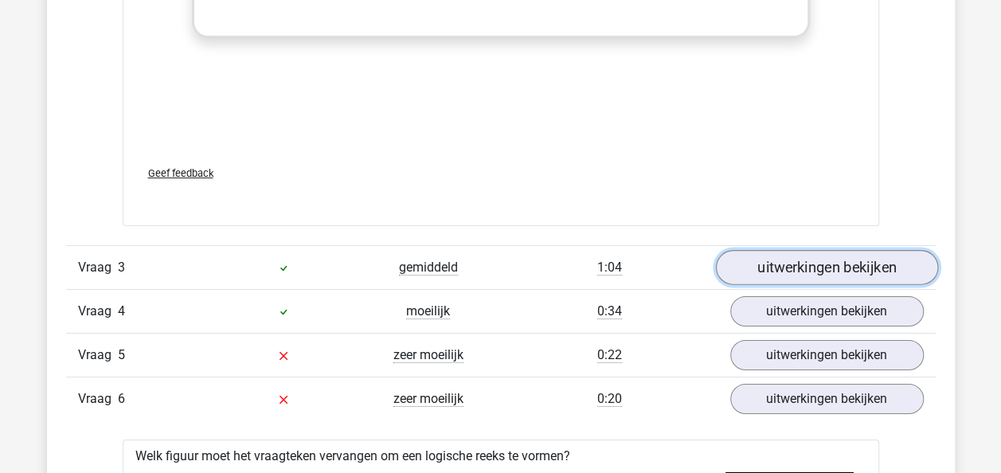
click at [855, 270] on link "uitwerkingen bekijken" at bounding box center [826, 267] width 222 height 35
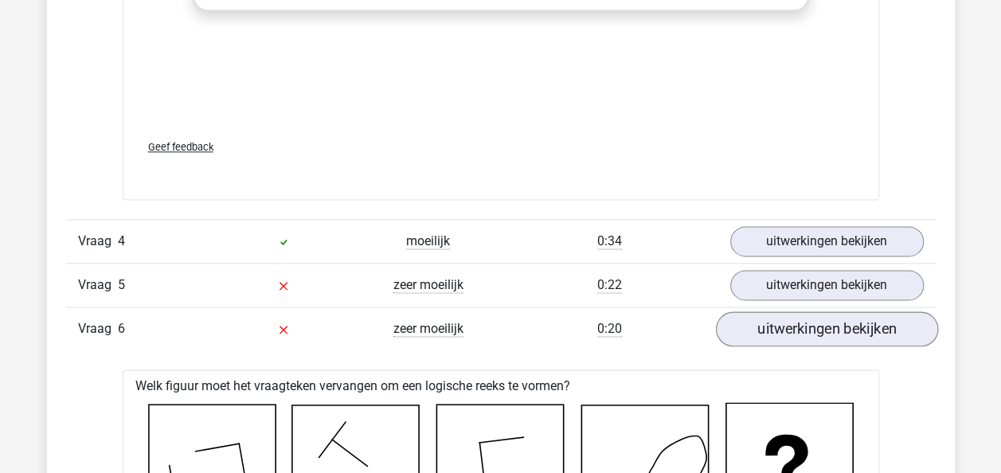
scroll to position [3981, 0]
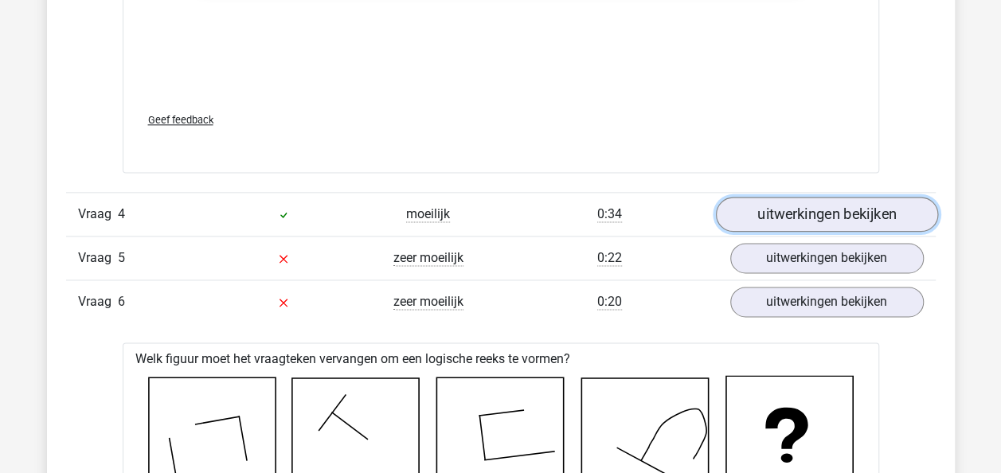
click at [816, 209] on link "uitwerkingen bekijken" at bounding box center [826, 214] width 222 height 35
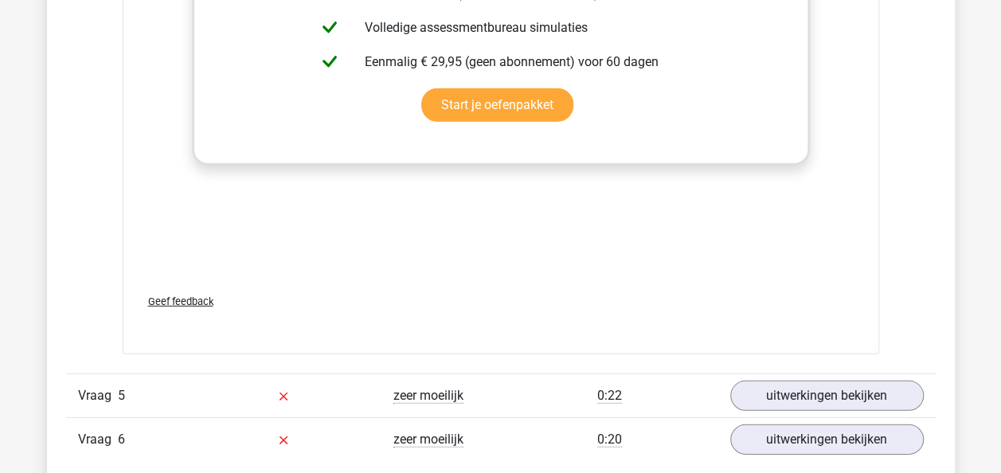
scroll to position [5335, 0]
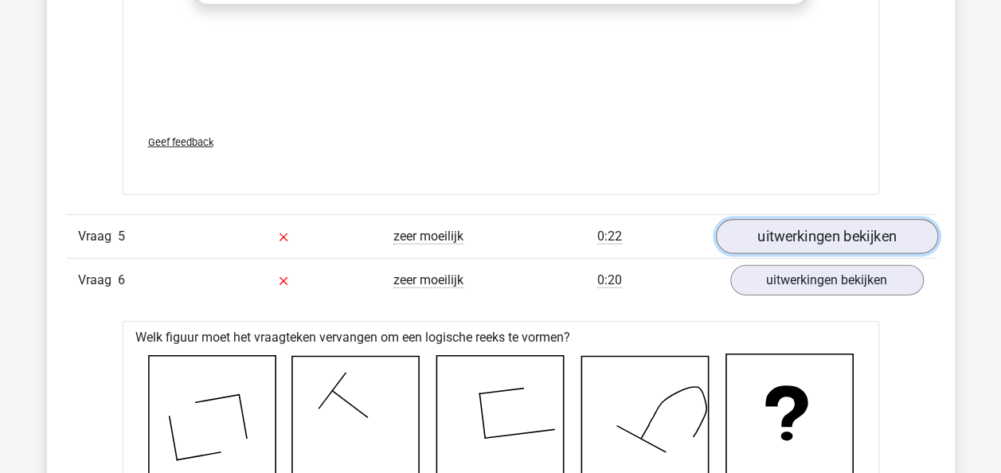
click at [780, 231] on link "uitwerkingen bekijken" at bounding box center [826, 236] width 222 height 35
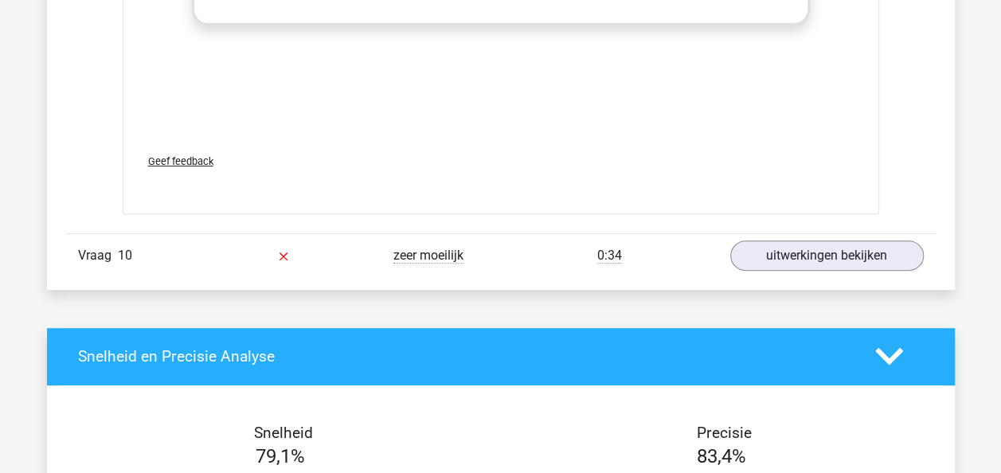
scroll to position [12263, 0]
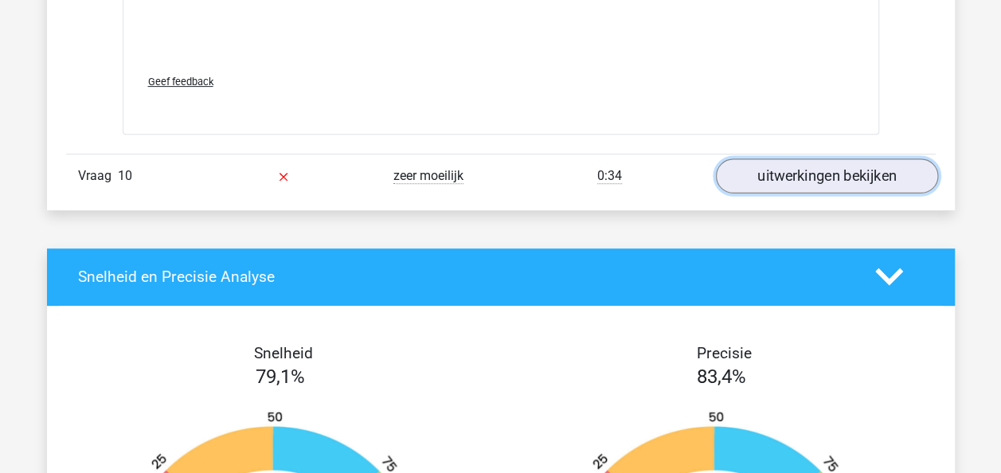
click at [817, 162] on link "uitwerkingen bekijken" at bounding box center [826, 175] width 222 height 35
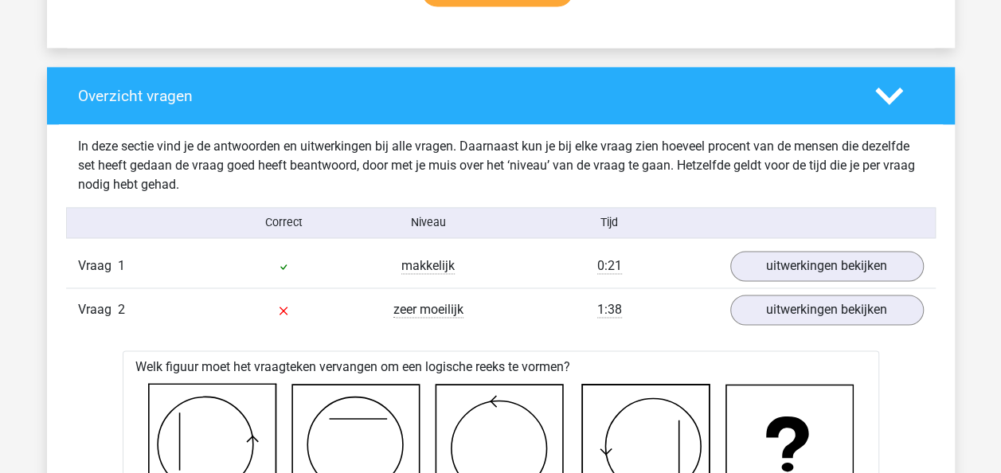
scroll to position [1115, 0]
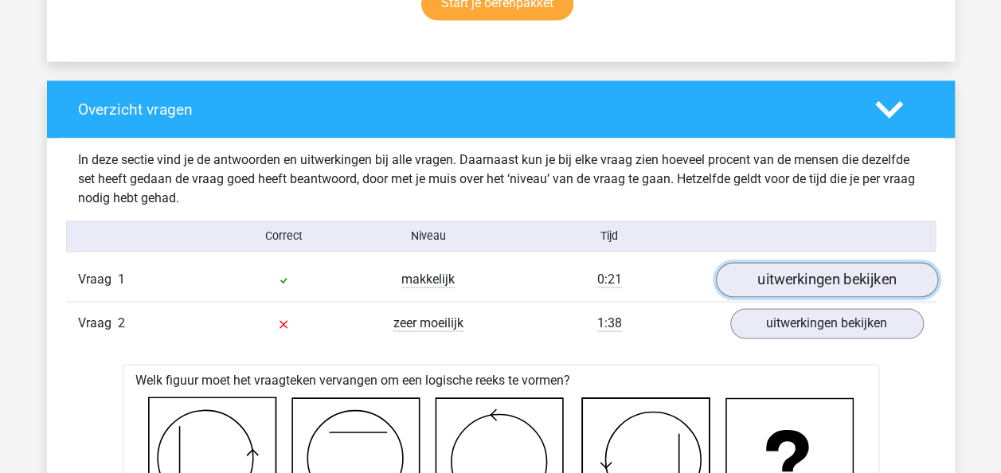
click at [793, 272] on link "uitwerkingen bekijken" at bounding box center [826, 280] width 222 height 35
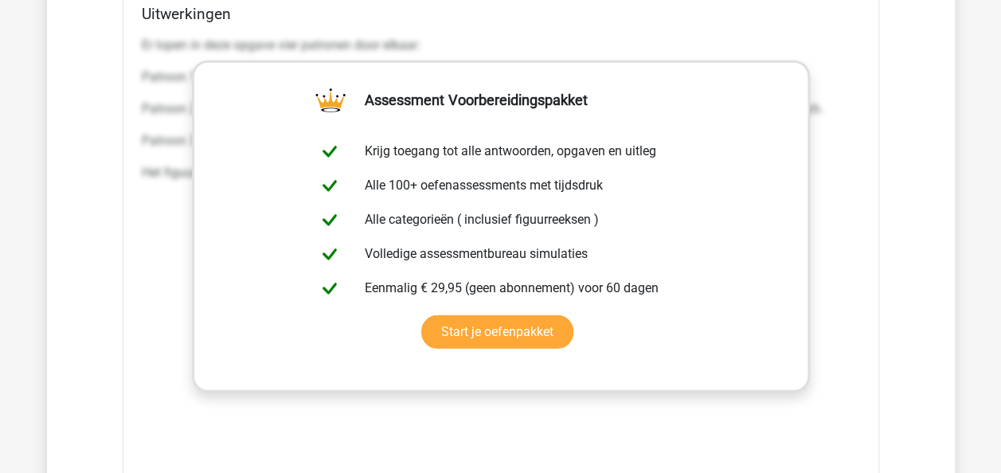
scroll to position [2468, 0]
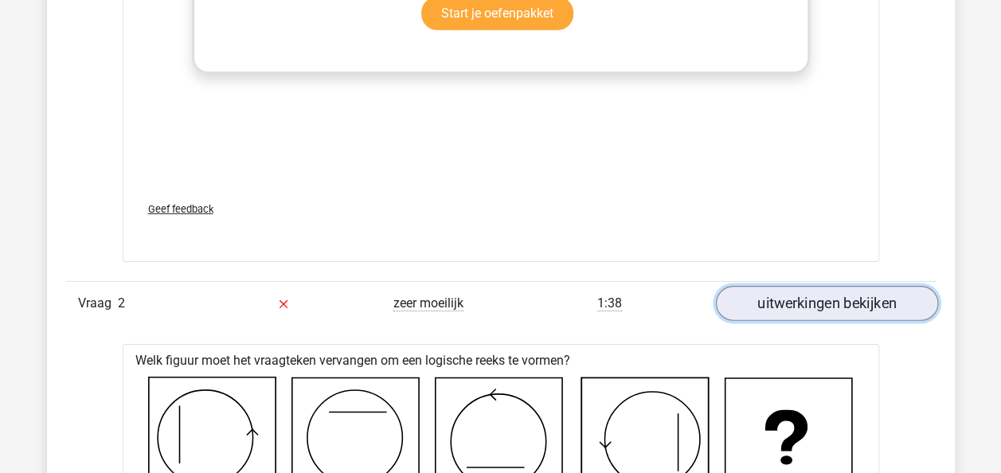
click at [817, 304] on link "uitwerkingen bekijken" at bounding box center [826, 303] width 222 height 35
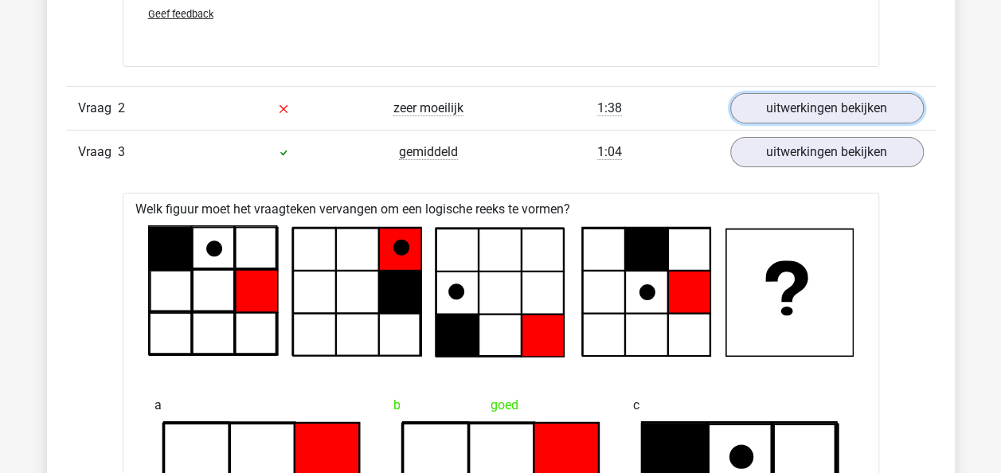
scroll to position [2628, 0]
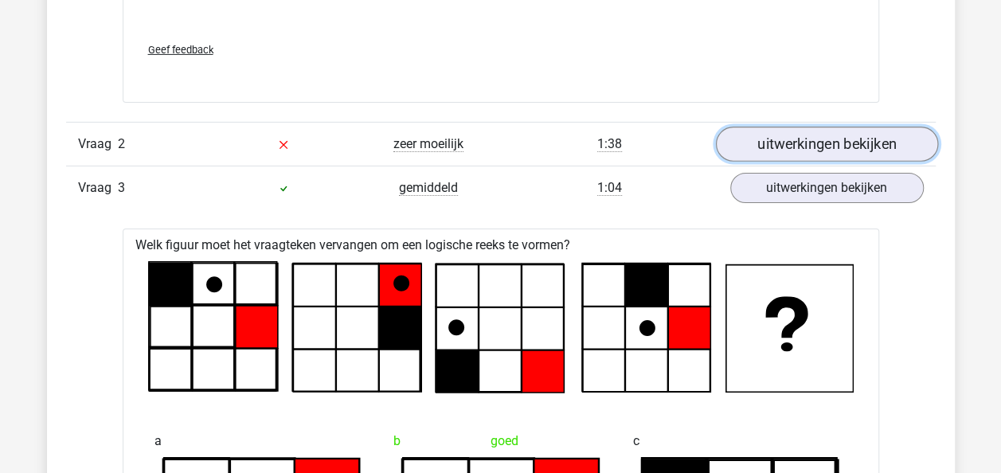
click at [803, 132] on link "uitwerkingen bekijken" at bounding box center [826, 144] width 222 height 35
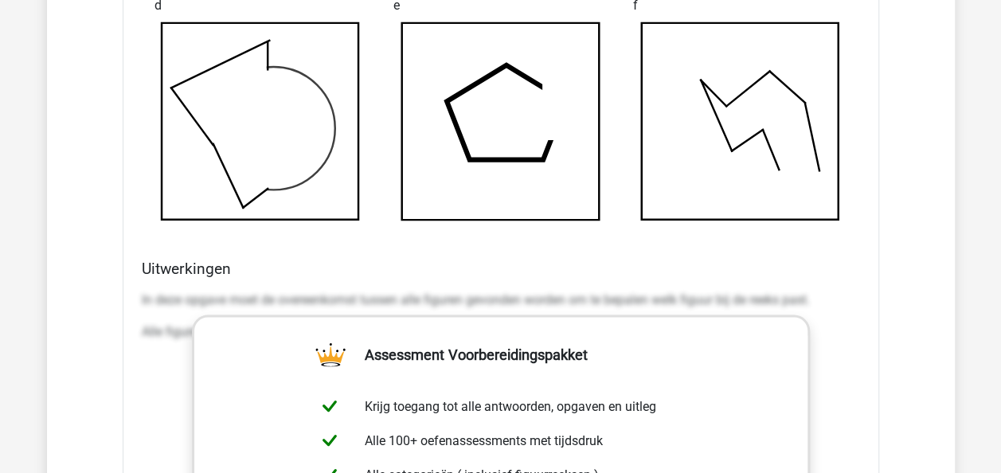
scroll to position [0, 0]
